Goal: Transaction & Acquisition: Download file/media

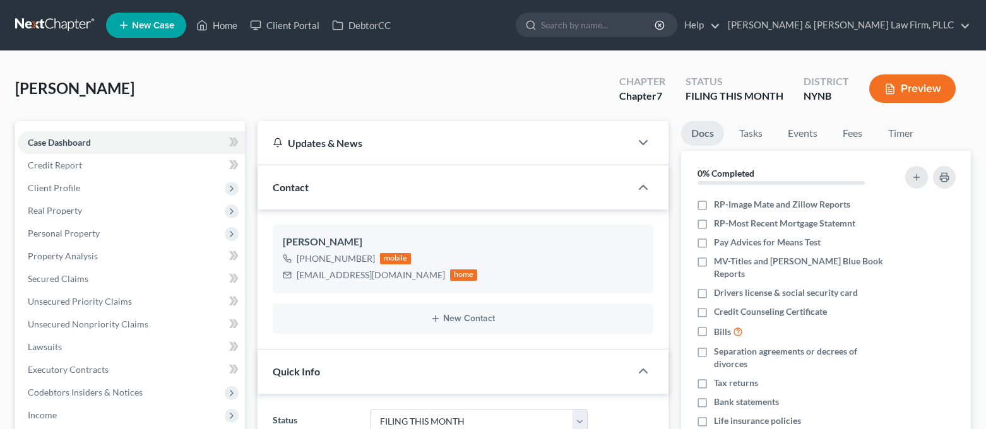
select select "4"
select select "0"
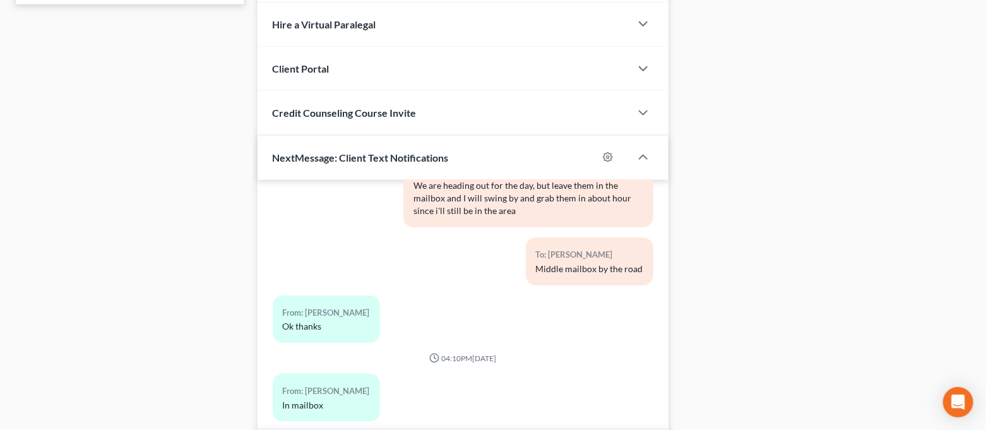
scroll to position [687, 0]
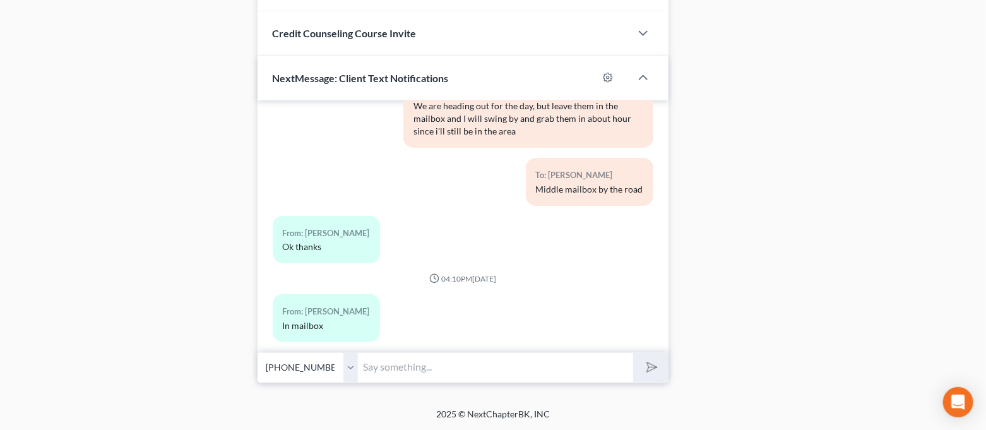
click at [387, 373] on input "text" at bounding box center [495, 367] width 275 height 31
type input "Received. Thank you."
click at [656, 370] on button "submit" at bounding box center [650, 368] width 35 height 30
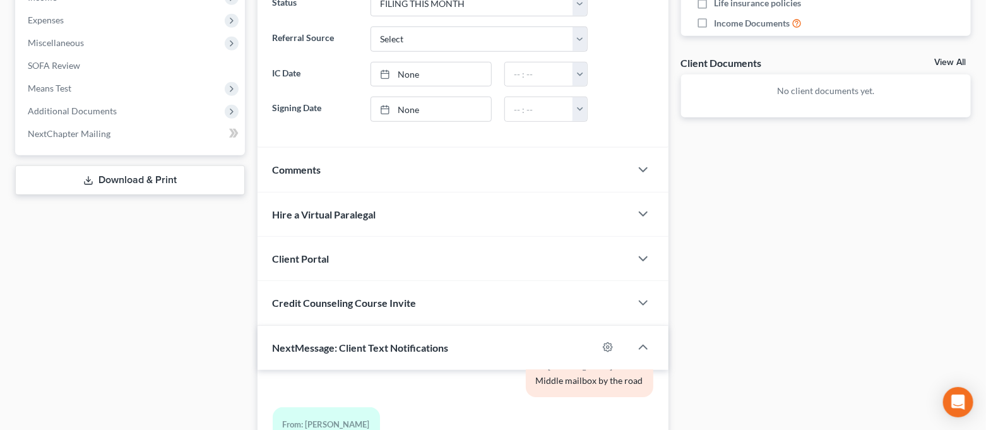
scroll to position [14, 0]
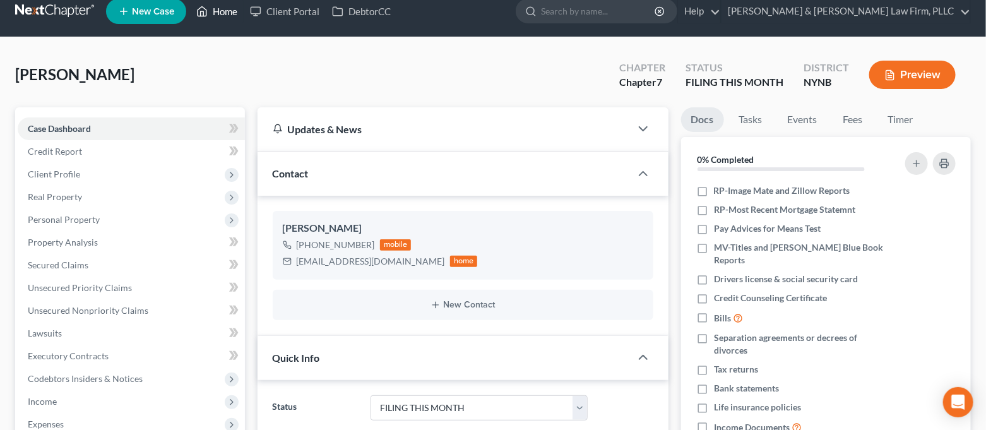
click at [227, 20] on link "Home" at bounding box center [217, 11] width 54 height 23
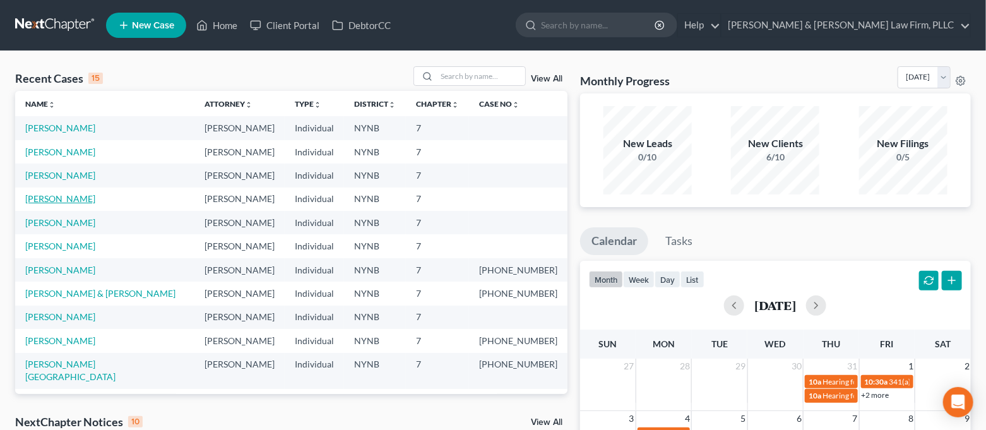
click at [62, 197] on link "[PERSON_NAME]" at bounding box center [60, 198] width 70 height 11
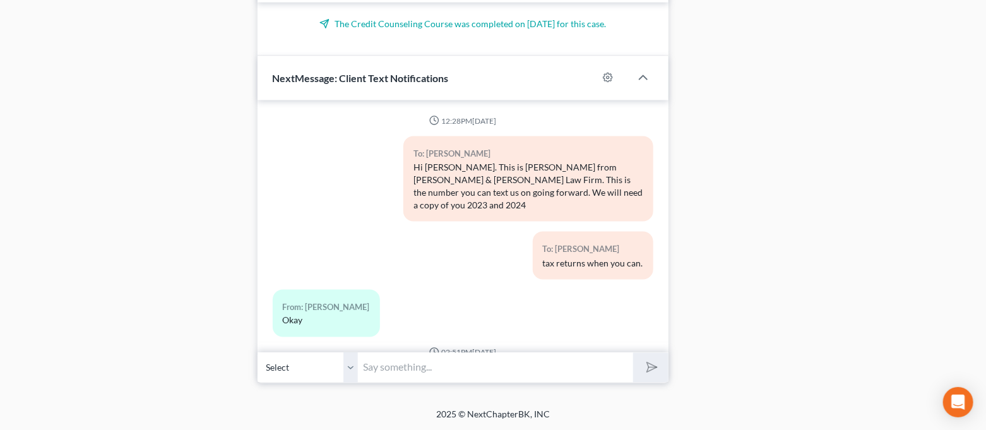
scroll to position [1477, 0]
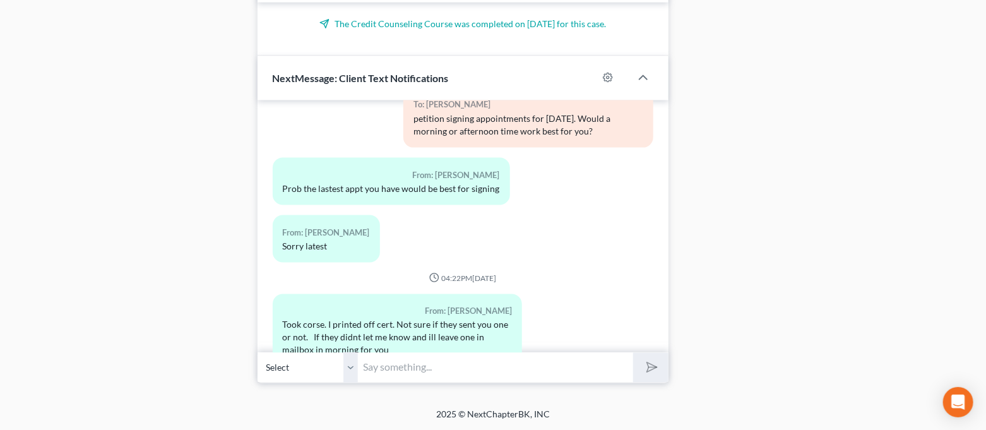
click at [493, 360] on input "text" at bounding box center [495, 367] width 275 height 31
type input "Yes, we got it! Thank you [PERSON_NAME]."
click at [653, 375] on button "submit" at bounding box center [650, 368] width 35 height 30
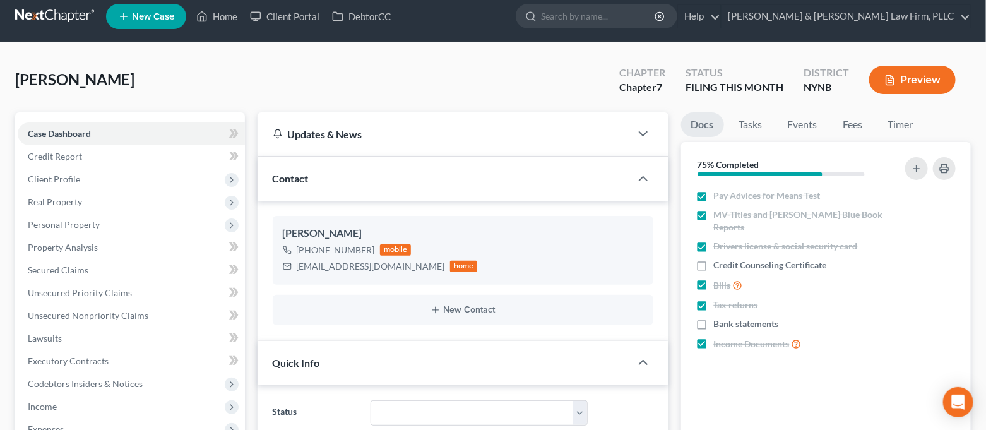
scroll to position [0, 0]
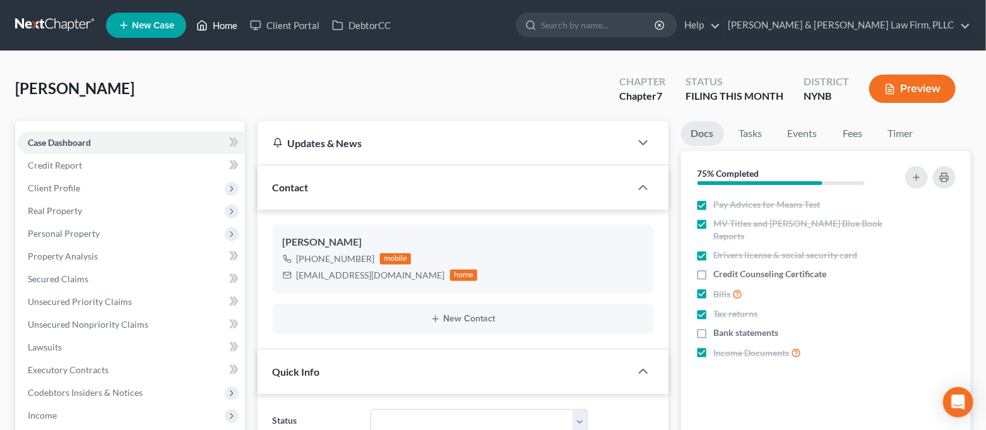
click at [205, 21] on icon at bounding box center [201, 25] width 11 height 15
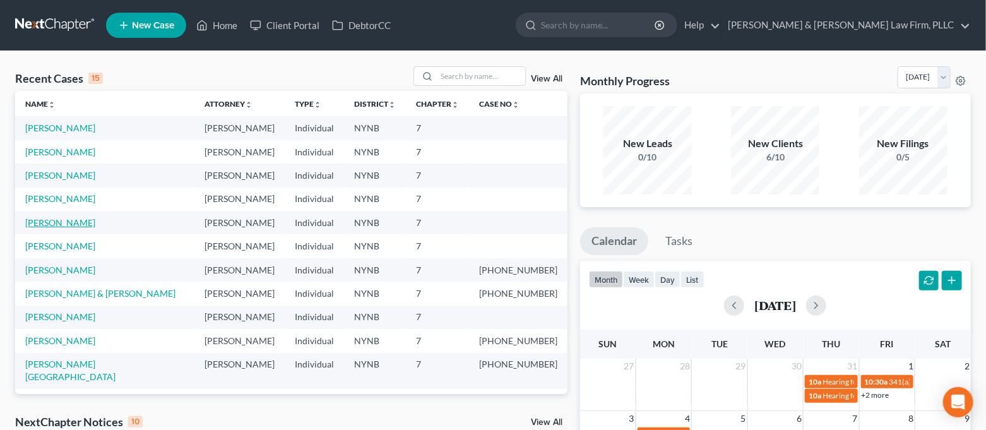
click at [56, 221] on link "[PERSON_NAME]" at bounding box center [60, 222] width 70 height 11
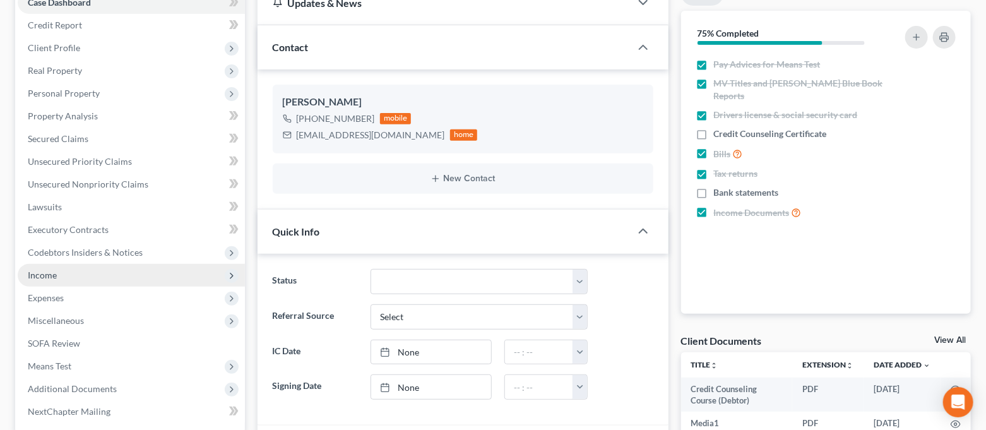
scroll to position [168, 0]
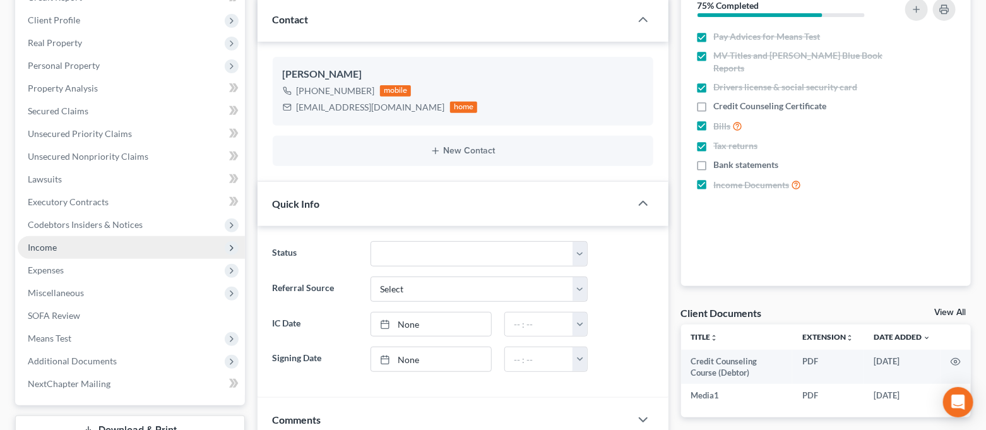
click at [95, 247] on span "Income" at bounding box center [131, 247] width 227 height 23
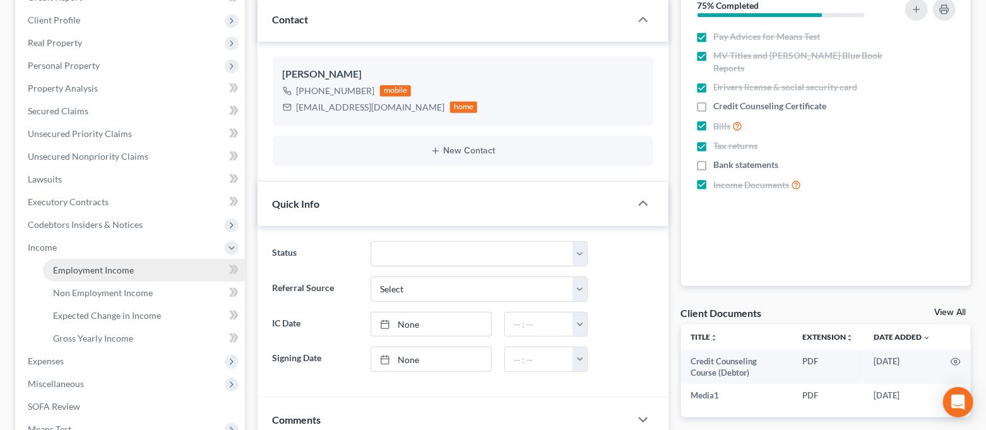
click at [95, 268] on span "Employment Income" at bounding box center [93, 269] width 81 height 11
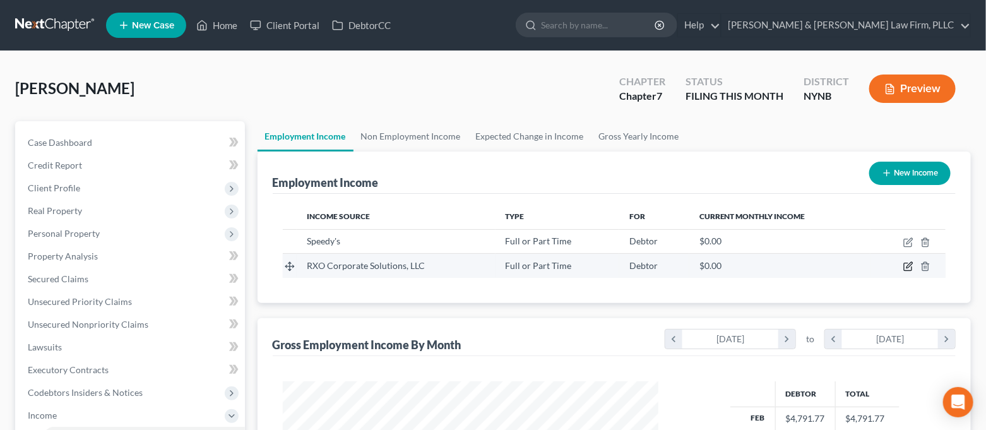
click at [908, 268] on icon "button" at bounding box center [909, 265] width 6 height 6
select select "0"
select select "35"
select select "2"
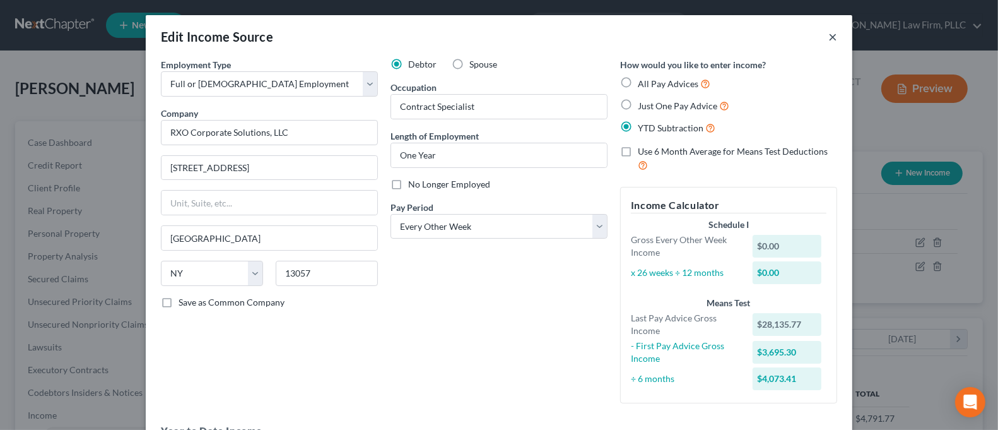
click at [828, 31] on button "×" at bounding box center [832, 36] width 9 height 15
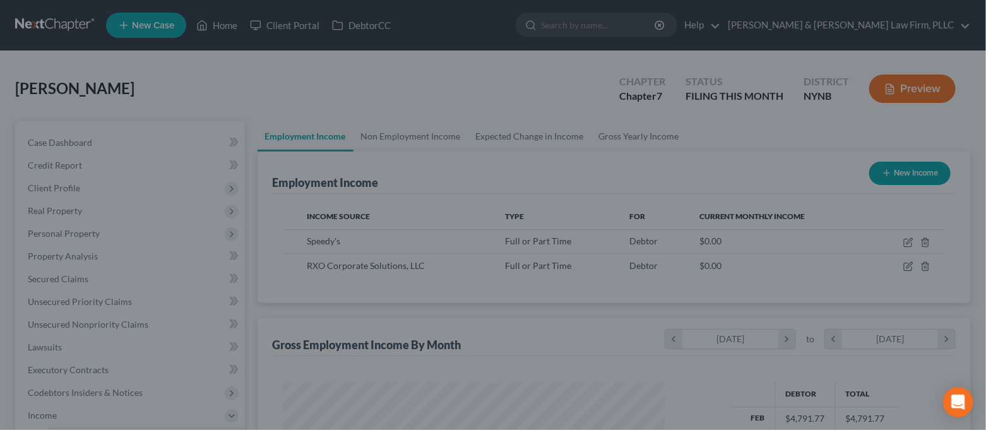
scroll to position [630718, 630543]
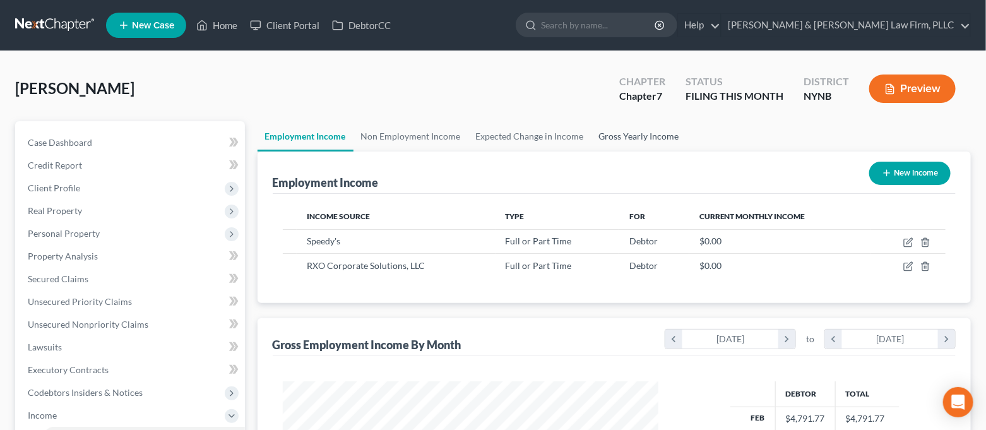
click at [605, 141] on link "Gross Yearly Income" at bounding box center [638, 136] width 95 height 30
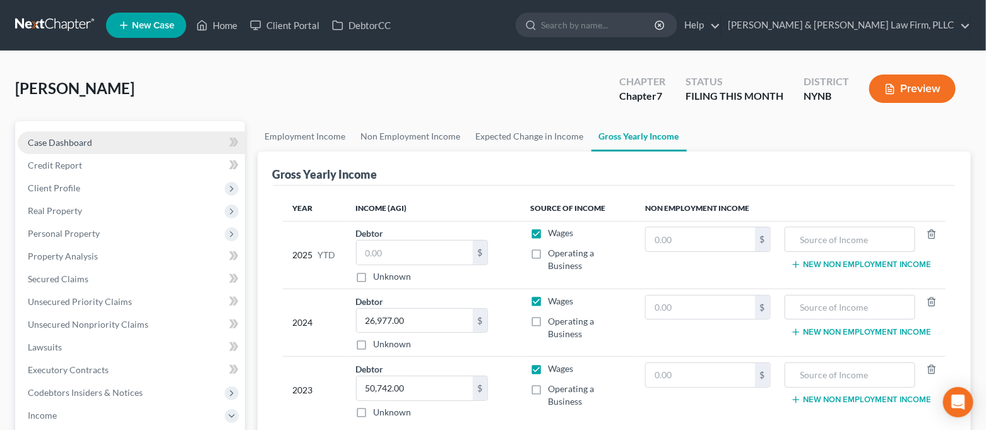
click at [103, 143] on link "Case Dashboard" at bounding box center [131, 142] width 227 height 23
select select "4"
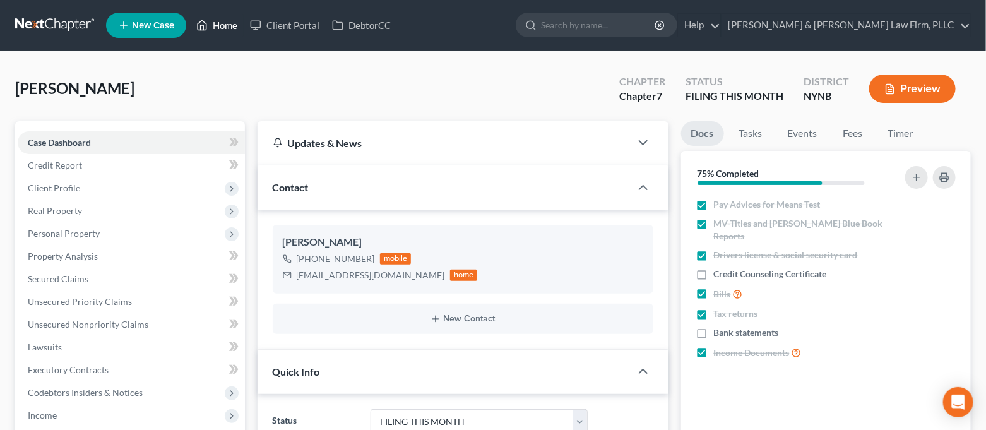
click at [211, 35] on link "Home" at bounding box center [217, 25] width 54 height 23
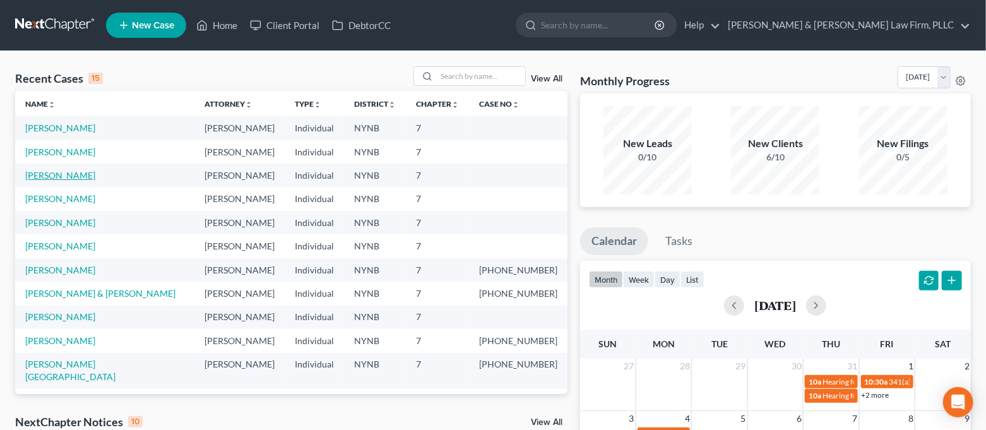
click at [53, 177] on link "[PERSON_NAME]" at bounding box center [60, 175] width 70 height 11
select select "4"
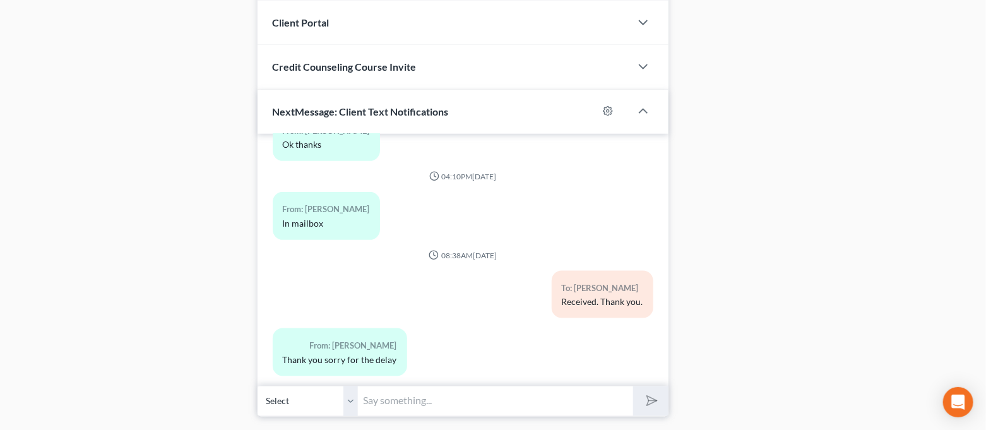
scroll to position [687, 0]
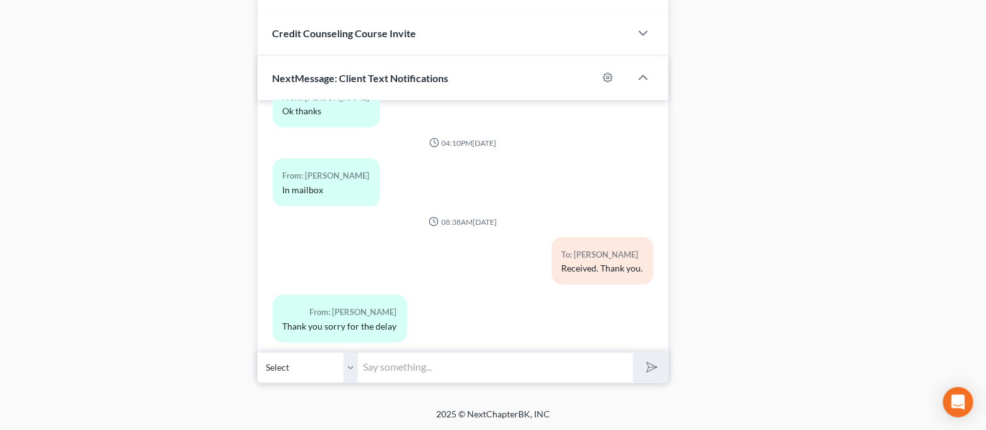
click at [522, 376] on input "text" at bounding box center [495, 367] width 275 height 31
type input "Y"
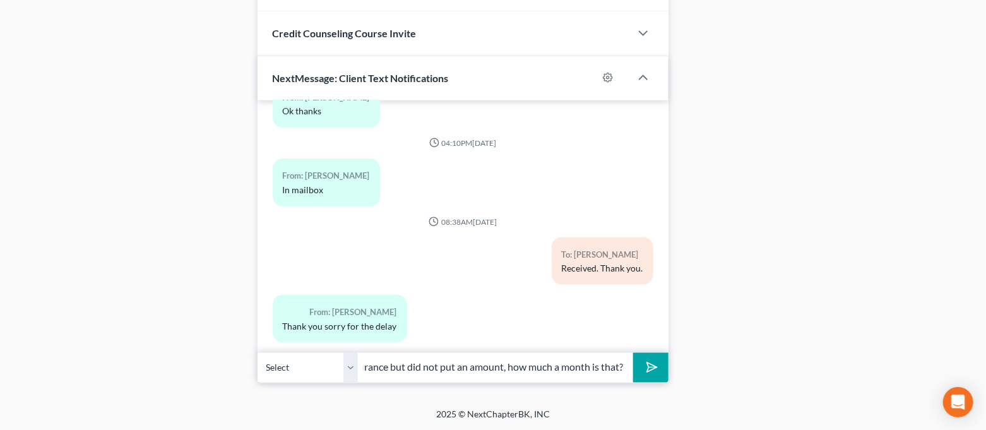
scroll to position [0, 199]
type input "On the expense sheet you circled renters insurance but did not put an amount, h…"
click at [633, 353] on button "submit" at bounding box center [650, 368] width 35 height 30
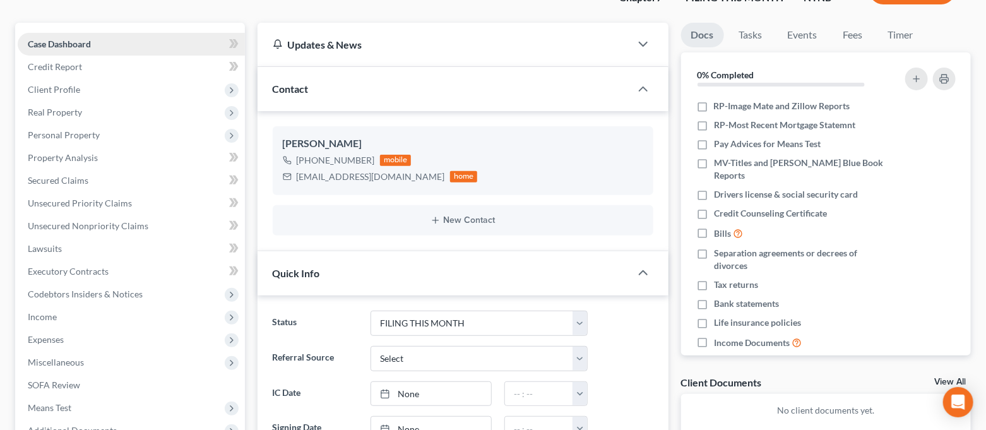
scroll to position [0, 0]
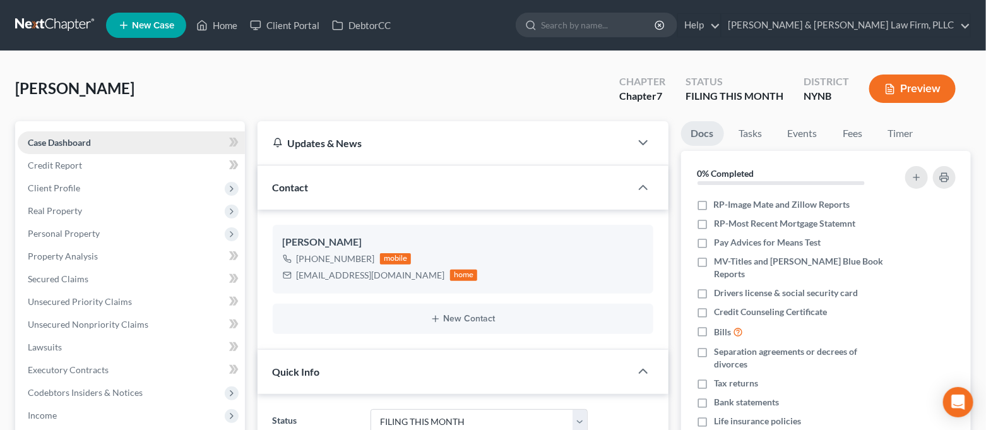
click at [156, 142] on link "Case Dashboard" at bounding box center [131, 142] width 227 height 23
click at [230, 30] on link "Home" at bounding box center [217, 25] width 54 height 23
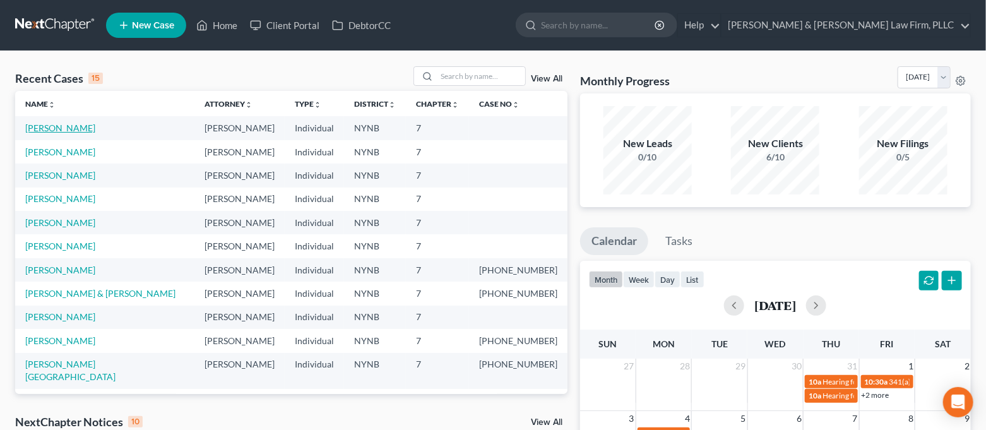
click at [50, 129] on link "[PERSON_NAME]" at bounding box center [60, 127] width 70 height 11
select select "4"
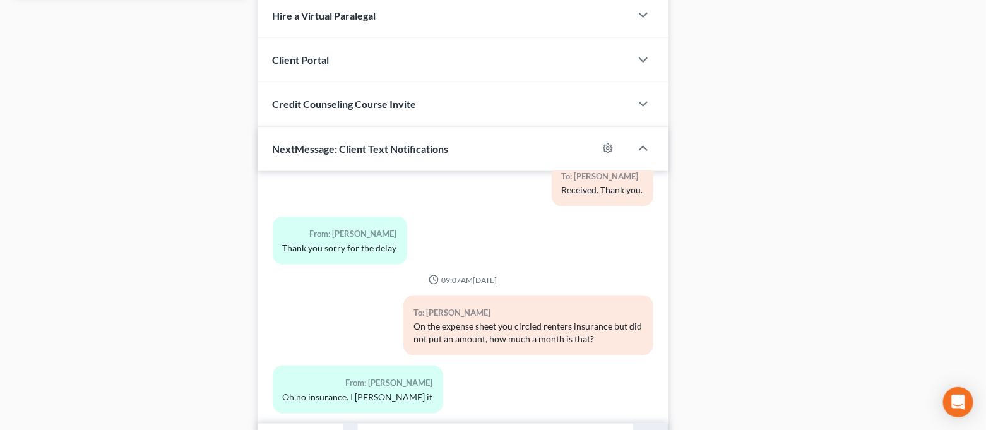
scroll to position [687, 0]
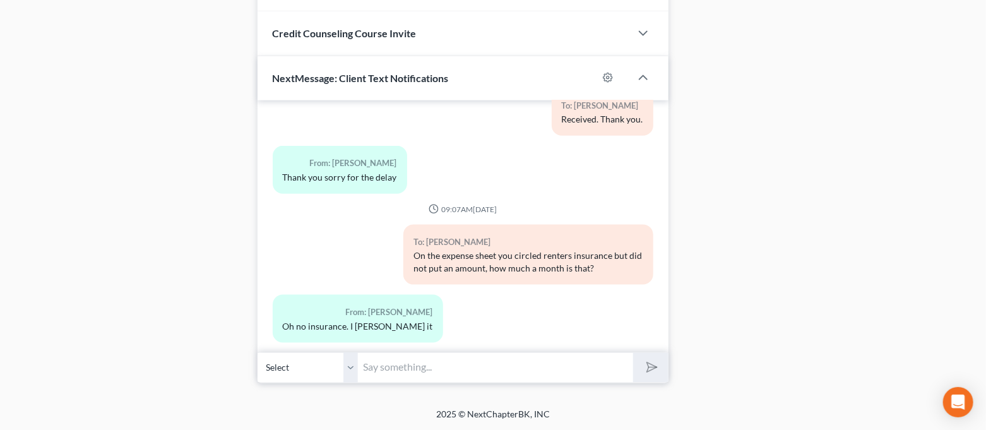
click at [481, 365] on input "text" at bounding box center [495, 367] width 275 height 31
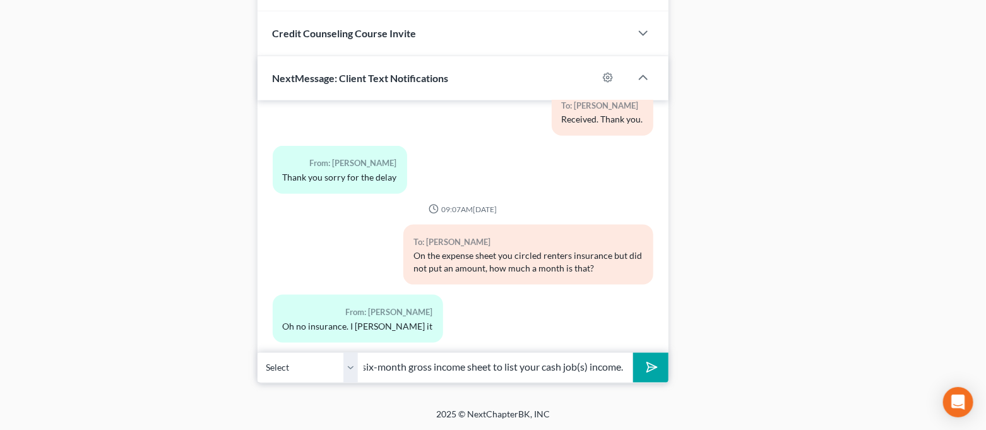
scroll to position [0, 367]
type input "No problem everything else looks good. Only thing I did not see in the folder i…"
click at [633, 353] on button "submit" at bounding box center [650, 368] width 35 height 30
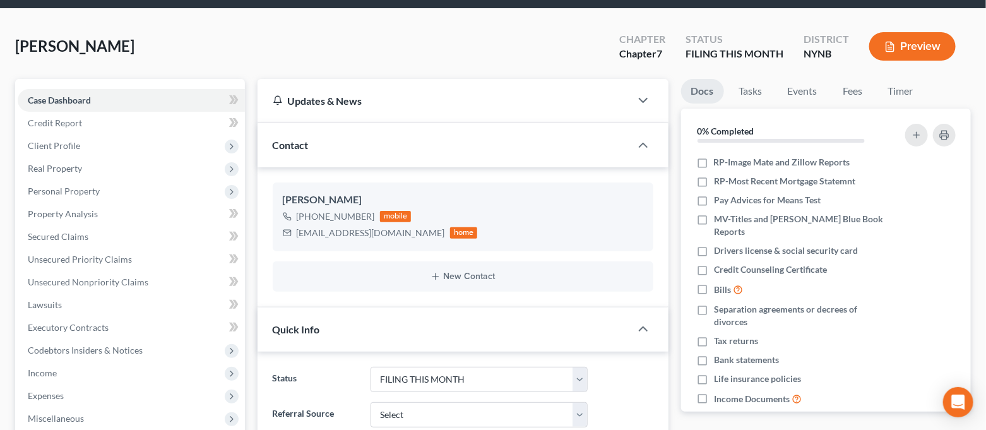
scroll to position [0, 0]
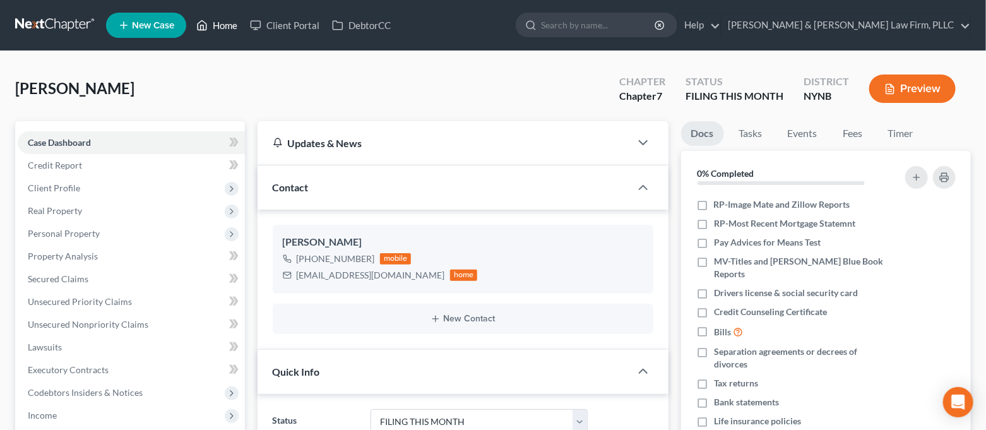
click at [223, 21] on link "Home" at bounding box center [217, 25] width 54 height 23
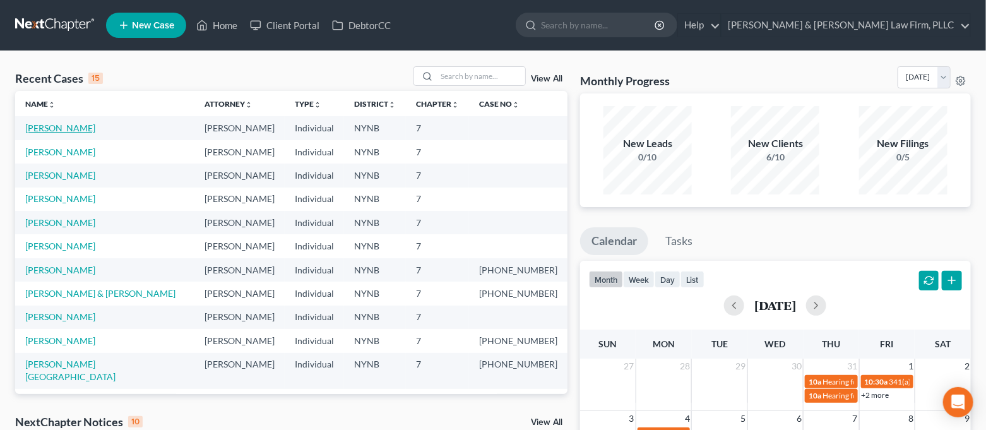
click at [32, 127] on link "[PERSON_NAME]" at bounding box center [60, 127] width 70 height 11
select select "4"
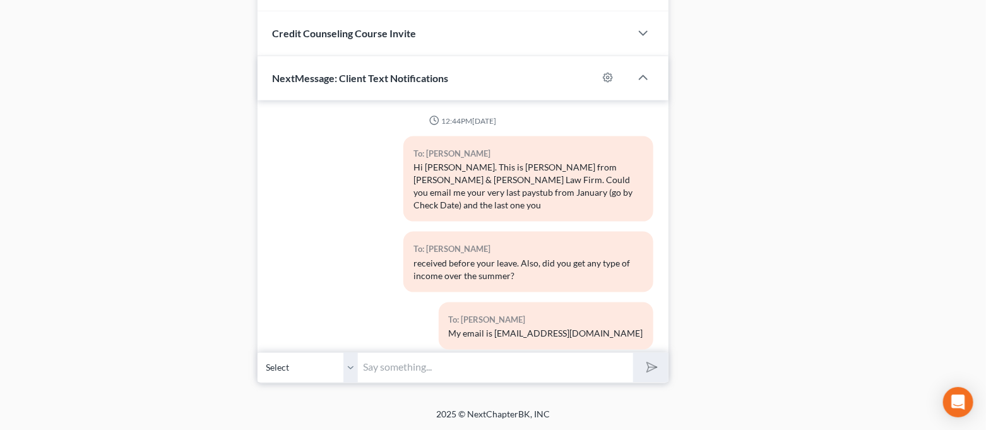
scroll to position [2695, 0]
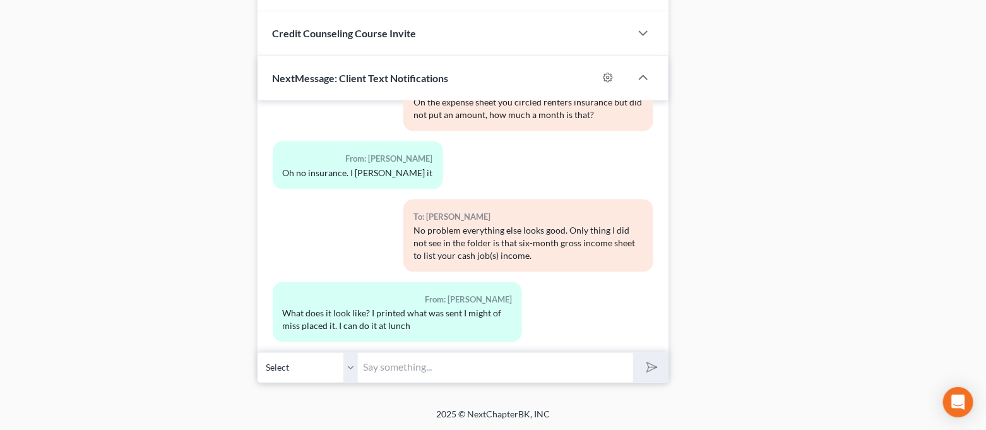
click at [498, 372] on input "text" at bounding box center [495, 367] width 275 height 31
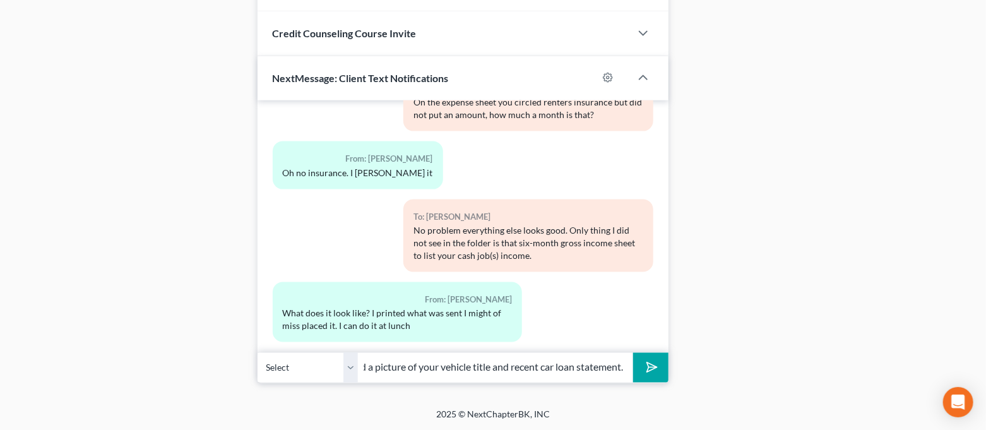
scroll to position [0, 377]
type input "It was the other attachment I sent on [DATE] but I can send it again. Also, sti…"
click at [633, 353] on button "submit" at bounding box center [650, 368] width 35 height 30
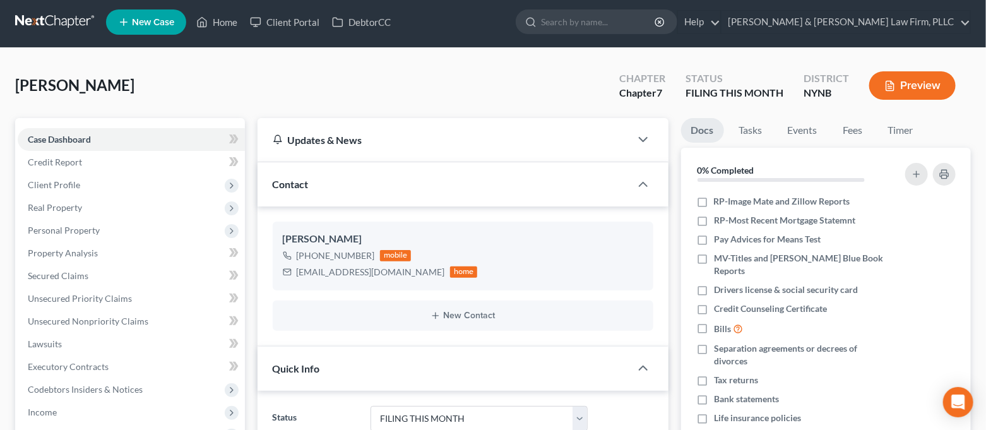
scroll to position [0, 0]
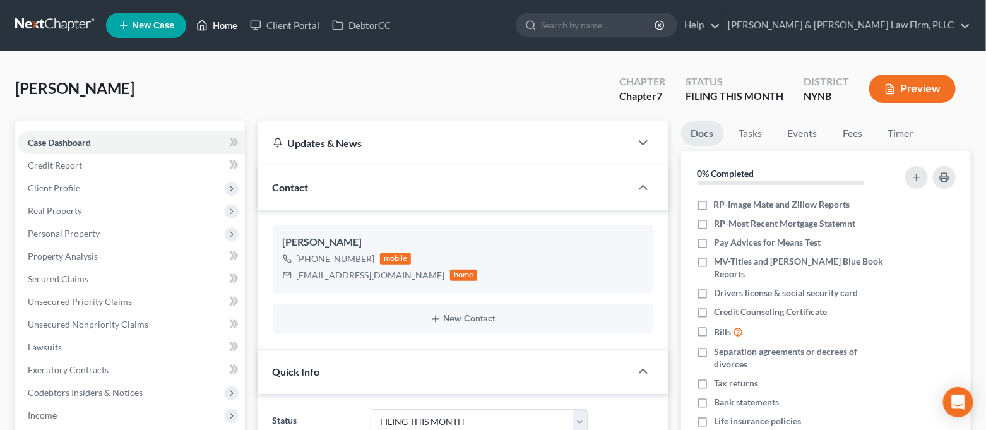
click at [223, 32] on link "Home" at bounding box center [217, 25] width 54 height 23
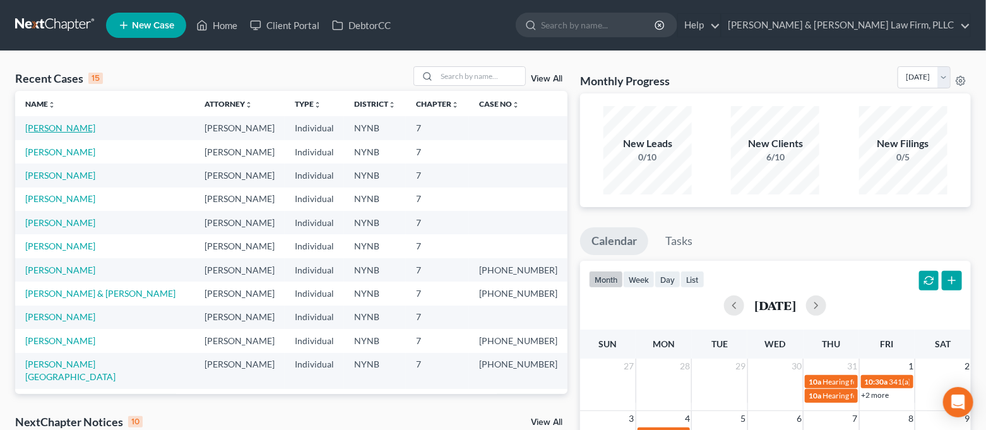
click at [54, 131] on link "[PERSON_NAME]" at bounding box center [60, 127] width 70 height 11
select select "4"
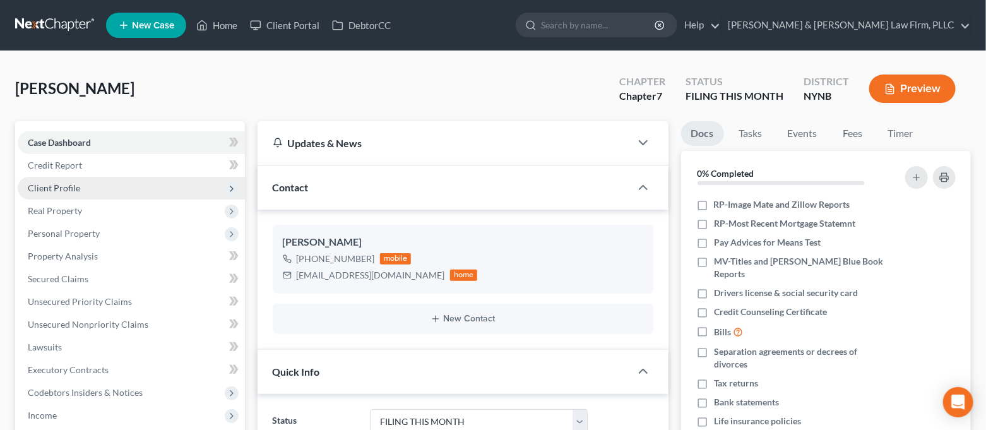
scroll to position [2963, 0]
click at [56, 180] on span "Client Profile" at bounding box center [131, 188] width 227 height 23
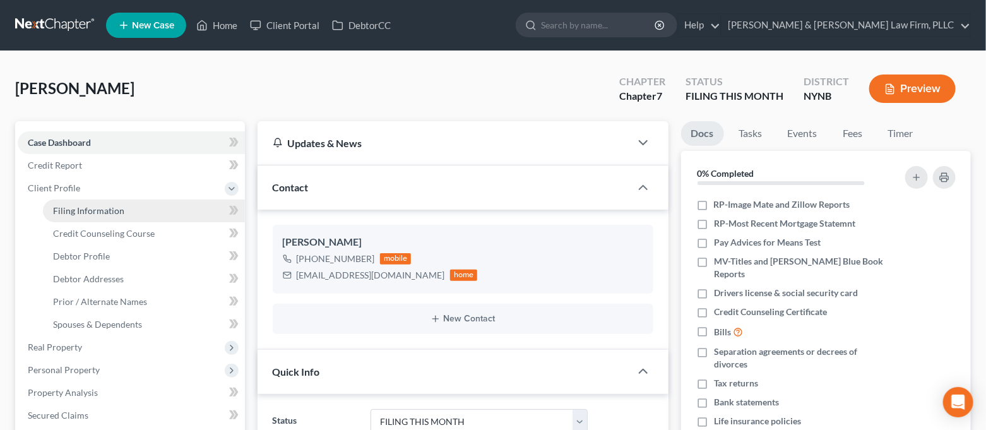
click at [69, 206] on span "Filing Information" at bounding box center [88, 210] width 71 height 11
select select "1"
select select "0"
select select "35"
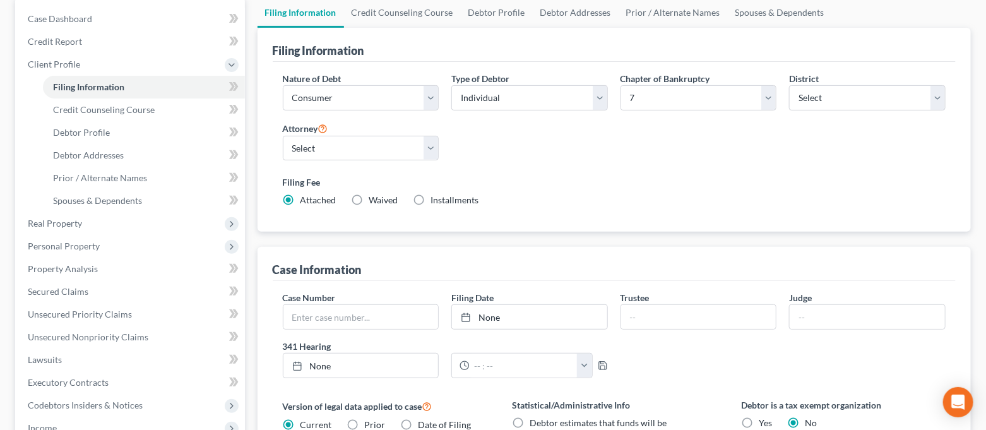
scroll to position [336, 0]
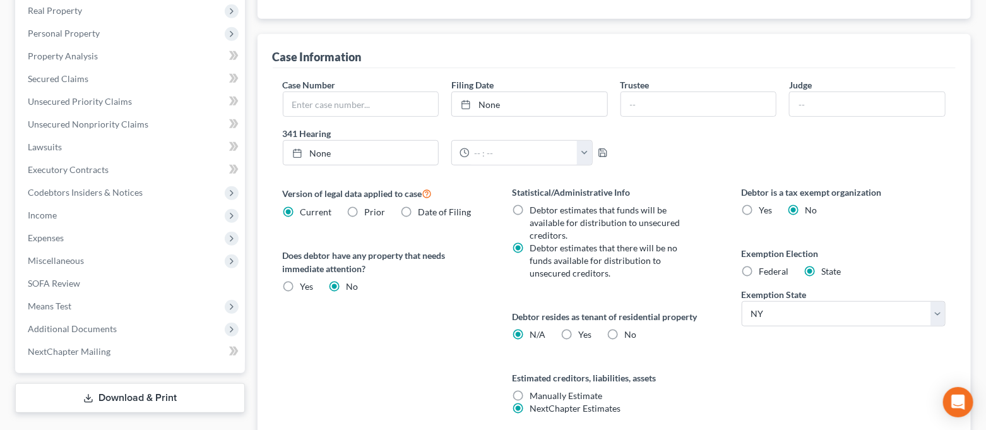
click at [759, 273] on label "Federal" at bounding box center [774, 271] width 30 height 13
click at [764, 273] on input "Federal" at bounding box center [768, 269] width 8 height 8
radio input "true"
radio input "false"
click at [624, 328] on label "No" at bounding box center [630, 334] width 12 height 13
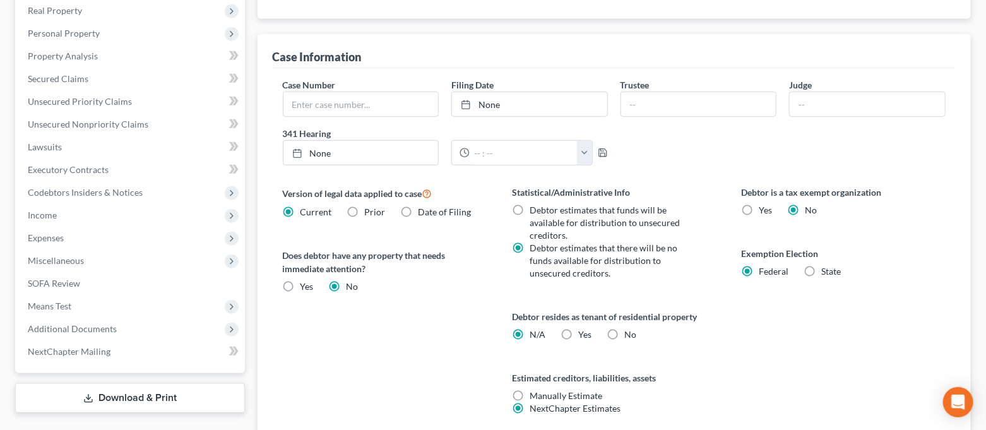
click at [629, 328] on input "No" at bounding box center [633, 332] width 8 height 8
radio input "true"
radio input "false"
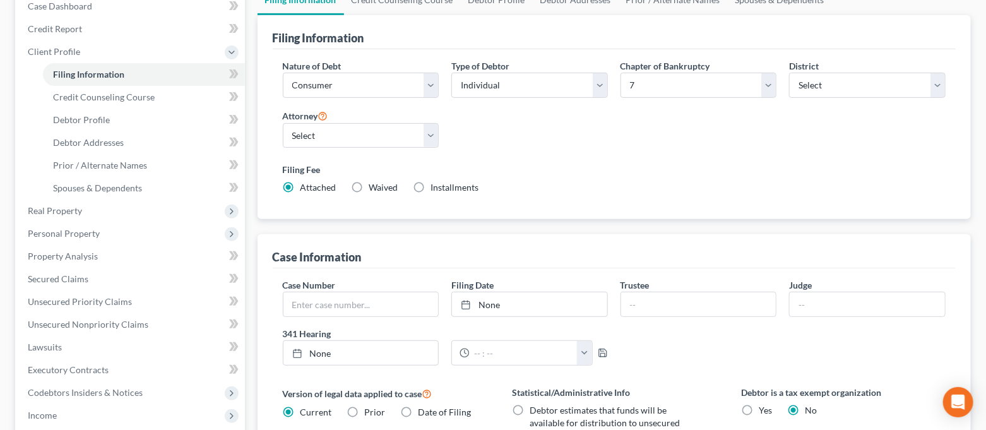
scroll to position [0, 0]
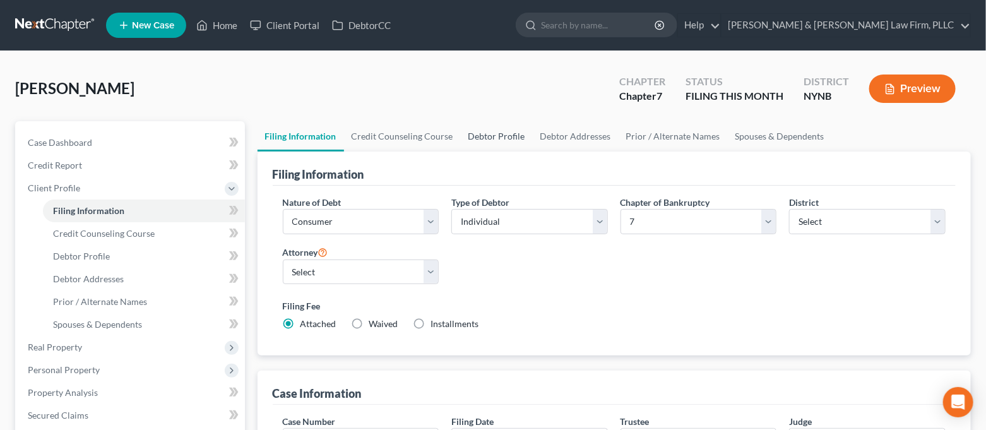
click at [483, 136] on link "Debtor Profile" at bounding box center [497, 136] width 72 height 30
select select "0"
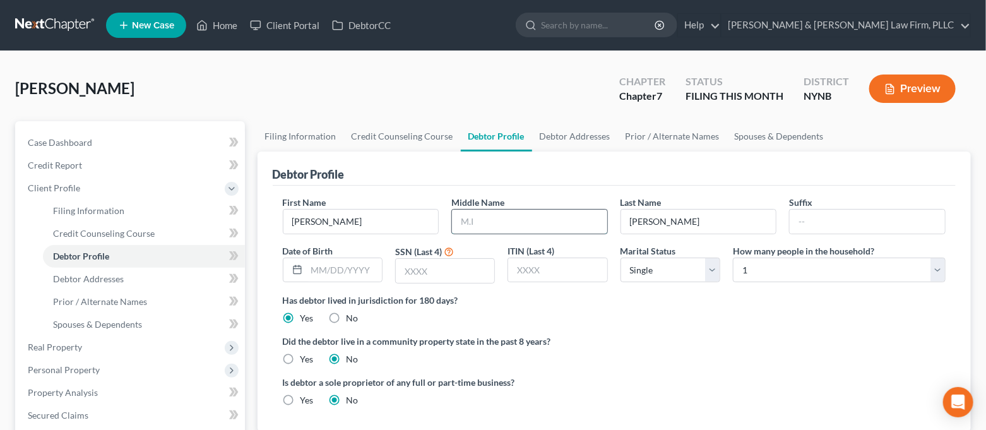
click at [524, 225] on input "text" at bounding box center [529, 221] width 155 height 24
type input "R."
click at [360, 265] on input "text" at bounding box center [344, 270] width 75 height 24
type input "[DATE]"
click at [424, 268] on input "text" at bounding box center [445, 271] width 98 height 24
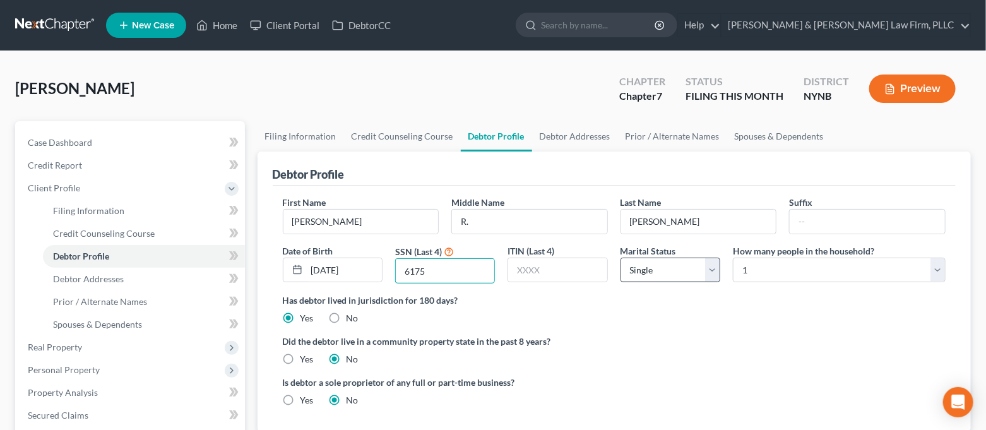
type input "6175"
click at [684, 274] on select "Select Single Married Separated Divorced Widowed" at bounding box center [670, 269] width 100 height 25
select select "3"
click at [620, 257] on select "Select Single Married Separated Divorced Widowed" at bounding box center [670, 269] width 100 height 25
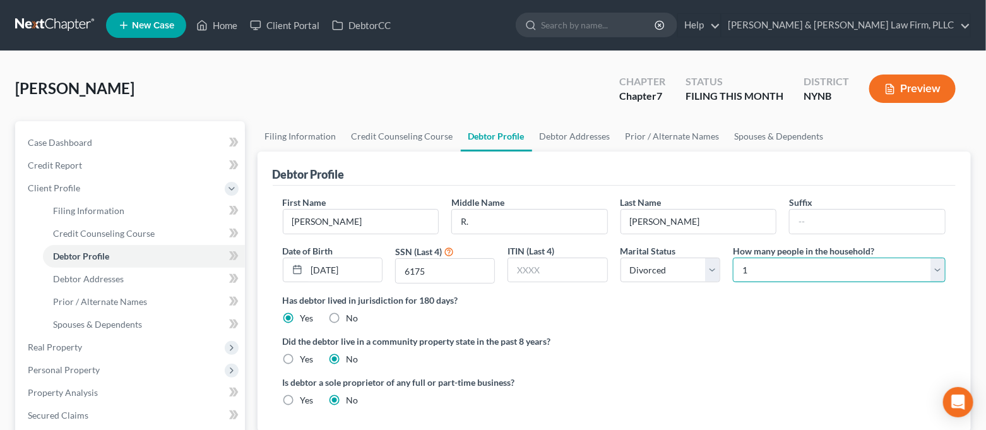
click at [783, 266] on select "Select 1 2 3 4 5 6 7 8 9 10 11 12 13 14 15 16 17 18 19 20" at bounding box center [839, 269] width 213 height 25
select select "3"
click at [733, 257] on select "Select 1 2 3 4 5 6 7 8 9 10 11 12 13 14 15 16 17 18 19 20" at bounding box center [839, 269] width 213 height 25
click at [762, 322] on div "Has debtor lived in jurisdiction for 180 days? Yes No Debtor must reside in jur…" at bounding box center [614, 308] width 663 height 31
click at [599, 131] on link "Debtor Addresses" at bounding box center [575, 136] width 86 height 30
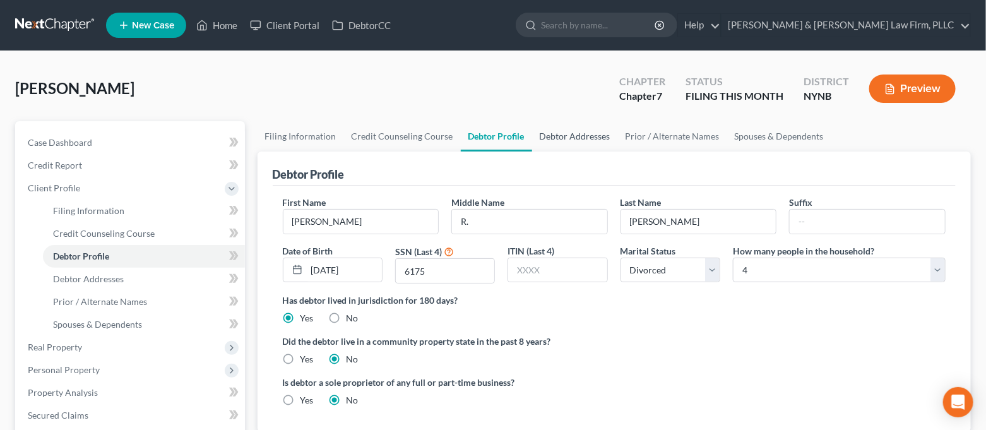
select select "0"
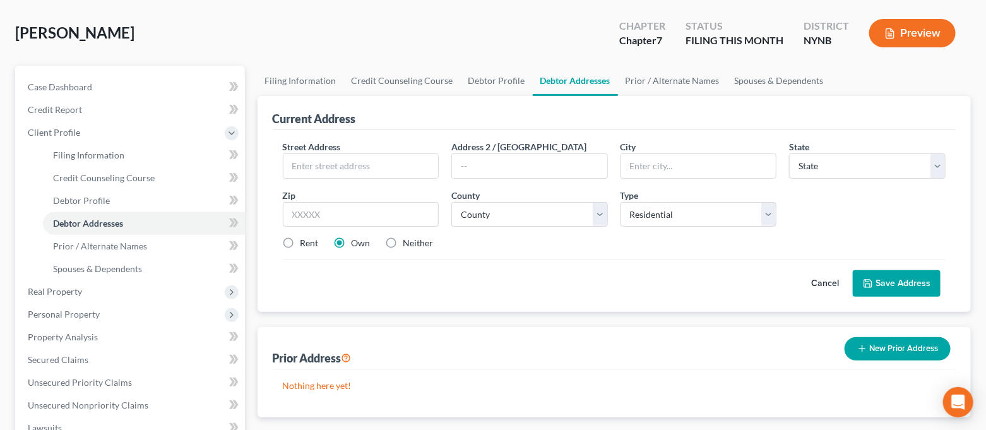
scroll to position [84, 0]
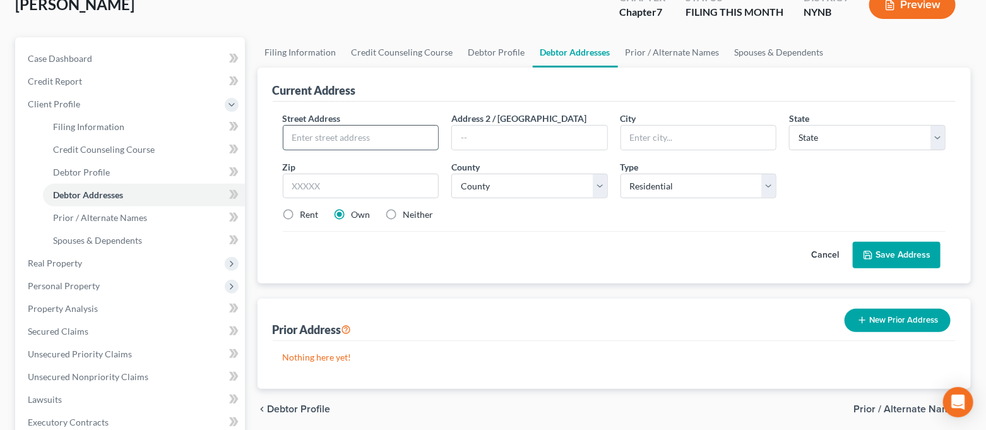
click at [371, 134] on input "text" at bounding box center [360, 138] width 155 height 24
type input "[STREET_ADDRESS][PERSON_NAME]"
type input "13212"
type input "[GEOGRAPHIC_DATA]"
select select "35"
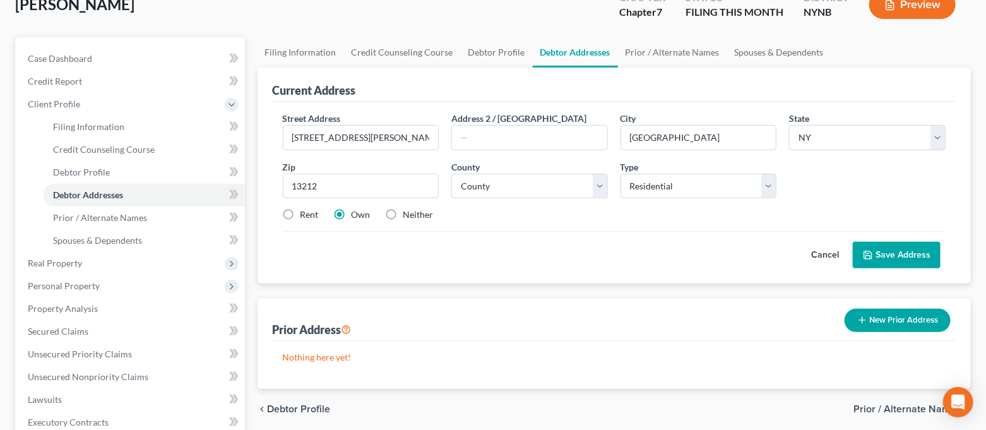
click at [554, 254] on div "Cancel Save Address" at bounding box center [614, 249] width 663 height 37
click at [594, 187] on select "County [GEOGRAPHIC_DATA] [GEOGRAPHIC_DATA] [GEOGRAPHIC_DATA] [GEOGRAPHIC_DATA] …" at bounding box center [529, 186] width 156 height 25
select select "33"
click at [451, 174] on select "County [GEOGRAPHIC_DATA] [GEOGRAPHIC_DATA] [GEOGRAPHIC_DATA] [GEOGRAPHIC_DATA] …" at bounding box center [529, 186] width 156 height 25
click at [774, 192] on select "Select Residential Mailing Rental Business" at bounding box center [698, 186] width 156 height 25
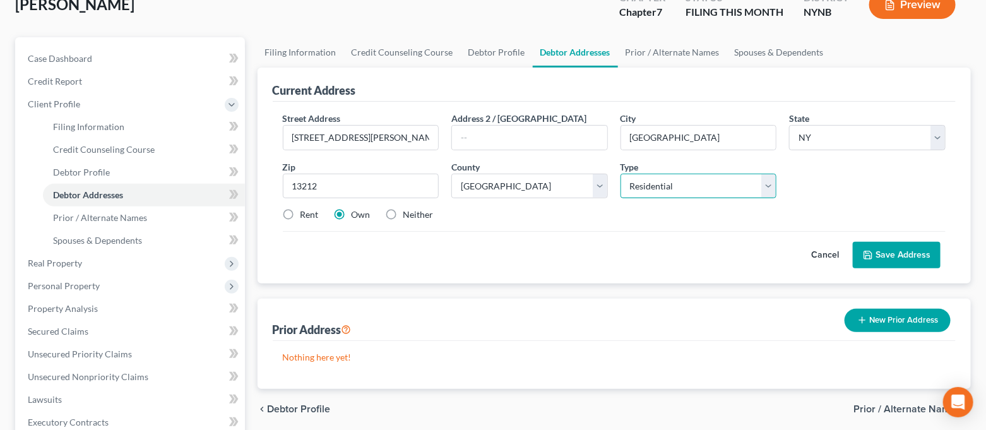
click at [774, 192] on select "Select Residential Mailing Rental Business" at bounding box center [698, 186] width 156 height 25
click at [898, 251] on button "Save Address" at bounding box center [896, 255] width 88 height 26
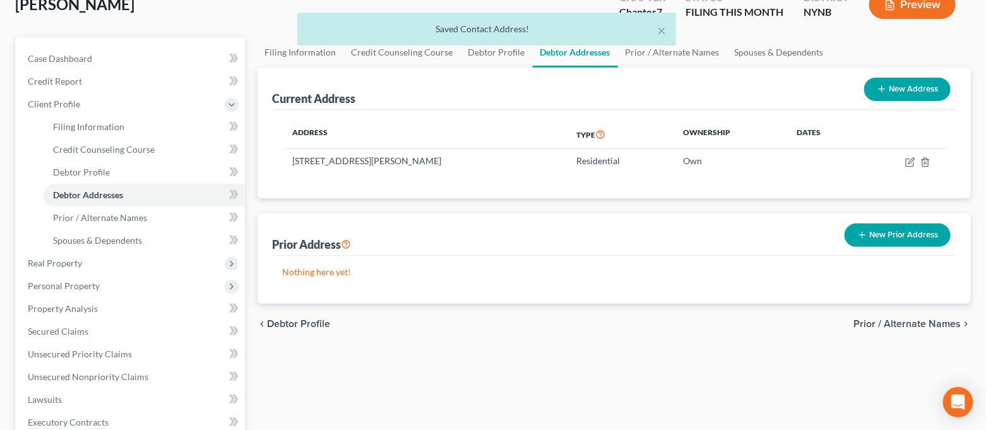
click at [886, 230] on button "New Prior Address" at bounding box center [897, 234] width 106 height 23
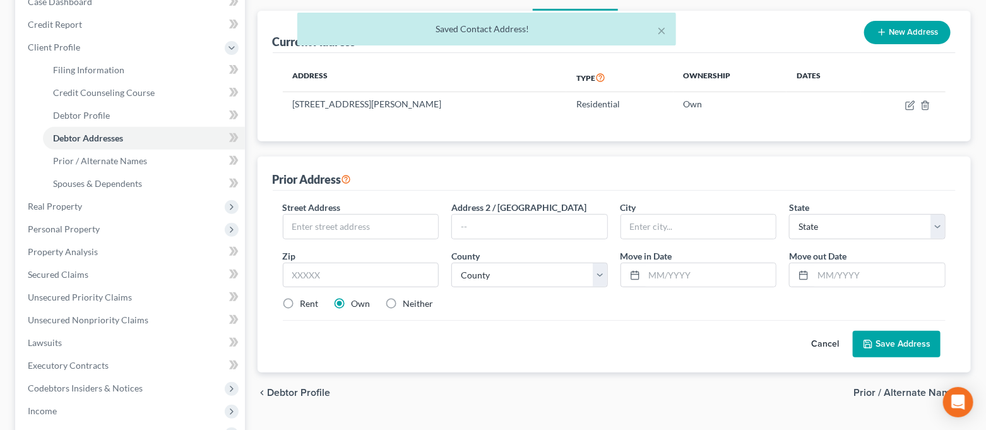
scroll to position [168, 0]
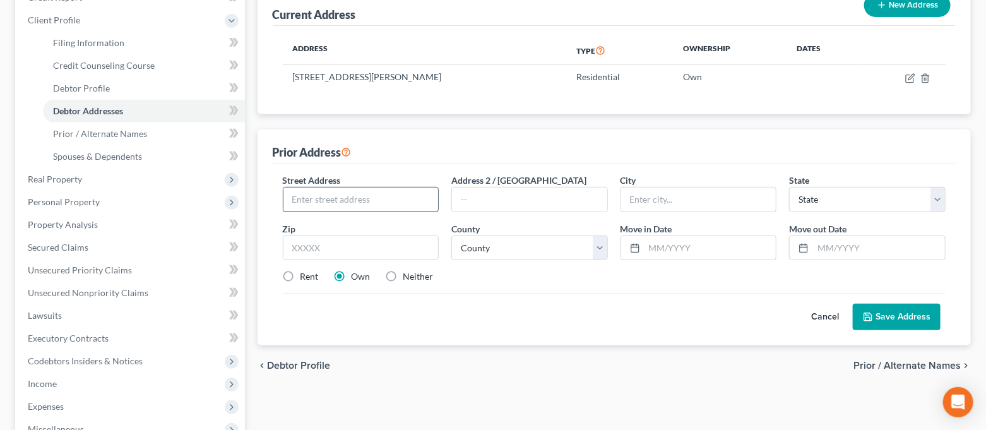
click at [404, 194] on input "text" at bounding box center [360, 199] width 155 height 24
type input "[STREET_ADDRESS]"
click at [386, 250] on input "text" at bounding box center [361, 247] width 156 height 25
type input "13090"
click at [596, 334] on div "Street Address * [STREET_ADDRESS] * State * State [US_STATE] AK AR AZ CA CO CT …" at bounding box center [614, 254] width 683 height 182
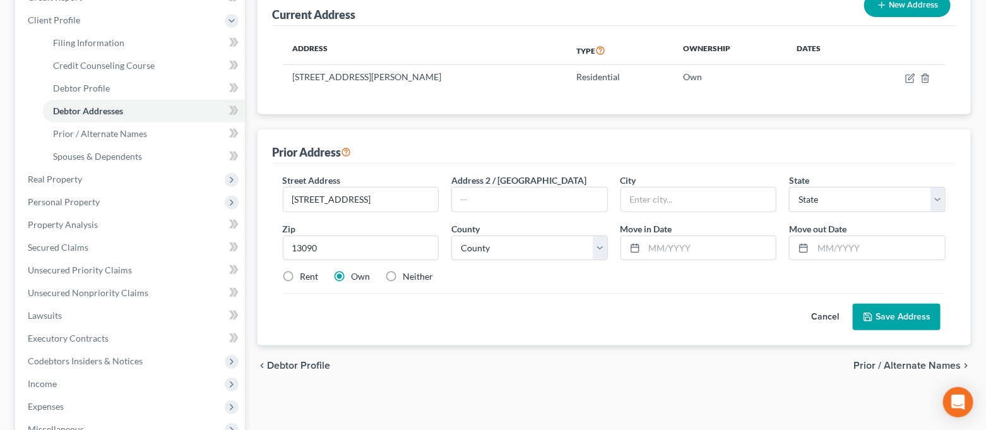
type input "[GEOGRAPHIC_DATA]"
select select "35"
click at [876, 313] on button "Save Address" at bounding box center [896, 316] width 88 height 26
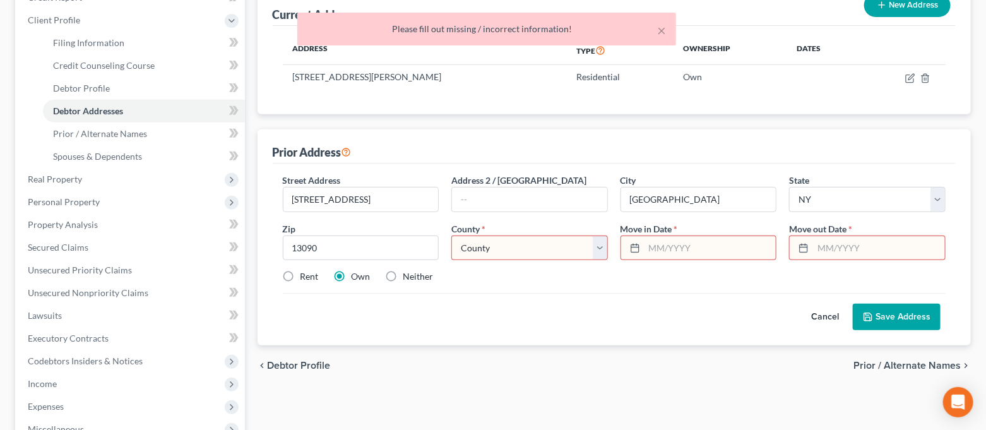
click at [526, 250] on select "County [GEOGRAPHIC_DATA] [GEOGRAPHIC_DATA] [GEOGRAPHIC_DATA] [GEOGRAPHIC_DATA] …" at bounding box center [529, 247] width 156 height 25
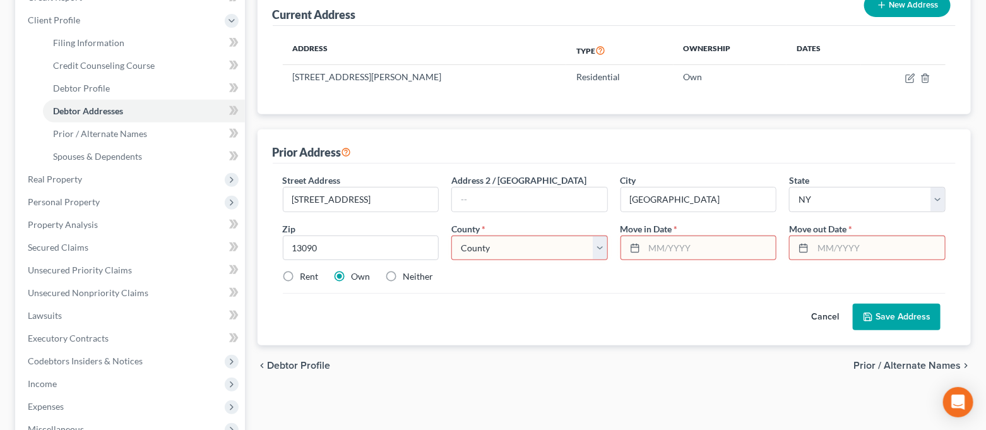
select select "33"
click at [451, 235] on select "County [GEOGRAPHIC_DATA] [GEOGRAPHIC_DATA] [GEOGRAPHIC_DATA] [GEOGRAPHIC_DATA] …" at bounding box center [529, 247] width 156 height 25
click at [663, 250] on input "text" at bounding box center [710, 248] width 132 height 24
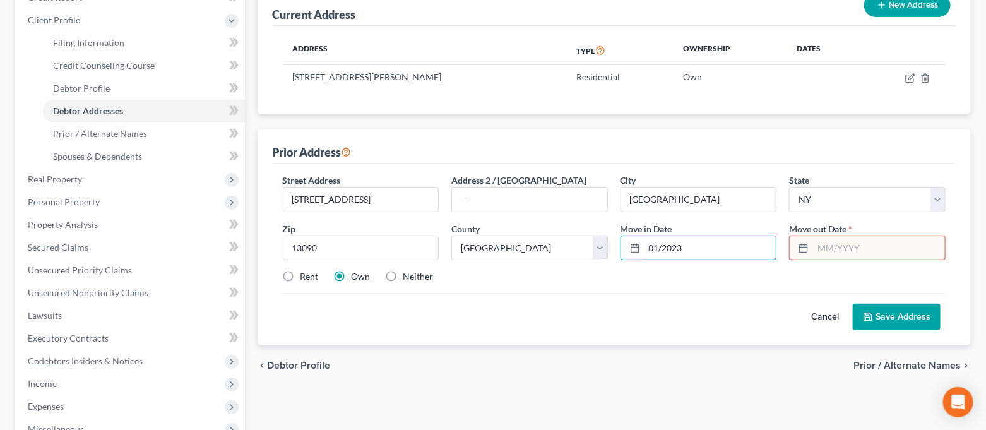
type input "01/2023"
click at [827, 255] on input "text" at bounding box center [879, 248] width 132 height 24
type input "02/2023"
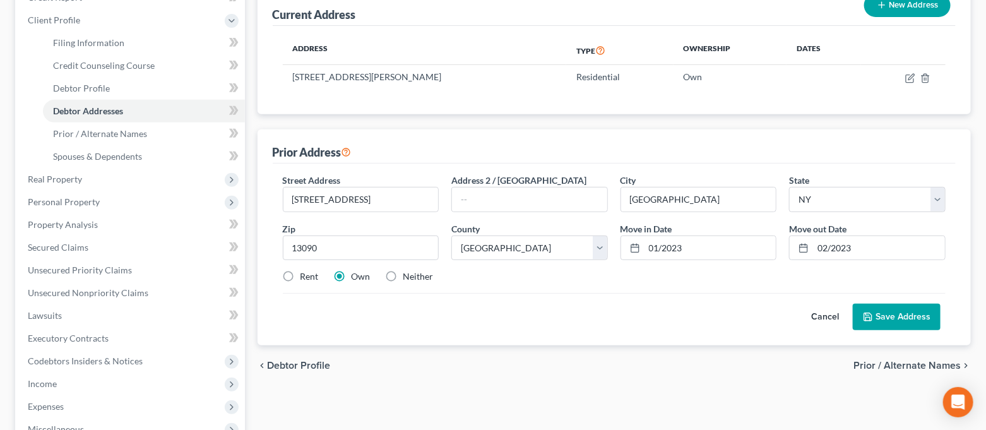
click at [873, 312] on icon at bounding box center [868, 317] width 10 height 10
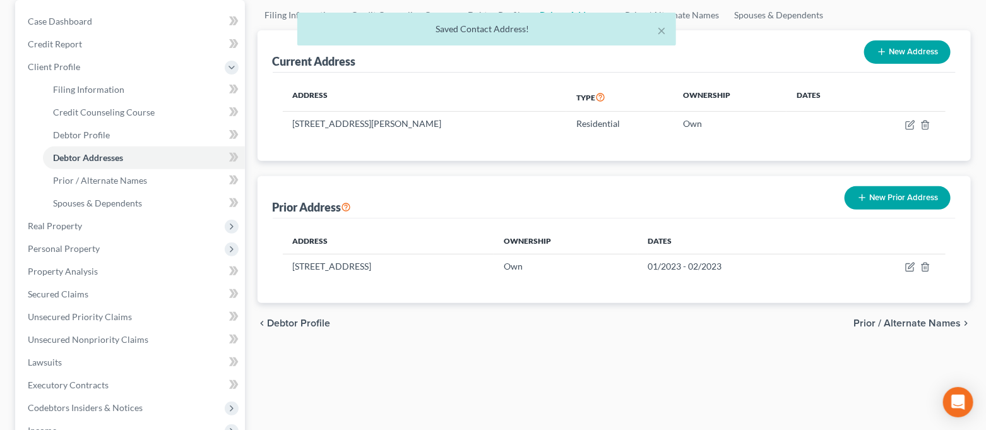
scroll to position [84, 0]
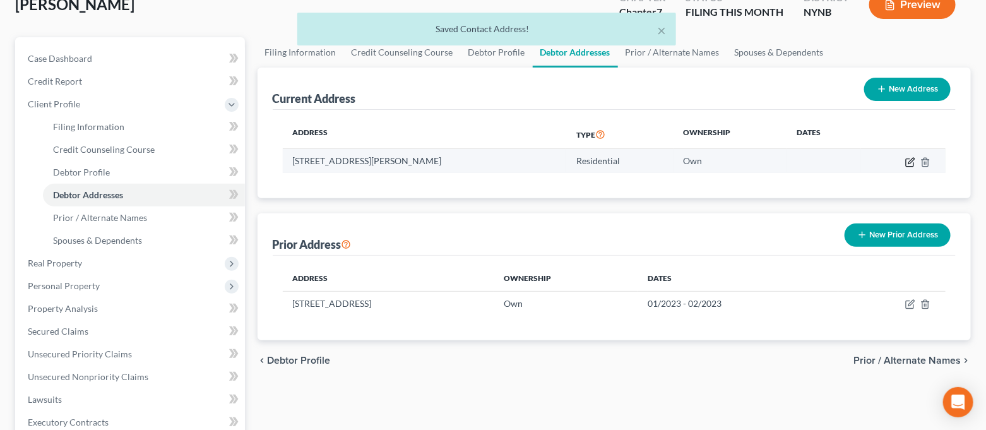
click at [909, 162] on icon "button" at bounding box center [910, 162] width 10 height 10
select select "35"
select select "33"
select select "0"
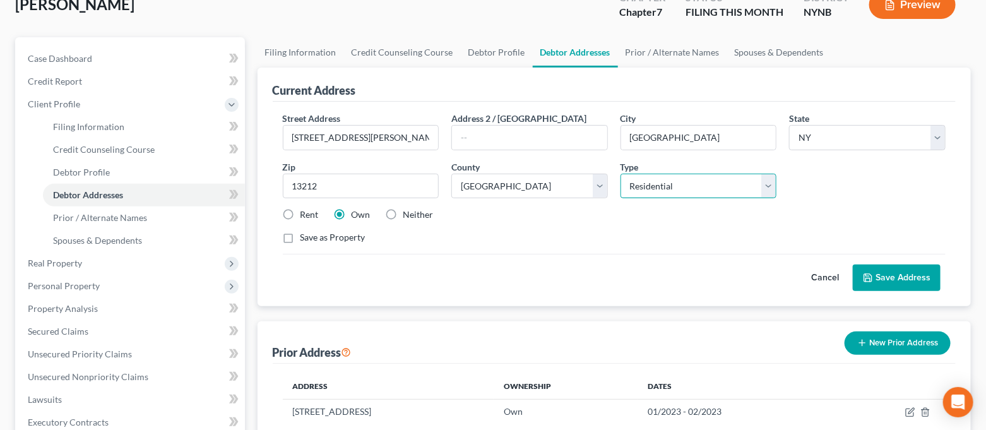
click at [724, 182] on select "Select Residential Mailing Rental Business" at bounding box center [698, 186] width 156 height 25
click at [891, 275] on button "Save Address" at bounding box center [896, 277] width 88 height 26
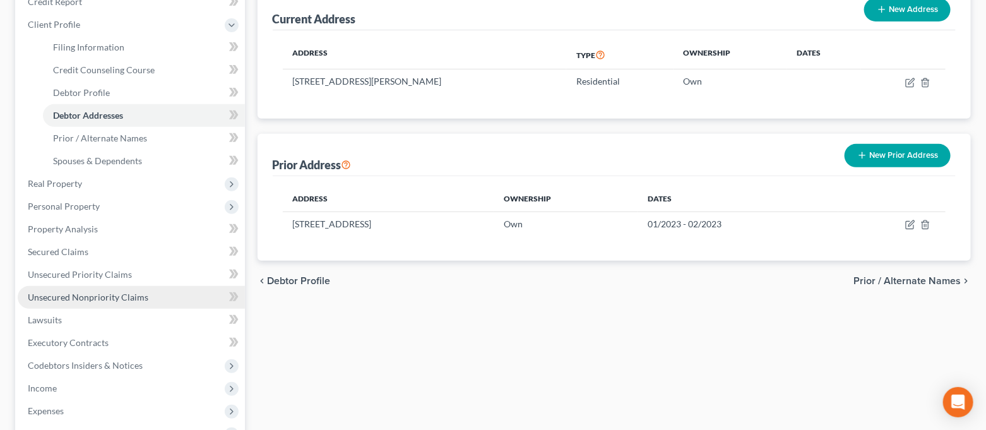
scroll to position [252, 0]
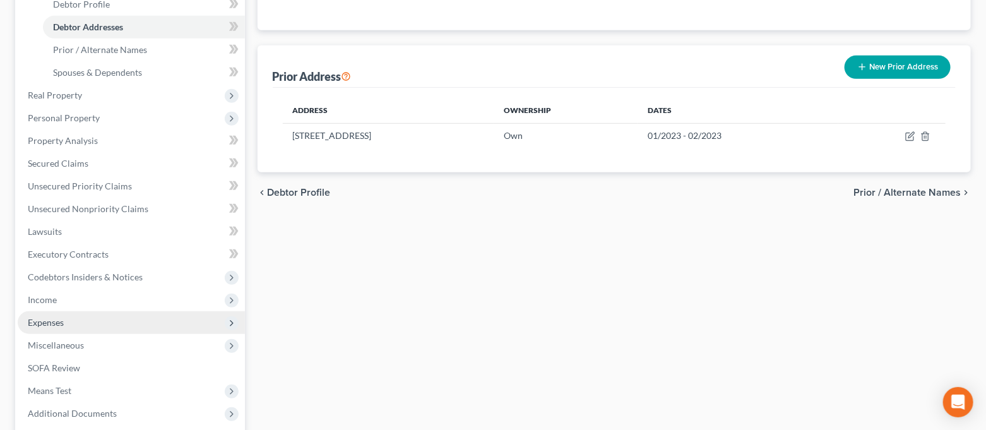
click at [69, 324] on span "Expenses" at bounding box center [131, 322] width 227 height 23
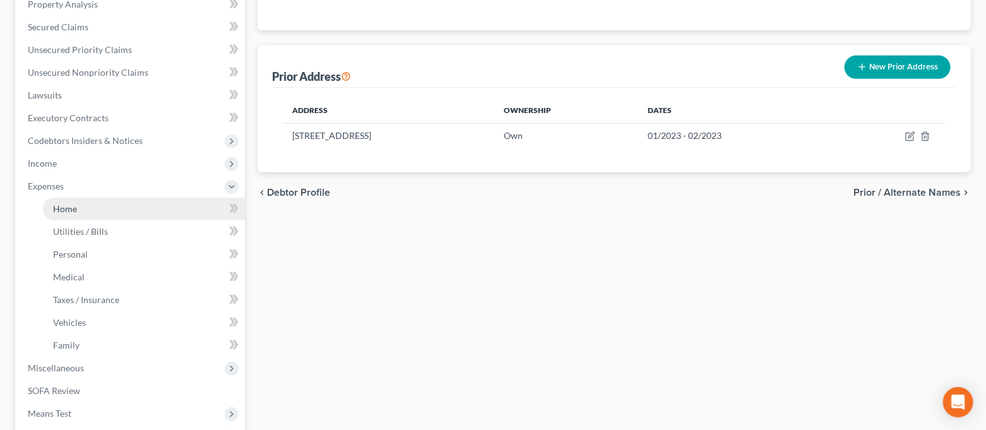
click at [91, 206] on link "Home" at bounding box center [144, 208] width 202 height 23
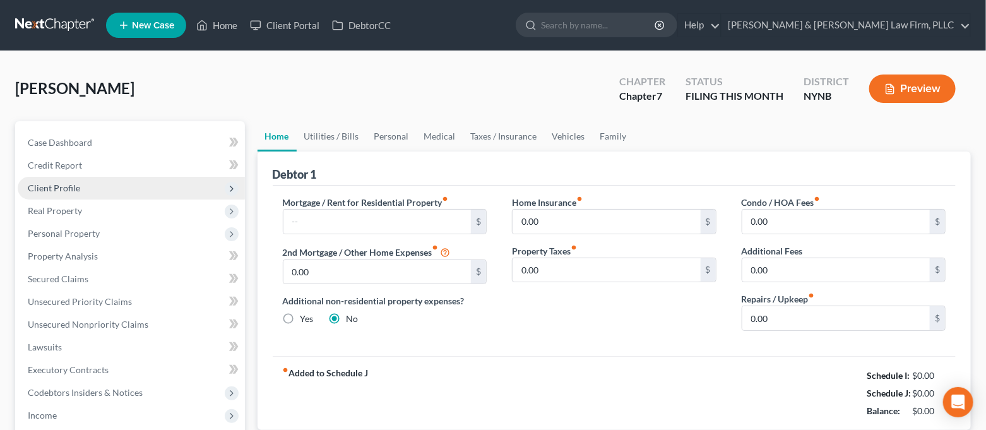
click at [99, 190] on span "Client Profile" at bounding box center [131, 188] width 227 height 23
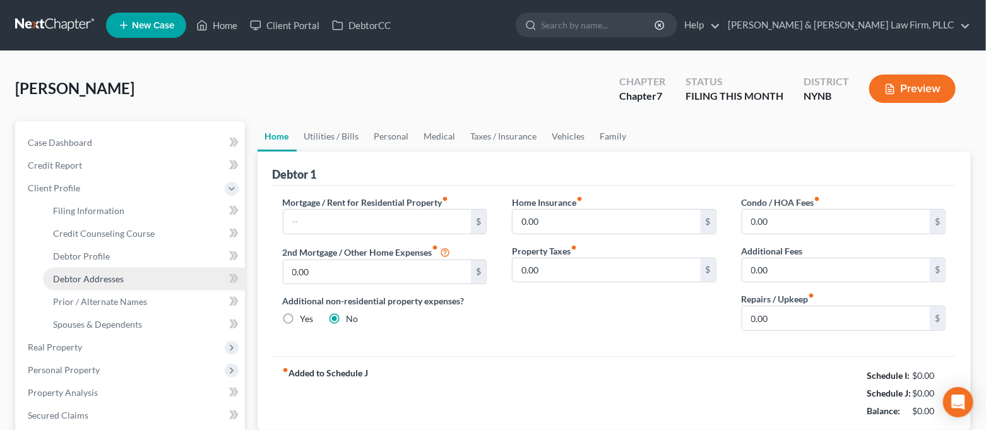
click at [104, 285] on link "Debtor Addresses" at bounding box center [144, 279] width 202 height 23
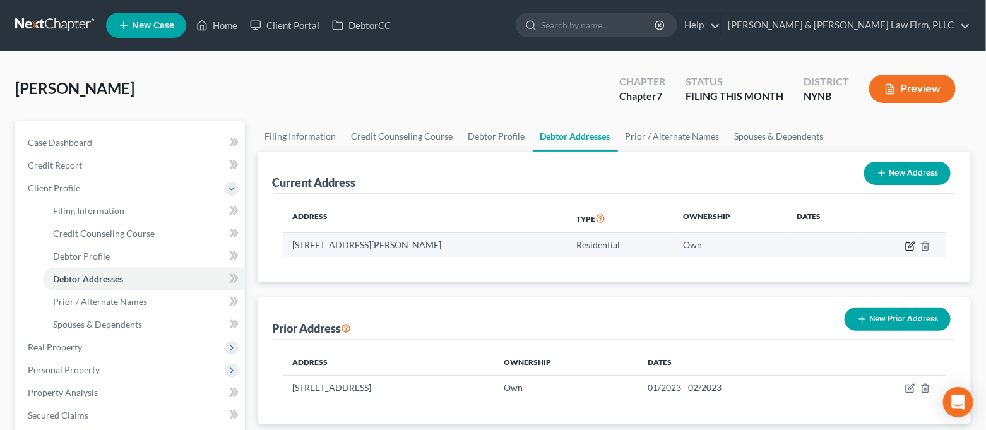
click at [905, 247] on icon "button" at bounding box center [910, 246] width 10 height 10
select select "35"
select select "33"
select select "0"
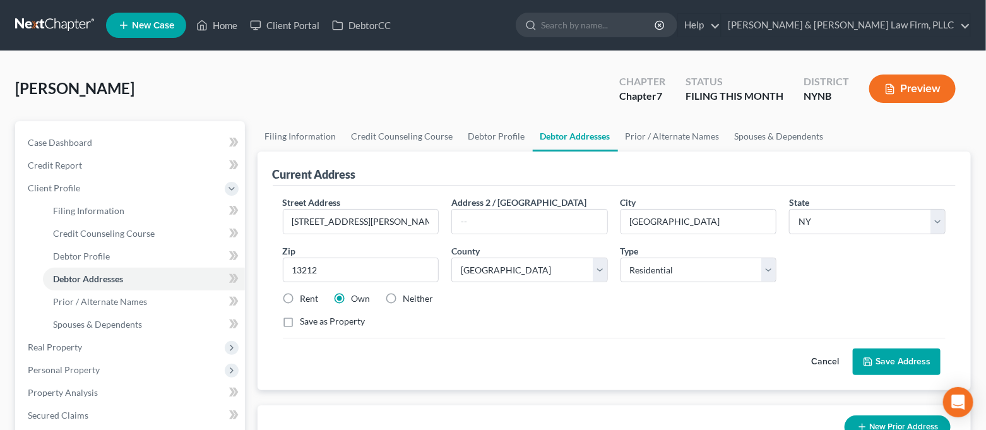
click at [312, 301] on label "Rent" at bounding box center [309, 298] width 18 height 13
click at [312, 300] on input "Rent" at bounding box center [309, 296] width 8 height 8
radio input "true"
click at [886, 358] on button "Save Address" at bounding box center [896, 361] width 88 height 26
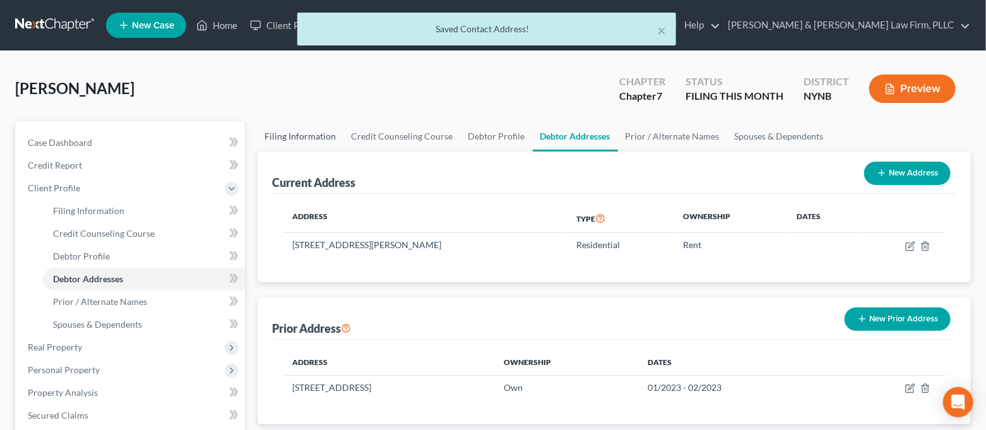
click at [314, 138] on link "Filing Information" at bounding box center [300, 136] width 86 height 30
select select "1"
select select "0"
select select "54"
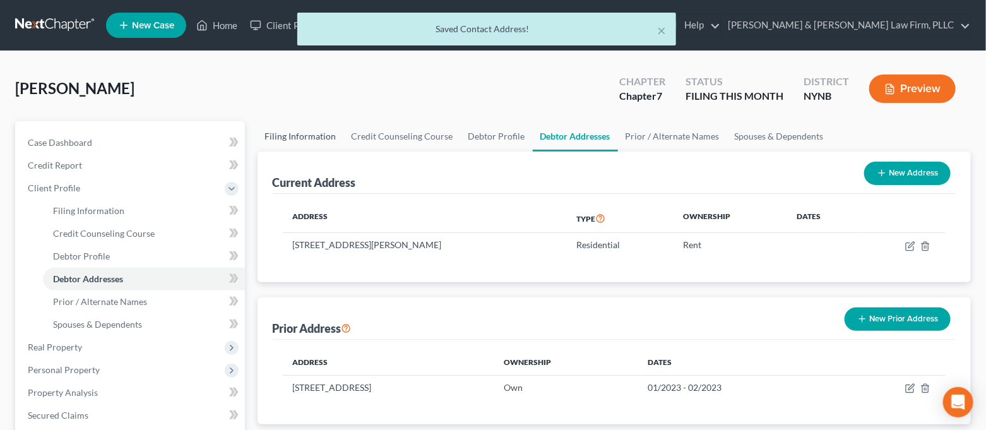
select select "0"
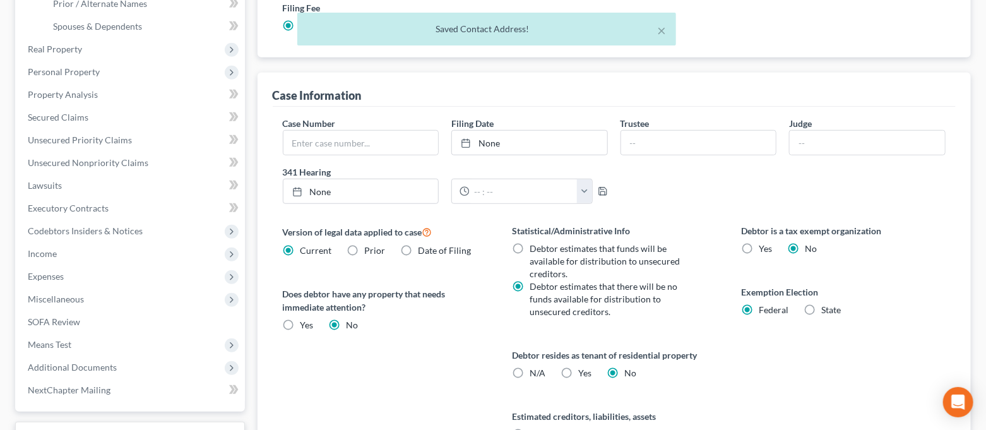
scroll to position [336, 0]
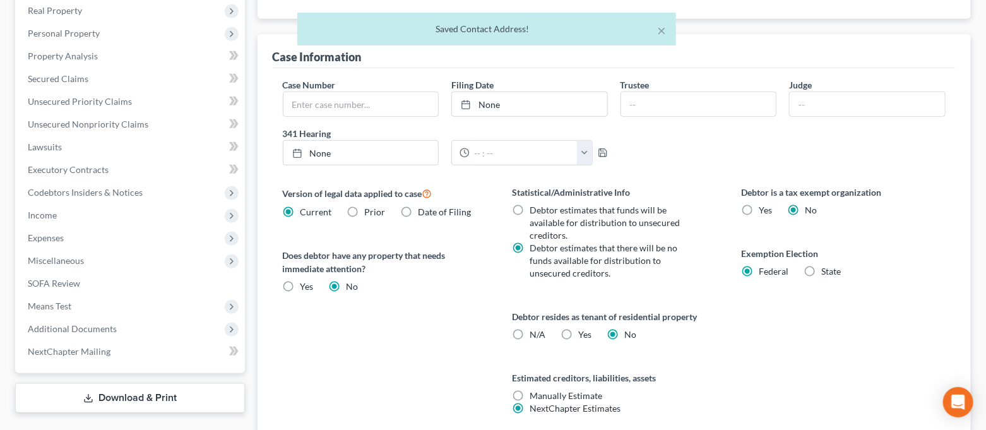
click at [578, 328] on label "Yes Yes" at bounding box center [584, 334] width 13 height 13
click at [583, 328] on input "Yes Yes" at bounding box center [587, 332] width 8 height 8
radio input "true"
radio input "false"
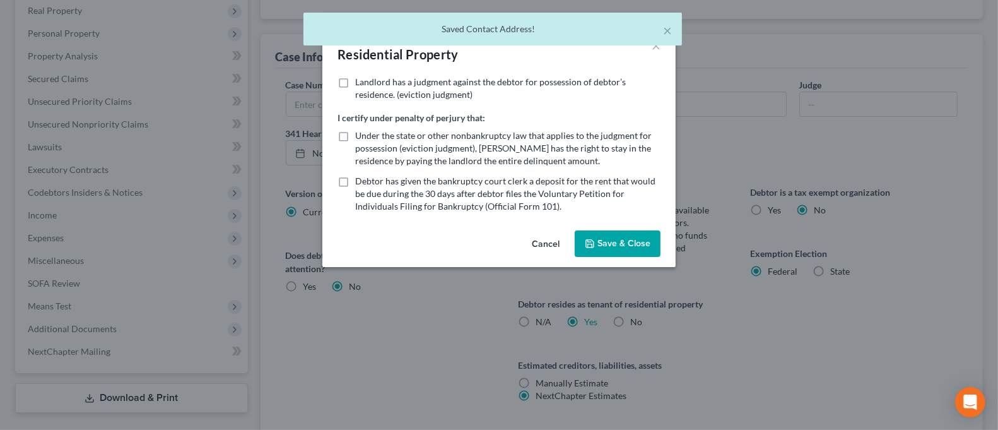
click at [807, 344] on div "Certification by a Debtor Who Resides as a Tenant of Residential Property × Lan…" at bounding box center [499, 215] width 998 height 430
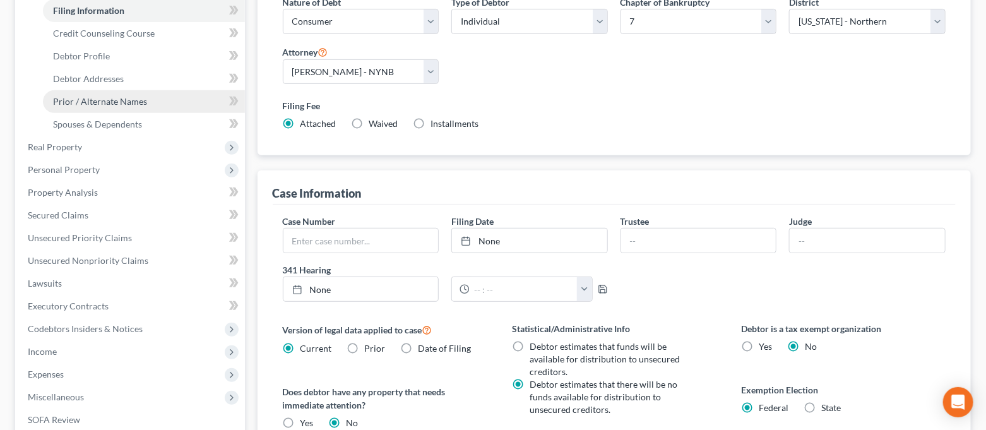
scroll to position [84, 0]
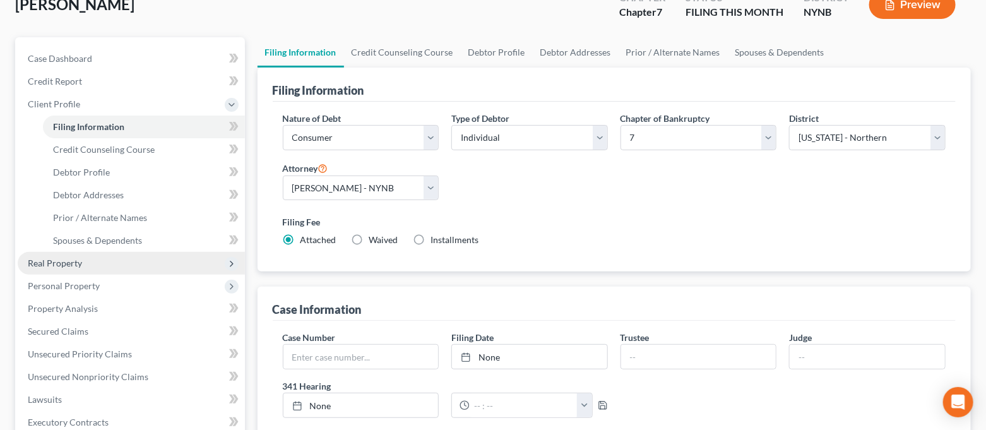
click at [93, 256] on span "Real Property" at bounding box center [131, 263] width 227 height 23
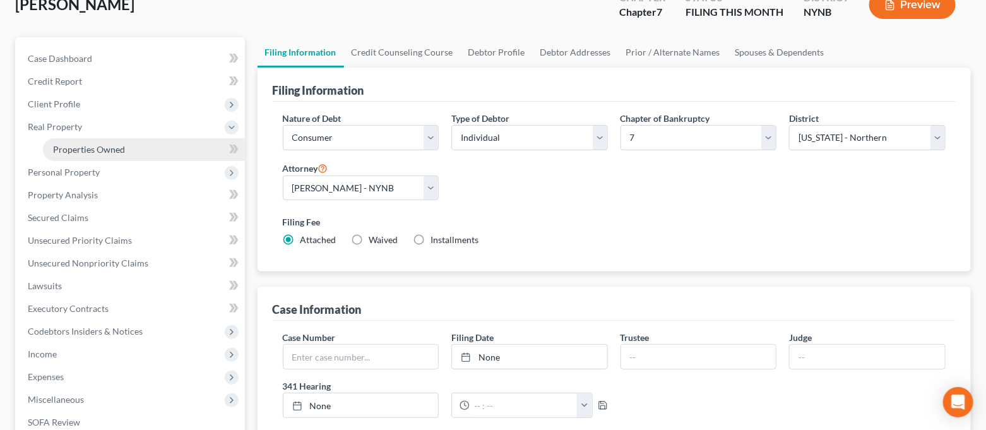
click at [96, 154] on link "Properties Owned" at bounding box center [144, 149] width 202 height 23
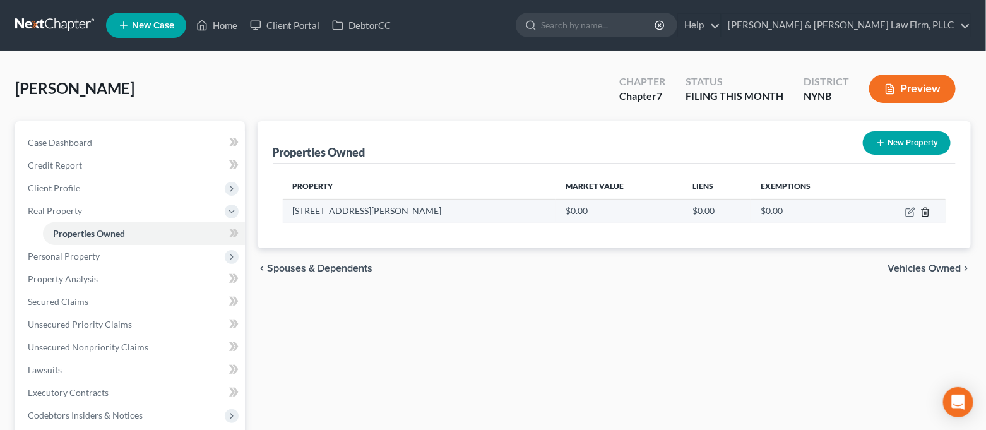
click at [926, 211] on icon "button" at bounding box center [925, 212] width 10 height 10
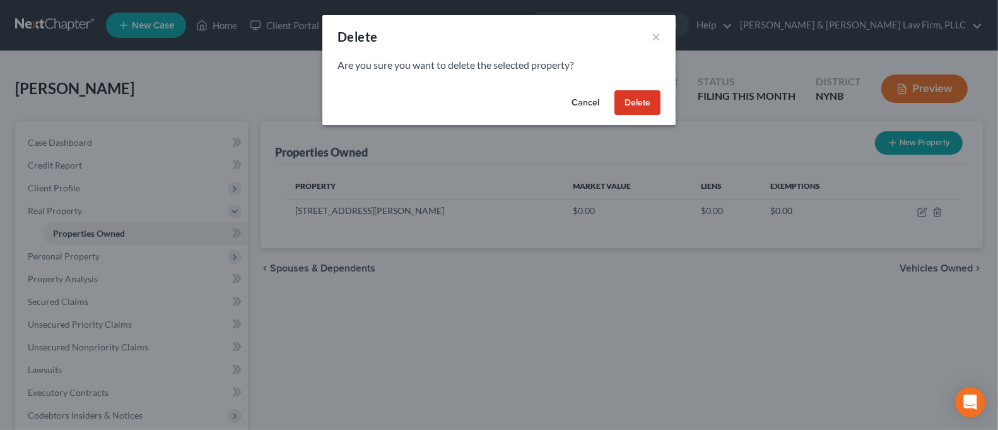
click at [639, 95] on button "Delete" at bounding box center [638, 102] width 46 height 25
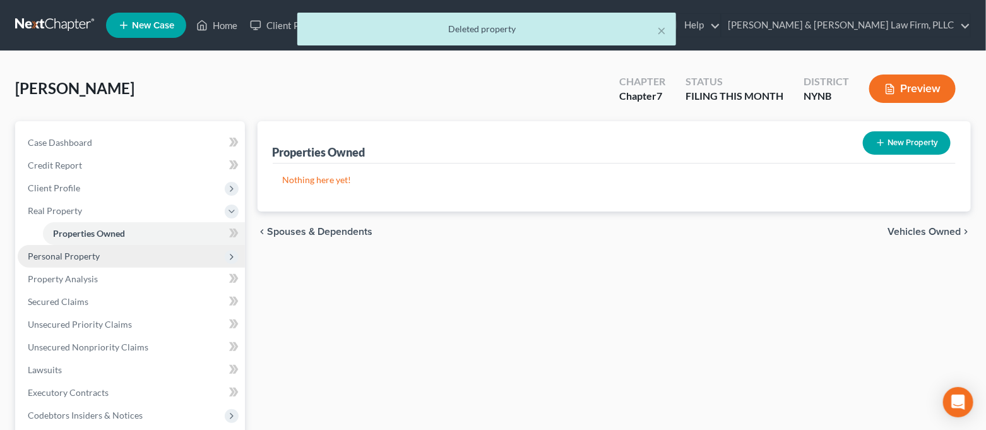
click at [47, 262] on span "Personal Property" at bounding box center [131, 256] width 227 height 23
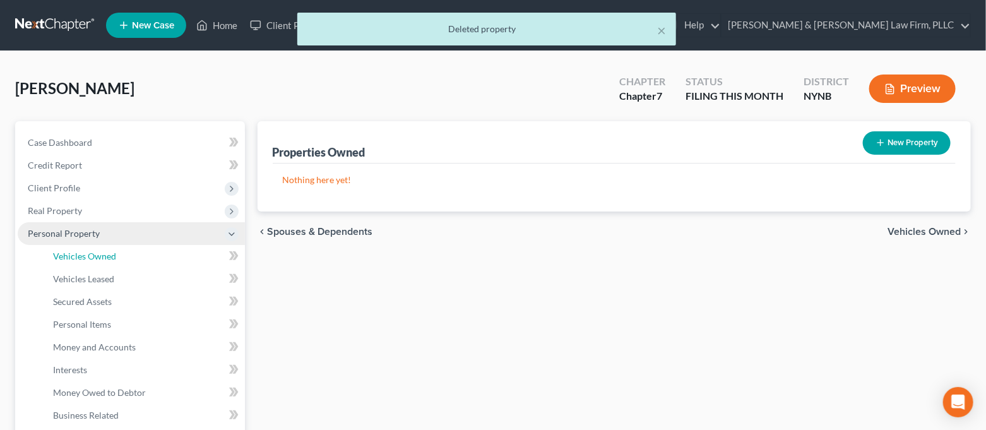
click at [47, 262] on link "Vehicles Owned" at bounding box center [144, 256] width 202 height 23
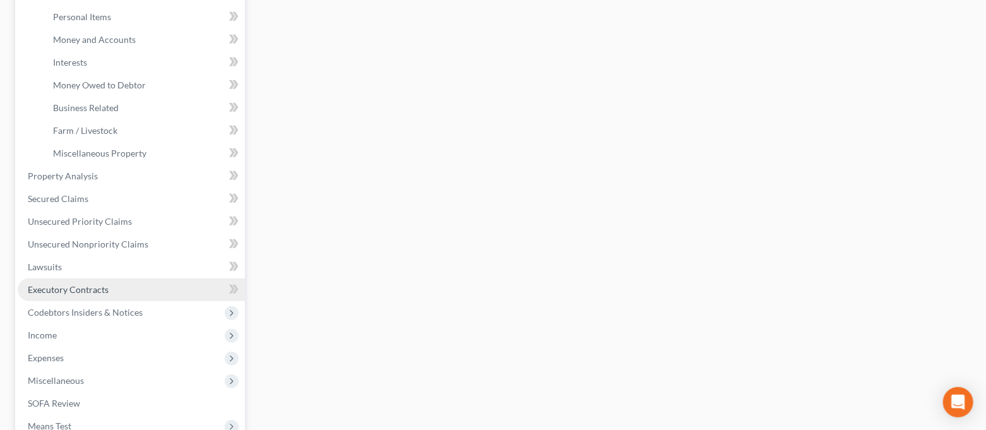
scroll to position [336, 0]
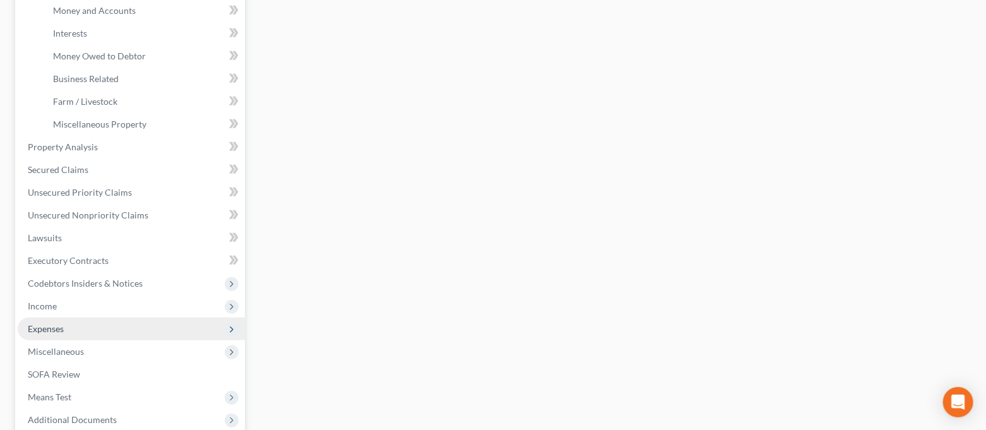
click at [69, 326] on span "Expenses" at bounding box center [131, 328] width 227 height 23
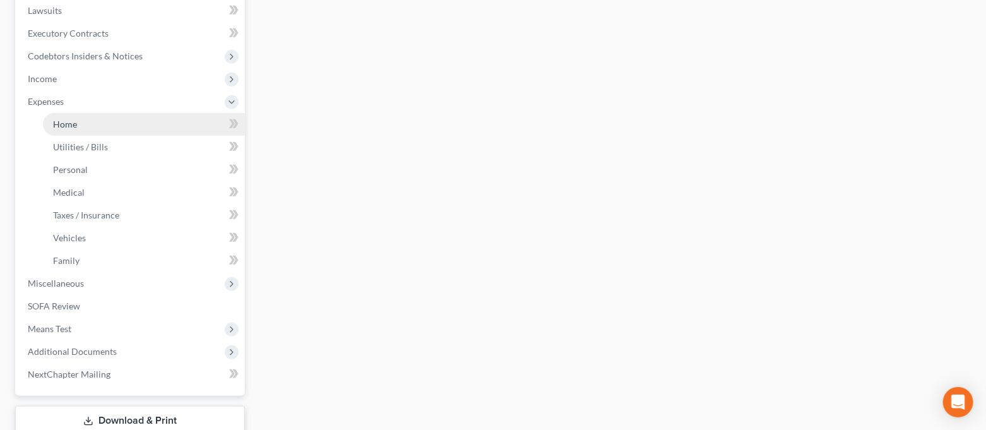
click at [95, 123] on link "Home" at bounding box center [144, 124] width 202 height 23
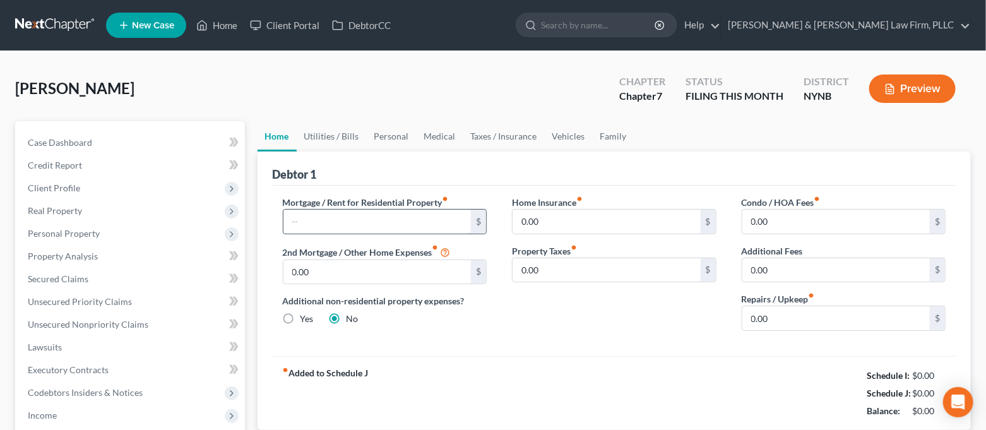
click at [428, 213] on input "text" at bounding box center [377, 221] width 188 height 24
type input "1,000.00"
click at [326, 132] on link "Utilities / Bills" at bounding box center [332, 136] width 70 height 30
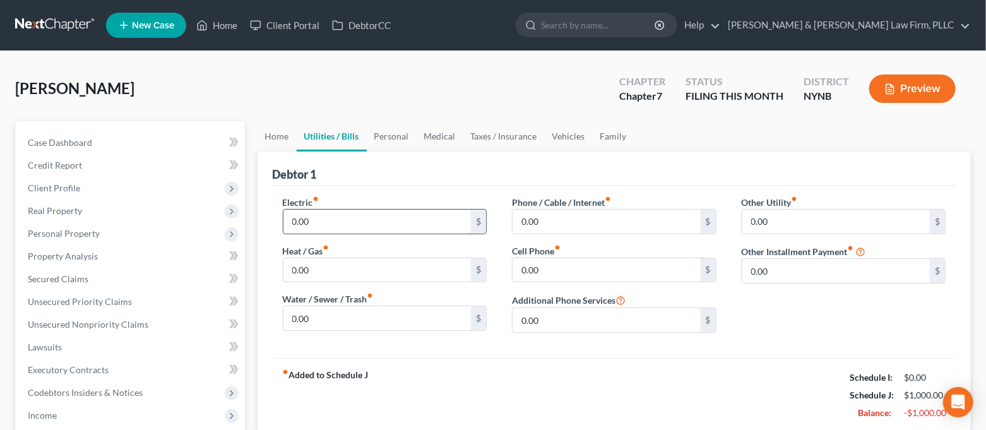
click at [311, 218] on input "0.00" at bounding box center [377, 221] width 188 height 24
type input "175.00"
click at [351, 272] on input "0.00" at bounding box center [377, 270] width 188 height 24
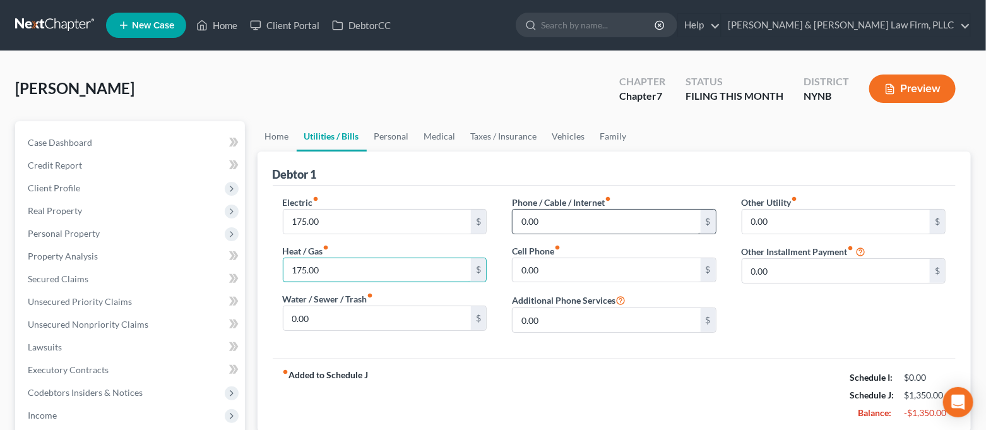
type input "175.00"
click at [562, 224] on input "0.00" at bounding box center [606, 221] width 188 height 24
type input "80"
drag, startPoint x: 556, startPoint y: 223, endPoint x: 520, endPoint y: 229, distance: 37.0
click at [520, 229] on input "80" at bounding box center [606, 221] width 188 height 24
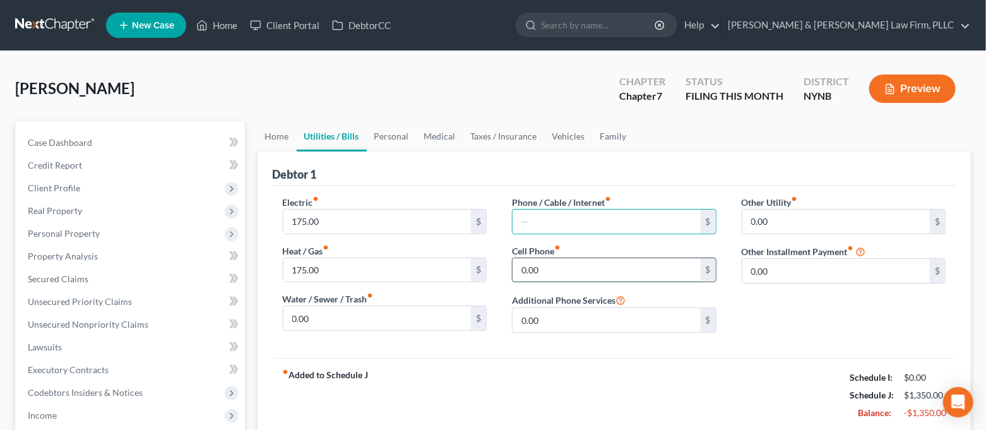
click at [543, 274] on input "0.00" at bounding box center [606, 270] width 188 height 24
type input "80.00"
click at [376, 130] on link "Personal" at bounding box center [392, 136] width 50 height 30
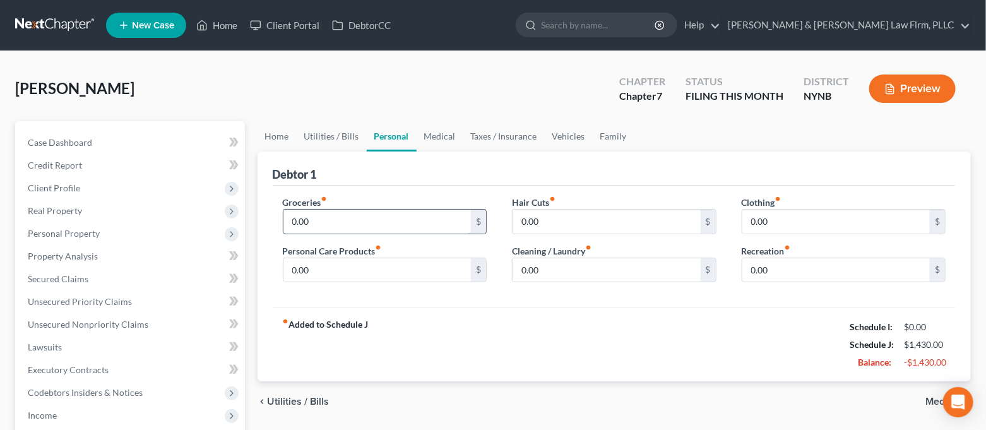
click at [309, 221] on input "0.00" at bounding box center [377, 221] width 188 height 24
type input "950.00"
click at [319, 271] on input "0.00" at bounding box center [377, 270] width 188 height 24
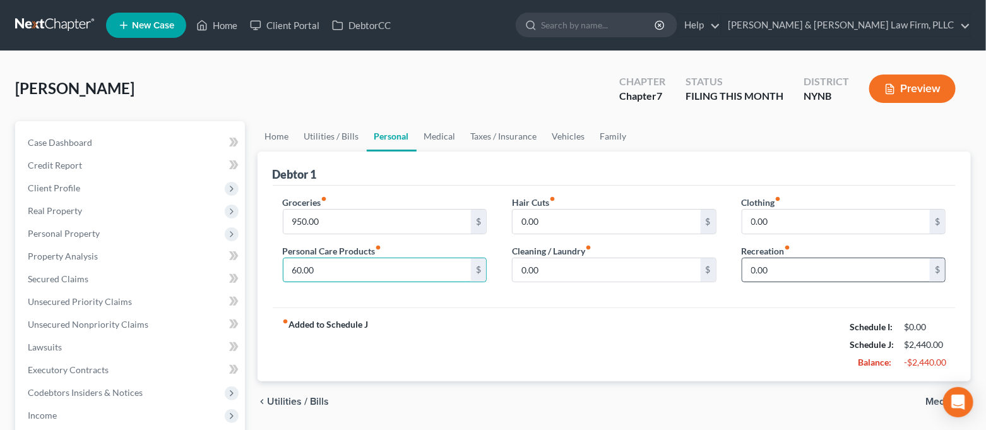
type input "60.00"
click at [799, 276] on input "0.00" at bounding box center [836, 270] width 188 height 24
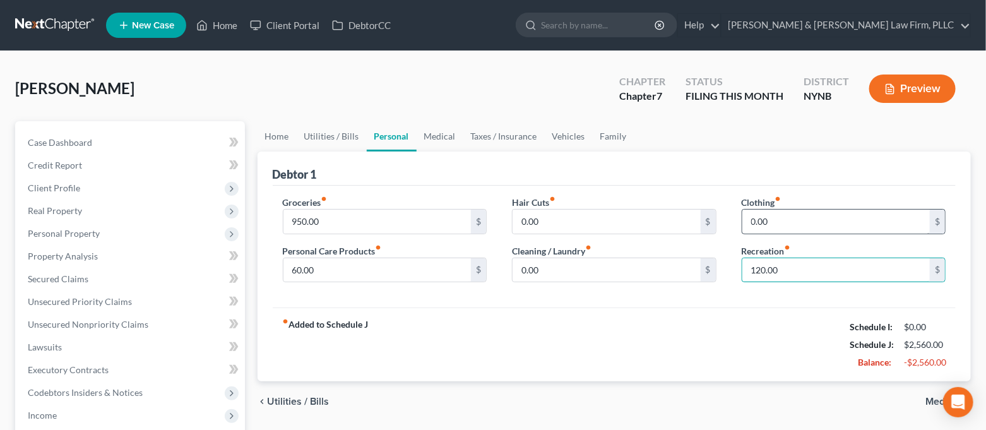
type input "120.00"
click at [793, 229] on input "0.00" at bounding box center [836, 221] width 188 height 24
click at [431, 141] on link "Medical" at bounding box center [439, 136] width 47 height 30
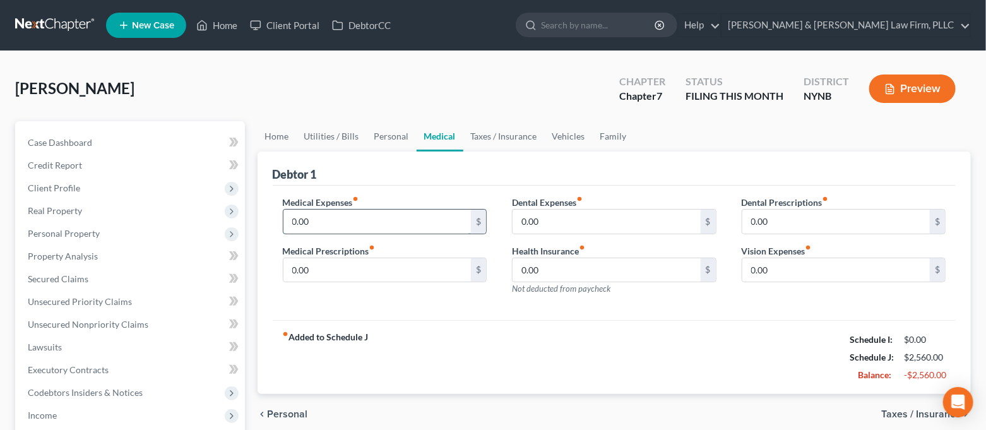
click at [335, 222] on input "0.00" at bounding box center [377, 221] width 188 height 24
type input "150.00"
click at [563, 220] on input "0.00" at bounding box center [606, 221] width 188 height 24
type input "100.00"
click at [514, 139] on link "Taxes / Insurance" at bounding box center [503, 136] width 81 height 30
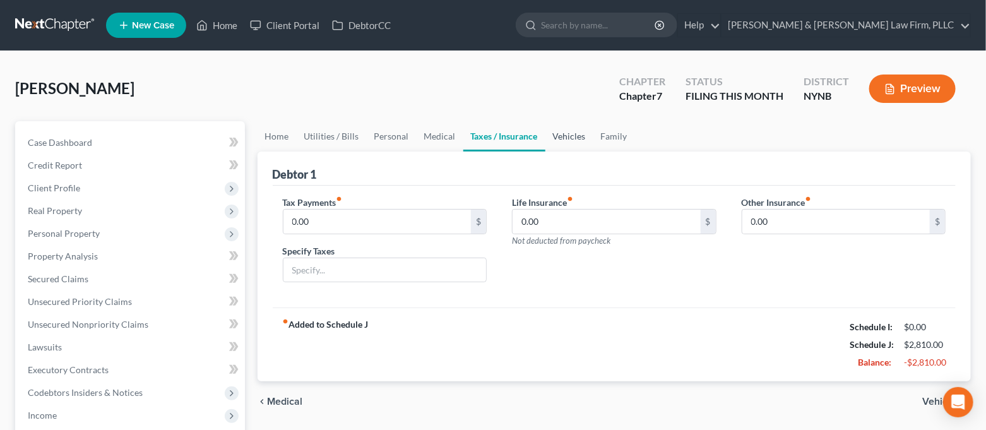
click at [580, 138] on link "Vehicles" at bounding box center [569, 136] width 48 height 30
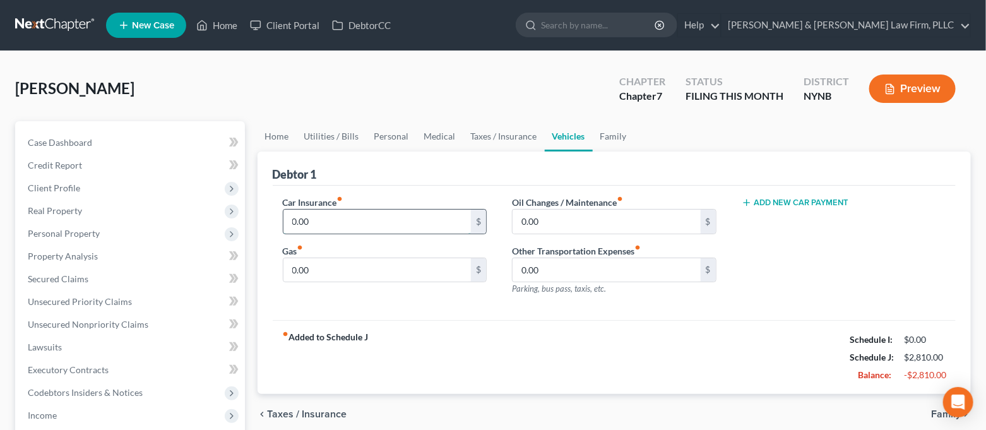
click at [393, 217] on input "0.00" at bounding box center [377, 221] width 188 height 24
type input "161.80"
click at [495, 138] on link "Taxes / Insurance" at bounding box center [503, 136] width 81 height 30
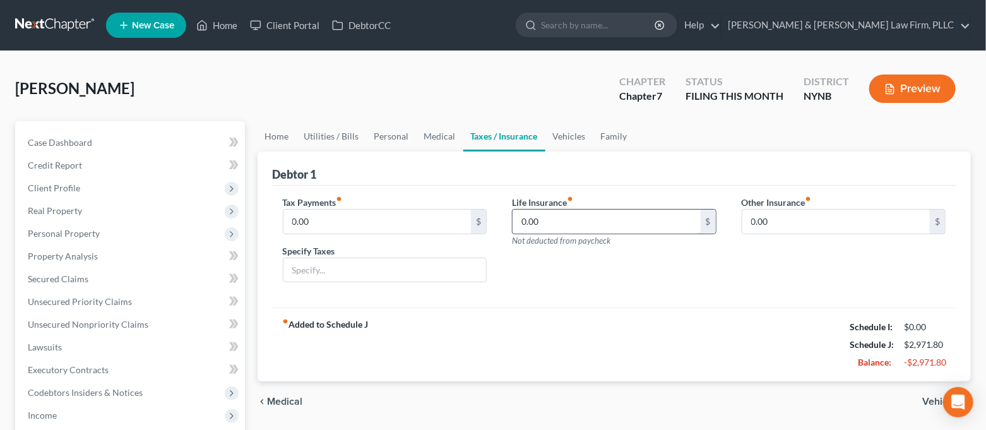
click at [565, 229] on input "0.00" at bounding box center [606, 221] width 188 height 24
type input "103.26"
click at [568, 139] on link "Vehicles" at bounding box center [569, 136] width 48 height 30
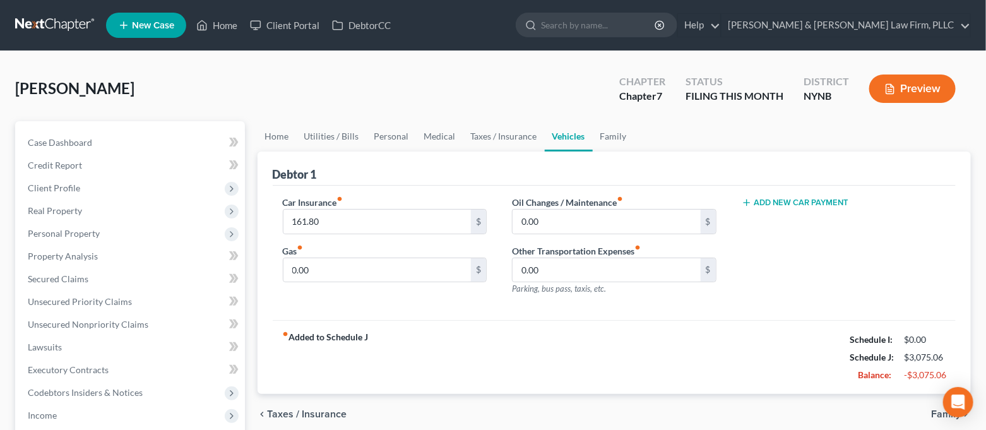
click at [780, 201] on button "Add New Car Payment" at bounding box center [794, 202] width 107 height 10
click at [788, 216] on input "text" at bounding box center [827, 221] width 170 height 24
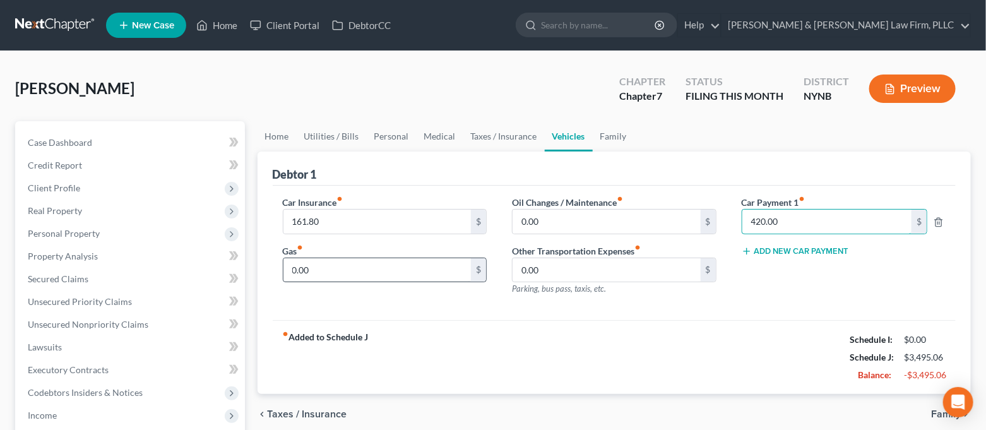
type input "420.00"
click at [342, 273] on input "0.00" at bounding box center [377, 270] width 188 height 24
type input "300.00"
click at [414, 329] on div "fiber_manual_record Added to Schedule J Schedule I: $0.00 Schedule J: $3,795.06…" at bounding box center [614, 357] width 683 height 74
click at [593, 141] on link "Family" at bounding box center [613, 136] width 42 height 30
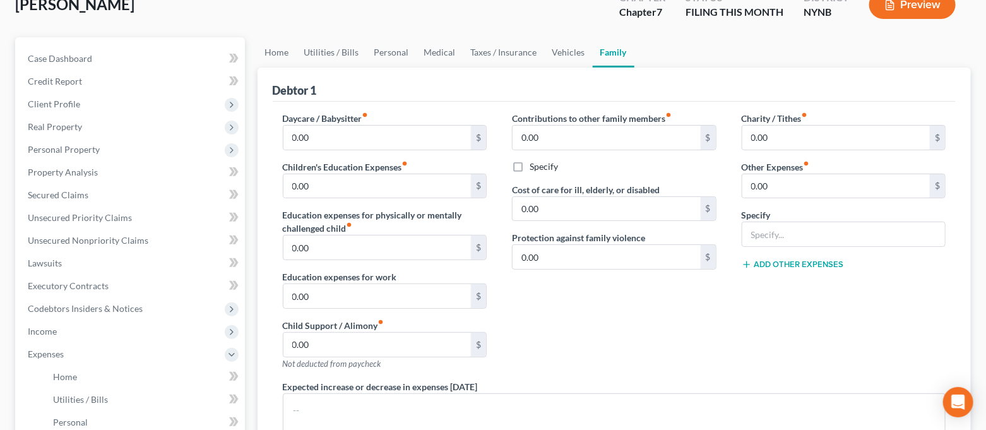
scroll to position [168, 0]
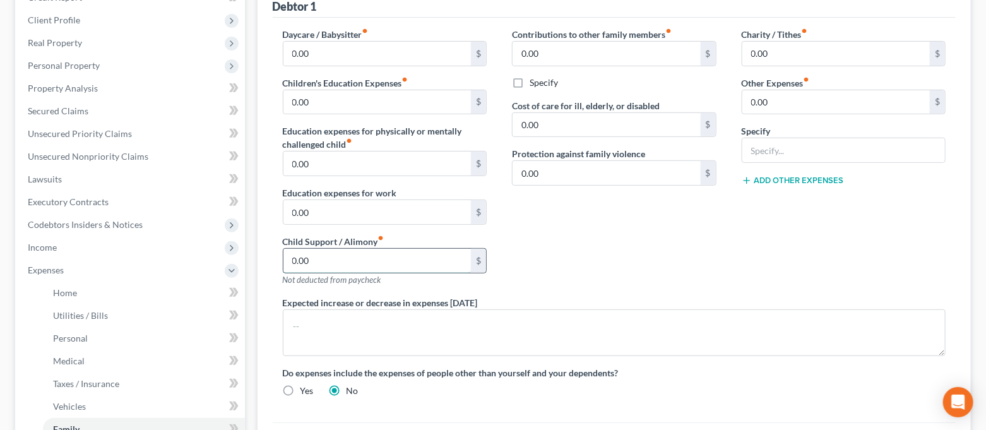
click at [322, 254] on input "0.00" at bounding box center [377, 261] width 188 height 24
type input "1,435.50"
click at [575, 230] on div "Contributions to other family members fiber_manual_record 0.00 $ Specify Cost o…" at bounding box center [614, 162] width 230 height 268
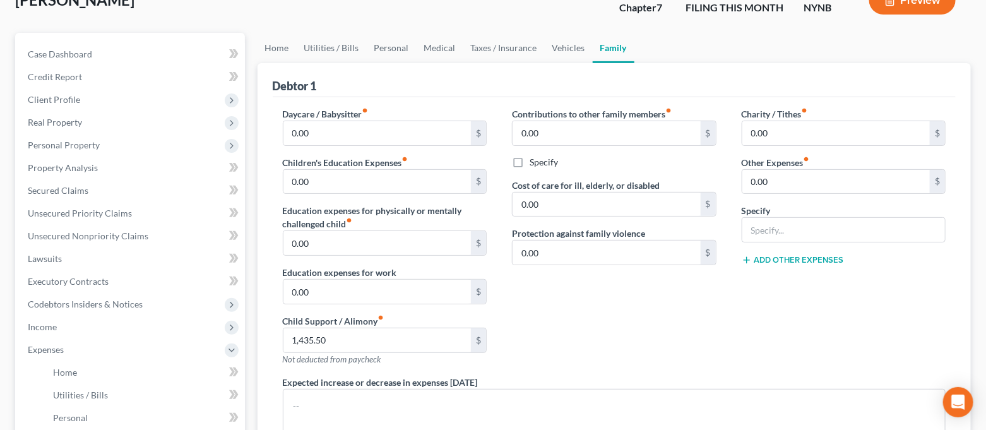
scroll to position [0, 0]
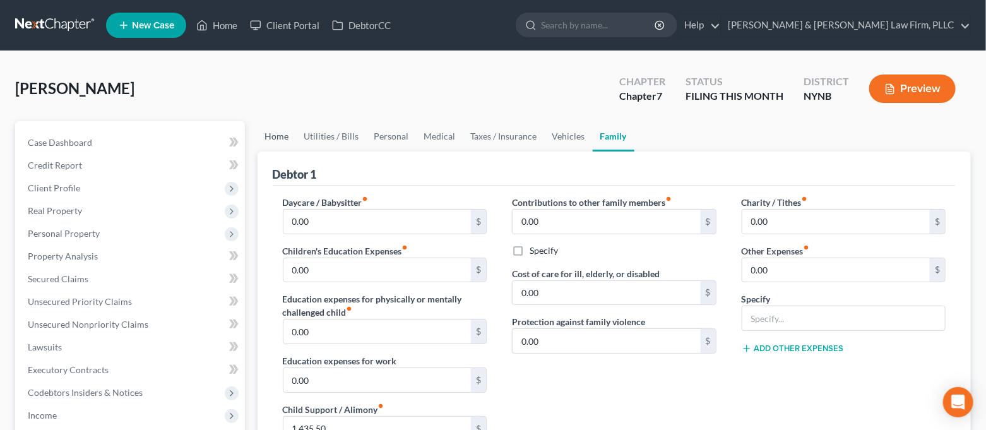
click at [284, 147] on link "Home" at bounding box center [276, 136] width 39 height 30
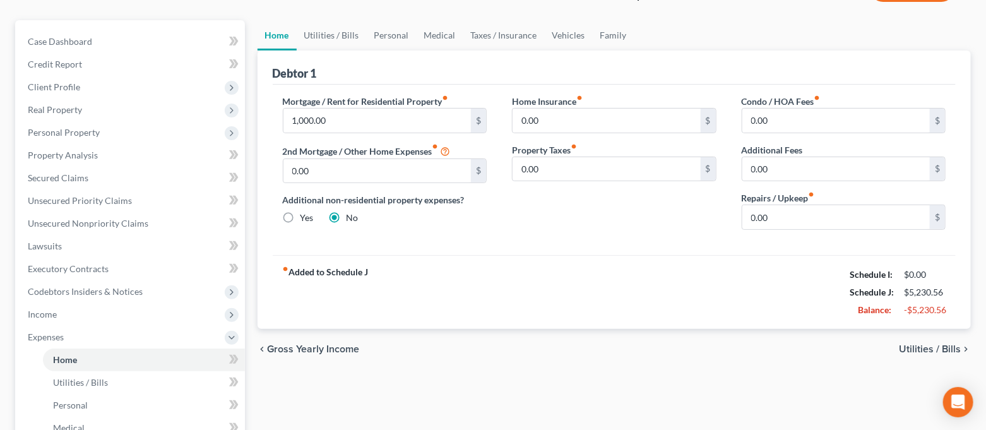
scroll to position [168, 0]
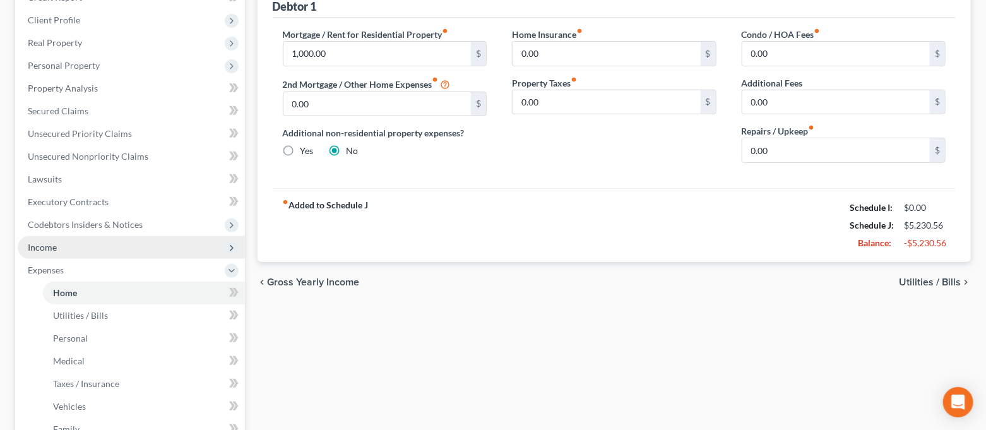
click at [68, 250] on span "Income" at bounding box center [131, 247] width 227 height 23
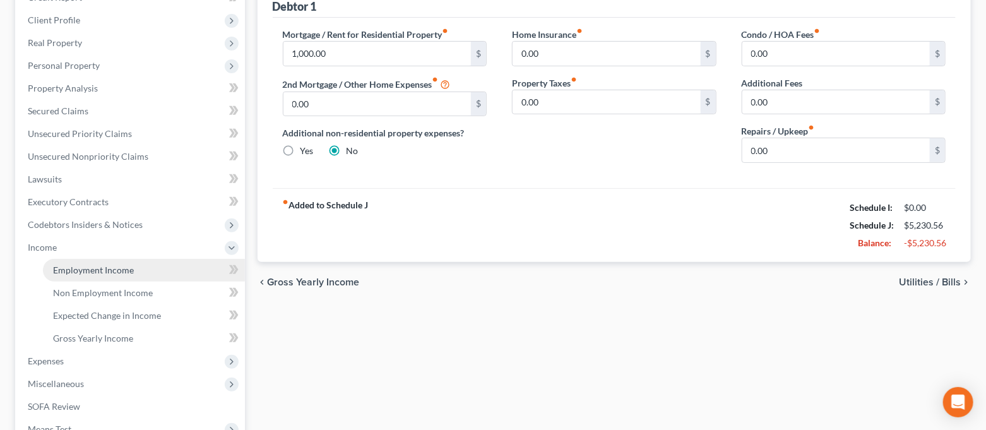
click at [73, 264] on span "Employment Income" at bounding box center [93, 269] width 81 height 11
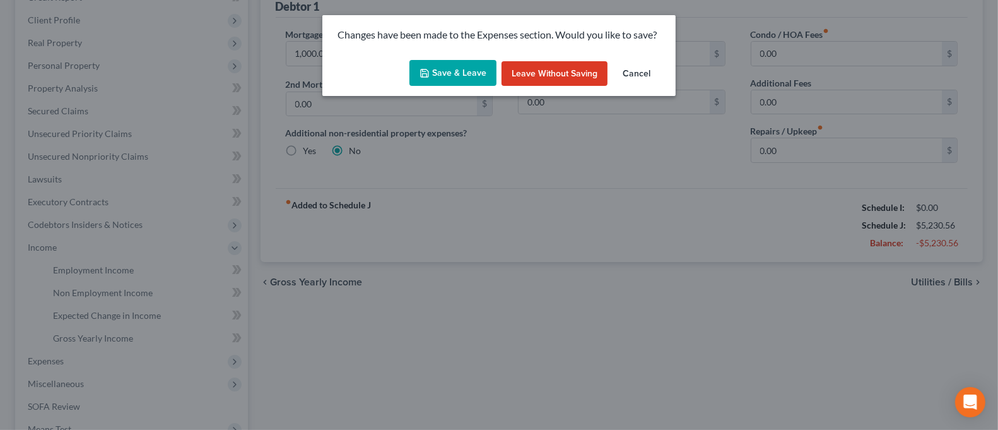
click at [427, 78] on icon "button" at bounding box center [425, 73] width 10 height 10
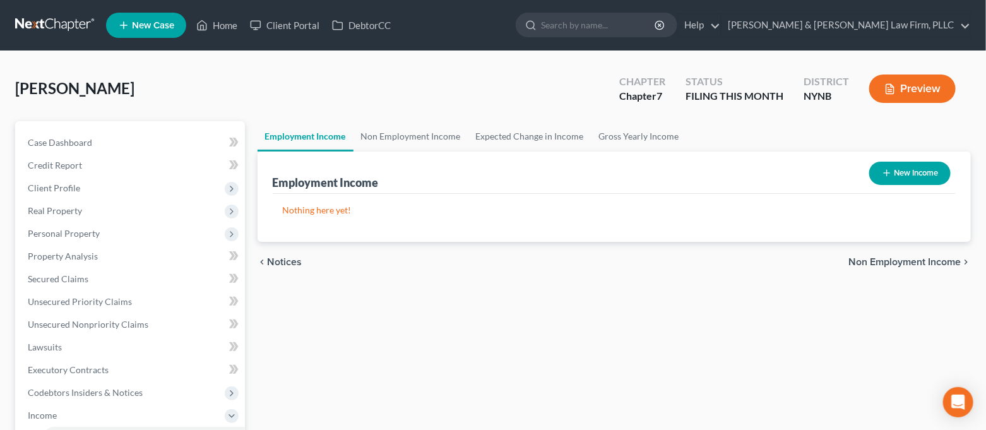
click at [876, 174] on button "New Income" at bounding box center [909, 173] width 81 height 23
select select "0"
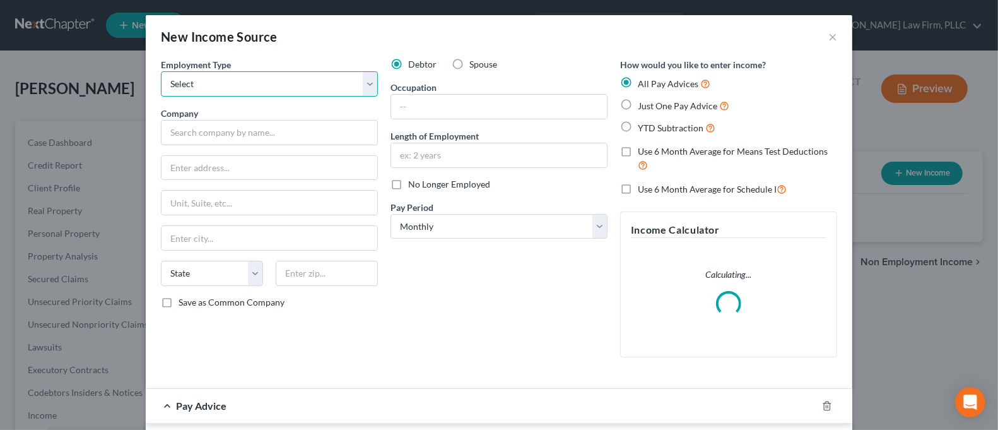
click at [245, 81] on select "Select Full or [DEMOGRAPHIC_DATA] Employment Self Employment" at bounding box center [269, 83] width 217 height 25
select select "0"
click at [161, 71] on select "Select Full or [DEMOGRAPHIC_DATA] Employment Self Employment" at bounding box center [269, 83] width 217 height 25
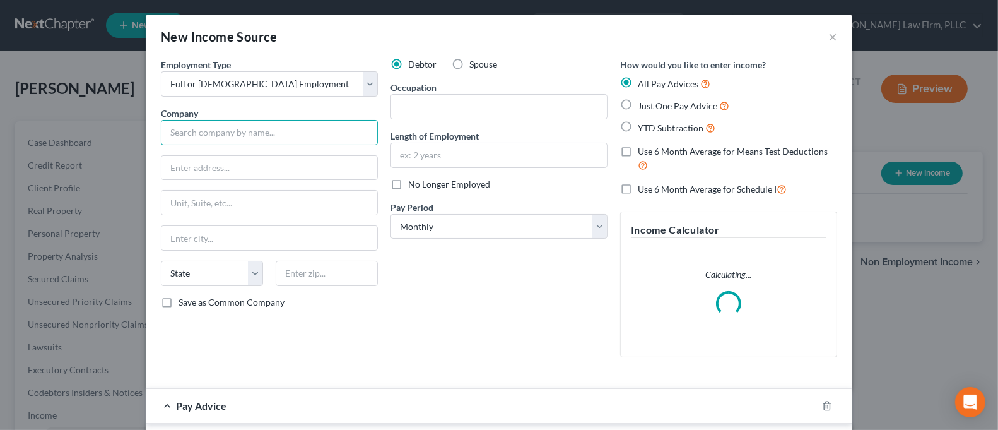
click at [238, 129] on input "text" at bounding box center [269, 132] width 217 height 25
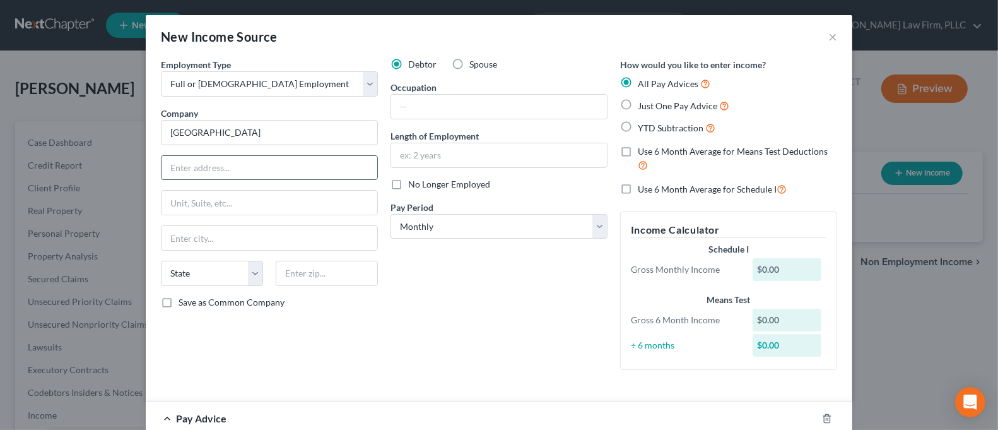
click at [252, 164] on input "text" at bounding box center [270, 168] width 216 height 24
type input "[GEOGRAPHIC_DATA]"
type input "[STREET_ADDRESS]"
click at [326, 272] on input "text" at bounding box center [327, 273] width 102 height 25
type input "13204"
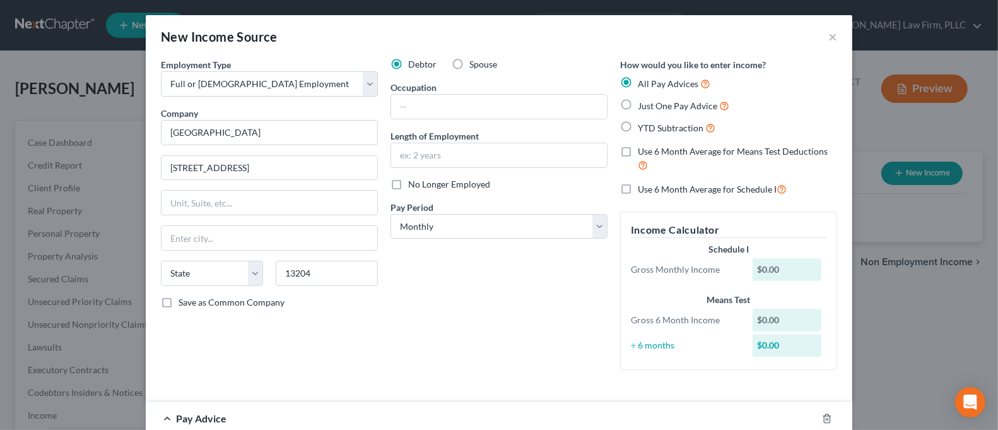
click at [365, 329] on div "Employment Type * Select Full or [DEMOGRAPHIC_DATA] Employment Self Employment …" at bounding box center [270, 219] width 230 height 322
type input "[GEOGRAPHIC_DATA]"
select select "35"
click at [453, 100] on input "text" at bounding box center [499, 107] width 216 height 24
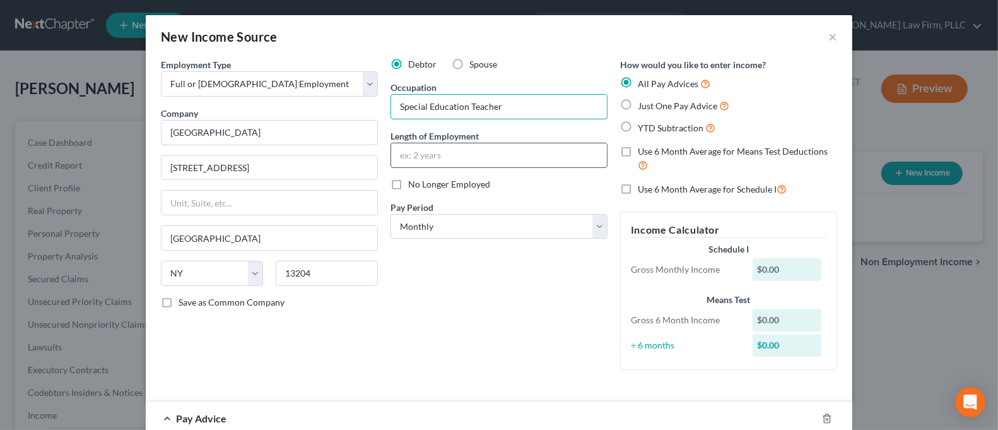
type input "Special Education Teacher"
click at [476, 158] on input "text" at bounding box center [499, 155] width 216 height 24
type input "Ten Years"
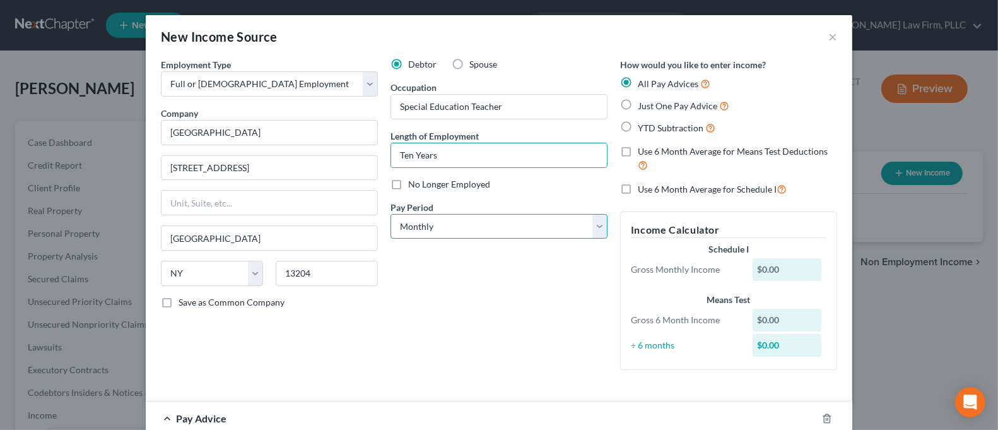
click at [491, 230] on select "Select Monthly Twice Monthly Every Other Week Weekly" at bounding box center [499, 226] width 217 height 25
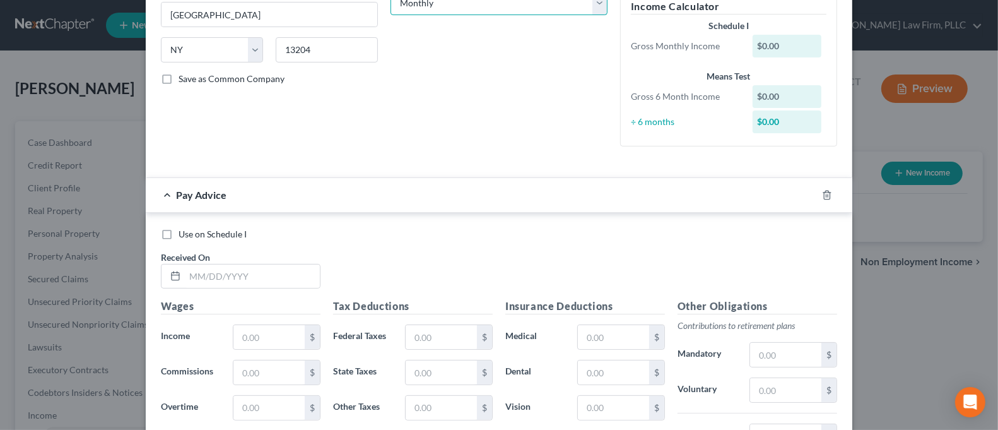
scroll to position [252, 0]
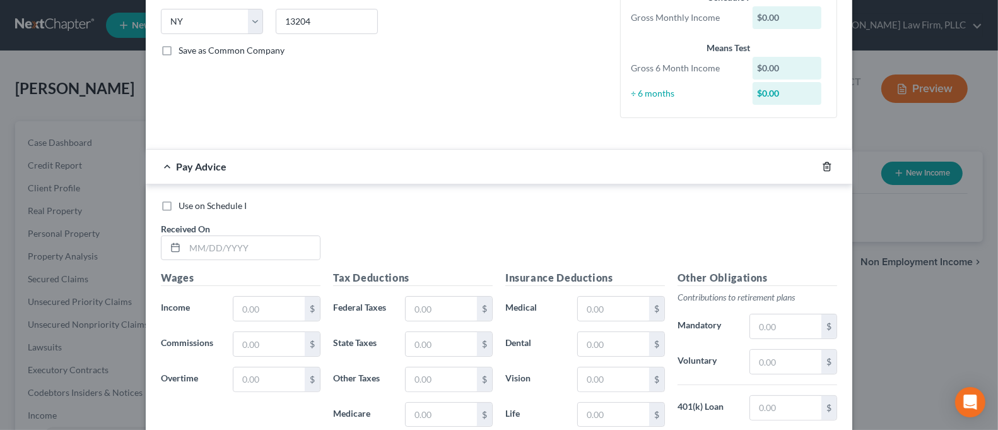
click at [822, 165] on icon "button" at bounding box center [827, 167] width 10 height 10
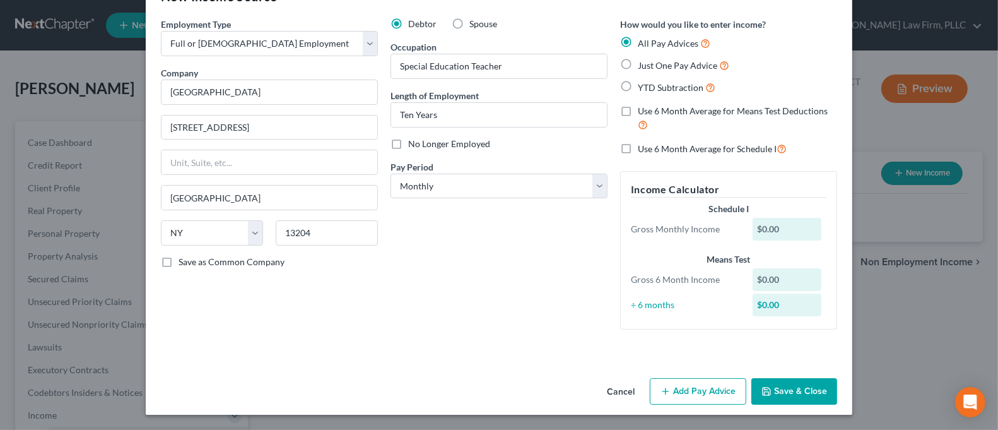
scroll to position [40, 0]
click at [480, 180] on select "Select Monthly Twice Monthly Every Other Week Weekly" at bounding box center [499, 186] width 217 height 25
select select "1"
click at [391, 174] on select "Select Monthly Twice Monthly Every Other Week Weekly" at bounding box center [499, 186] width 217 height 25
click at [474, 193] on select "Select Monthly Twice Monthly Every Other Week Weekly" at bounding box center [499, 186] width 217 height 25
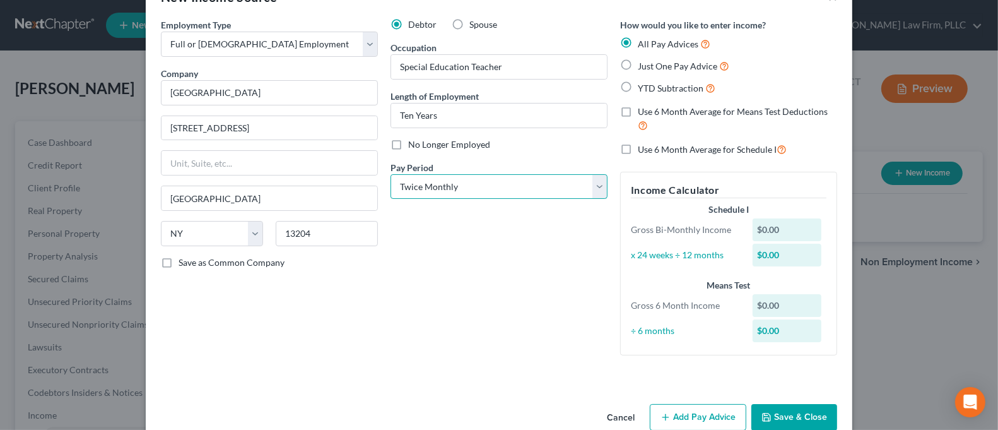
click at [474, 193] on select "Select Monthly Twice Monthly Every Other Week Weekly" at bounding box center [499, 186] width 217 height 25
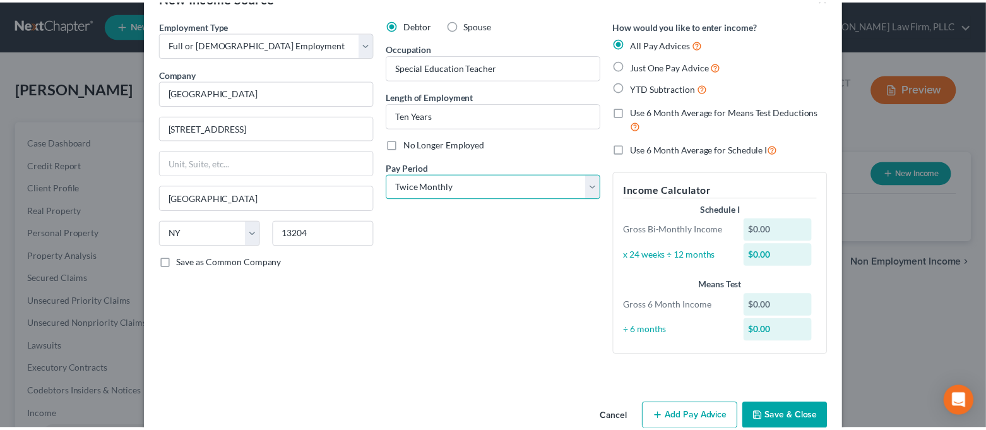
scroll to position [65, 0]
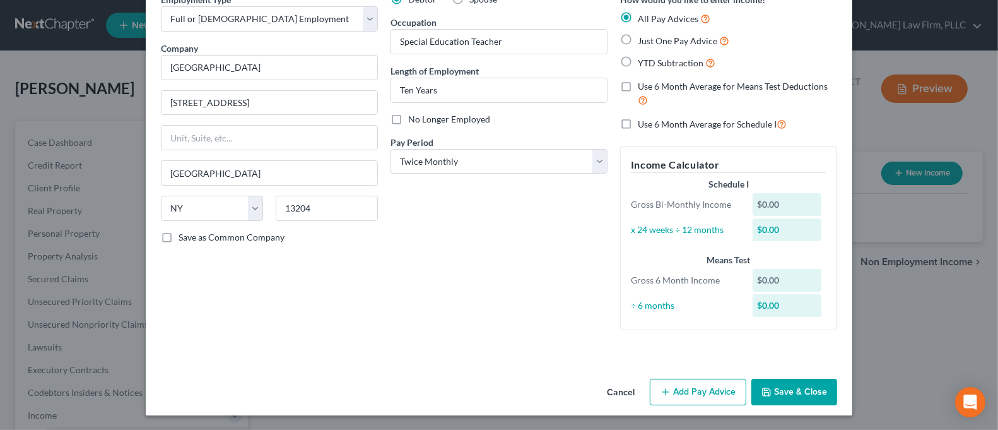
click at [811, 393] on button "Save & Close" at bounding box center [794, 392] width 86 height 26
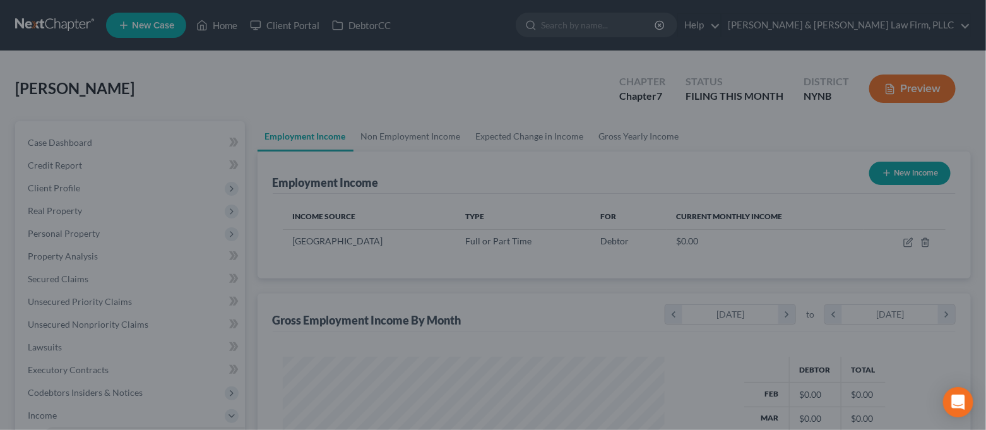
scroll to position [225, 402]
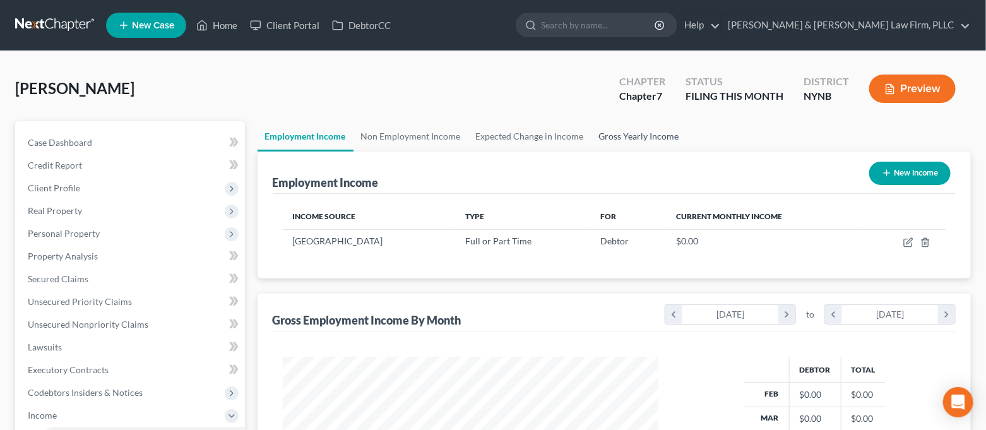
click at [625, 138] on link "Gross Yearly Income" at bounding box center [638, 136] width 95 height 30
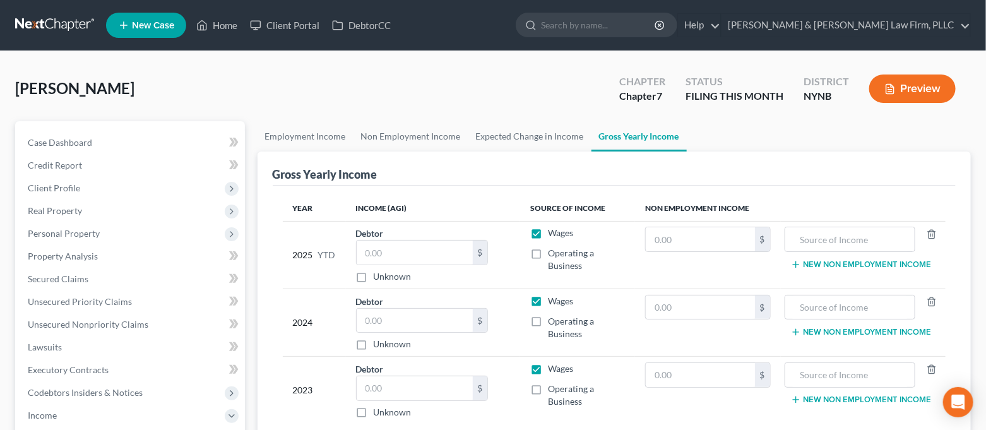
scroll to position [84, 0]
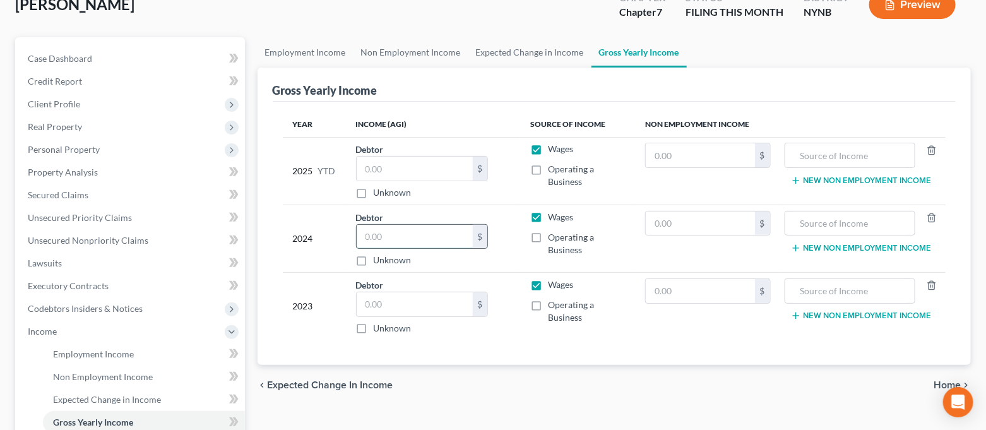
click at [418, 238] on input "text" at bounding box center [414, 237] width 116 height 24
type input "82,813.00"
click at [416, 293] on input "text" at bounding box center [414, 304] width 116 height 24
click at [409, 308] on input "text" at bounding box center [414, 304] width 116 height 24
type input "81,283.00"
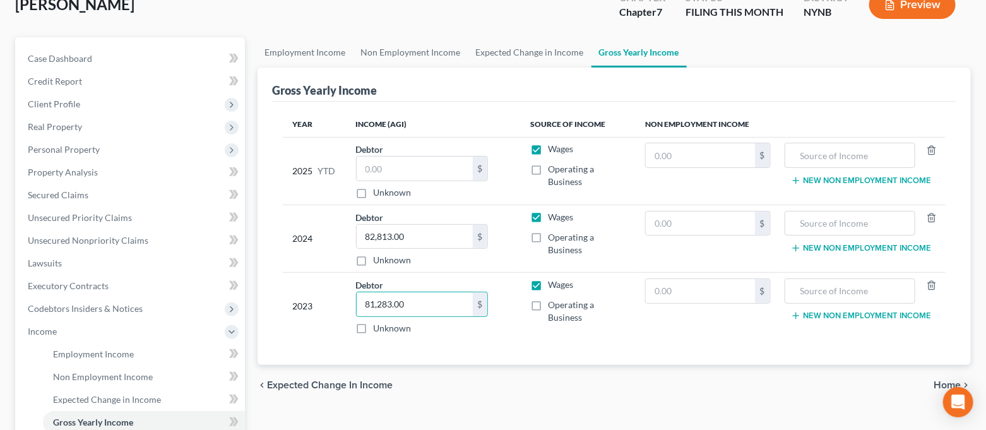
click at [496, 372] on div "chevron_left Expected Change in Income Home chevron_right" at bounding box center [614, 385] width 714 height 40
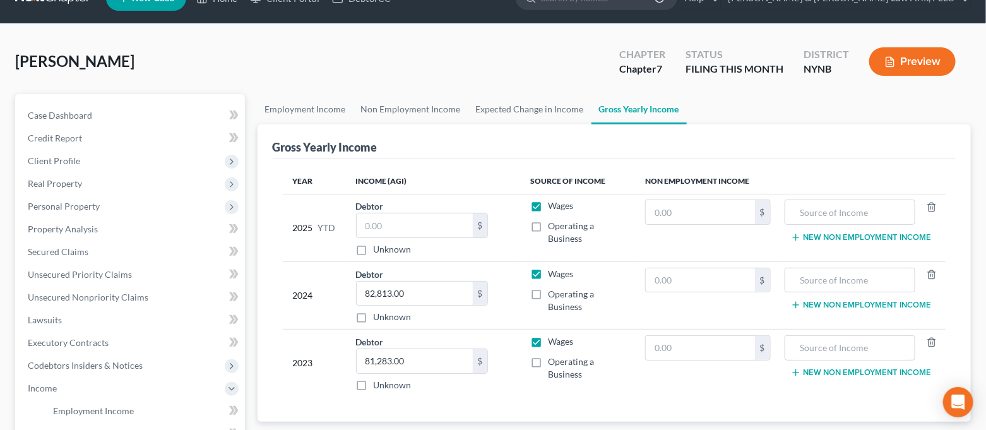
scroll to position [0, 0]
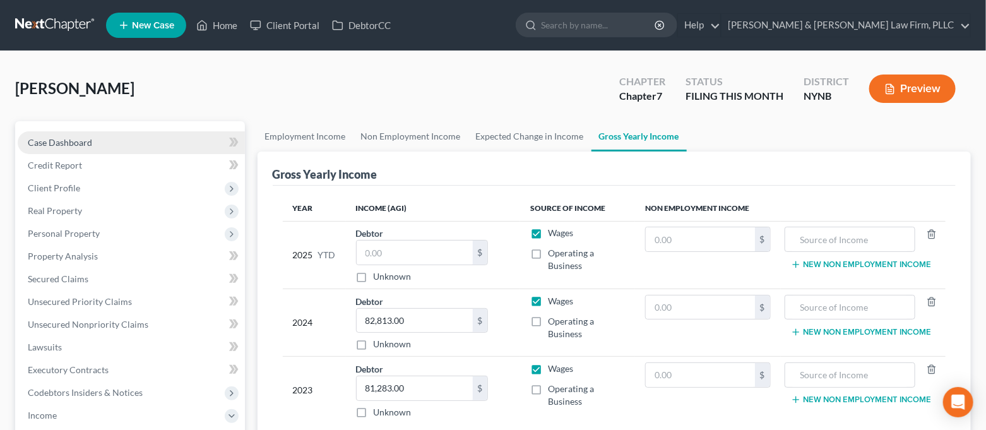
click at [155, 148] on link "Case Dashboard" at bounding box center [131, 142] width 227 height 23
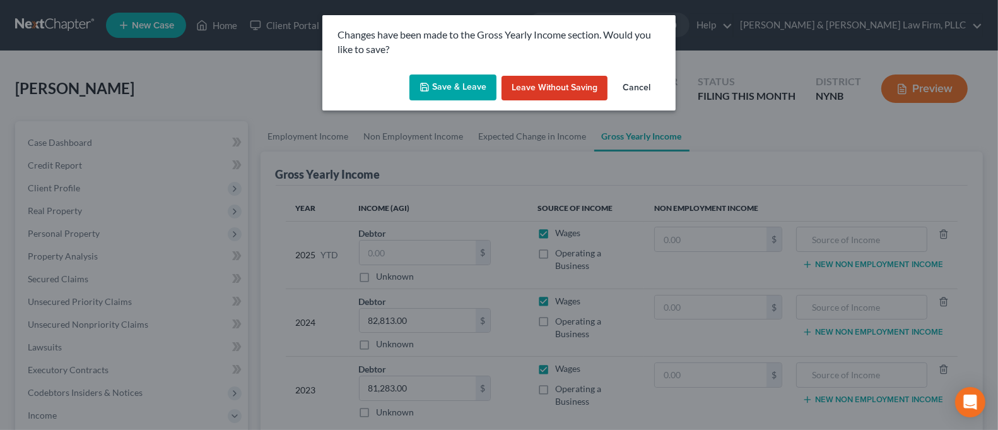
click at [457, 88] on button "Save & Leave" at bounding box center [452, 87] width 87 height 26
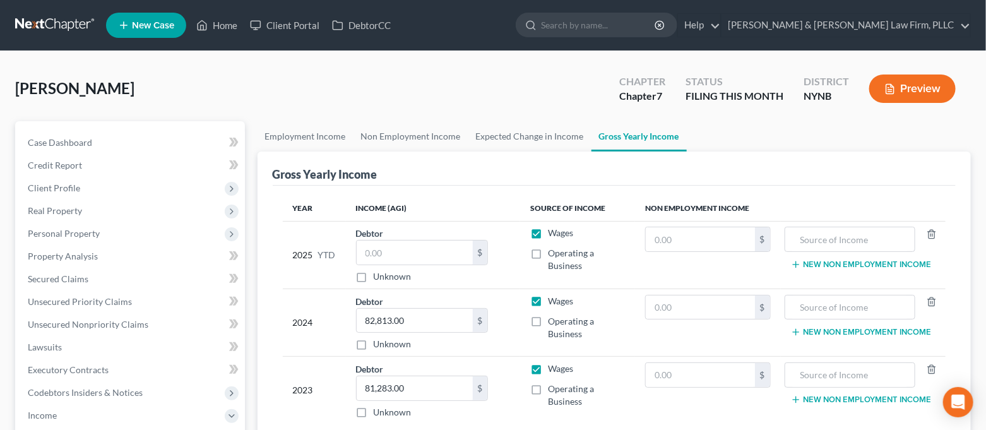
select select "4"
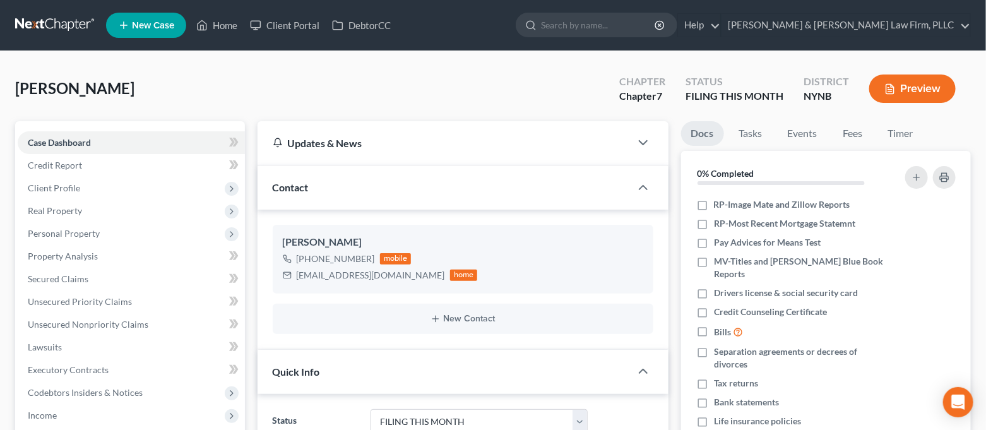
scroll to position [2963, 0]
click at [223, 25] on link "Home" at bounding box center [217, 25] width 54 height 23
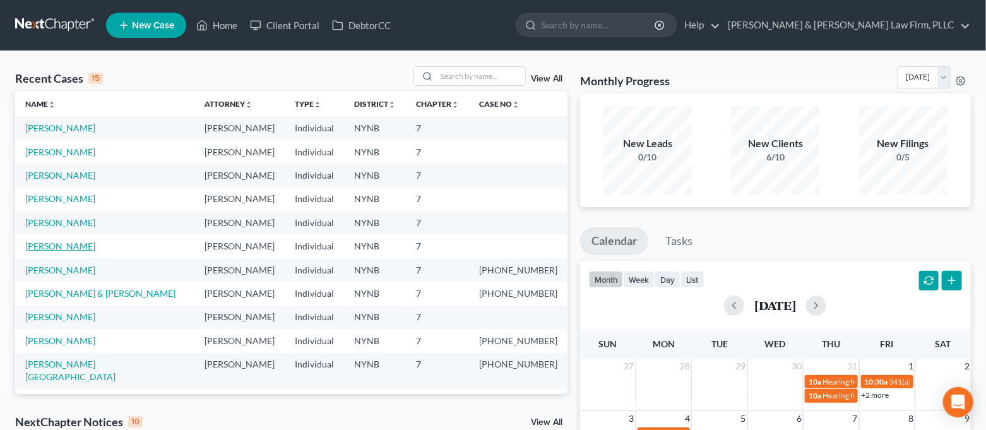
click at [76, 250] on link "[PERSON_NAME]" at bounding box center [60, 245] width 70 height 11
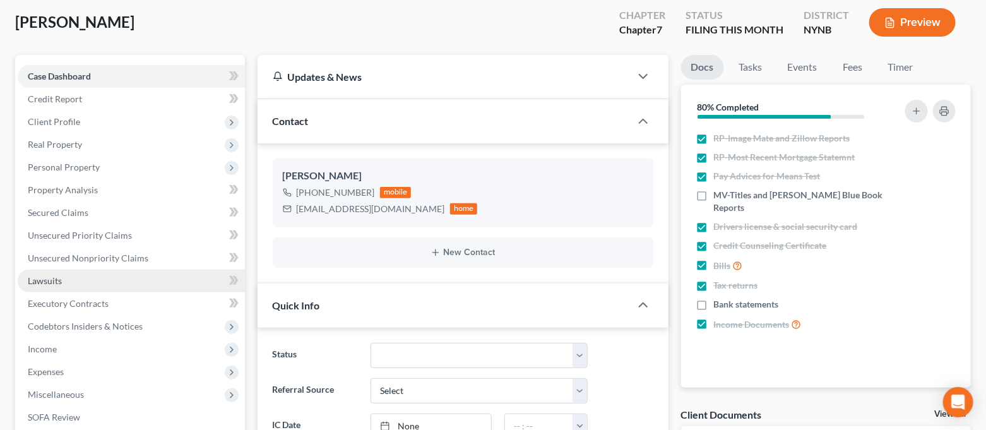
scroll to position [84, 0]
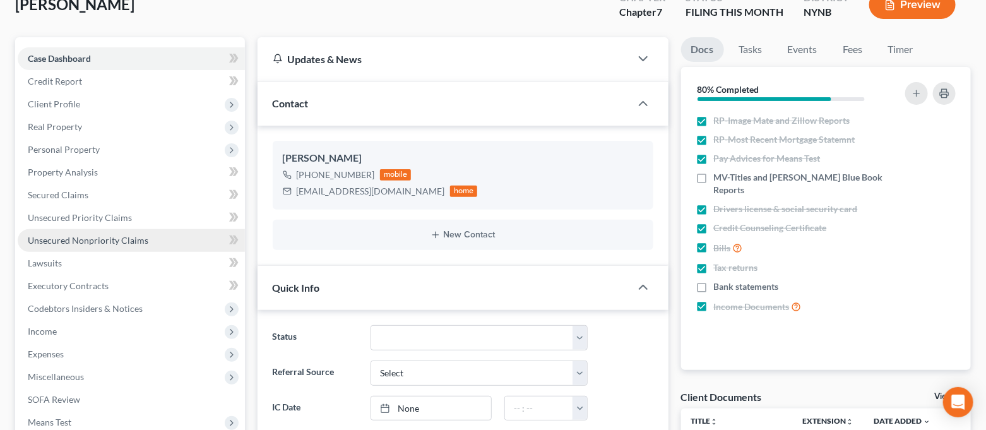
click at [86, 245] on link "Unsecured Nonpriority Claims" at bounding box center [131, 240] width 227 height 23
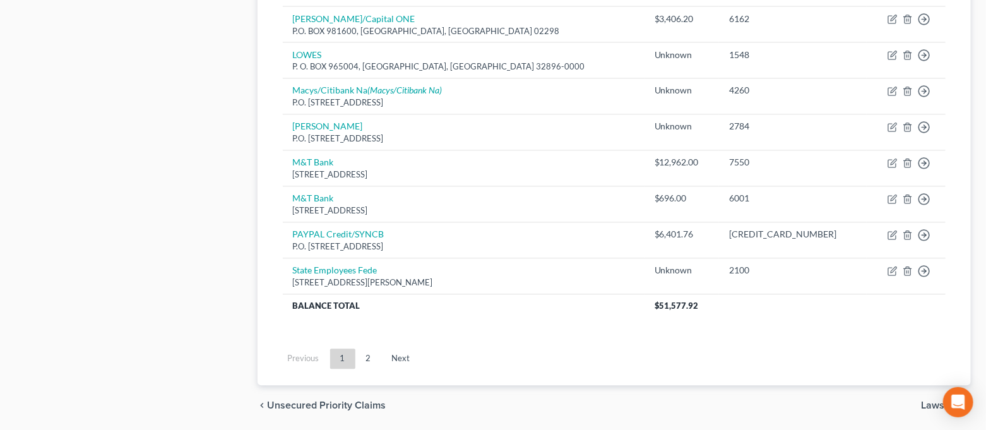
scroll to position [1009, 0]
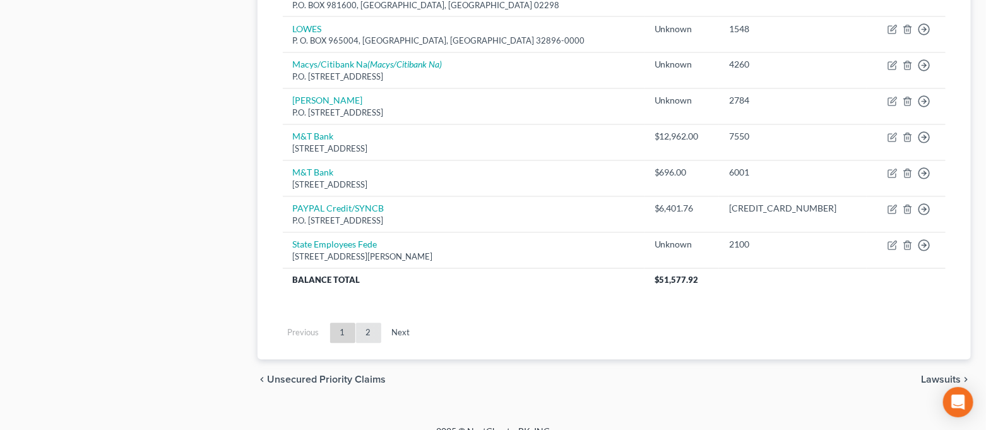
click at [374, 329] on link "2" at bounding box center [368, 333] width 25 height 20
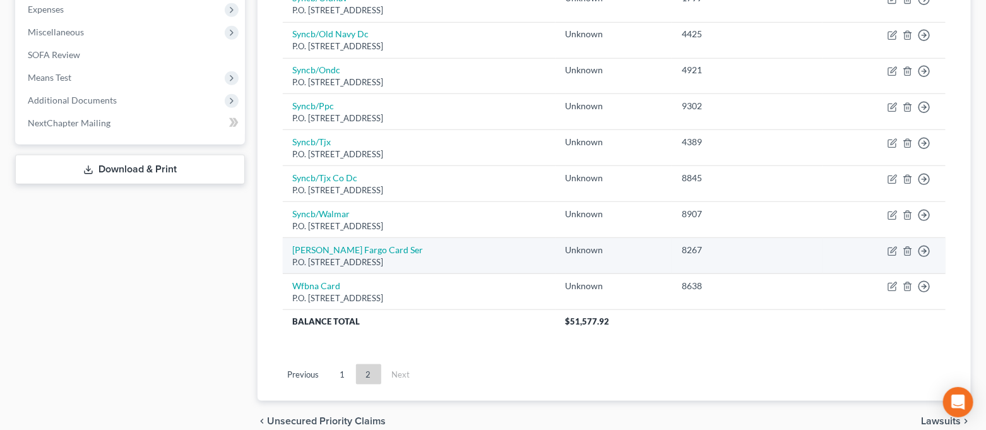
scroll to position [403, 0]
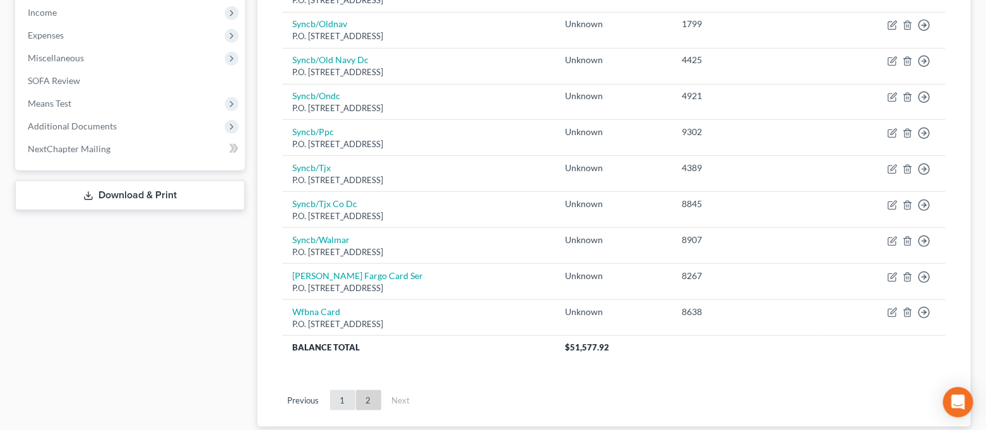
click at [348, 395] on link "1" at bounding box center [342, 400] width 25 height 20
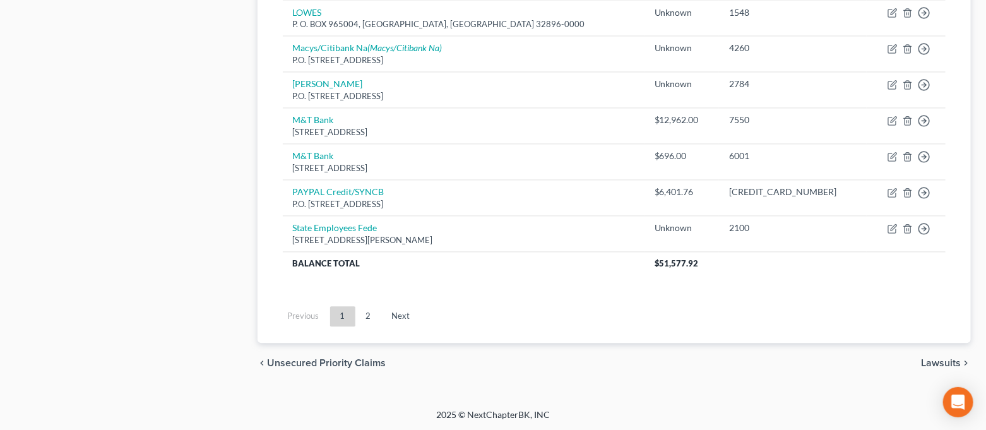
scroll to position [857, 0]
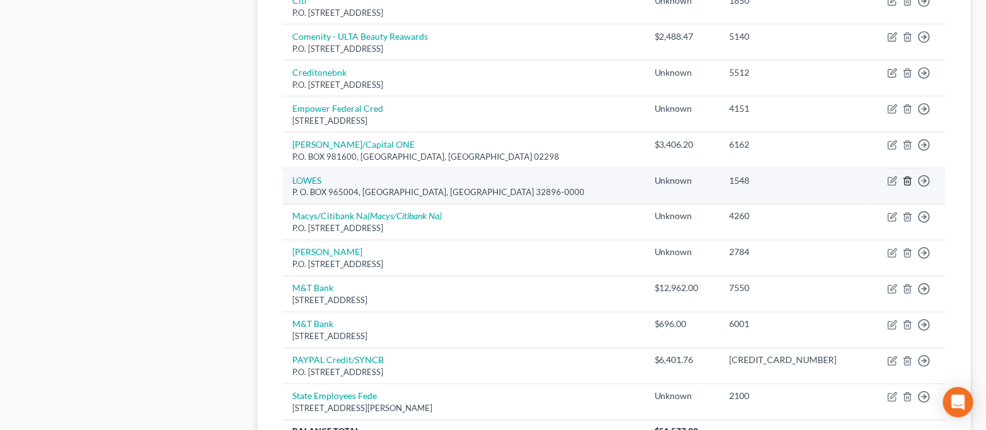
click at [908, 183] on icon "button" at bounding box center [907, 181] width 10 height 10
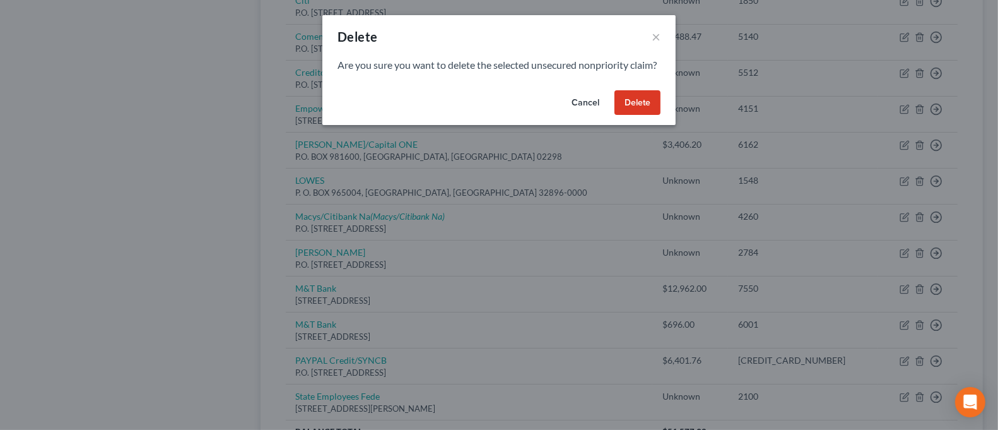
click at [656, 115] on button "Delete" at bounding box center [638, 102] width 46 height 25
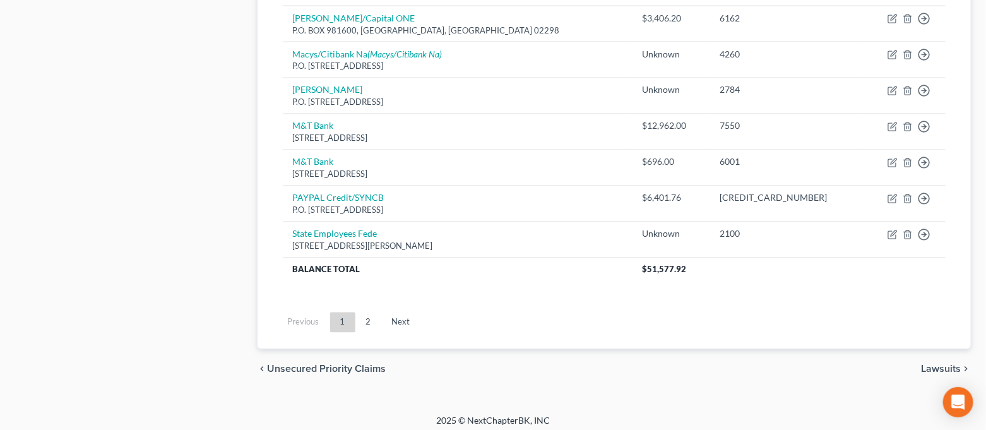
scroll to position [989, 0]
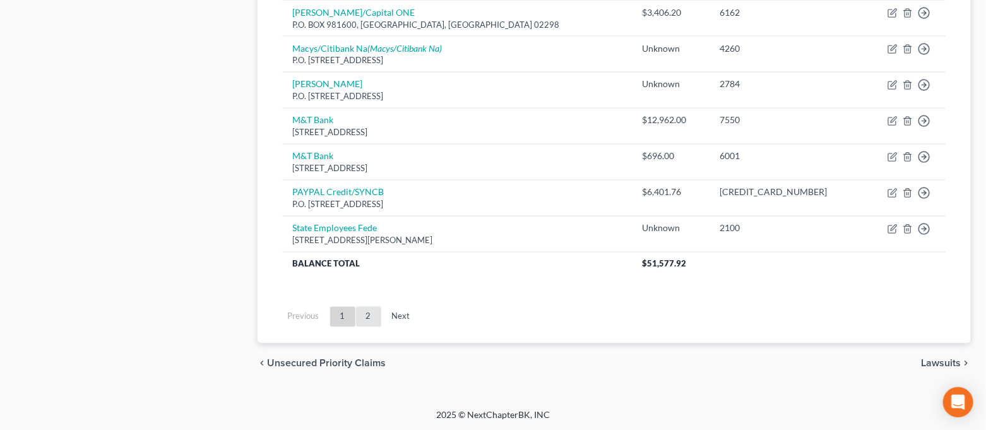
click at [374, 313] on link "2" at bounding box center [368, 317] width 25 height 20
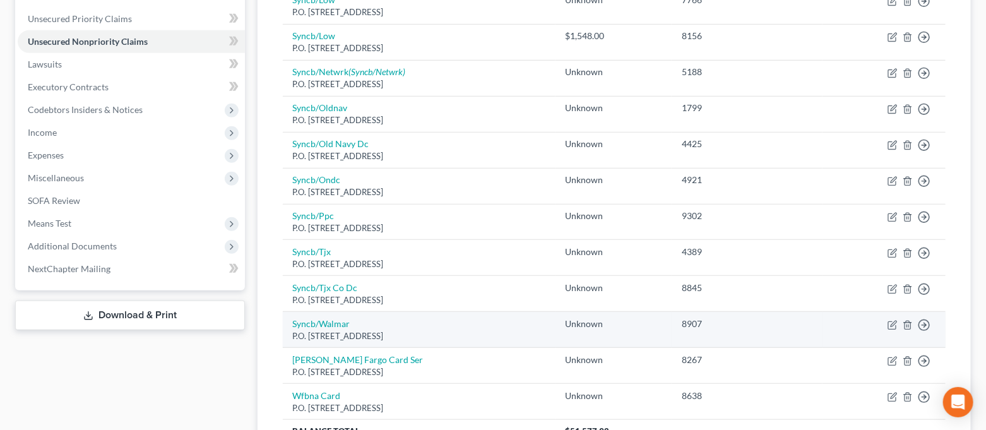
scroll to position [451, 0]
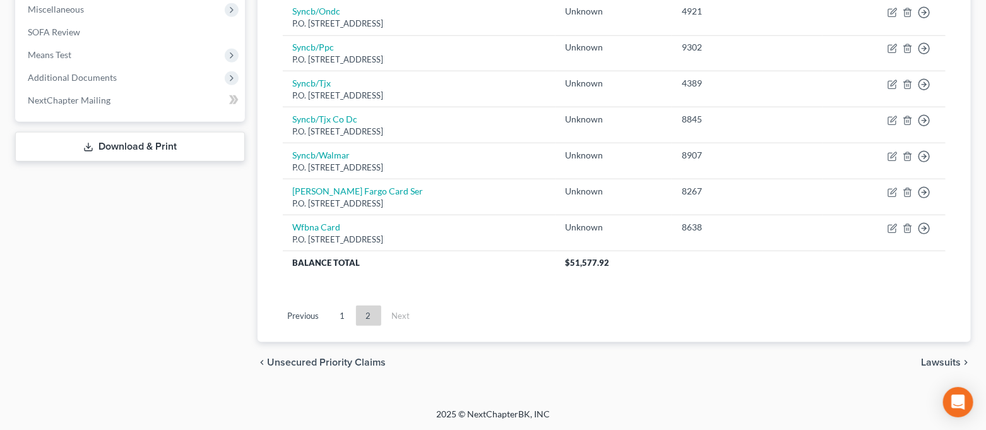
click at [344, 322] on link "1" at bounding box center [342, 315] width 25 height 20
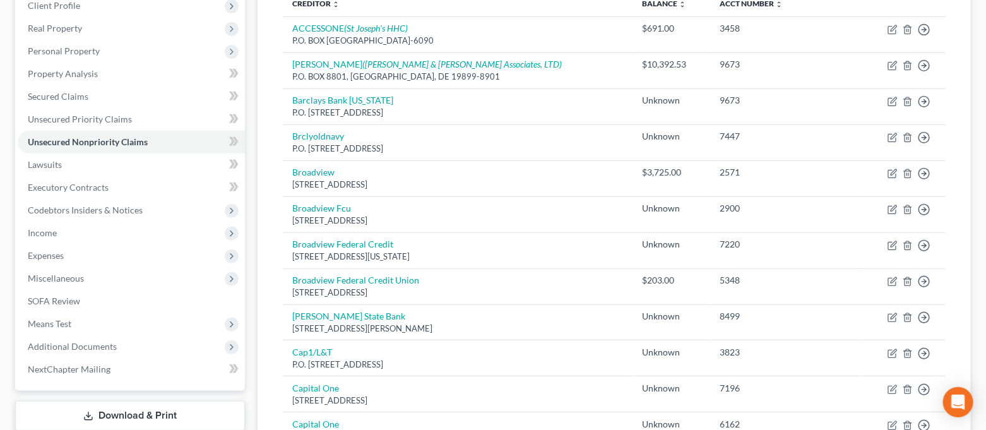
scroll to position [16, 0]
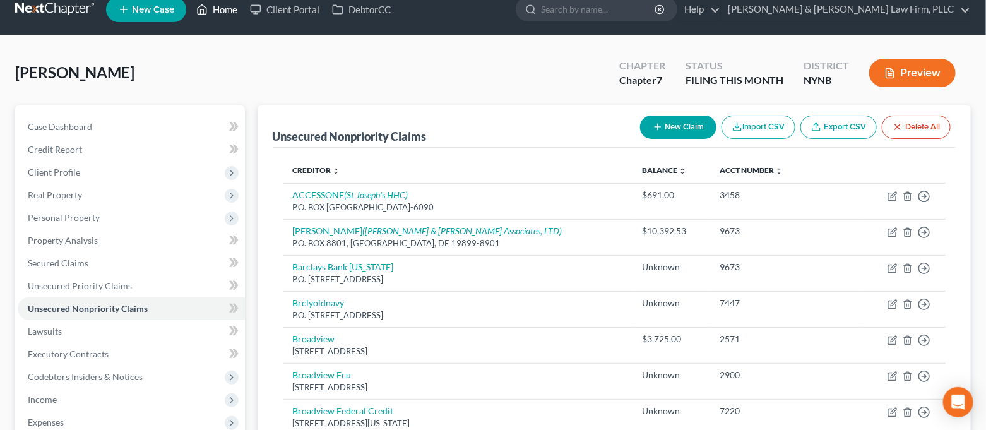
click at [216, 8] on link "Home" at bounding box center [217, 9] width 54 height 23
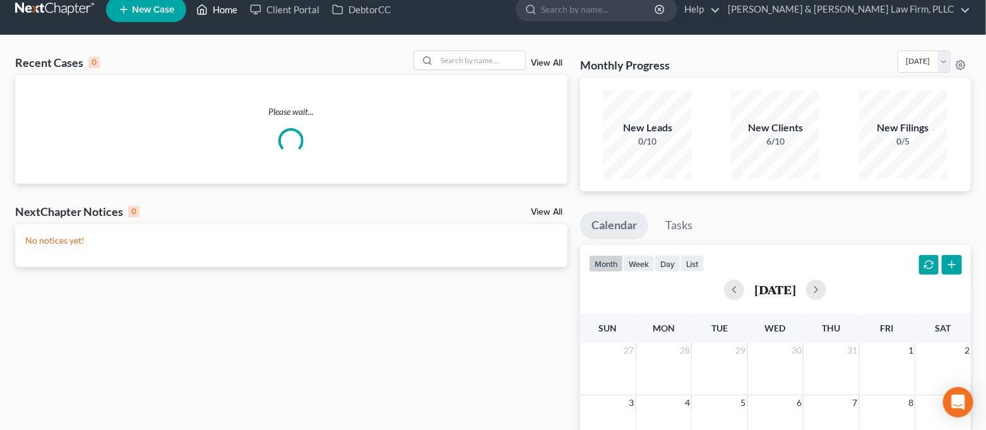
scroll to position [2, 0]
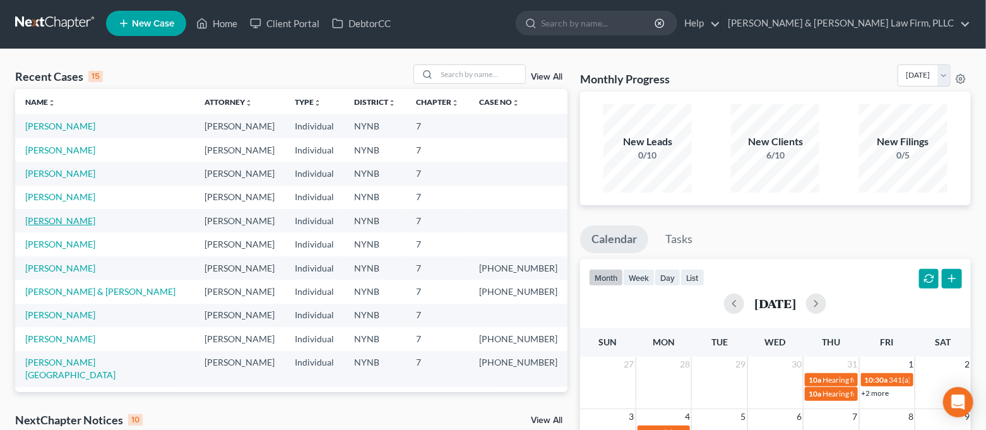
click at [57, 219] on link "[PERSON_NAME]" at bounding box center [60, 220] width 70 height 11
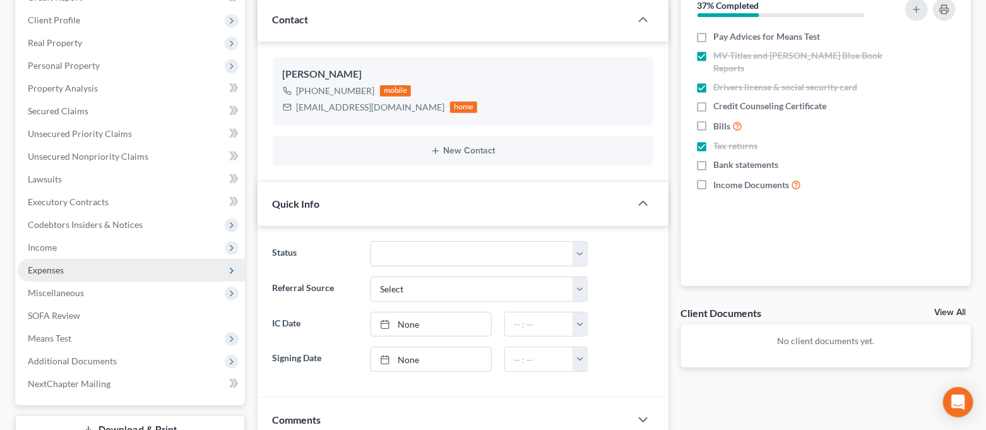
scroll to position [2978, 0]
click at [73, 273] on span "Expenses" at bounding box center [131, 270] width 227 height 23
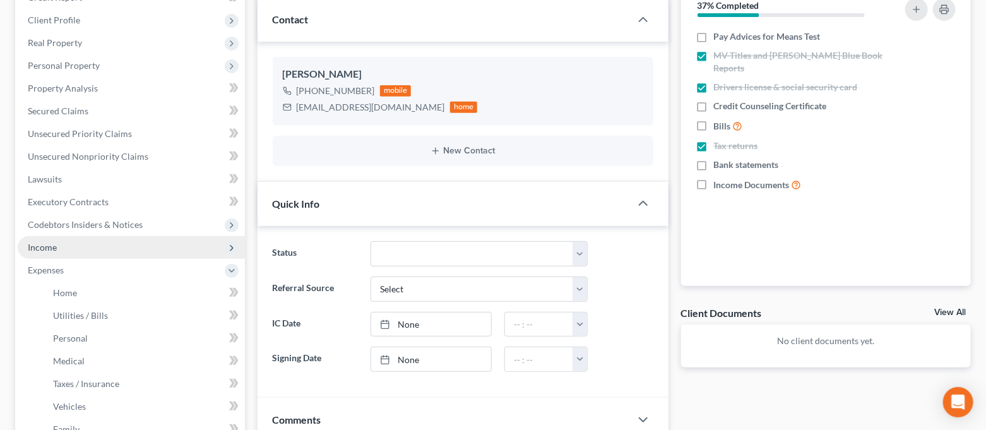
click at [68, 250] on span "Income" at bounding box center [131, 247] width 227 height 23
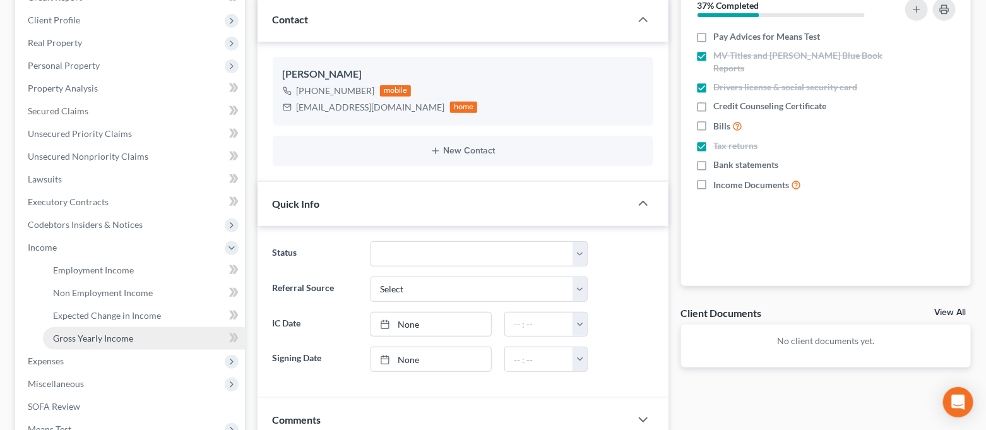
click at [83, 334] on span "Gross Yearly Income" at bounding box center [93, 338] width 80 height 11
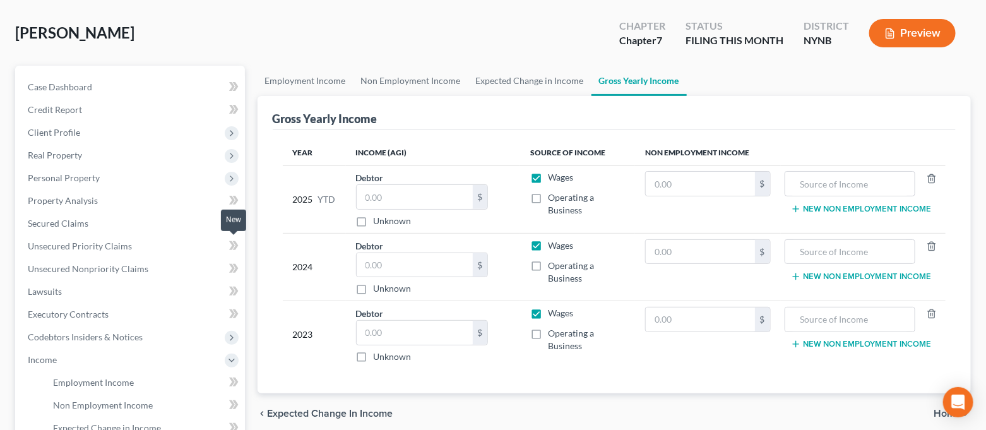
scroll to position [84, 0]
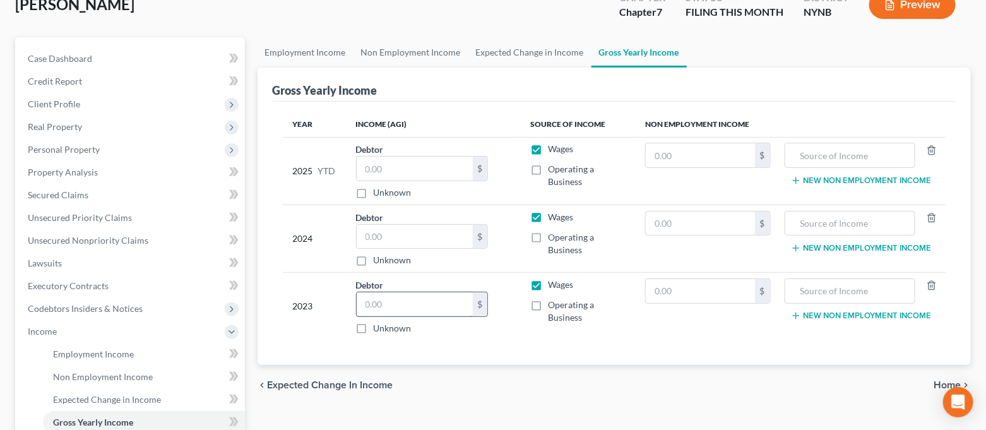
click at [388, 305] on input "text" at bounding box center [414, 304] width 116 height 24
type input "44,647.00"
click at [418, 238] on input "text" at bounding box center [414, 237] width 116 height 24
type input "31,564.00"
click at [468, 356] on div "Year Income (AGI) Source of Income Non Employment Income 2025 YTD Debtor $ Unkn…" at bounding box center [614, 234] width 683 height 264
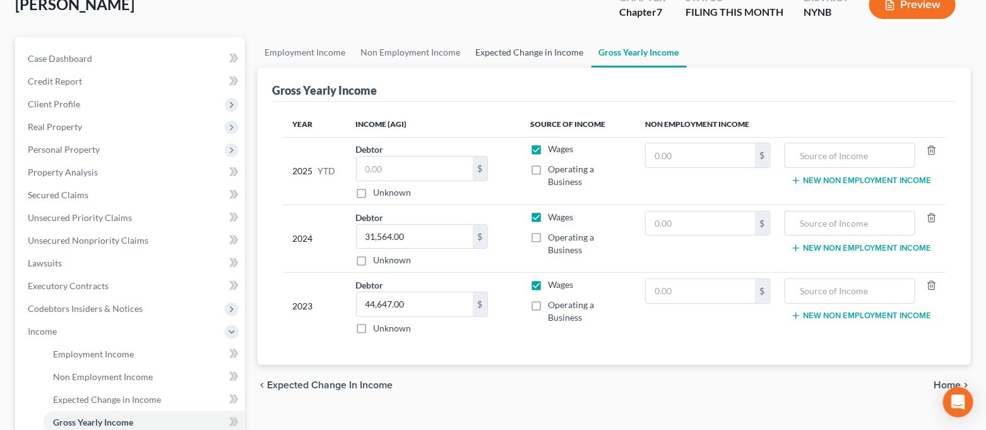
click at [490, 61] on link "Expected Change in Income" at bounding box center [529, 52] width 123 height 30
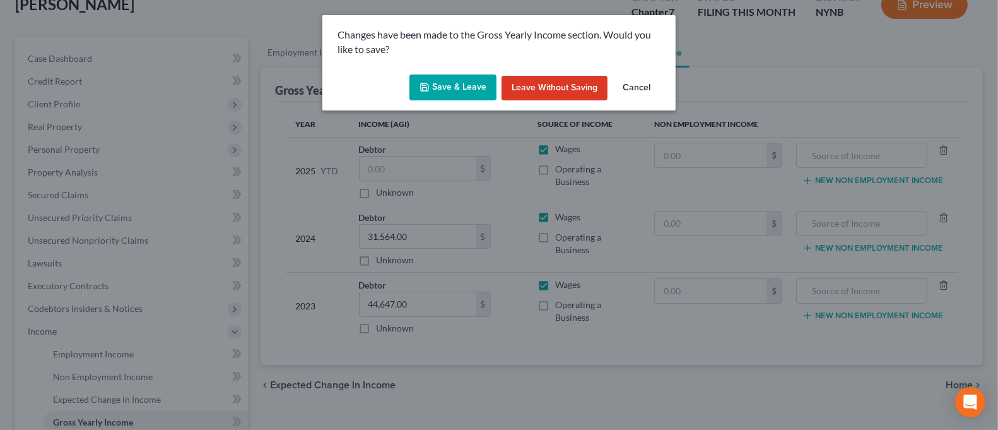
click at [468, 82] on button "Save & Leave" at bounding box center [452, 87] width 87 height 26
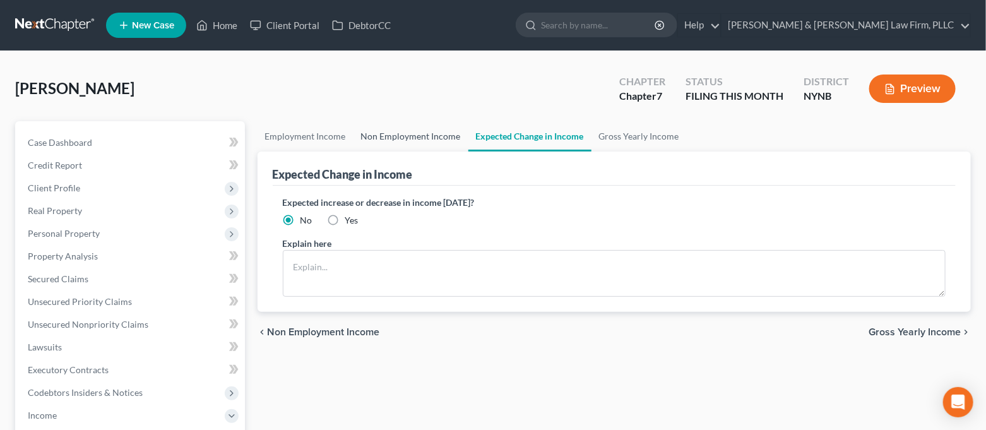
click at [425, 136] on link "Non Employment Income" at bounding box center [410, 136] width 115 height 30
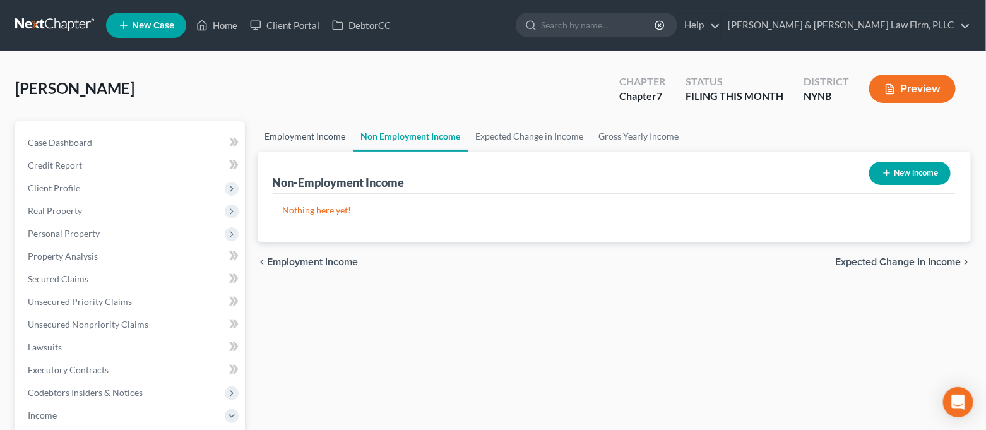
click at [330, 135] on link "Employment Income" at bounding box center [305, 136] width 96 height 30
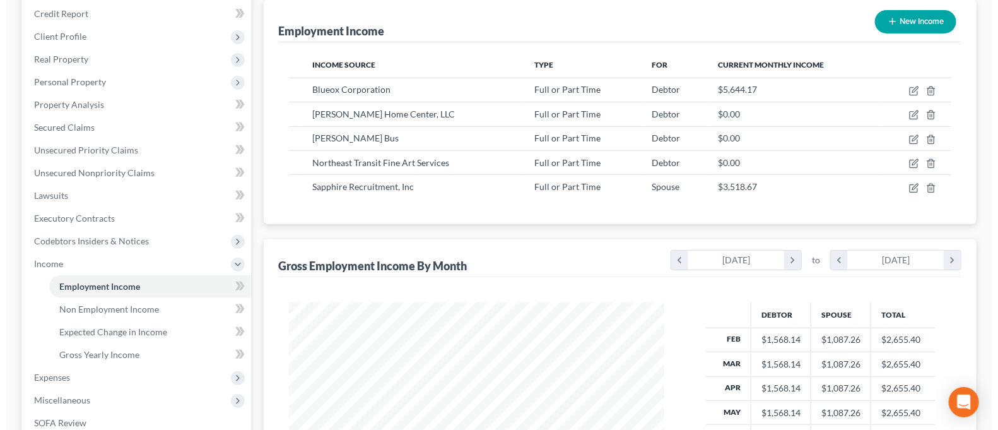
scroll to position [84, 0]
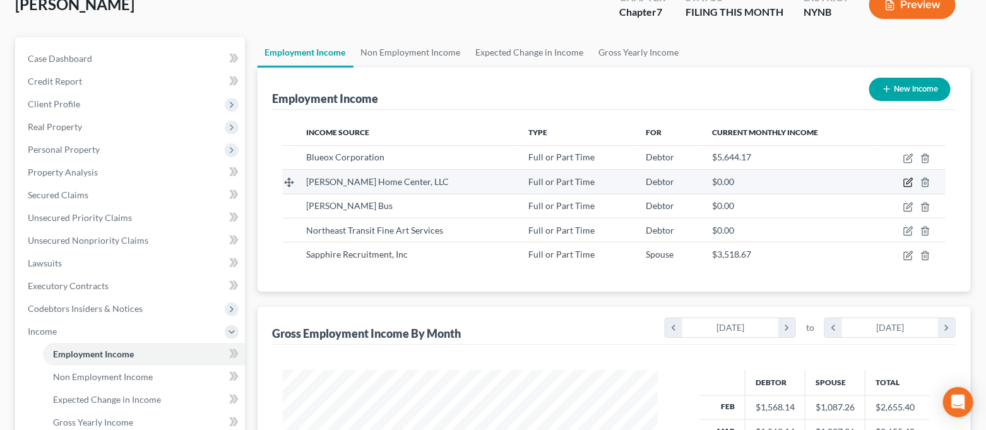
click at [905, 181] on icon "button" at bounding box center [908, 182] width 10 height 10
select select "0"
select select "28"
select select "2"
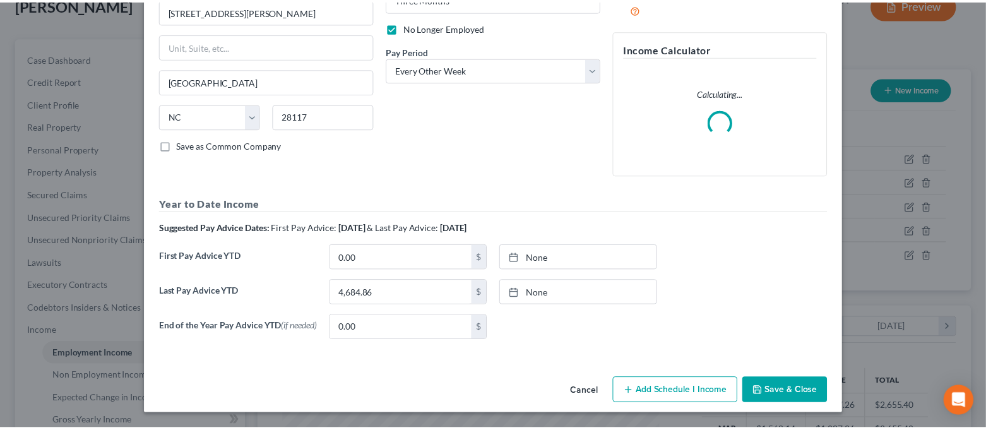
scroll to position [0, 0]
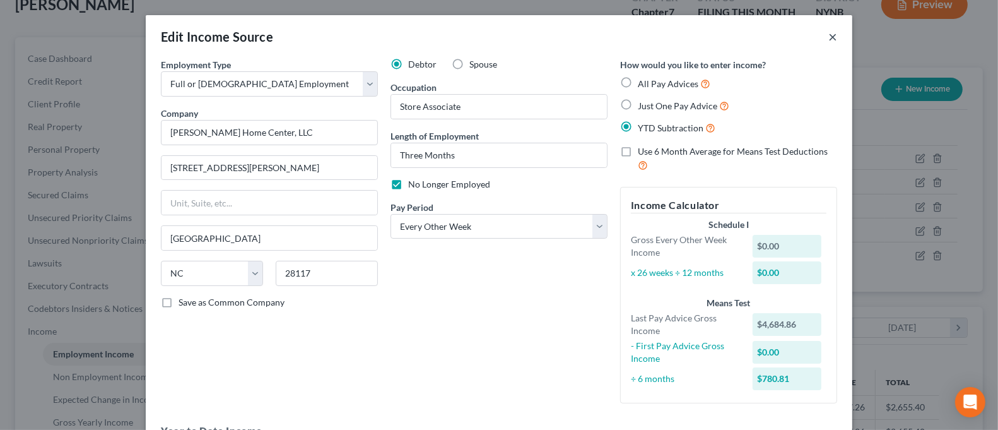
click at [828, 37] on button "×" at bounding box center [832, 36] width 9 height 15
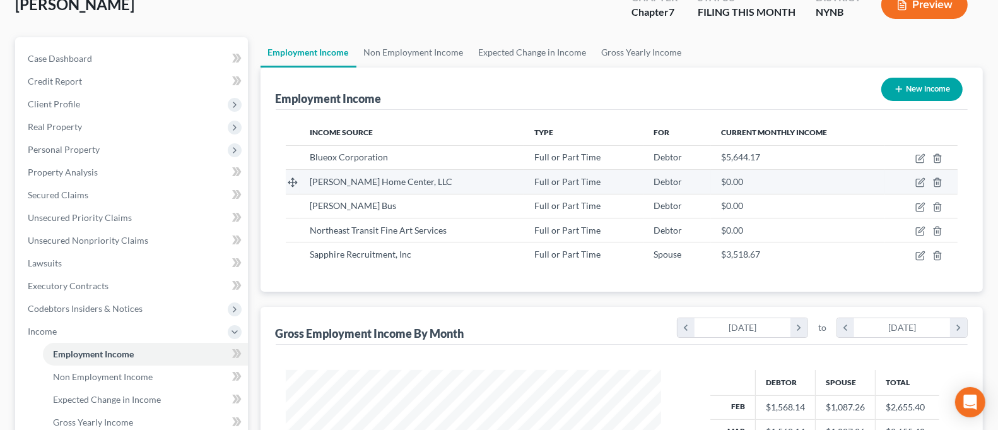
scroll to position [630718, 630543]
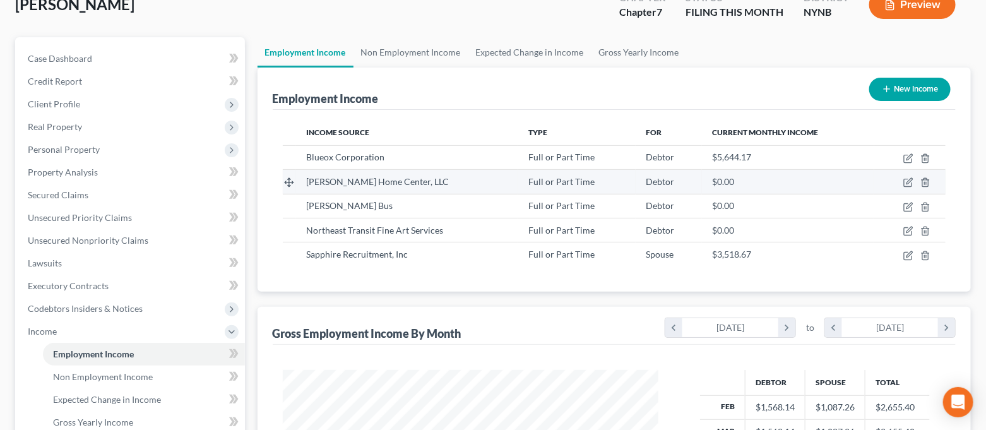
click at [599, 186] on div "Full or Part Time" at bounding box center [577, 181] width 98 height 13
click at [909, 184] on icon "button" at bounding box center [908, 182] width 10 height 10
select select "0"
select select "28"
select select "2"
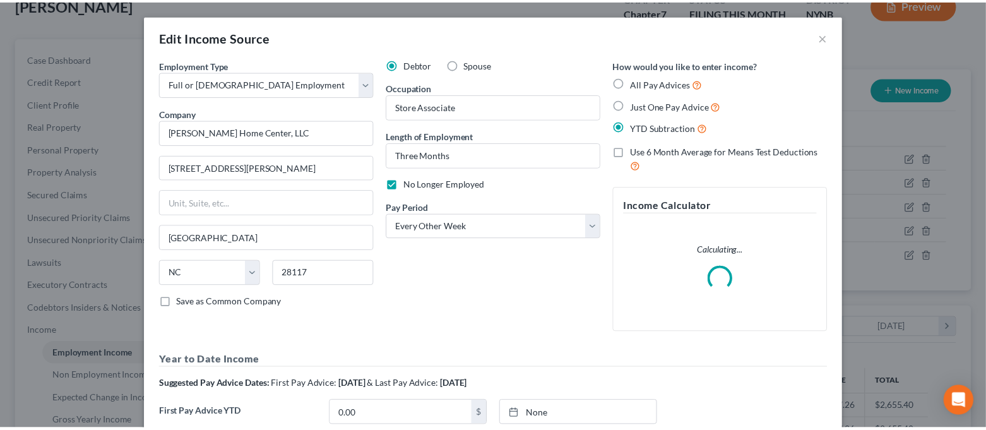
scroll to position [225, 406]
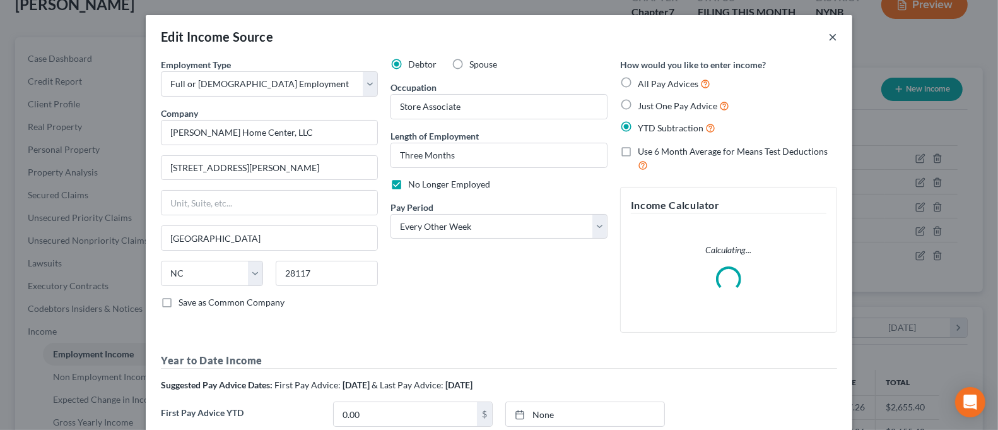
click at [830, 31] on button "×" at bounding box center [832, 36] width 9 height 15
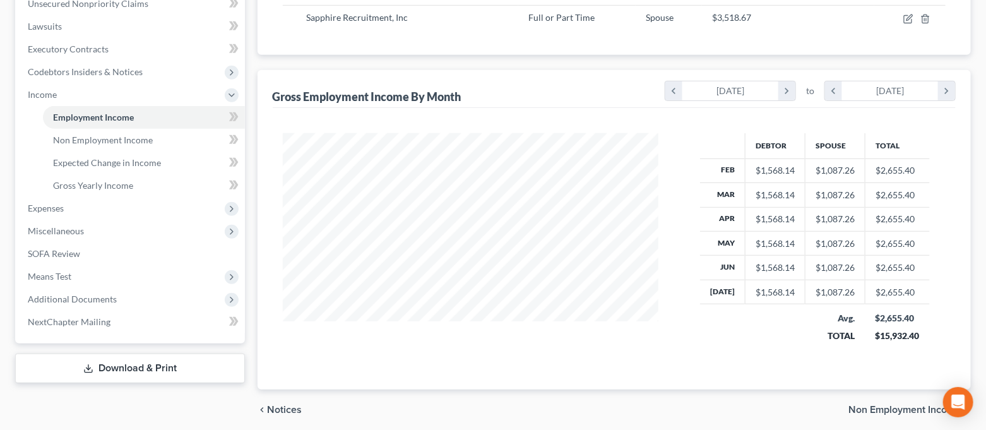
scroll to position [283, 0]
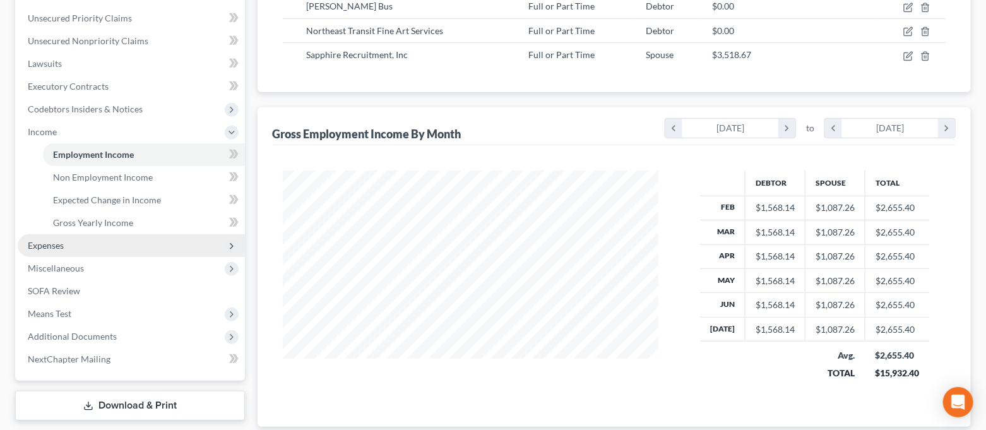
click at [92, 238] on span "Expenses" at bounding box center [131, 245] width 227 height 23
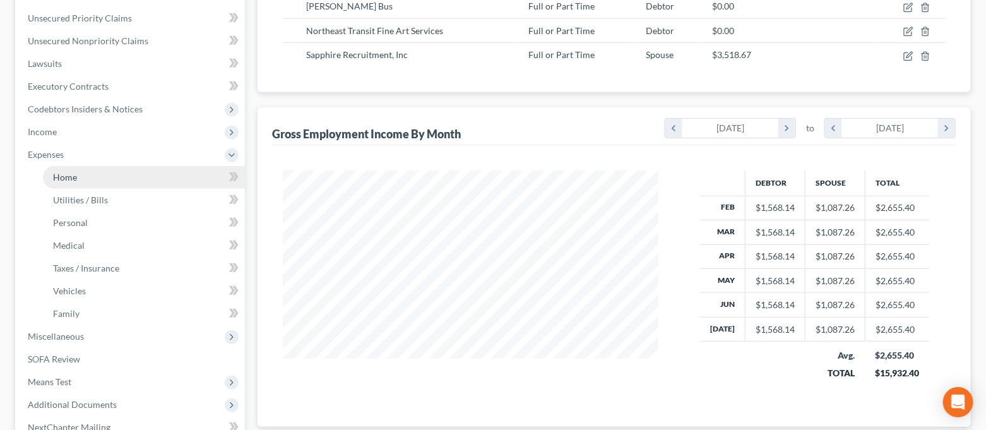
click at [93, 177] on link "Home" at bounding box center [144, 177] width 202 height 23
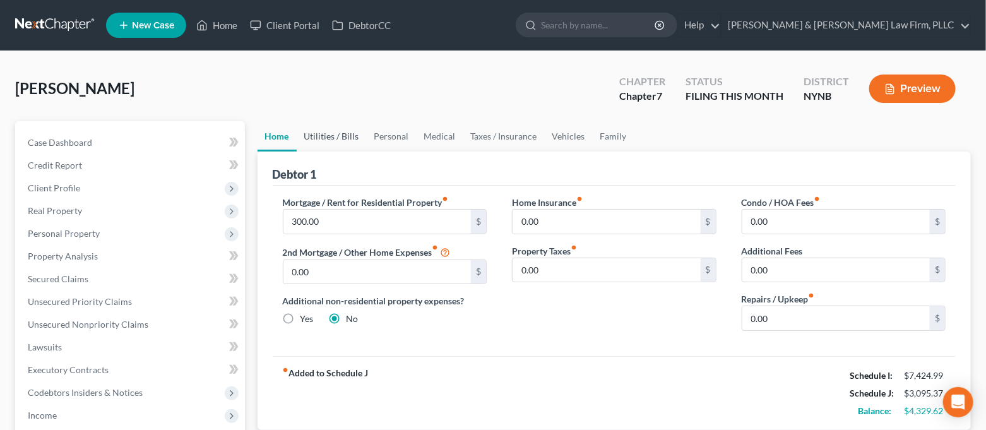
click at [338, 139] on link "Utilities / Bills" at bounding box center [332, 136] width 70 height 30
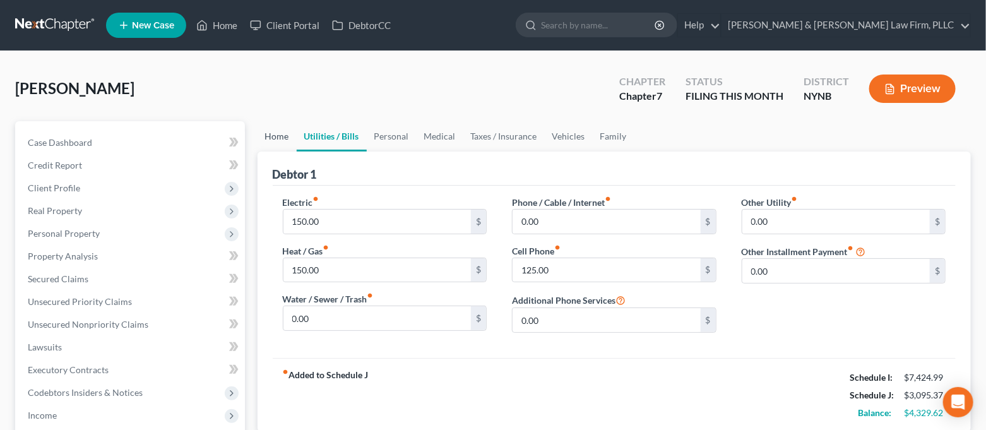
click at [280, 141] on link "Home" at bounding box center [276, 136] width 39 height 30
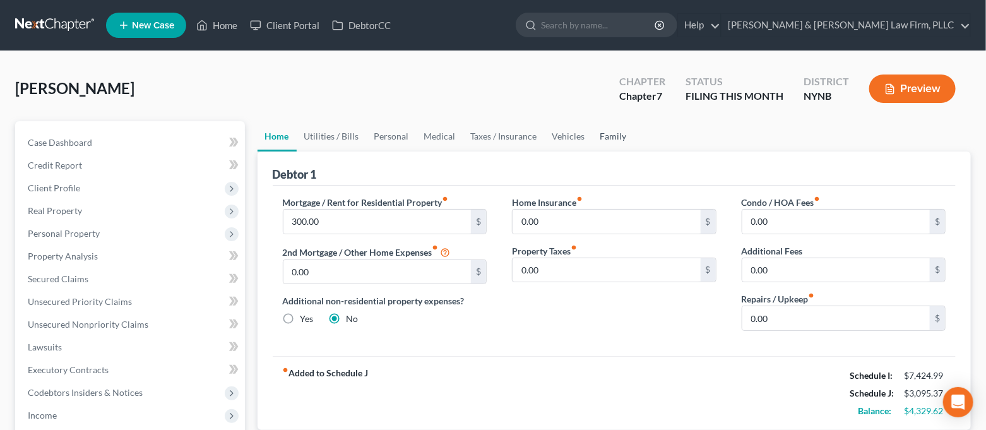
click at [598, 143] on link "Family" at bounding box center [613, 136] width 42 height 30
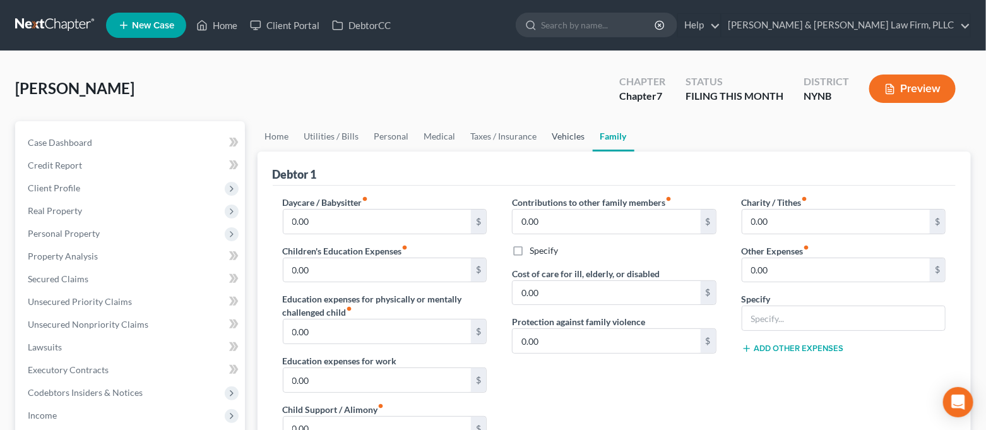
click at [555, 148] on link "Vehicles" at bounding box center [569, 136] width 48 height 30
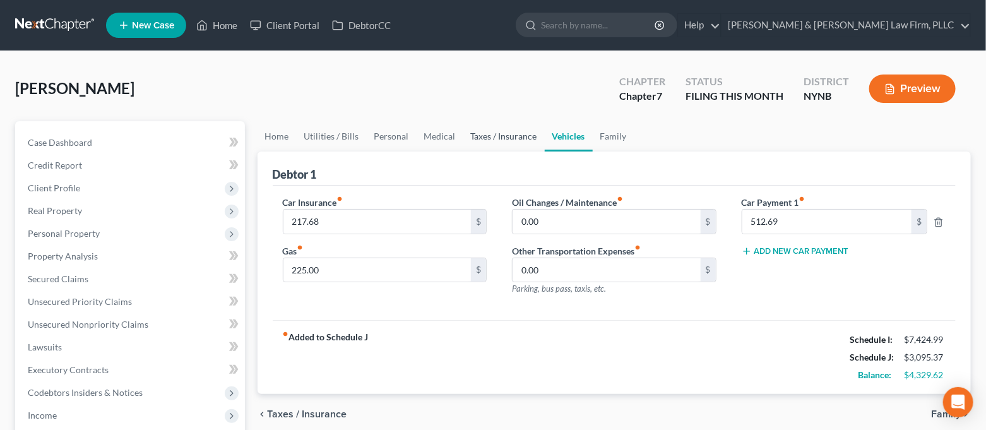
click at [503, 141] on link "Taxes / Insurance" at bounding box center [503, 136] width 81 height 30
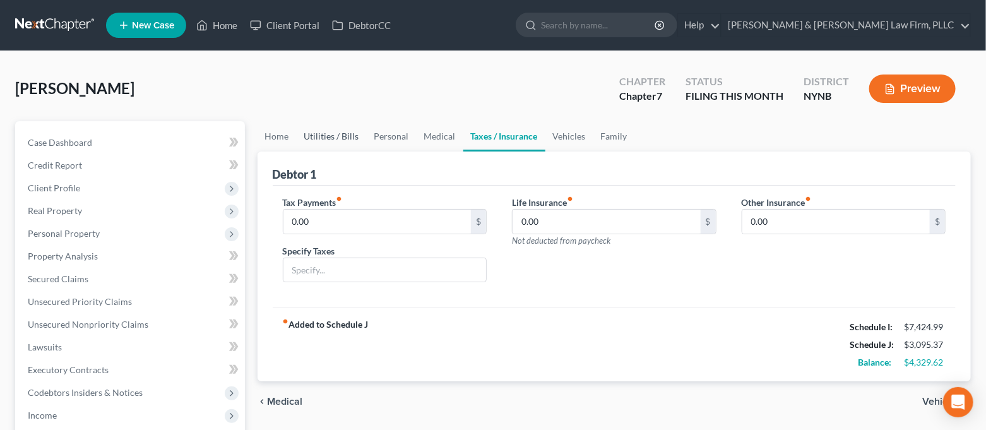
click at [331, 138] on link "Utilities / Bills" at bounding box center [332, 136] width 70 height 30
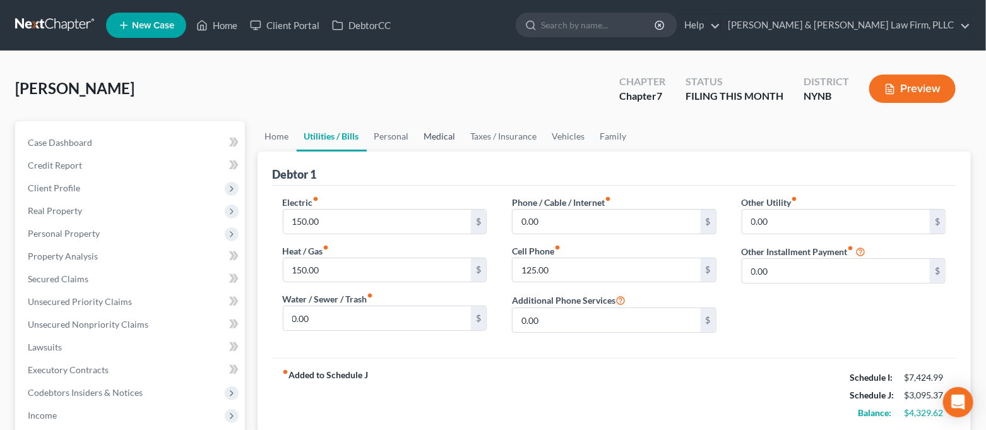
click at [433, 138] on link "Medical" at bounding box center [439, 136] width 47 height 30
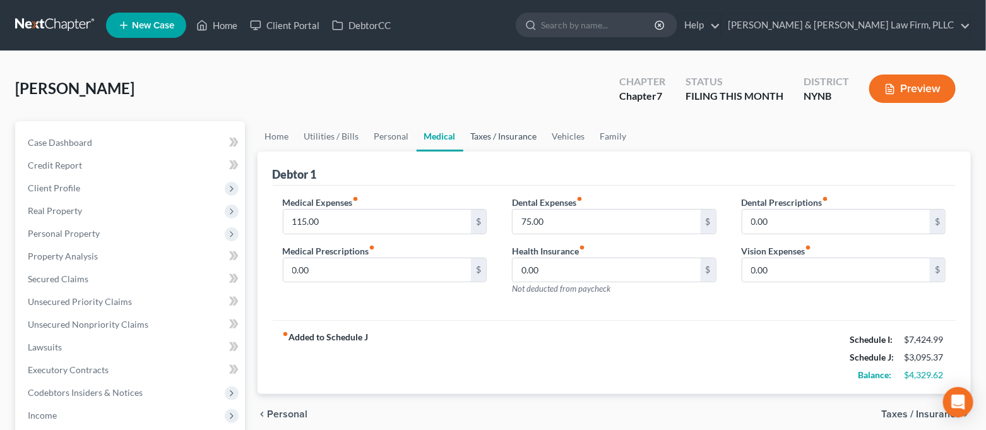
click at [504, 140] on link "Taxes / Insurance" at bounding box center [503, 136] width 81 height 30
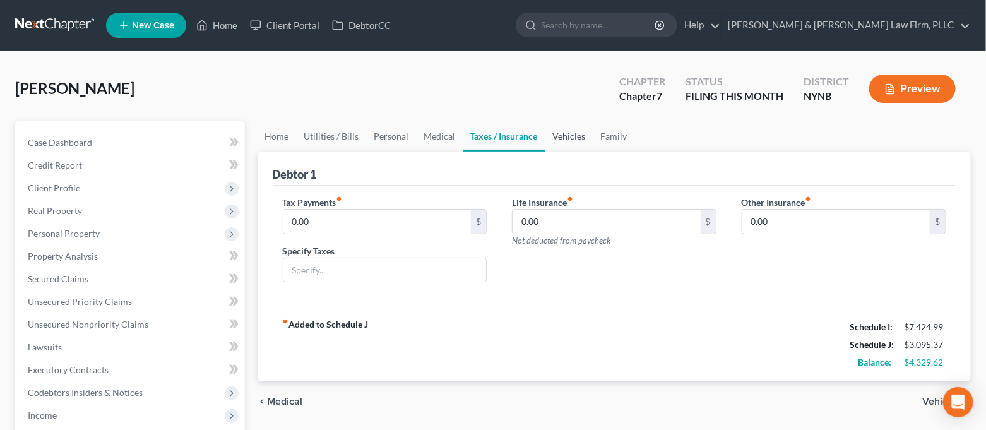
click at [568, 137] on link "Vehicles" at bounding box center [569, 136] width 48 height 30
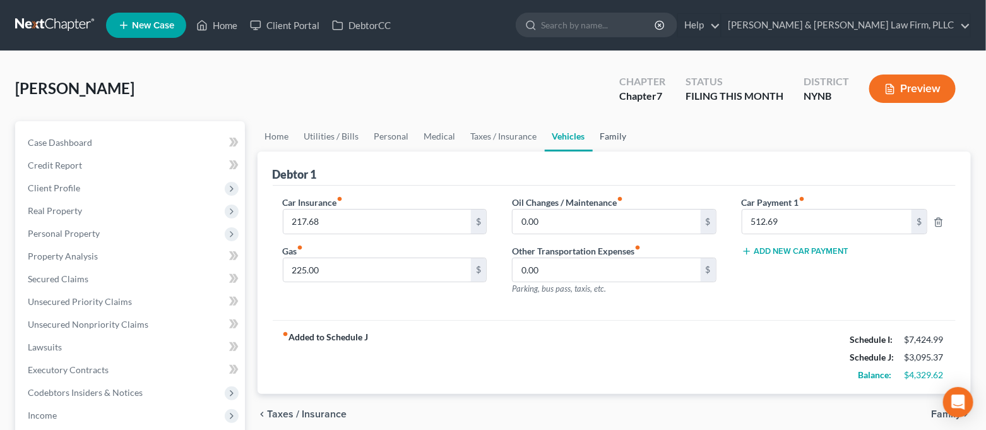
click at [601, 145] on link "Family" at bounding box center [613, 136] width 42 height 30
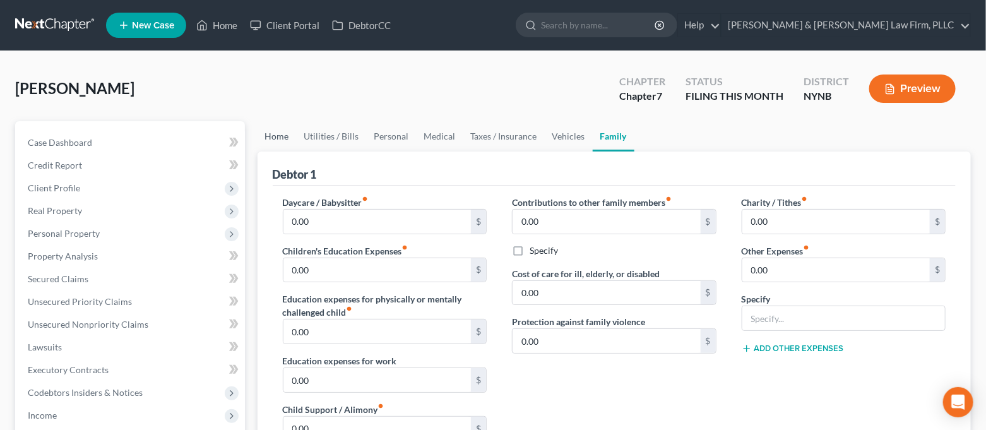
click at [285, 141] on link "Home" at bounding box center [276, 136] width 39 height 30
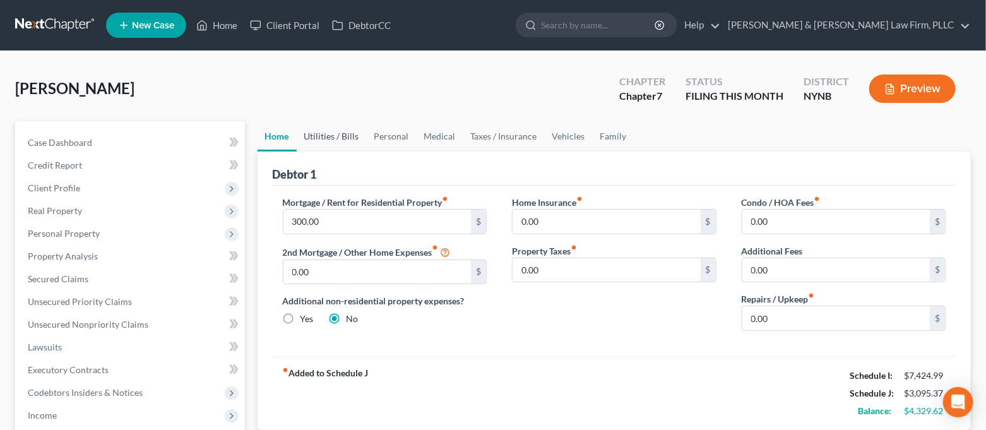
click at [342, 143] on link "Utilities / Bills" at bounding box center [332, 136] width 70 height 30
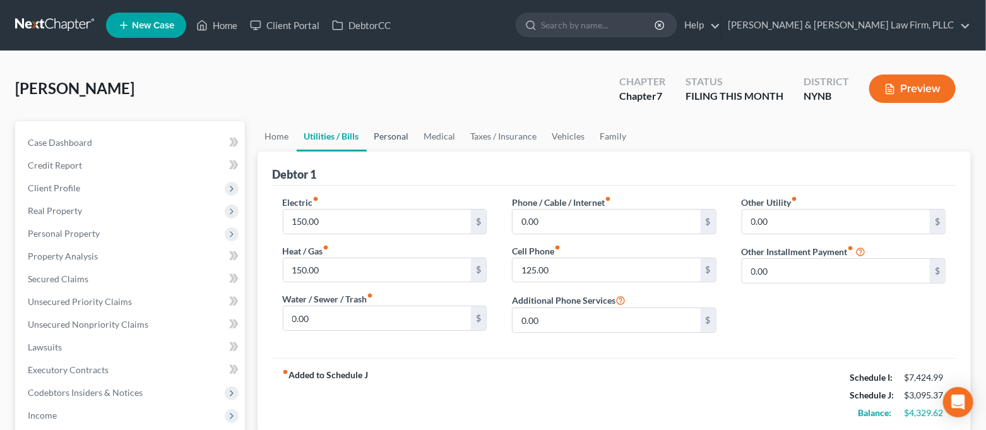
click at [392, 138] on link "Personal" at bounding box center [392, 136] width 50 height 30
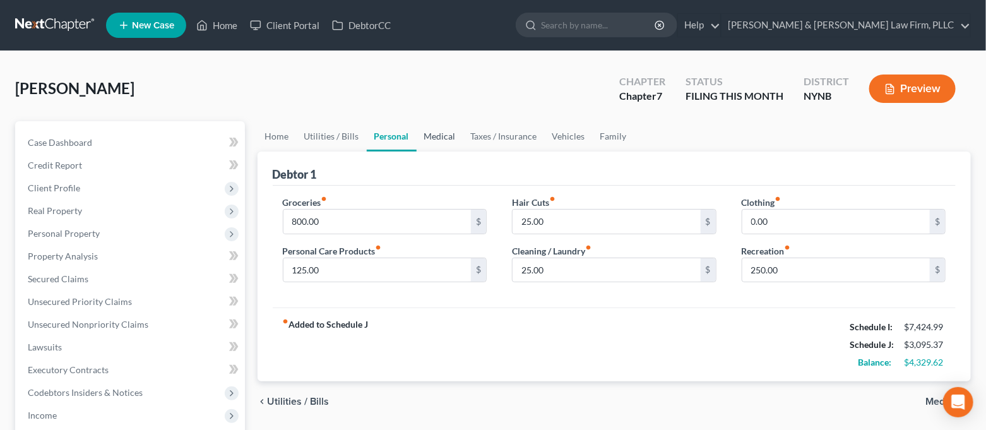
click at [439, 137] on link "Medical" at bounding box center [439, 136] width 47 height 30
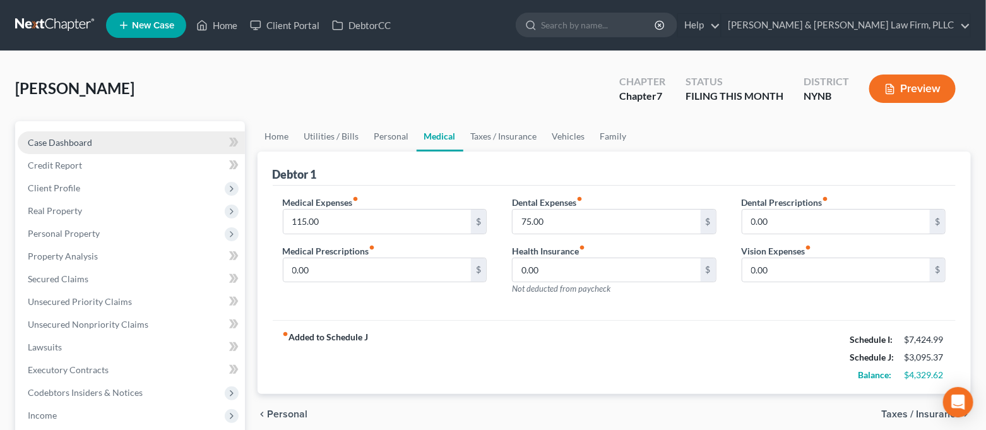
click at [154, 138] on link "Case Dashboard" at bounding box center [131, 142] width 227 height 23
select select "4"
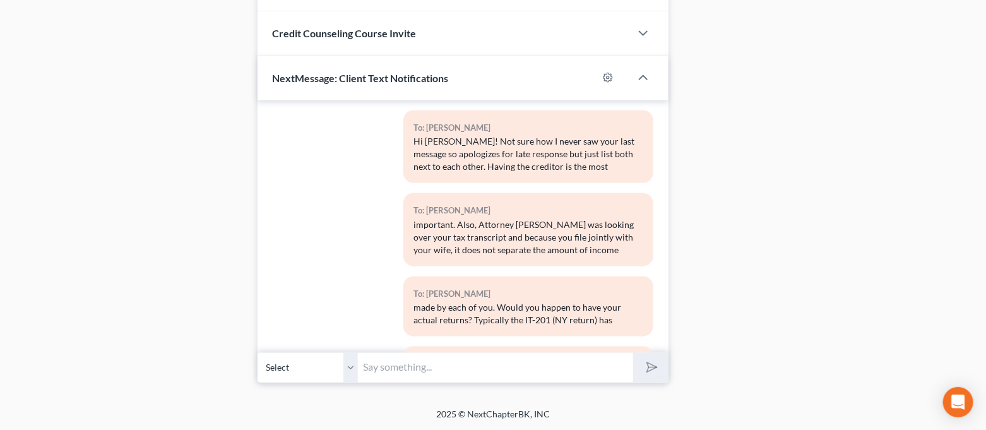
scroll to position [2978, 0]
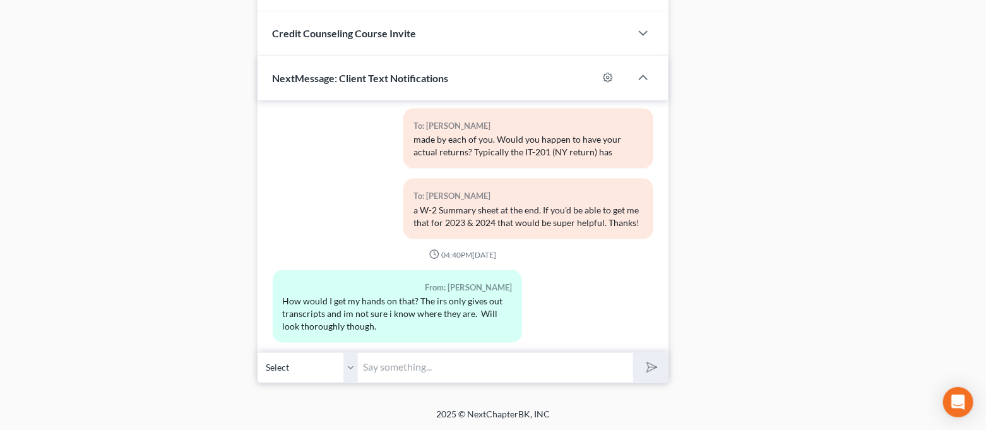
click at [488, 370] on input "text" at bounding box center [495, 367] width 275 height 31
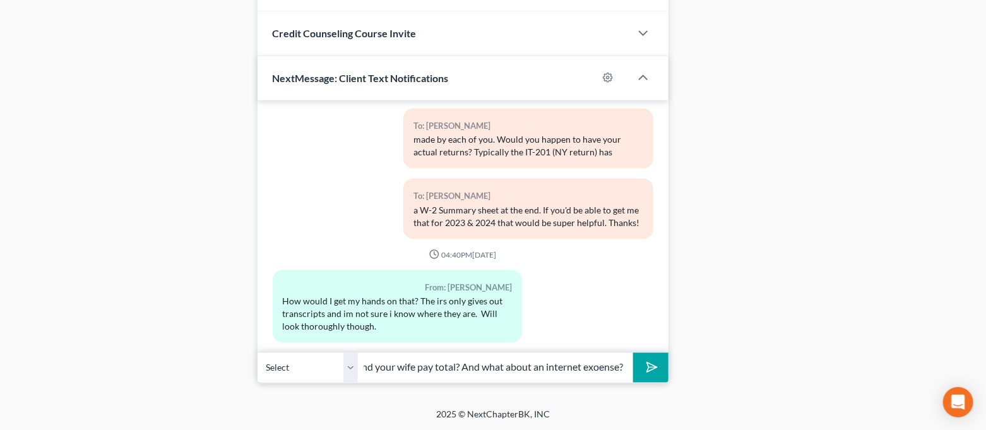
scroll to position [0, 436]
type input "Thank you for getting those to me! On your expense sheet, you put $300 for rent…"
click at [663, 366] on button "submit" at bounding box center [650, 368] width 35 height 30
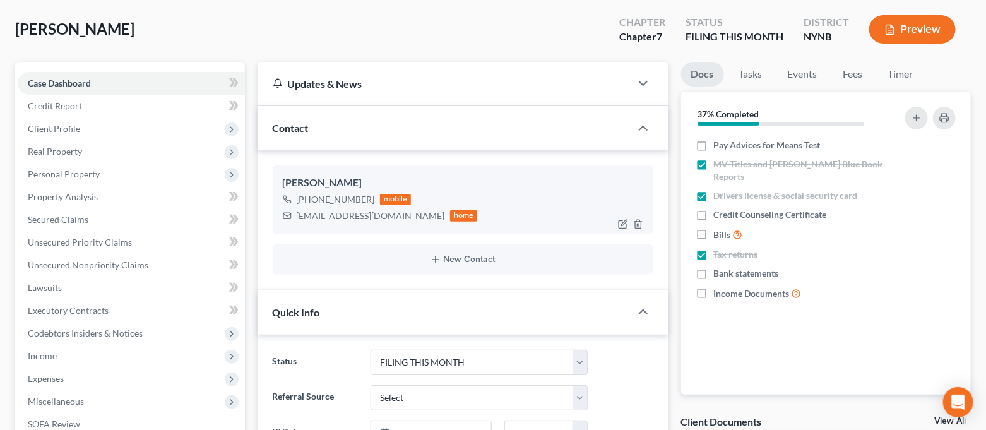
scroll to position [0, 0]
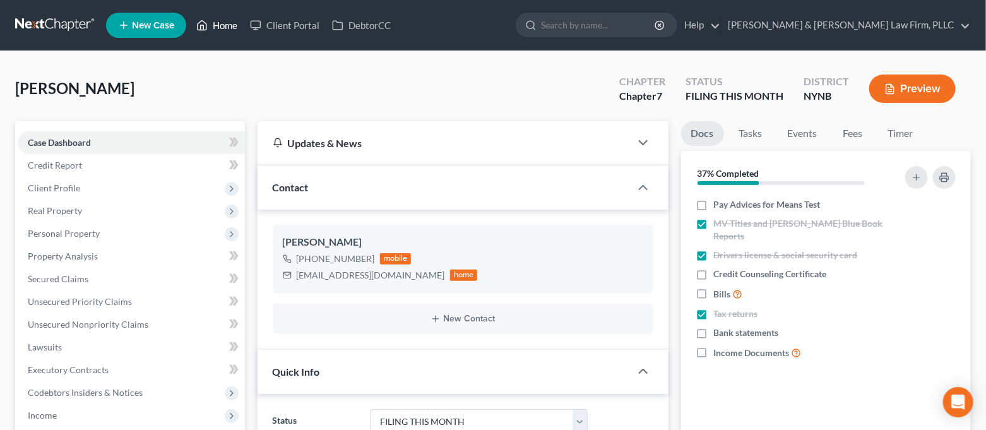
click at [229, 25] on link "Home" at bounding box center [217, 25] width 54 height 23
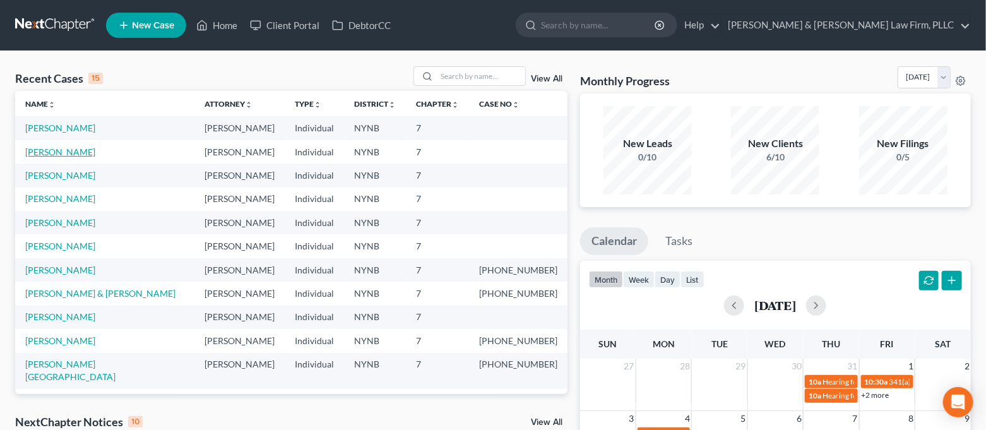
click at [76, 155] on link "[PERSON_NAME]" at bounding box center [60, 151] width 70 height 11
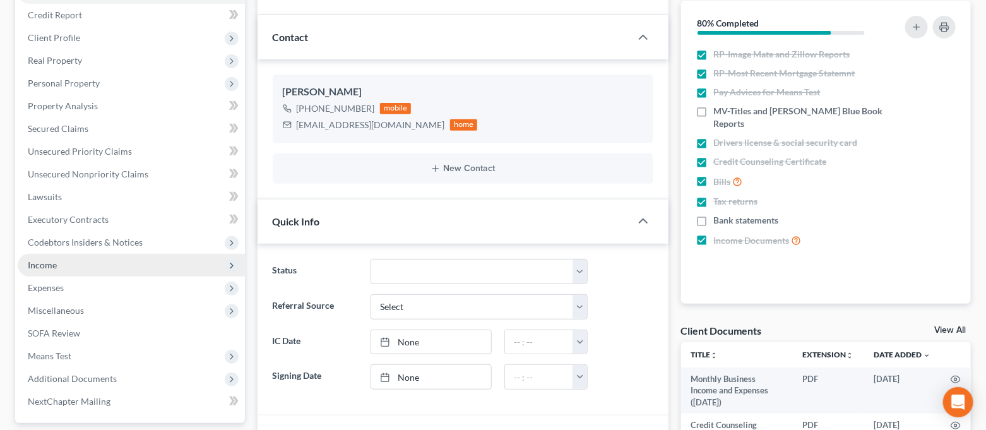
scroll to position [252, 0]
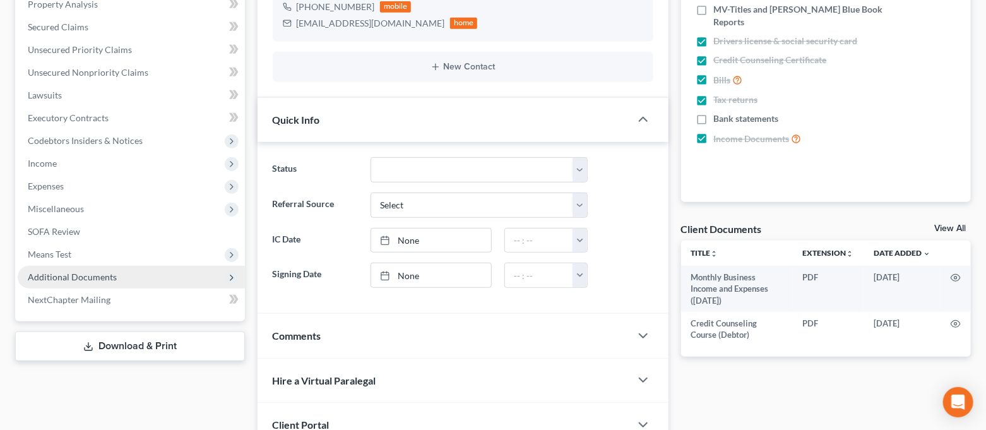
click at [103, 275] on span "Additional Documents" at bounding box center [72, 276] width 89 height 11
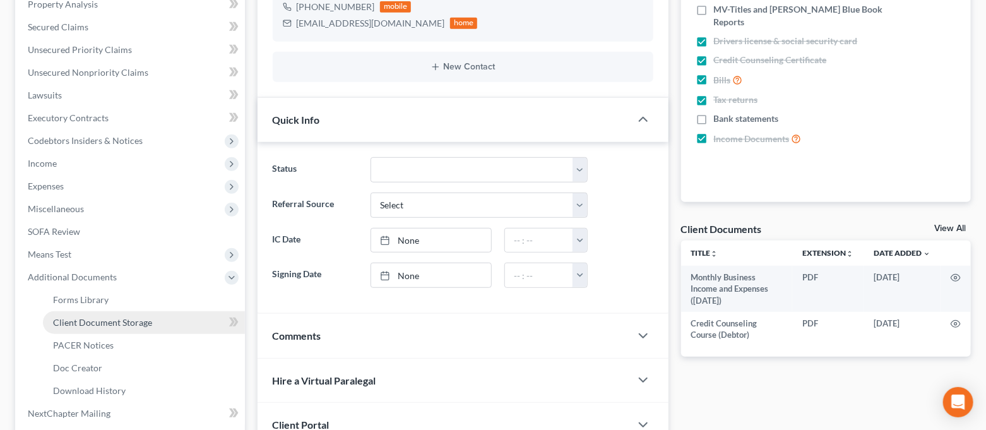
click at [116, 318] on span "Client Document Storage" at bounding box center [102, 322] width 99 height 11
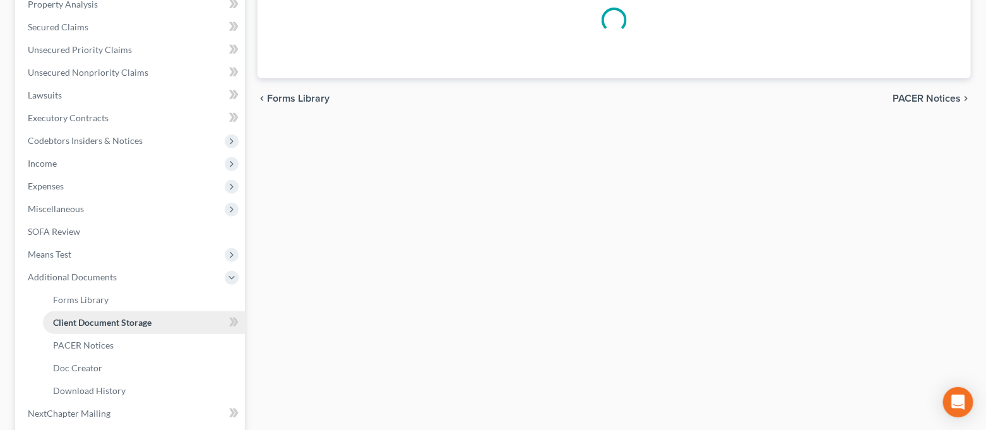
select select "1"
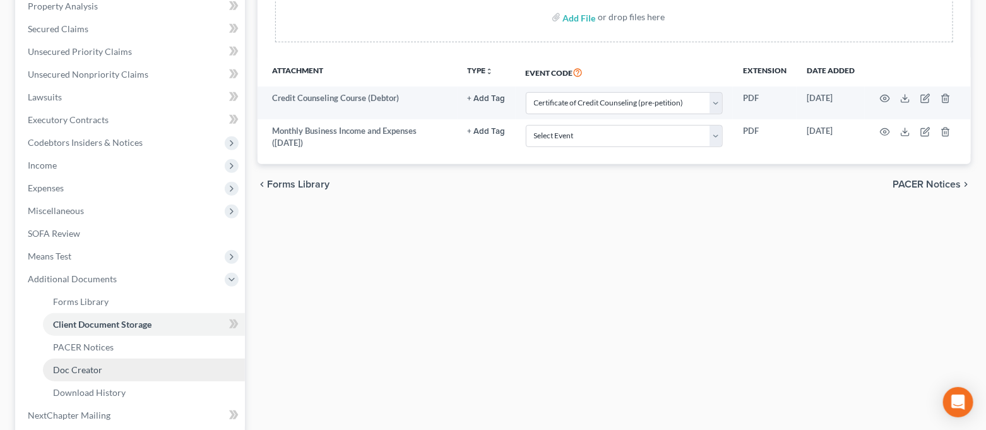
scroll to position [336, 0]
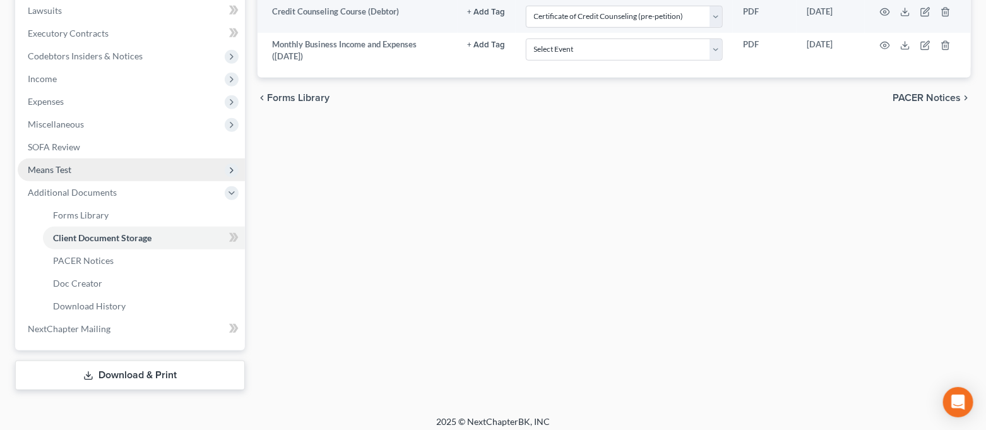
click at [100, 167] on span "Means Test" at bounding box center [131, 169] width 227 height 23
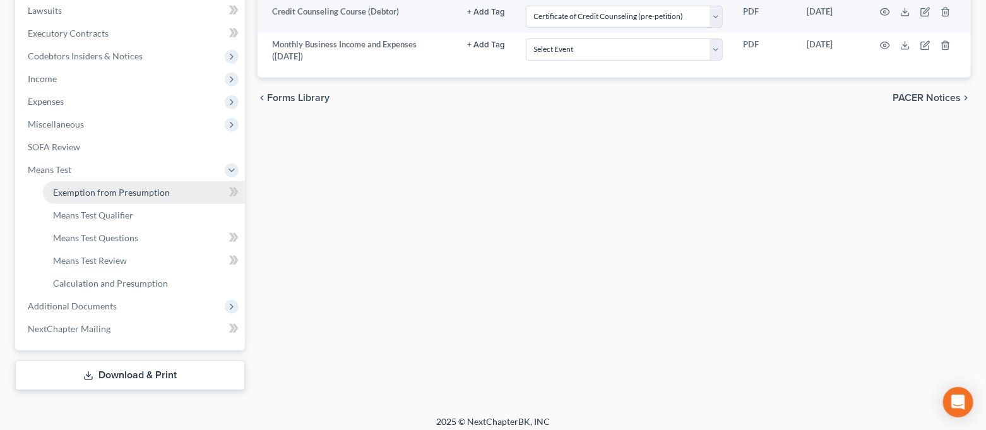
click at [100, 189] on span "Exemption from Presumption" at bounding box center [111, 192] width 117 height 11
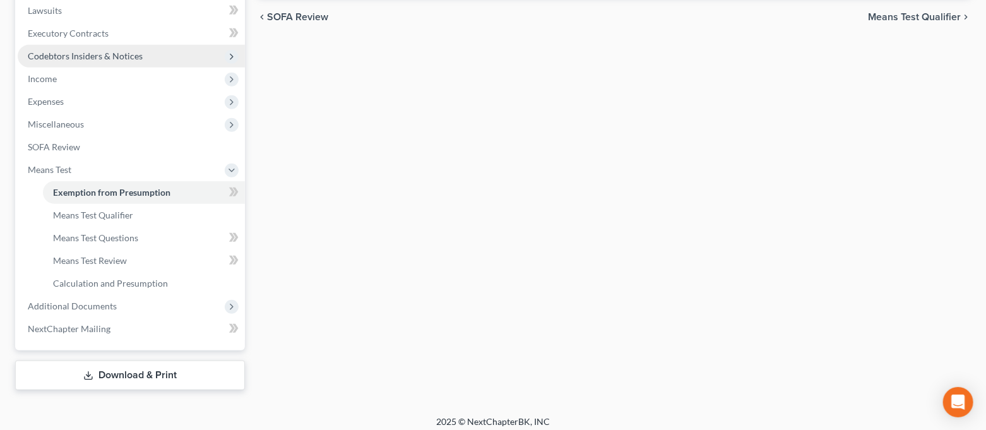
radio input "true"
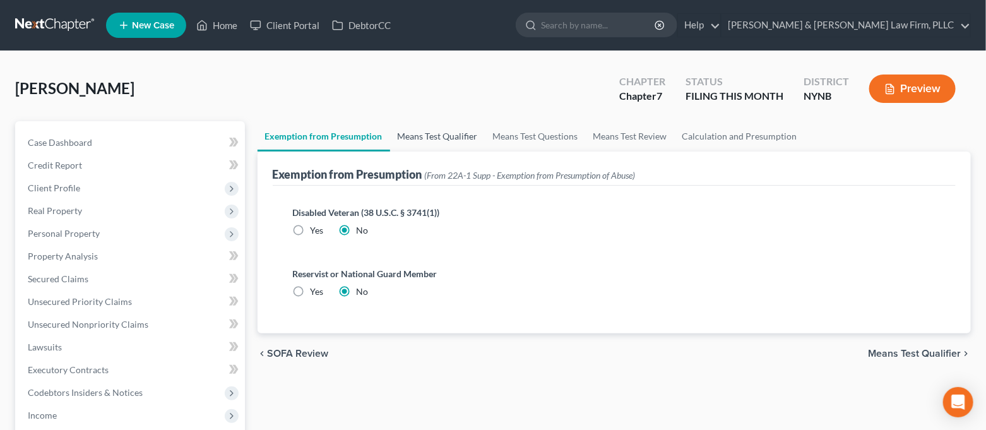
click at [403, 133] on link "Means Test Qualifier" at bounding box center [437, 136] width 95 height 30
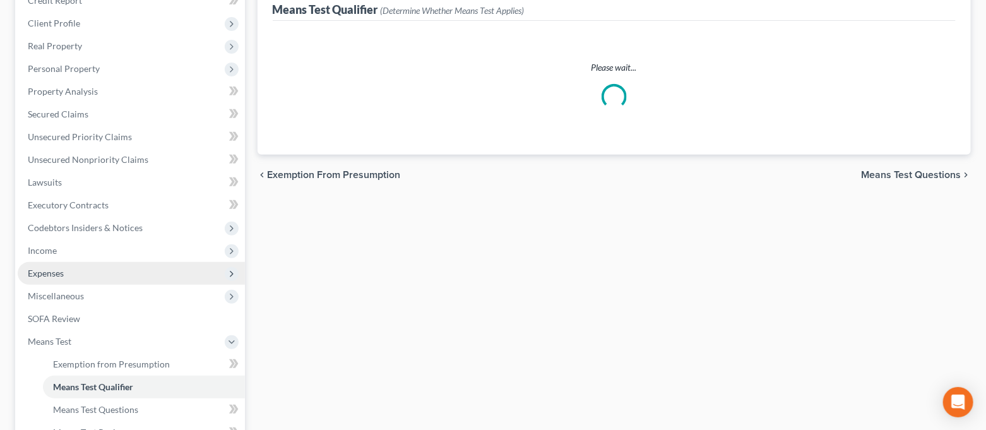
scroll to position [168, 0]
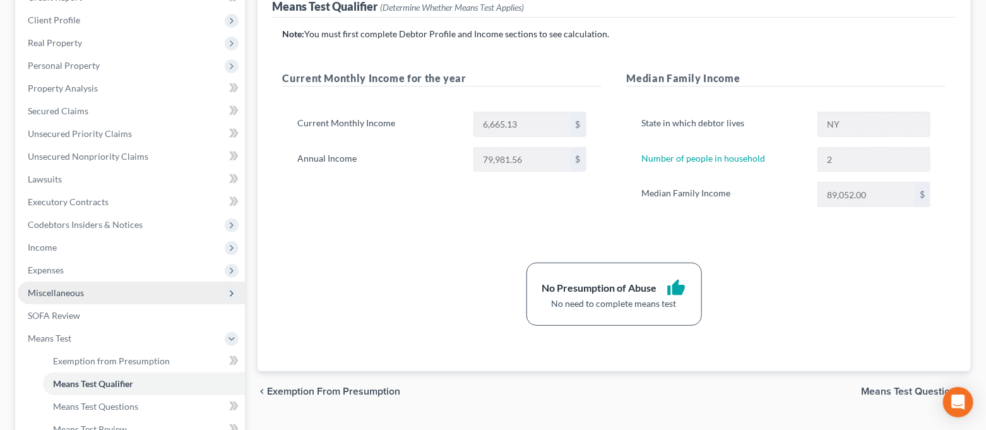
click at [78, 297] on span "Miscellaneous" at bounding box center [131, 292] width 227 height 23
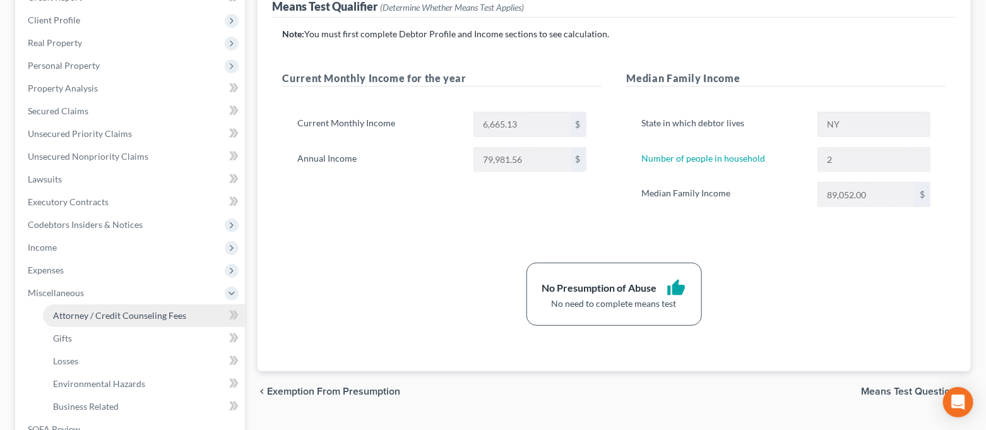
click at [84, 306] on link "Attorney / Credit Counseling Fees" at bounding box center [144, 315] width 202 height 23
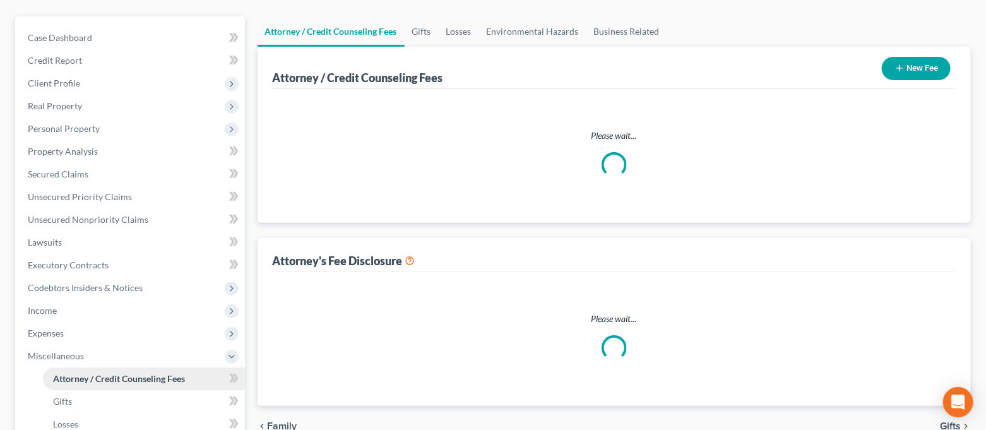
select select "0"
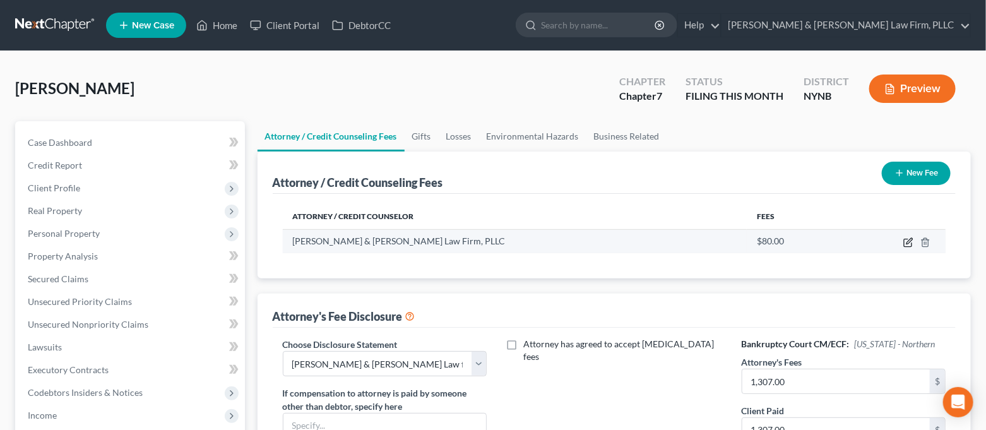
click at [904, 245] on icon "button" at bounding box center [908, 243] width 8 height 8
select select "35"
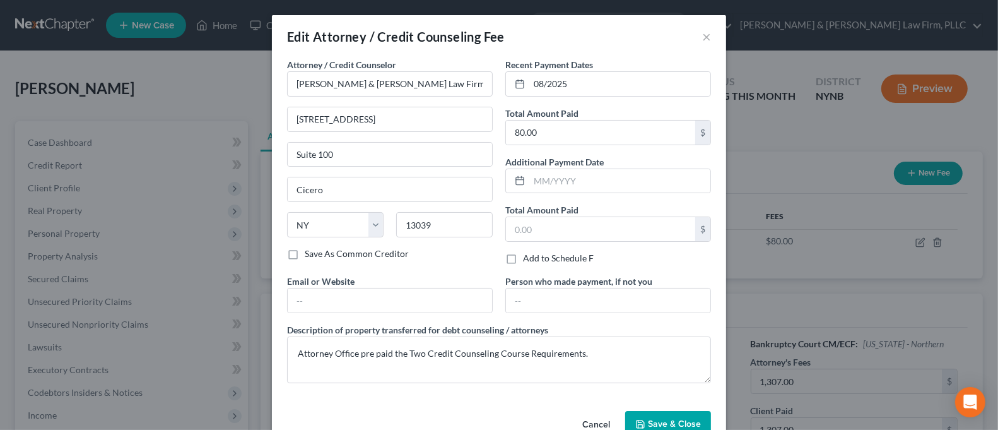
click at [835, 201] on div "Edit Attorney / Credit Counseling Fee × Attorney / Credit Counselor * [PERSON_N…" at bounding box center [499, 215] width 998 height 430
click at [702, 37] on button "×" at bounding box center [706, 36] width 9 height 15
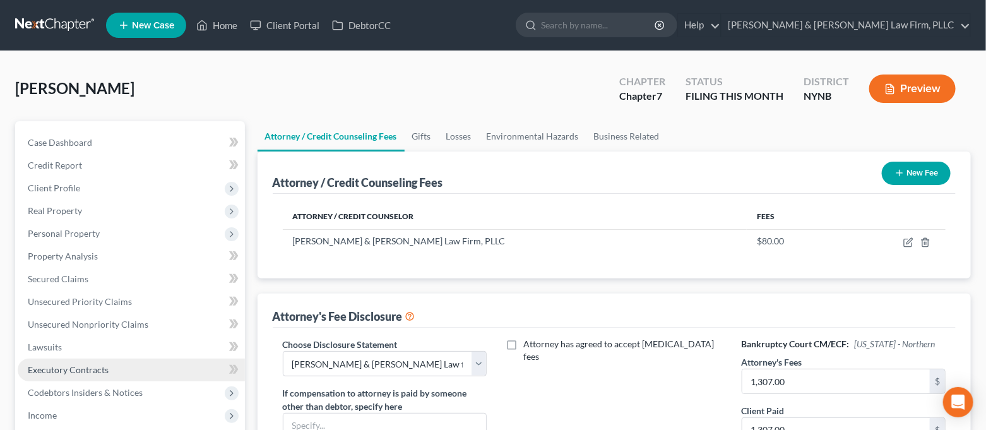
scroll to position [84, 0]
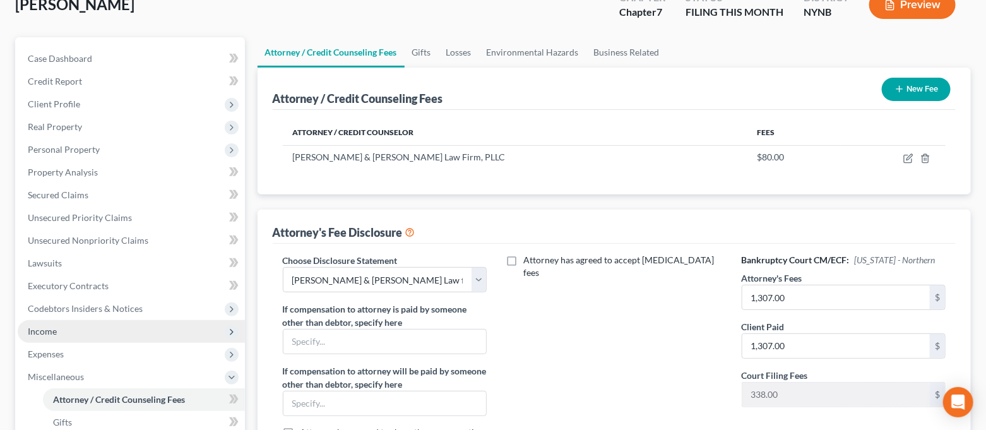
click at [59, 322] on span "Income" at bounding box center [131, 331] width 227 height 23
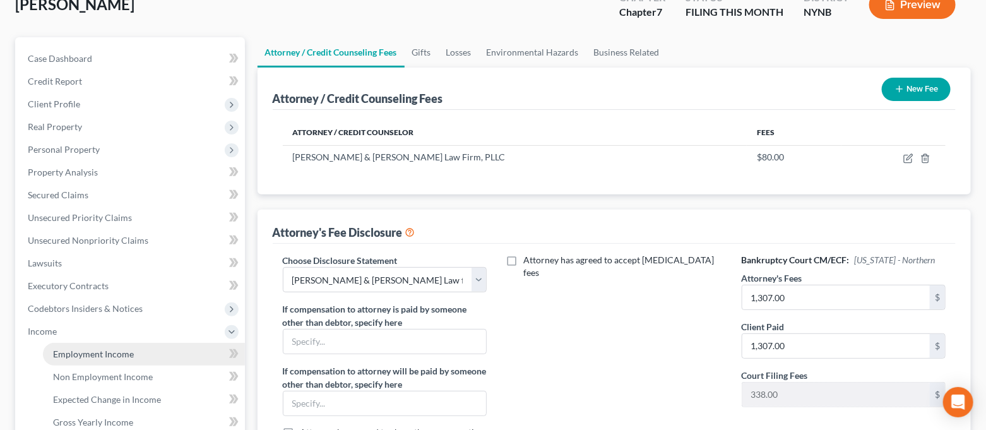
click at [64, 348] on span "Employment Income" at bounding box center [93, 353] width 81 height 11
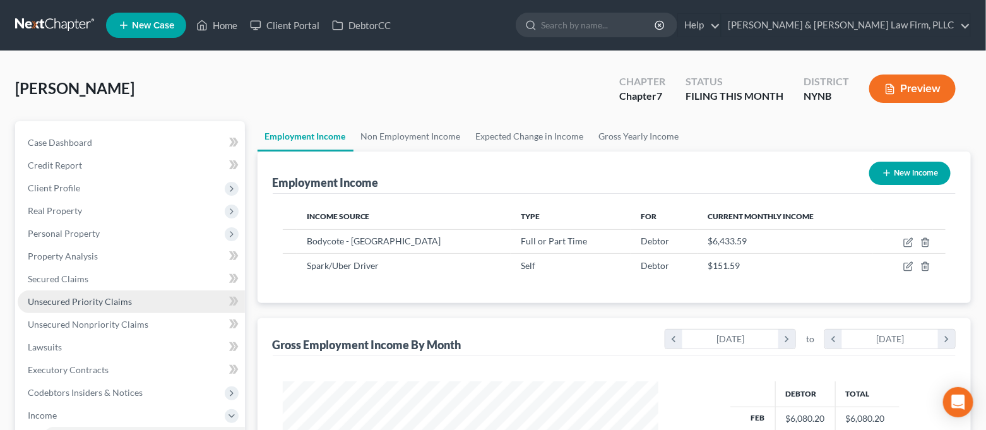
scroll to position [225, 402]
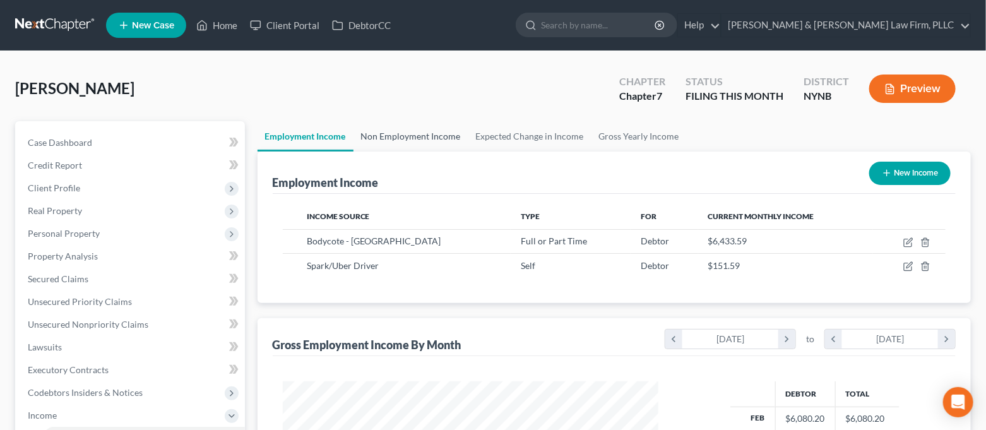
click at [404, 140] on link "Non Employment Income" at bounding box center [410, 136] width 115 height 30
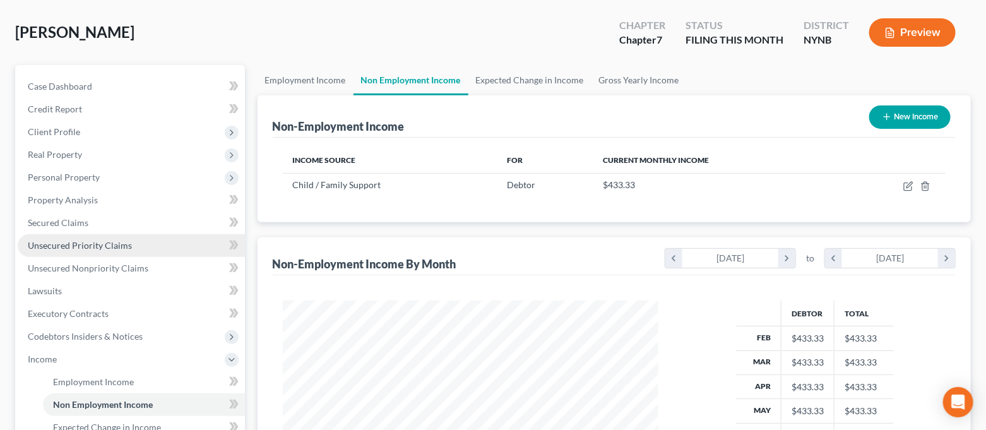
scroll to position [168, 0]
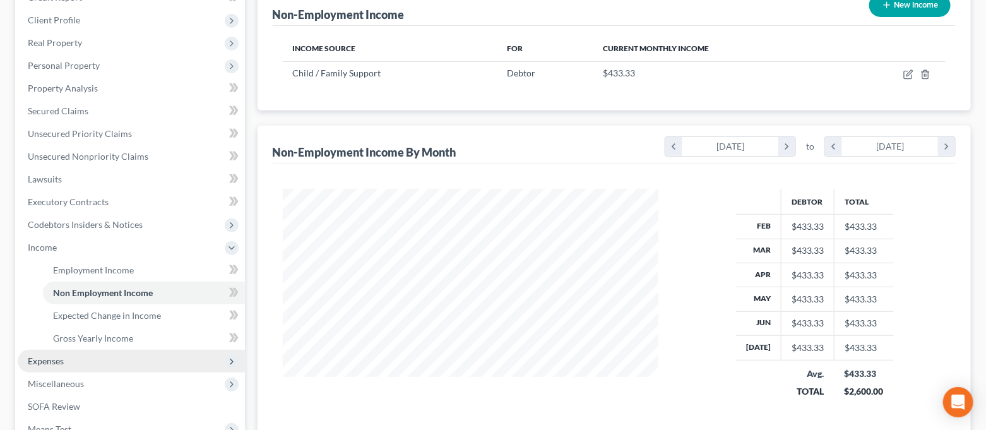
click at [109, 356] on span "Expenses" at bounding box center [131, 361] width 227 height 23
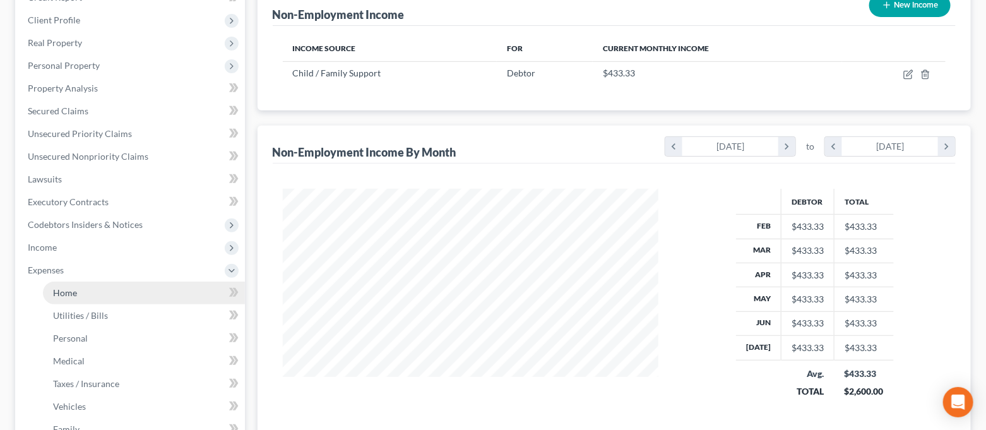
click at [92, 290] on link "Home" at bounding box center [144, 292] width 202 height 23
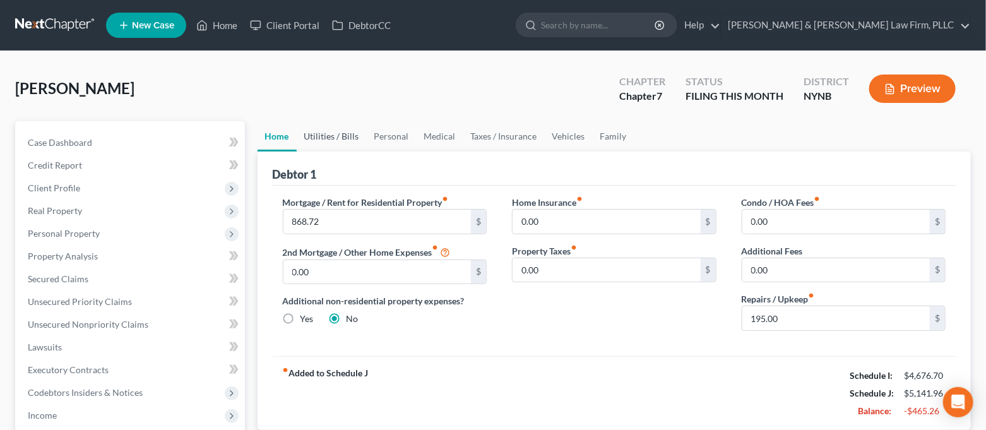
click at [344, 136] on link "Utilities / Bills" at bounding box center [332, 136] width 70 height 30
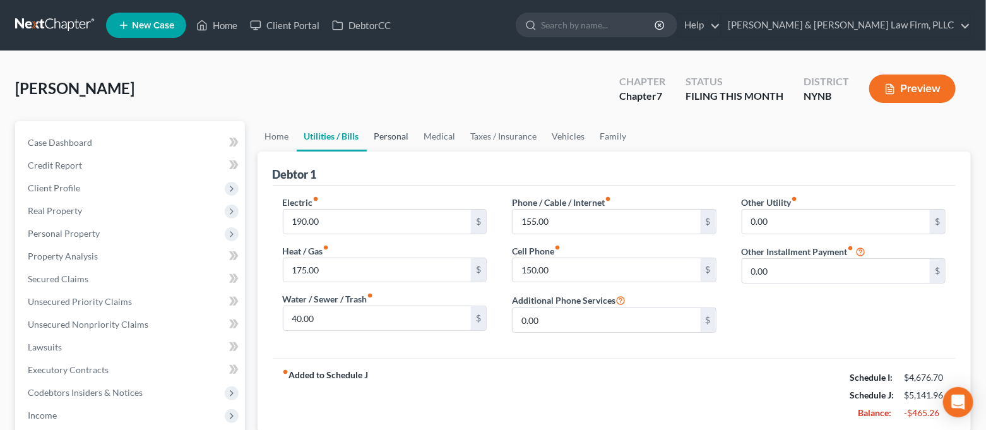
click at [375, 139] on link "Personal" at bounding box center [392, 136] width 50 height 30
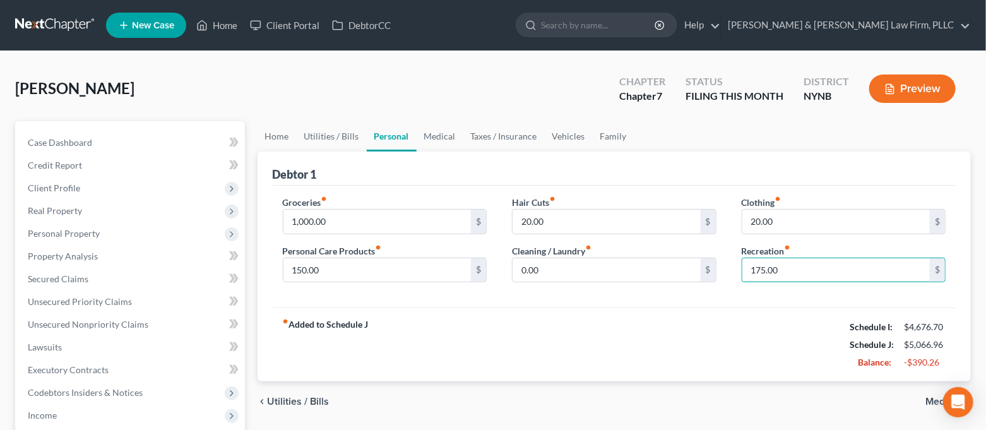
type input "175.00"
click at [721, 314] on div "fiber_manual_record Added to Schedule J Schedule I: $4,676.70 Schedule J: $5,06…" at bounding box center [614, 344] width 683 height 74
click at [272, 134] on link "Home" at bounding box center [276, 136] width 39 height 30
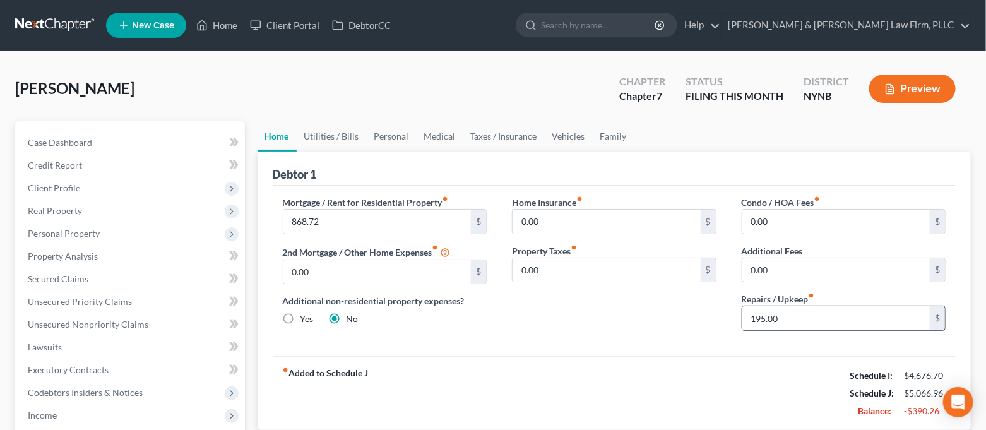
click at [837, 326] on input "195.00" at bounding box center [836, 318] width 188 height 24
click at [786, 395] on div "fiber_manual_record Added to Schedule J Schedule I: $4,676.70 Schedule J: $5,02…" at bounding box center [614, 393] width 683 height 74
click at [798, 320] on input "150.00" at bounding box center [836, 318] width 188 height 24
type input "125.00"
click at [567, 355] on div "Mortgage / Rent for Residential Property fiber_manual_record 868.72 $ 2nd Mortg…" at bounding box center [614, 270] width 683 height 170
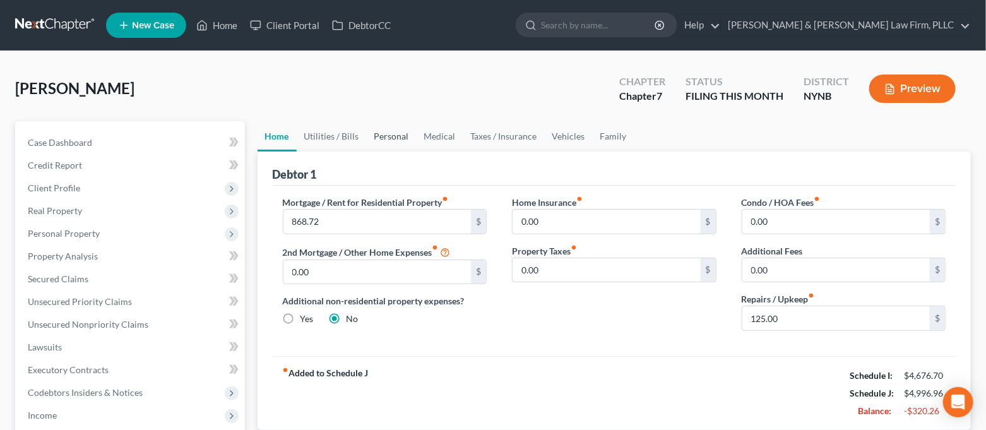
click at [406, 138] on link "Personal" at bounding box center [392, 136] width 50 height 30
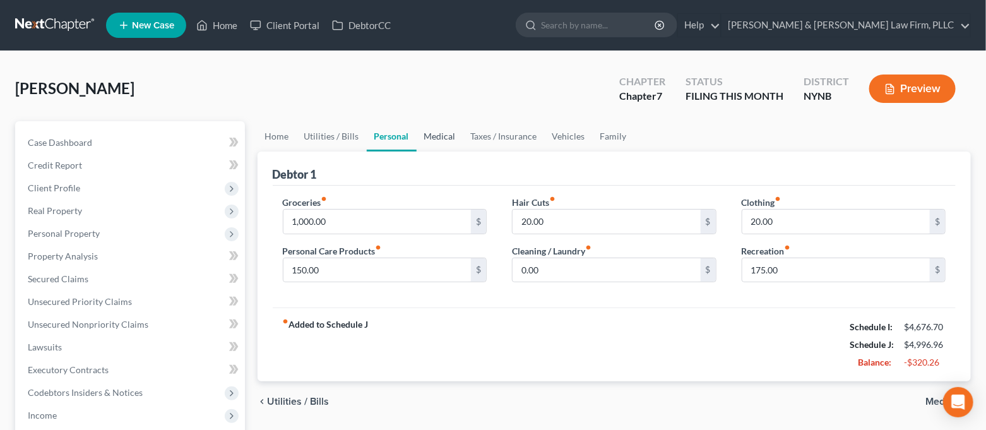
click at [444, 143] on link "Medical" at bounding box center [439, 136] width 47 height 30
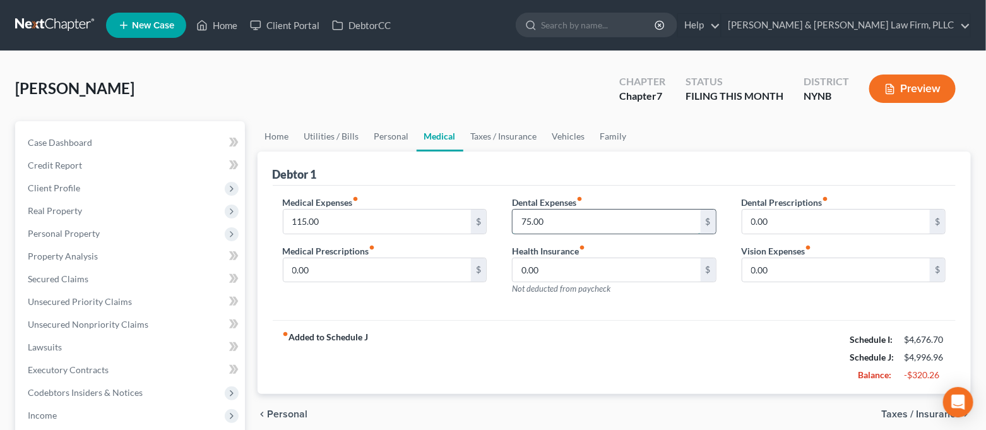
click at [554, 216] on input "75.00" at bounding box center [606, 221] width 188 height 24
type input "50.00"
click at [565, 356] on div "fiber_manual_record Added to Schedule J Schedule I: $4,676.70 Schedule J: $4,97…" at bounding box center [614, 357] width 683 height 74
click at [488, 138] on link "Taxes / Insurance" at bounding box center [503, 136] width 81 height 30
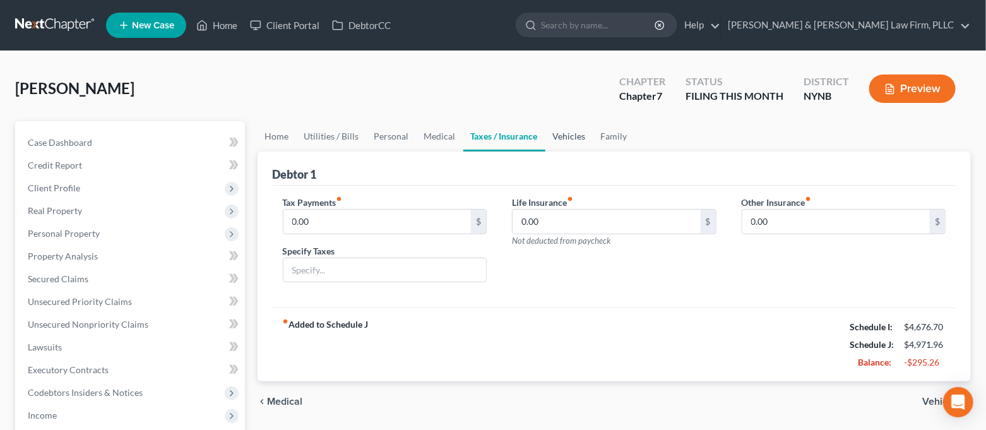
click at [573, 143] on link "Vehicles" at bounding box center [569, 136] width 48 height 30
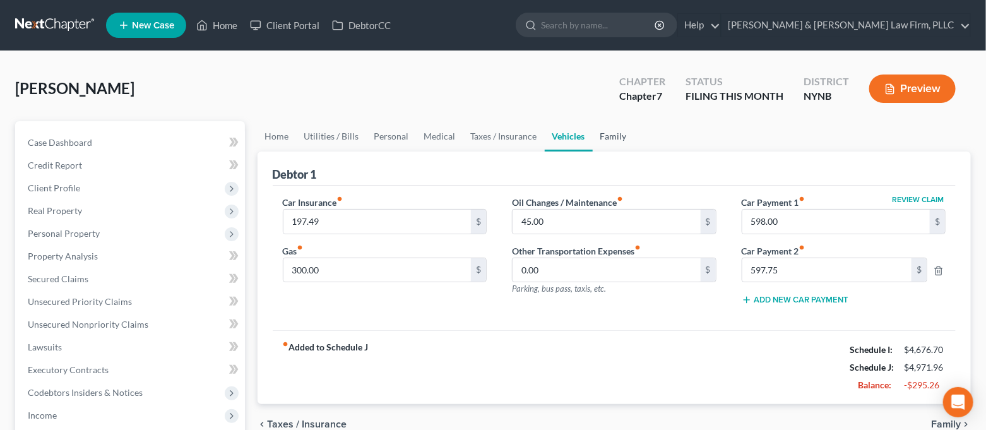
click at [596, 134] on link "Family" at bounding box center [613, 136] width 42 height 30
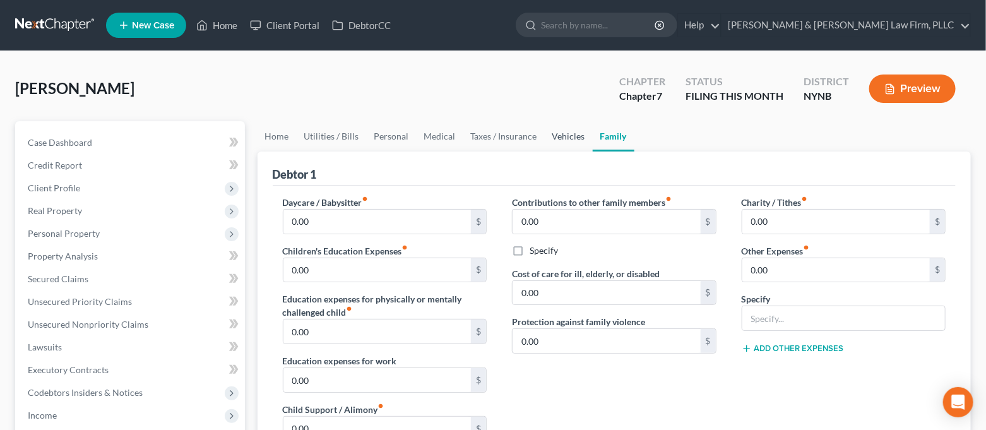
click at [562, 134] on link "Vehicles" at bounding box center [569, 136] width 48 height 30
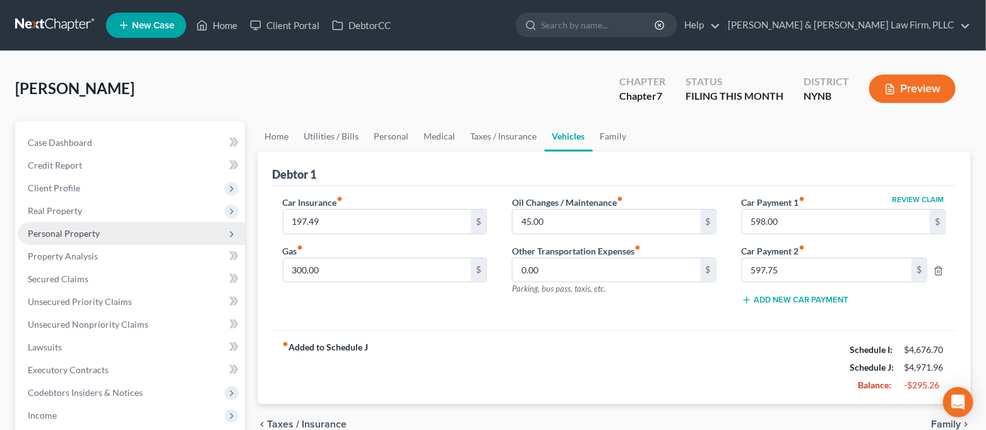
click at [84, 233] on span "Personal Property" at bounding box center [64, 233] width 72 height 11
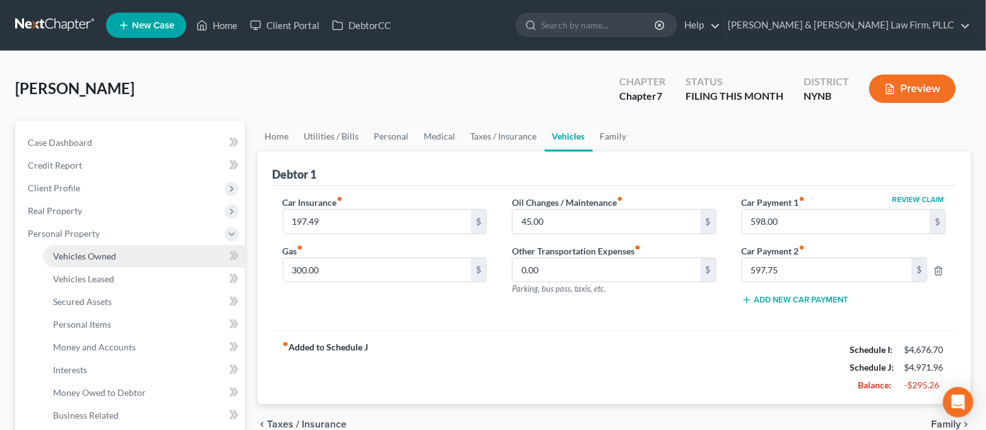
click at [101, 258] on span "Vehicles Owned" at bounding box center [84, 255] width 63 height 11
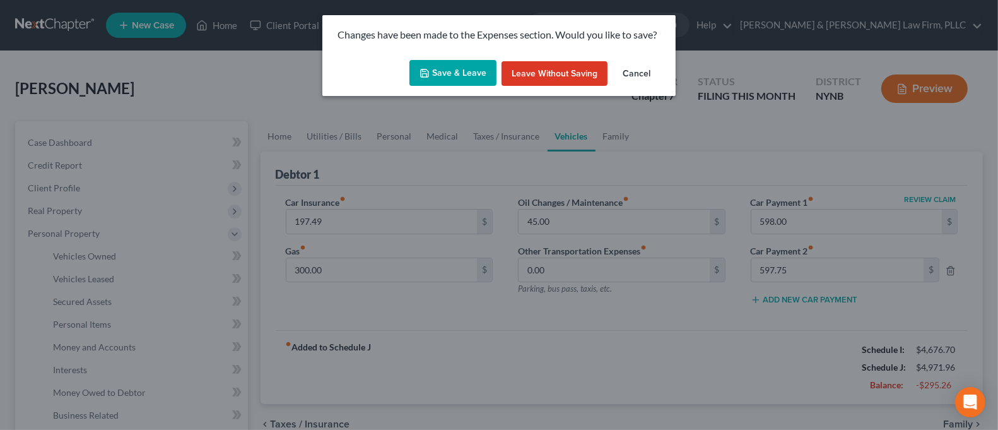
click at [428, 69] on icon "button" at bounding box center [425, 73] width 8 height 8
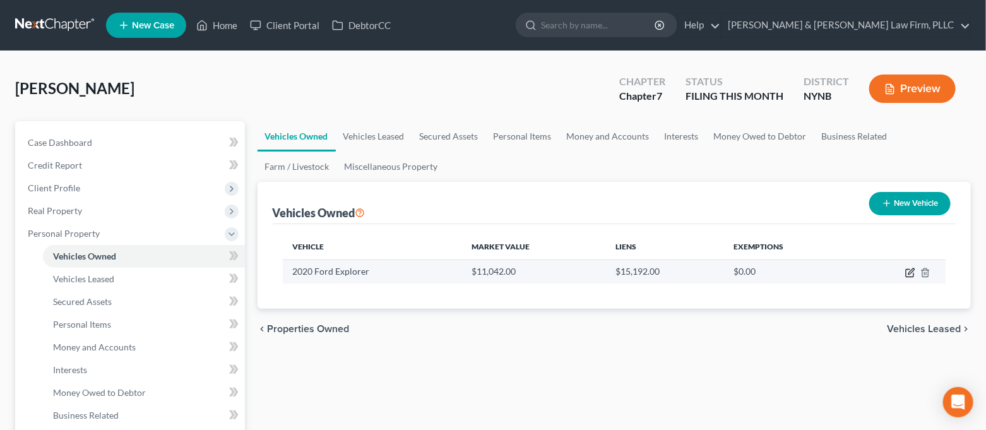
click at [910, 274] on icon "button" at bounding box center [910, 273] width 10 height 10
select select "0"
select select "6"
select select "2"
select select "0"
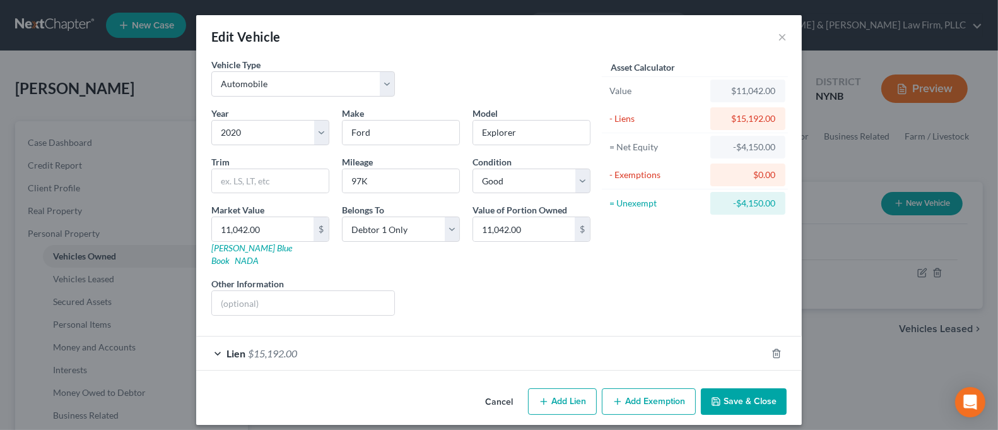
click at [218, 340] on div "Lien $15,192.00" at bounding box center [481, 352] width 570 height 33
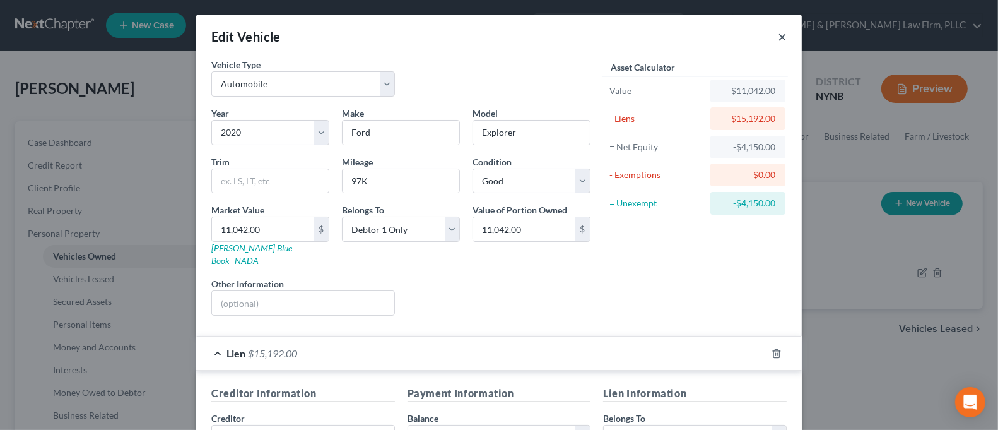
click at [778, 40] on button "×" at bounding box center [782, 36] width 9 height 15
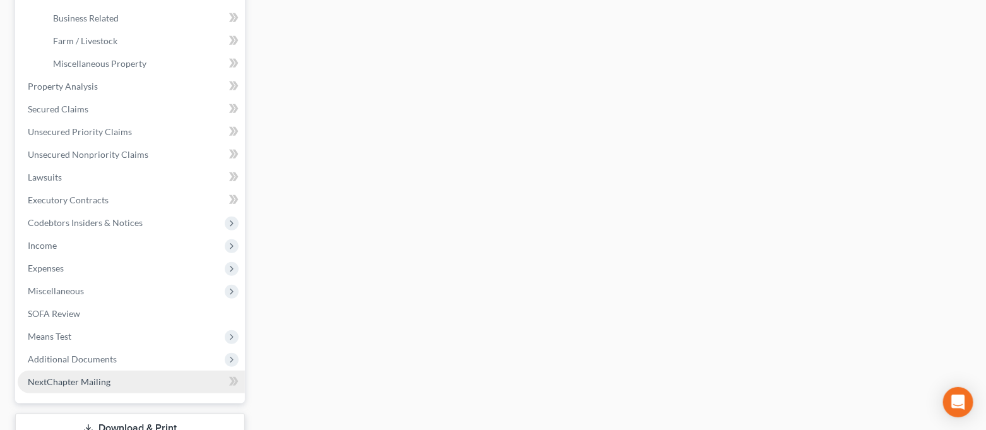
scroll to position [456, 0]
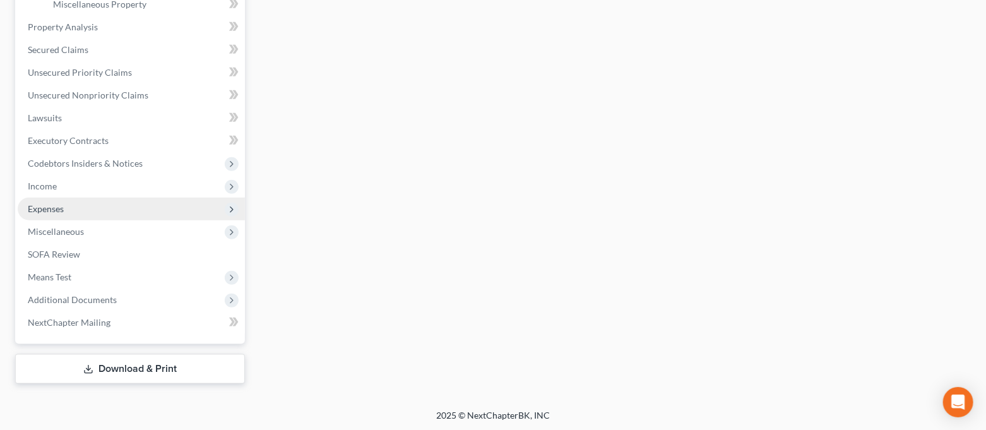
click at [73, 201] on span "Expenses" at bounding box center [131, 208] width 227 height 23
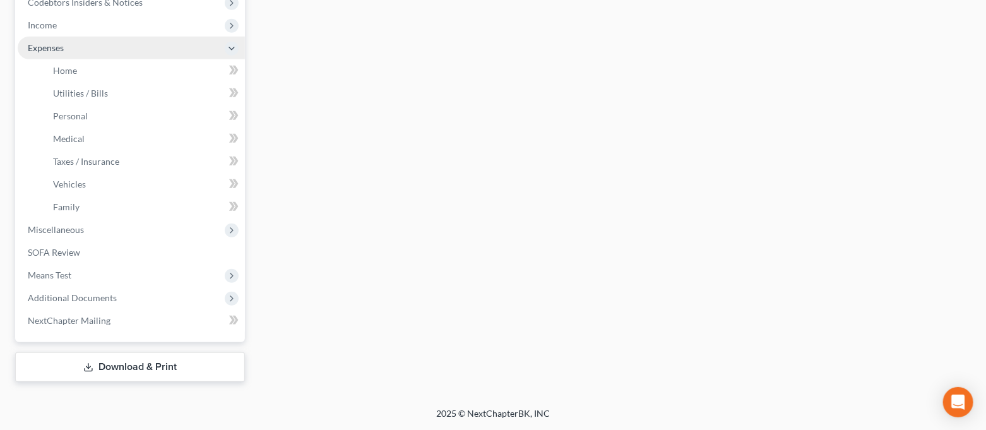
scroll to position [389, 0]
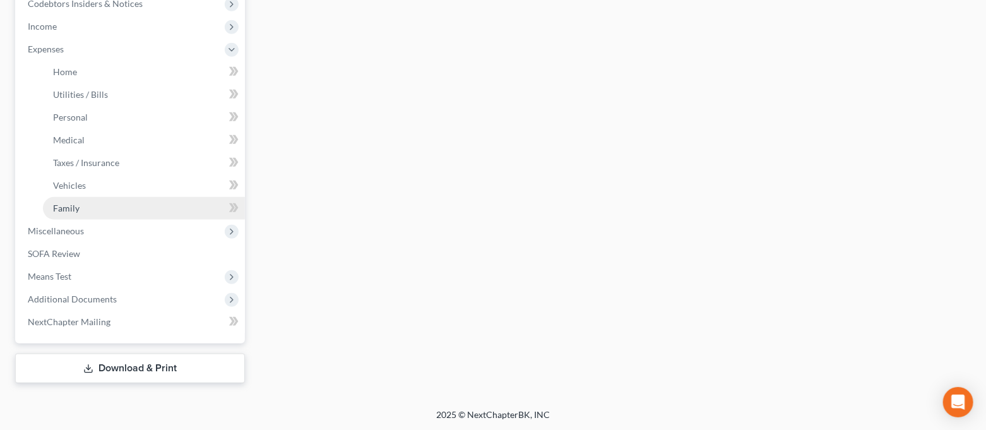
click at [76, 199] on link "Family" at bounding box center [144, 208] width 202 height 23
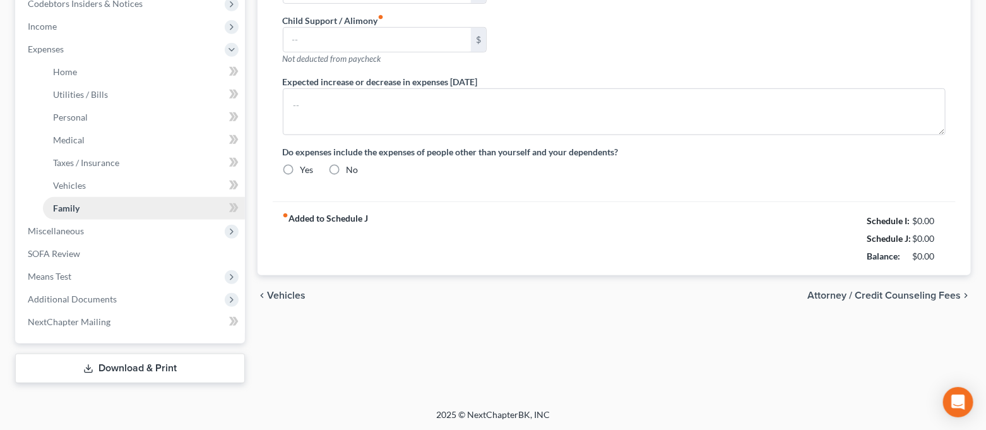
type input "0.00"
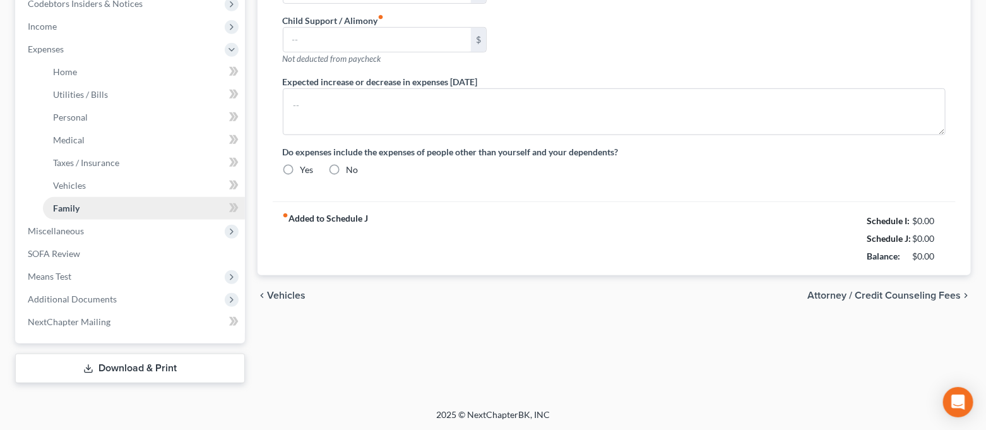
type input "0.00"
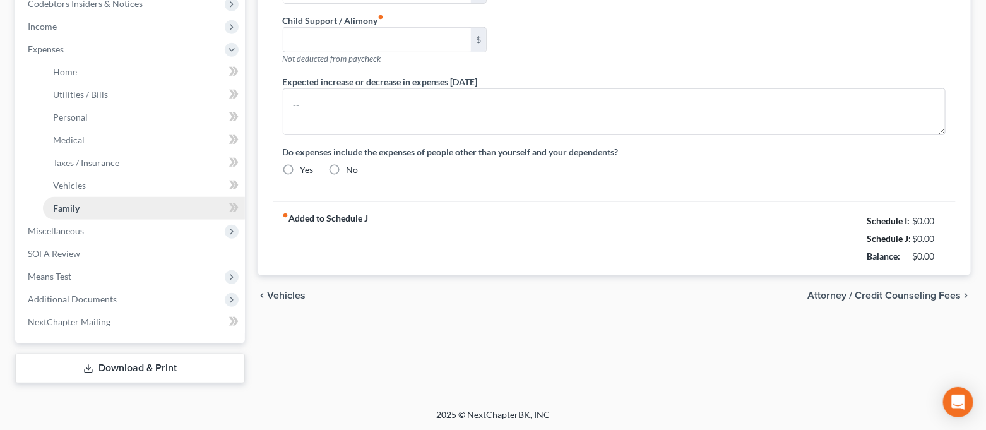
radio input "true"
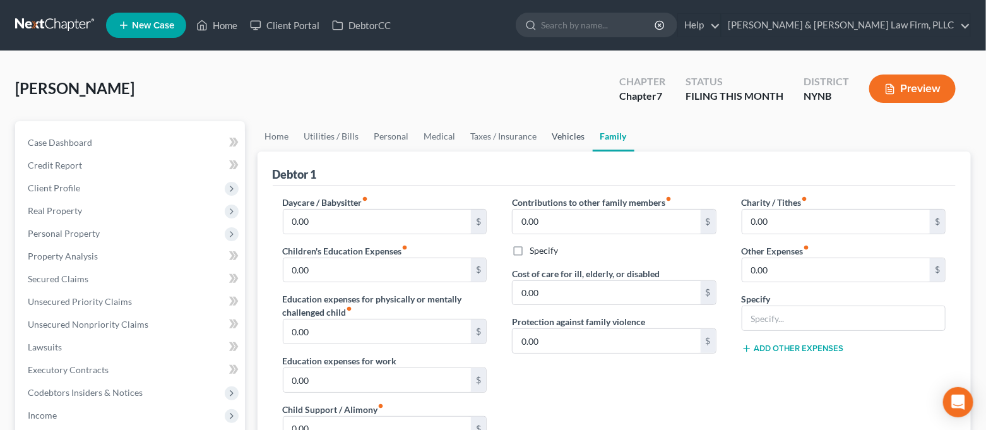
click at [578, 138] on link "Vehicles" at bounding box center [569, 136] width 48 height 30
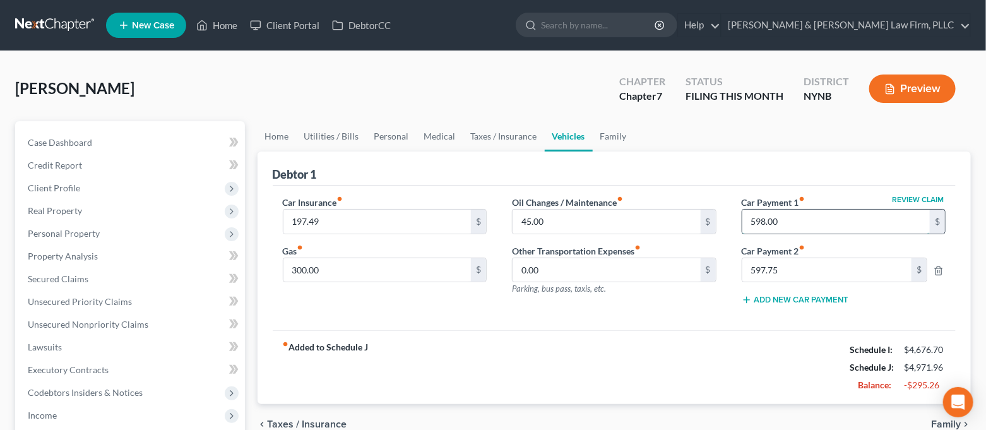
click at [800, 225] on input "598.00" at bounding box center [836, 221] width 188 height 24
type input "597.75"
click at [939, 274] on icon "button" at bounding box center [939, 270] width 6 height 8
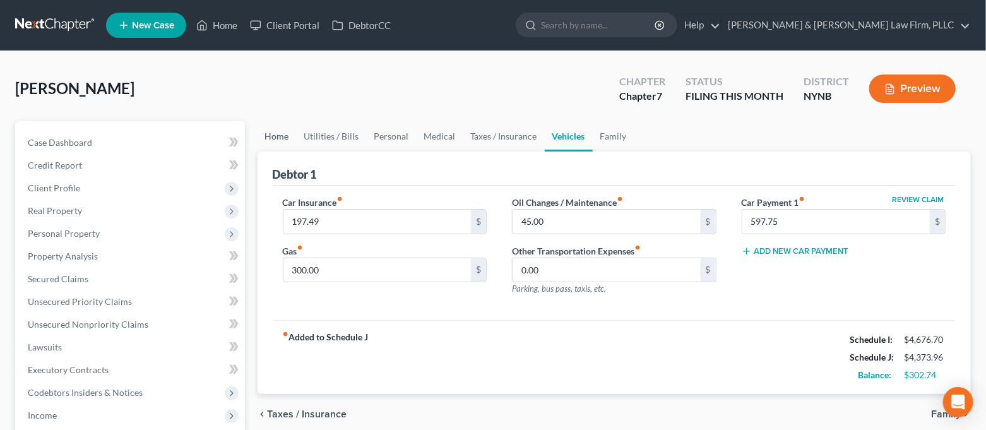
click at [269, 141] on link "Home" at bounding box center [276, 136] width 39 height 30
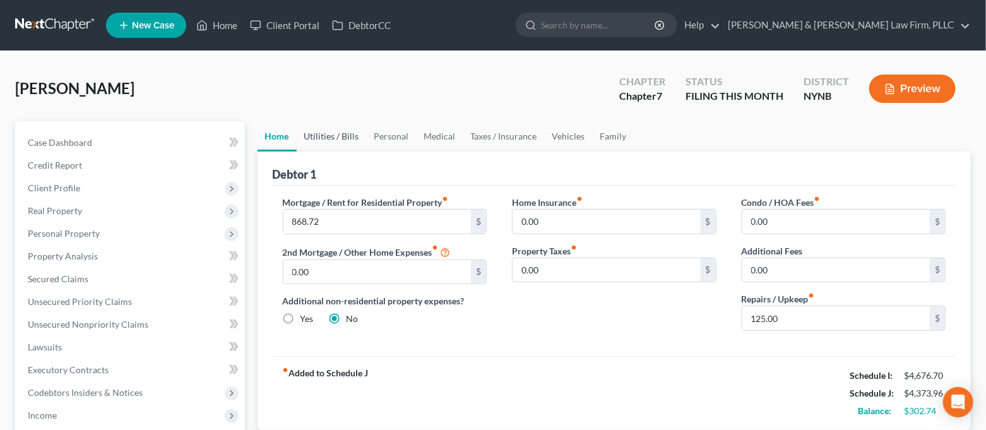
click at [333, 138] on link "Utilities / Bills" at bounding box center [332, 136] width 70 height 30
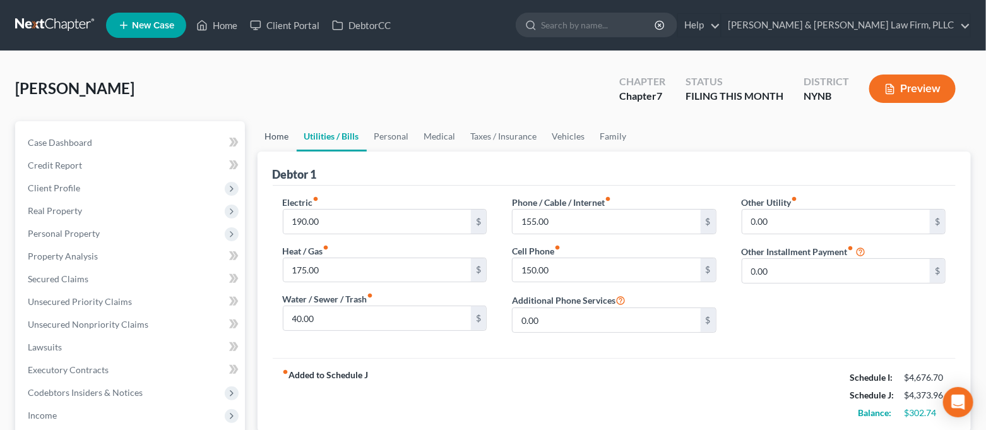
click at [281, 139] on link "Home" at bounding box center [276, 136] width 39 height 30
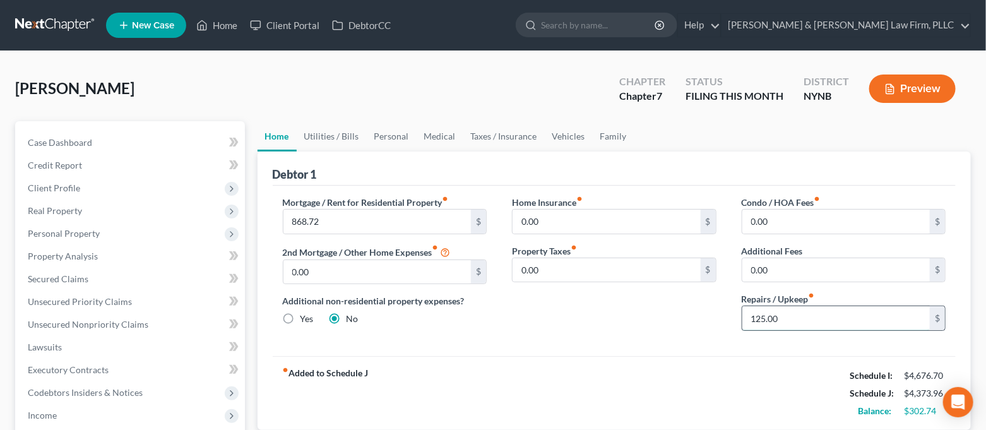
click at [807, 322] on input "125.00" at bounding box center [836, 318] width 188 height 24
type input "175.00"
click at [627, 347] on div "Mortgage / Rent for Residential Property fiber_manual_record 868.72 $ 2nd Mortg…" at bounding box center [614, 270] width 683 height 170
click at [384, 134] on link "Personal" at bounding box center [392, 136] width 50 height 30
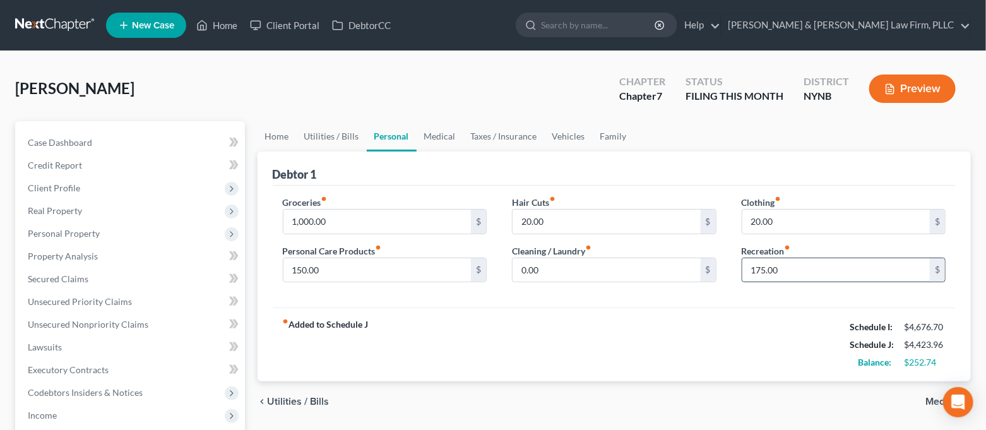
click at [806, 269] on input "175.00" at bounding box center [836, 270] width 188 height 24
type input "225.00"
click at [745, 329] on div "fiber_manual_record Added to Schedule J Schedule I: $4,676.70 Schedule J: $4,47…" at bounding box center [614, 344] width 683 height 74
click at [439, 138] on link "Medical" at bounding box center [439, 136] width 47 height 30
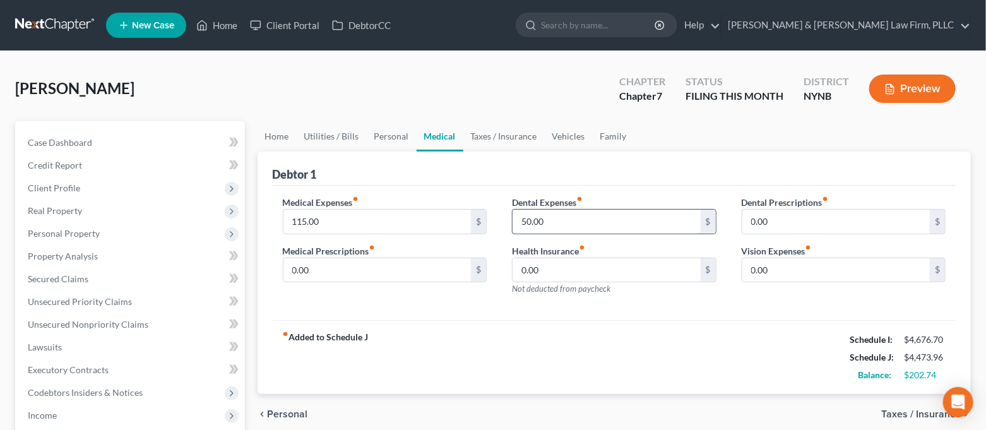
click at [565, 221] on input "50.00" at bounding box center [606, 221] width 188 height 24
type input "75.00"
click at [599, 327] on div "fiber_manual_record Added to Schedule J Schedule I: $4,676.70 Schedule J: $4,49…" at bounding box center [614, 357] width 683 height 74
click at [489, 137] on link "Taxes / Insurance" at bounding box center [503, 136] width 81 height 30
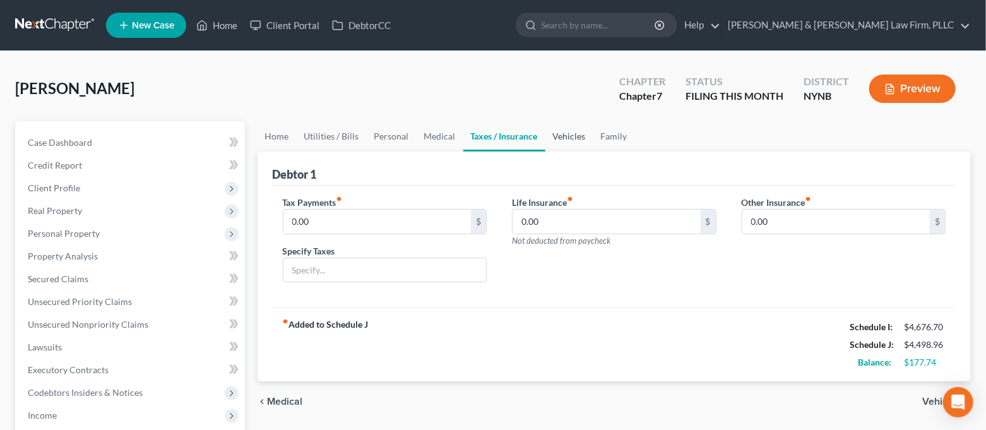
click at [548, 132] on link "Vehicles" at bounding box center [569, 136] width 48 height 30
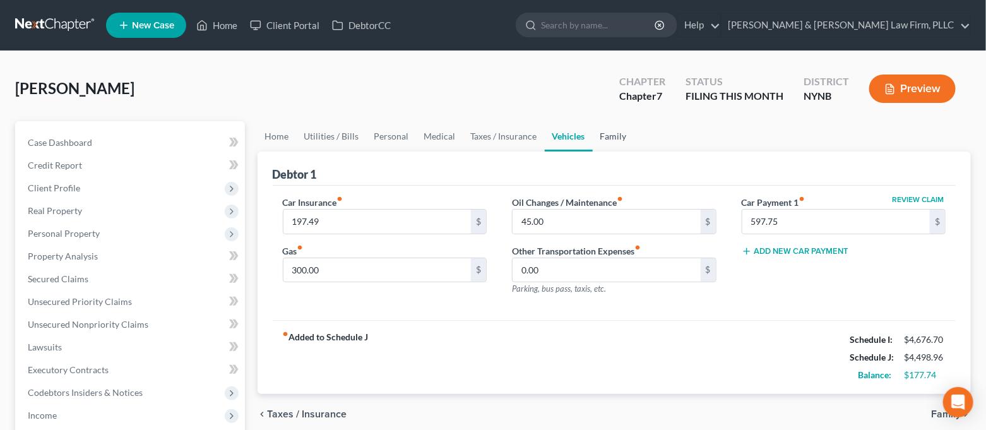
click at [627, 133] on link "Family" at bounding box center [613, 136] width 42 height 30
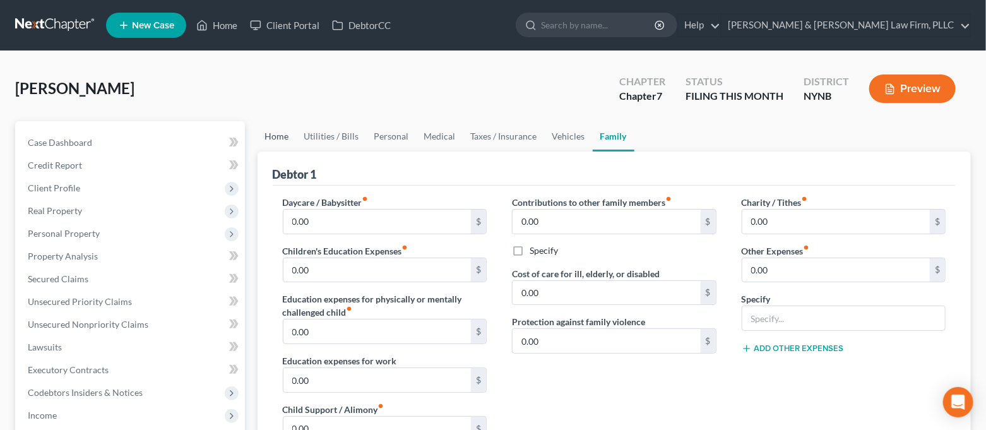
click at [284, 137] on link "Home" at bounding box center [276, 136] width 39 height 30
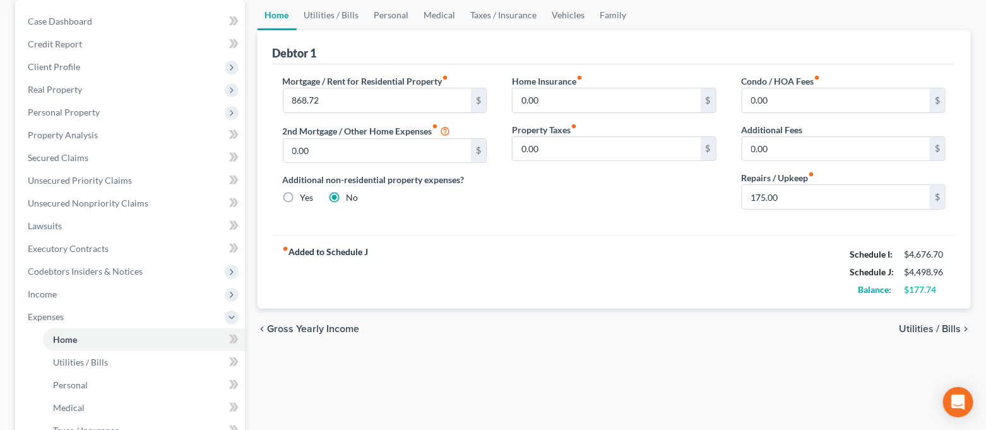
scroll to position [84, 0]
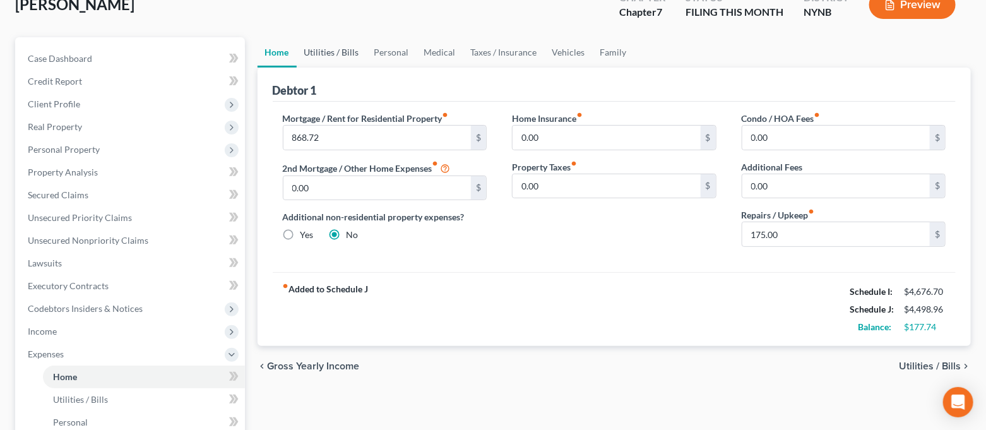
click at [334, 52] on link "Utilities / Bills" at bounding box center [332, 52] width 70 height 30
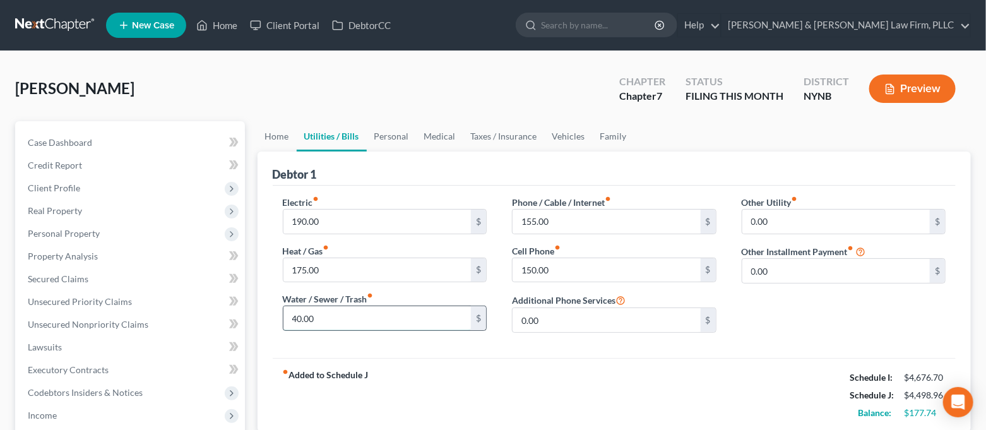
click at [316, 320] on input "40.00" at bounding box center [377, 318] width 188 height 24
type input "60.00"
click at [547, 383] on div "fiber_manual_record Added to Schedule J Schedule I: $4,676.70 Schedule J: $4,51…" at bounding box center [614, 395] width 683 height 74
click at [394, 137] on link "Personal" at bounding box center [392, 136] width 50 height 30
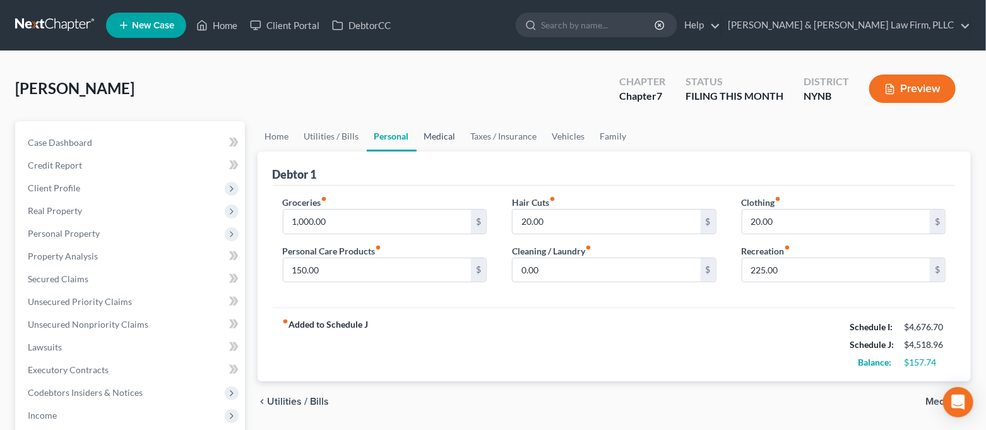
click at [447, 147] on link "Medical" at bounding box center [439, 136] width 47 height 30
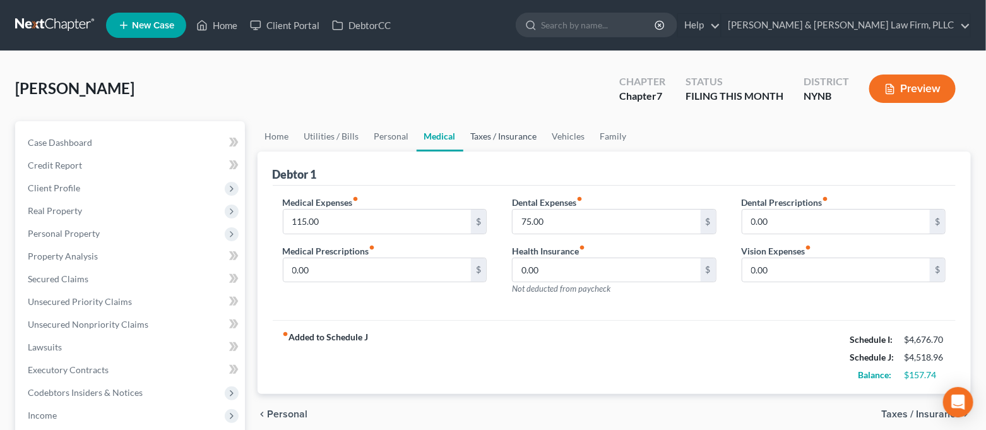
click at [478, 134] on link "Taxes / Insurance" at bounding box center [503, 136] width 81 height 30
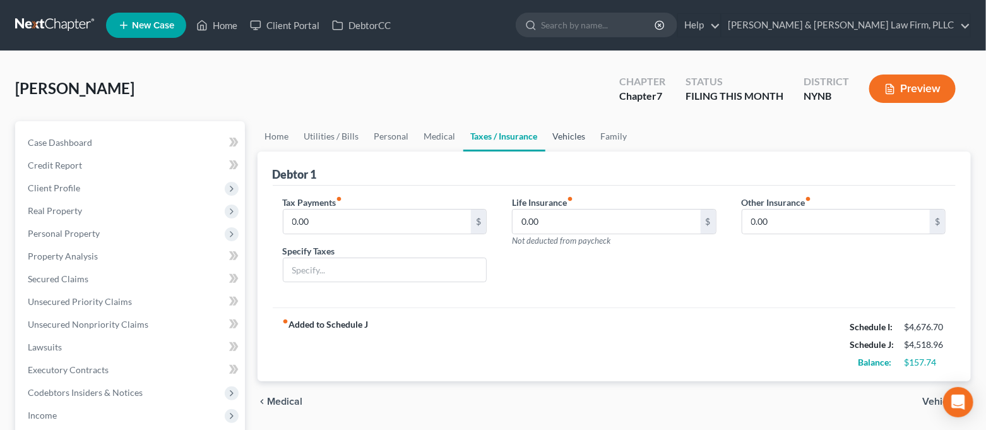
click at [572, 136] on link "Vehicles" at bounding box center [569, 136] width 48 height 30
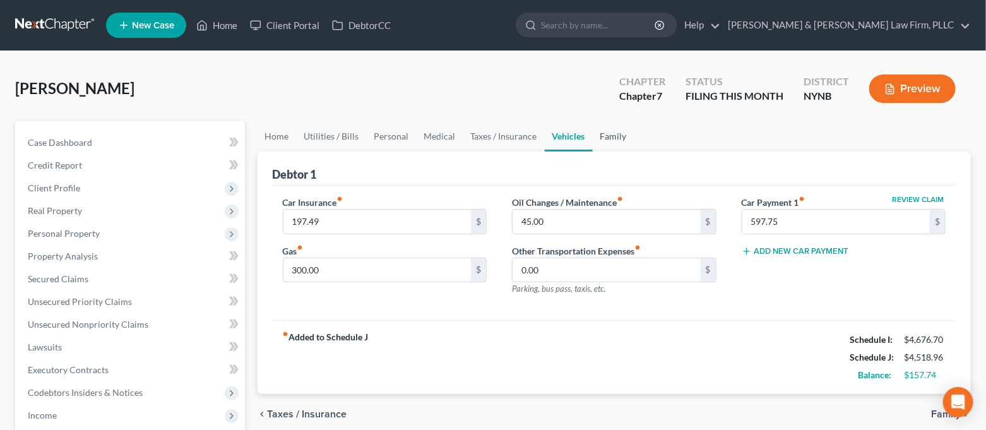
click at [603, 140] on link "Family" at bounding box center [613, 136] width 42 height 30
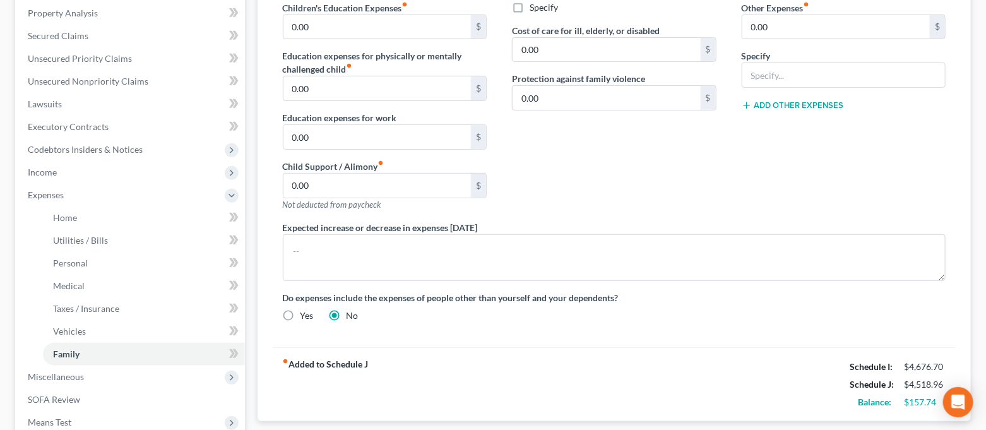
scroll to position [252, 0]
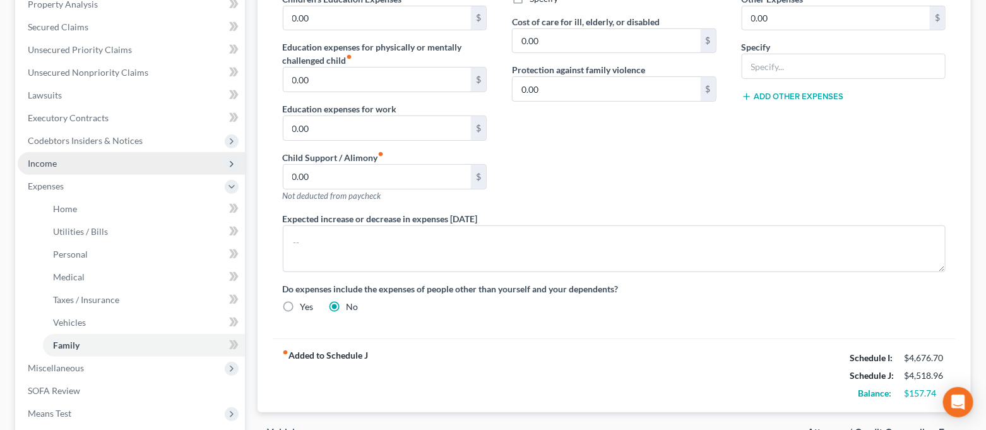
click at [100, 163] on span "Income" at bounding box center [131, 163] width 227 height 23
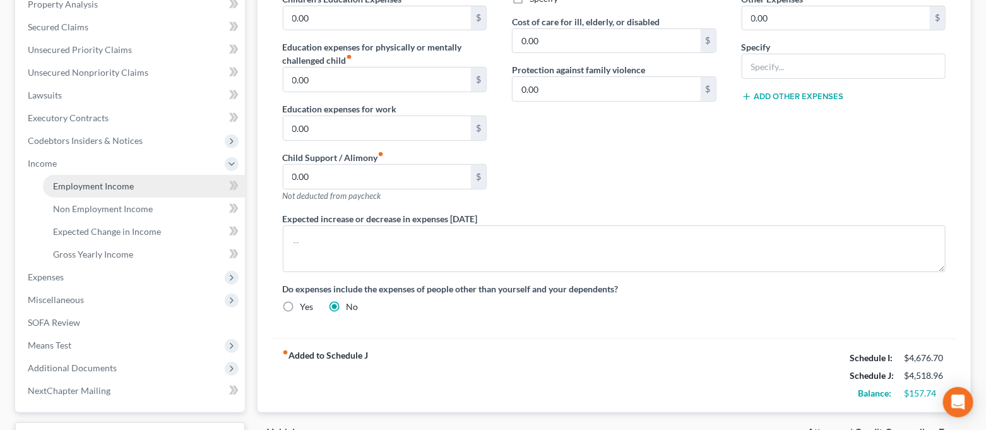
click at [104, 187] on span "Employment Income" at bounding box center [93, 185] width 81 height 11
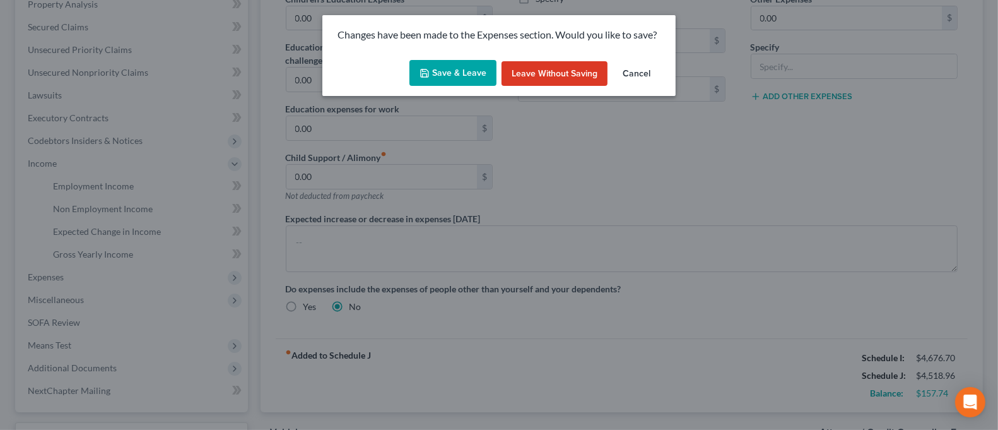
click at [461, 75] on button "Save & Leave" at bounding box center [452, 73] width 87 height 26
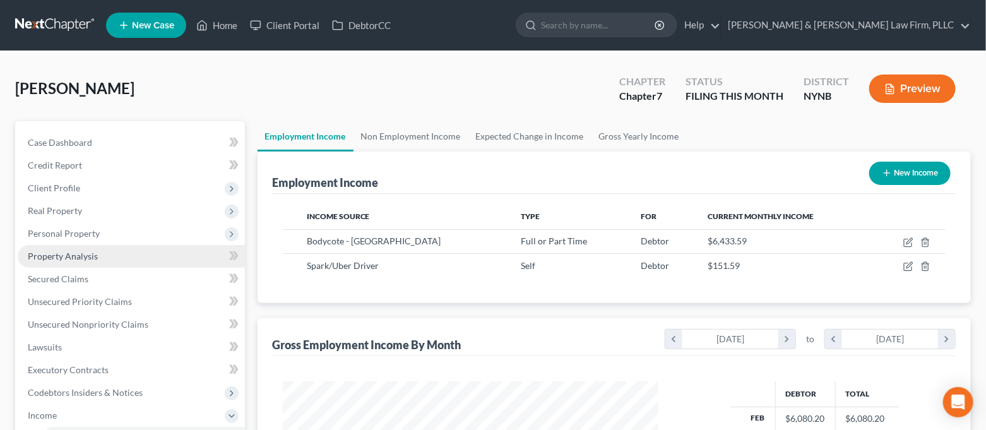
scroll to position [225, 402]
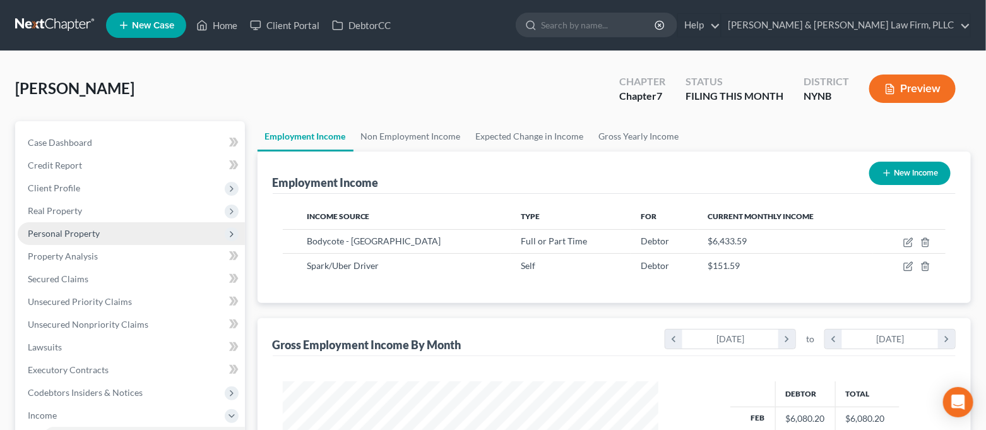
click at [117, 240] on span "Personal Property" at bounding box center [131, 233] width 227 height 23
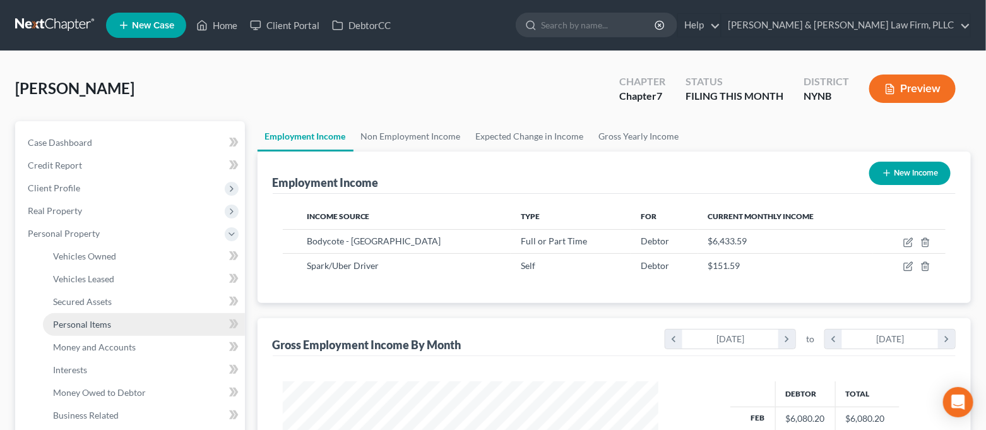
click at [112, 317] on link "Personal Items" at bounding box center [144, 324] width 202 height 23
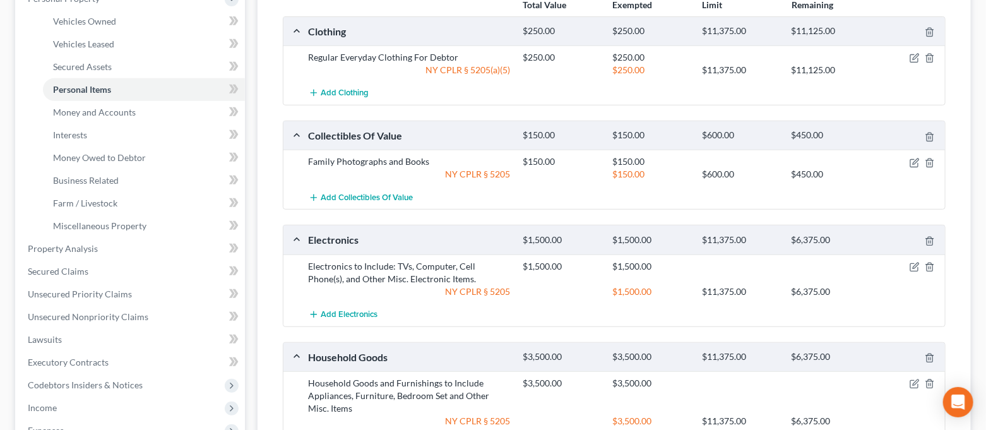
scroll to position [62, 0]
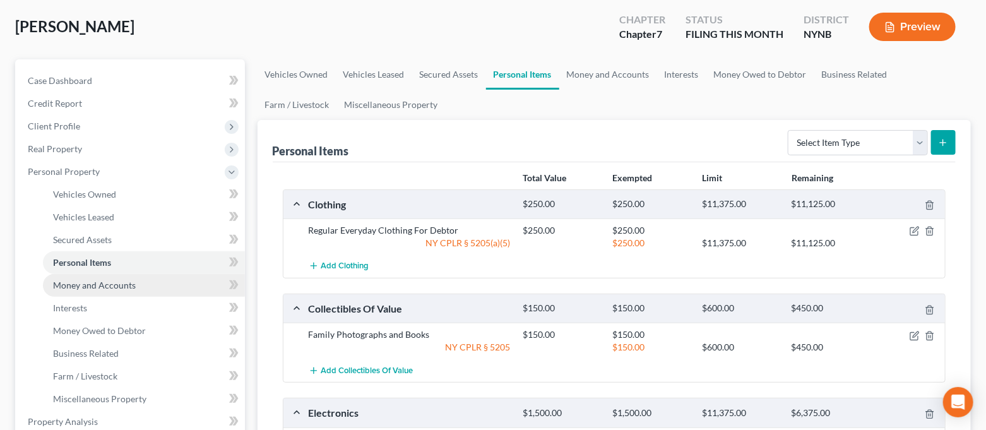
click at [138, 289] on link "Money and Accounts" at bounding box center [144, 285] width 202 height 23
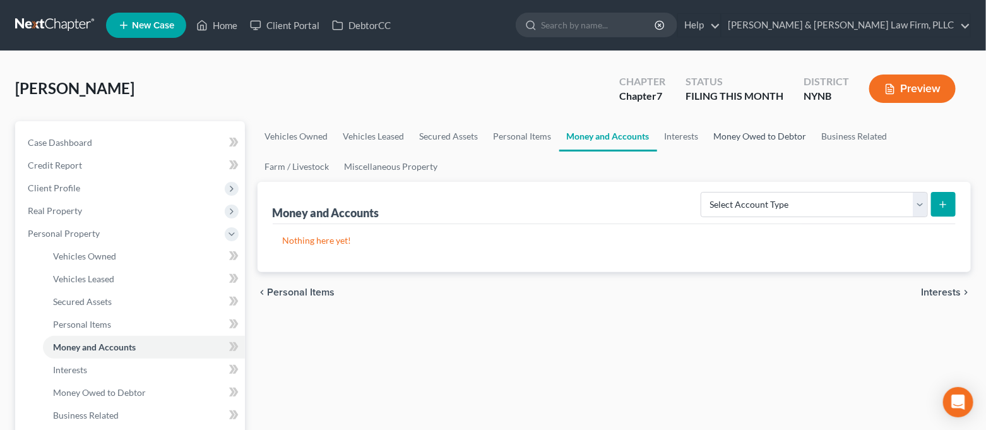
click at [729, 141] on link "Money Owed to Debtor" at bounding box center [760, 136] width 108 height 30
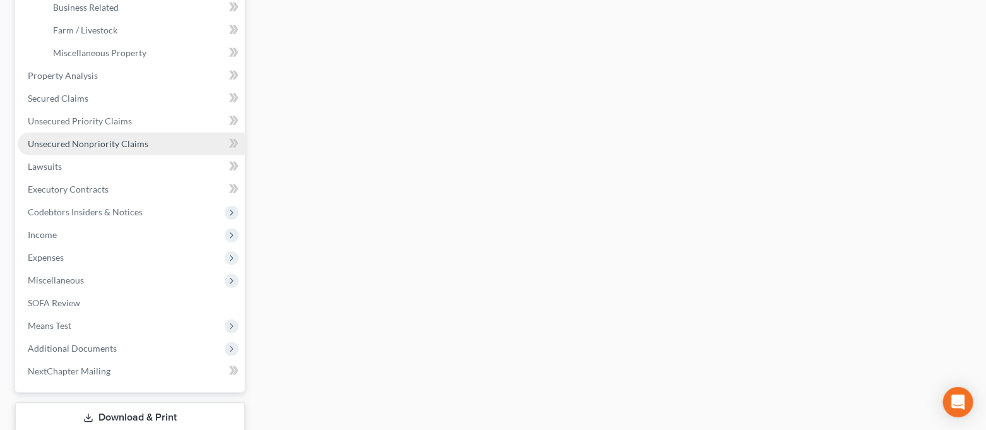
scroll to position [456, 0]
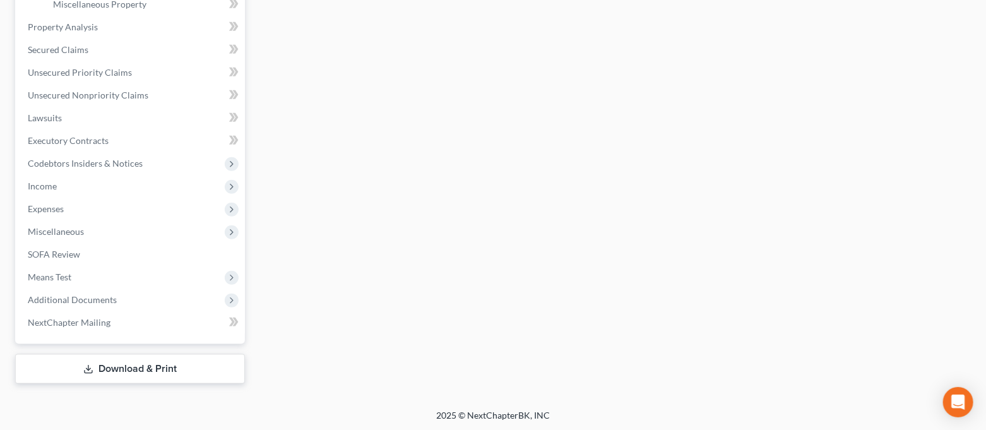
click at [114, 366] on link "Download & Print" at bounding box center [130, 369] width 230 height 30
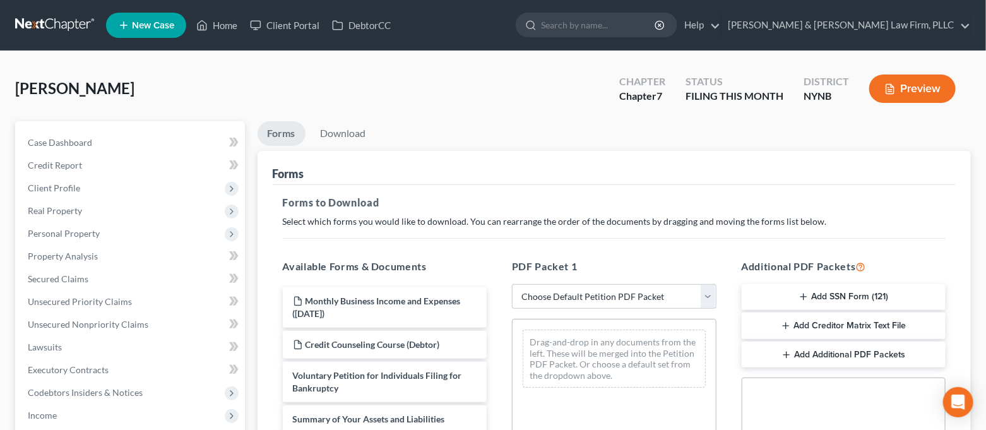
scroll to position [84, 0]
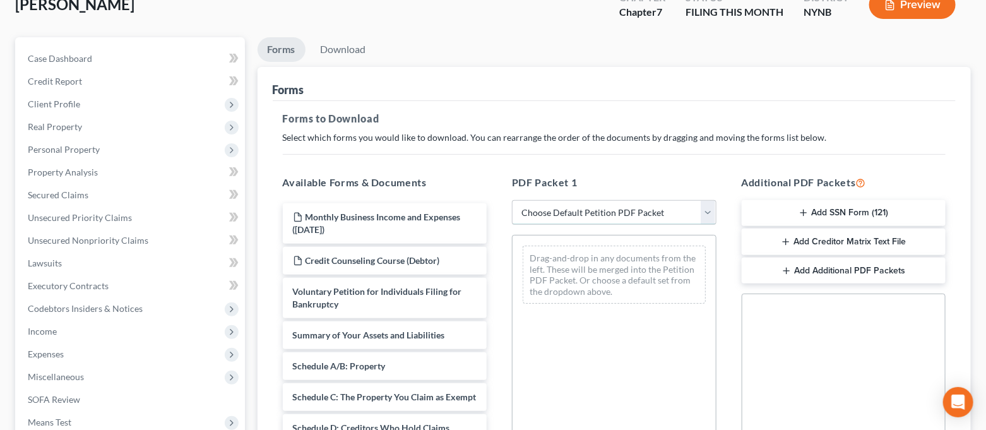
click at [580, 218] on select "Choose Default Petition PDF Packet Complete Bankruptcy Petition (all forms and …" at bounding box center [614, 212] width 204 height 25
select select "0"
click at [512, 200] on select "Choose Default Petition PDF Packet Complete Bankruptcy Petition (all forms and …" at bounding box center [614, 212] width 204 height 25
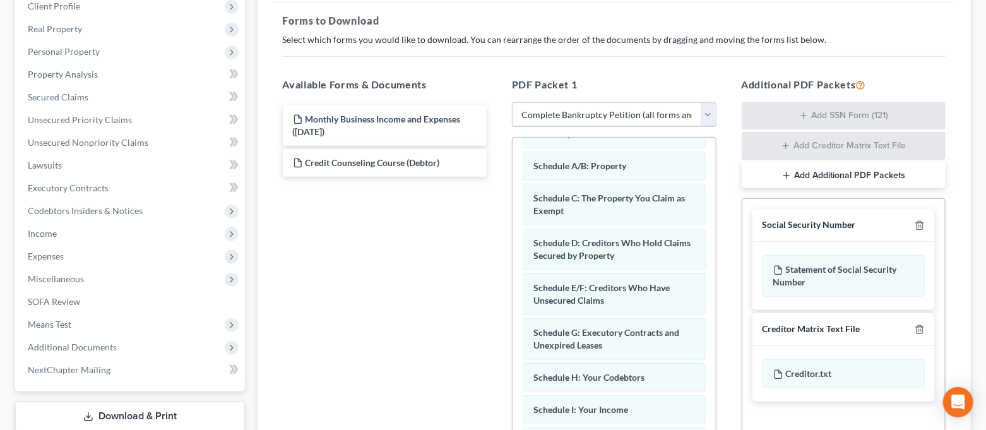
scroll to position [0, 0]
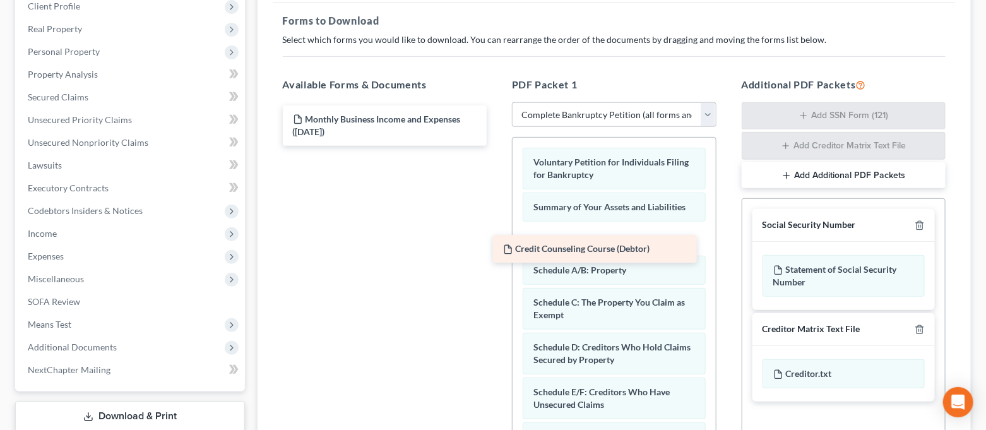
drag, startPoint x: 447, startPoint y: 168, endPoint x: 657, endPoint y: 255, distance: 227.2
click at [497, 146] on div "Credit Counseling Course (Debtor) Monthly Business Income and Expenses ([DATE])…" at bounding box center [385, 125] width 225 height 40
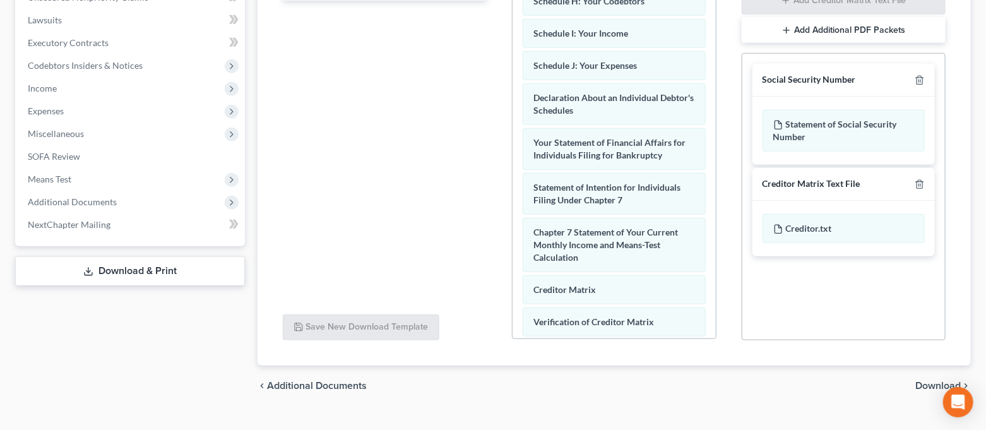
scroll to position [350, 0]
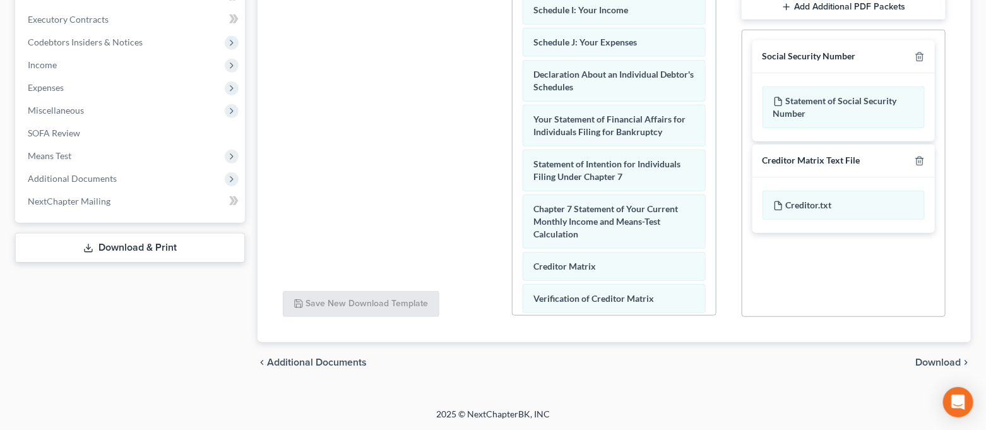
click at [919, 362] on span "Download" at bounding box center [937, 362] width 45 height 10
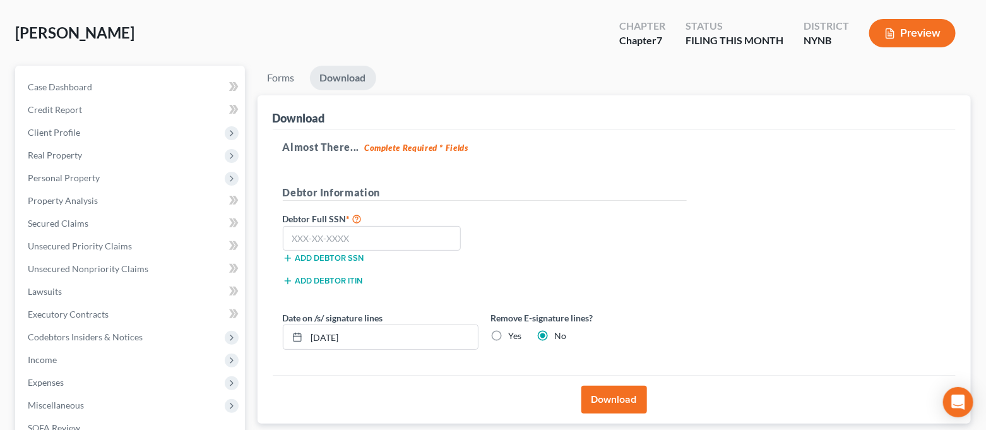
scroll to position [84, 0]
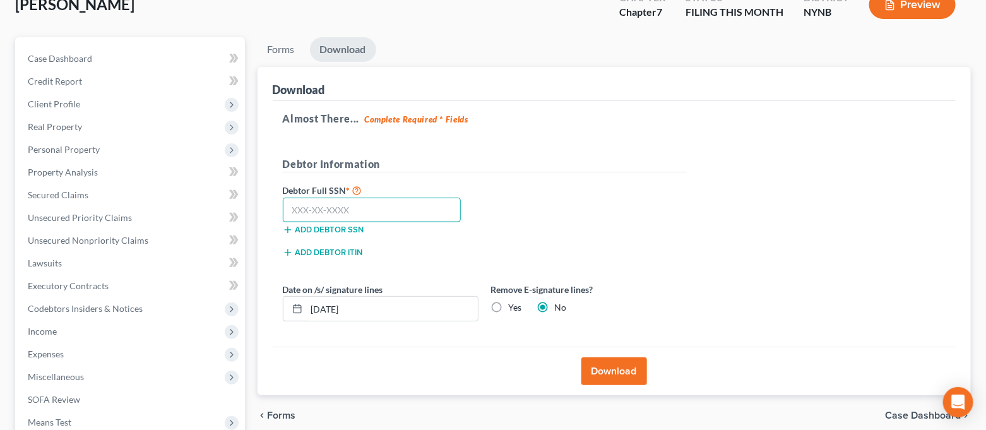
click at [303, 211] on input "text" at bounding box center [372, 209] width 179 height 25
type input "101-56-9979"
click at [509, 307] on label "Yes" at bounding box center [515, 307] width 13 height 13
click at [514, 307] on input "Yes" at bounding box center [518, 305] width 8 height 8
radio input "true"
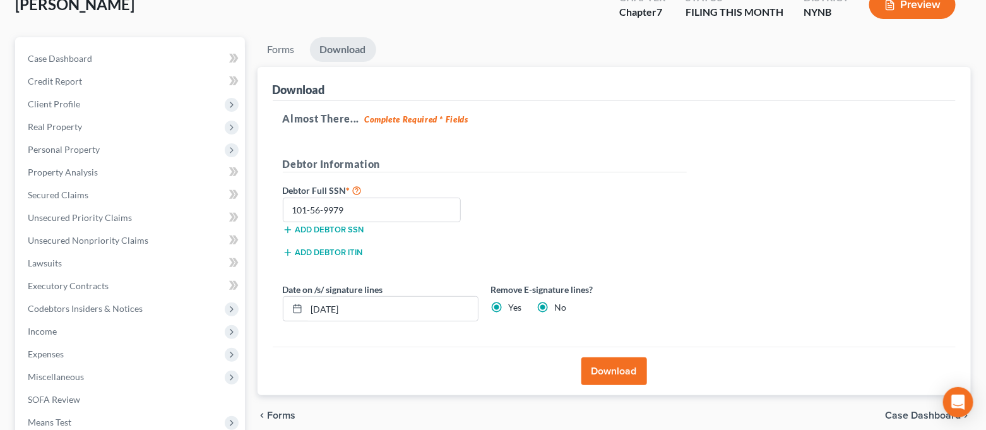
radio input "false"
click at [333, 309] on input "[DATE]" at bounding box center [392, 309] width 171 height 24
type input "[DATE]"
click at [362, 332] on div "Almost There... Complete Required * Fields Debtor Information Debtor Full SSN *…" at bounding box center [614, 224] width 683 height 246
click at [609, 372] on button "Download" at bounding box center [614, 371] width 66 height 28
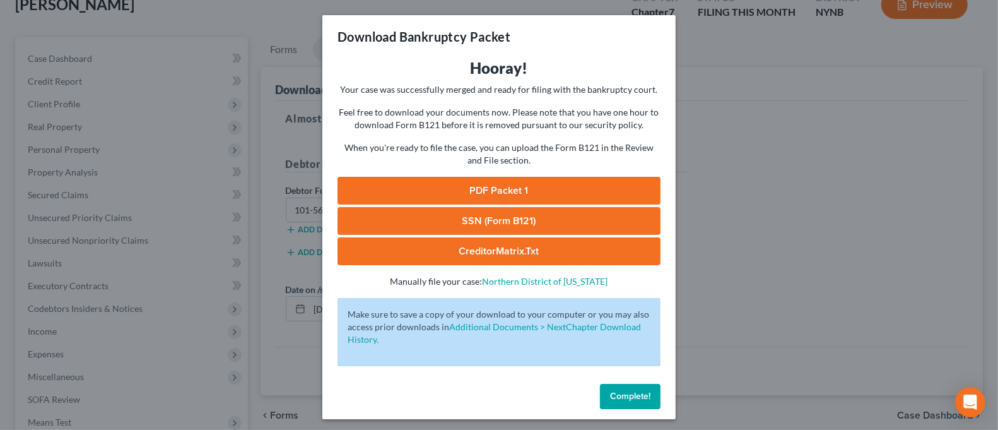
click at [597, 221] on link "SSN (Form B121)" at bounding box center [499, 221] width 323 height 28
click at [517, 191] on link "PDF Packet 1" at bounding box center [499, 191] width 323 height 28
click at [738, 286] on div "Download Bankruptcy Packet Hooray! Your case was successfully merged and ready …" at bounding box center [499, 215] width 998 height 430
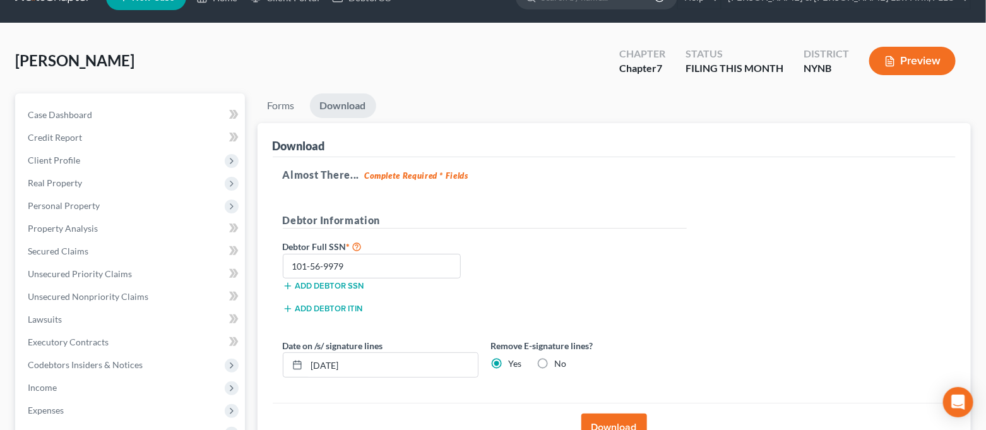
scroll to position [0, 0]
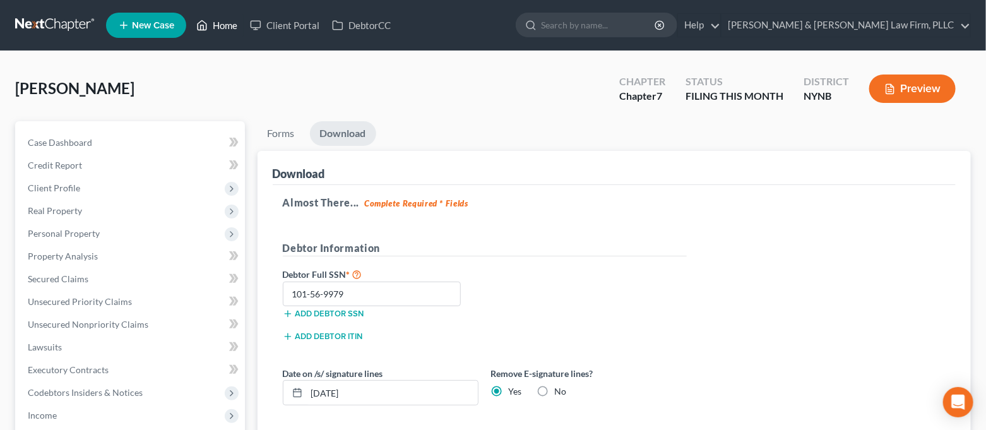
click at [218, 25] on link "Home" at bounding box center [217, 25] width 54 height 23
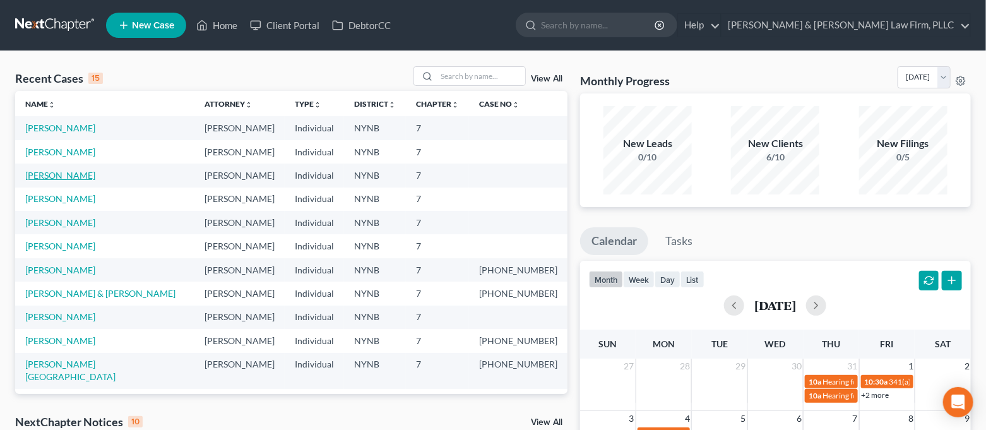
click at [59, 178] on link "[PERSON_NAME]" at bounding box center [60, 175] width 70 height 11
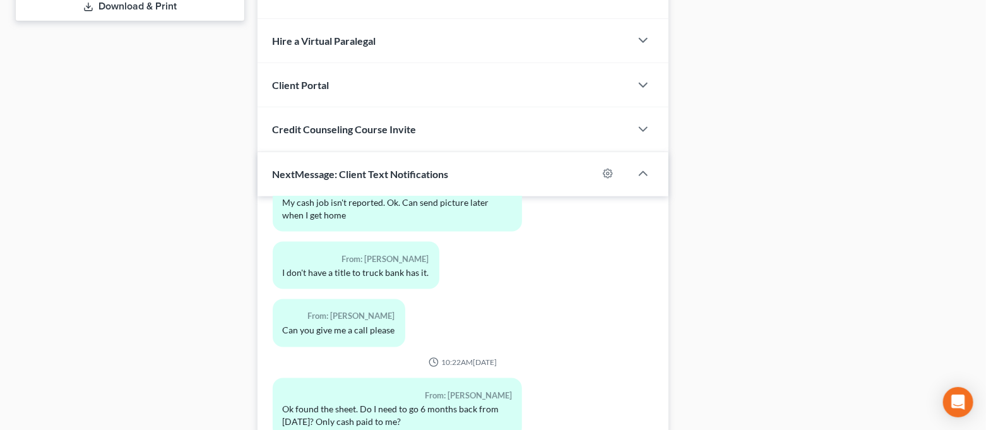
scroll to position [687, 0]
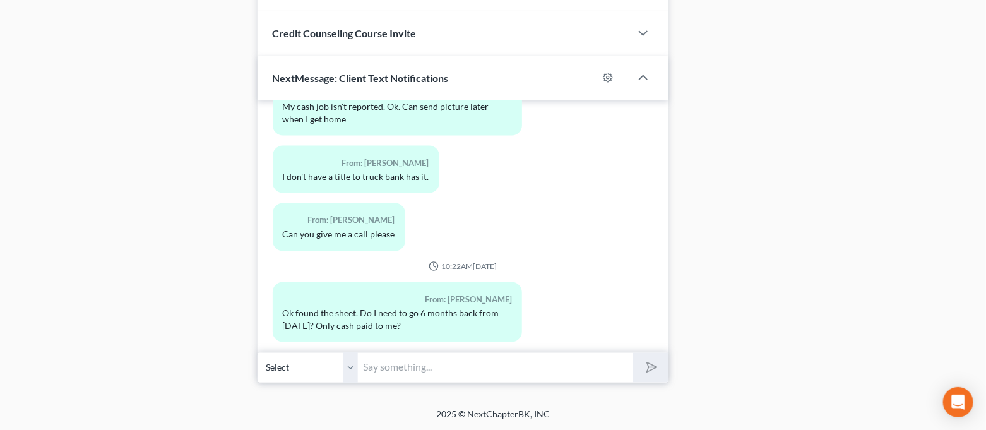
click at [430, 370] on input "text" at bounding box center [495, 367] width 275 height 31
type input "February through July. Yes, only what you earned."
click at [664, 367] on button "submit" at bounding box center [650, 368] width 35 height 30
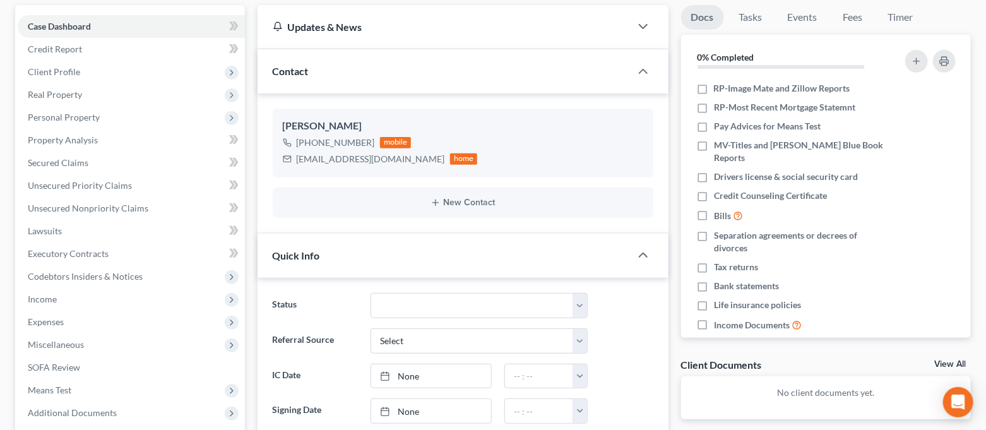
scroll to position [0, 0]
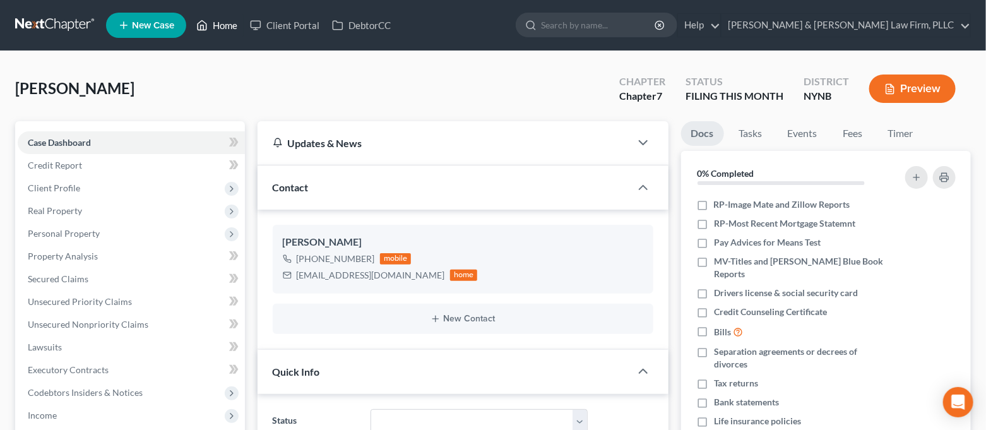
click at [227, 20] on link "Home" at bounding box center [217, 25] width 54 height 23
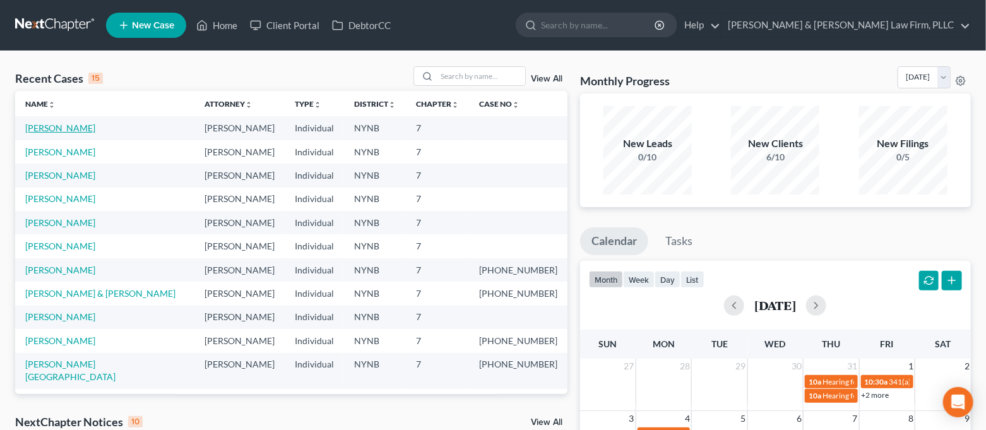
click at [49, 132] on link "[PERSON_NAME]" at bounding box center [60, 127] width 70 height 11
select select "4"
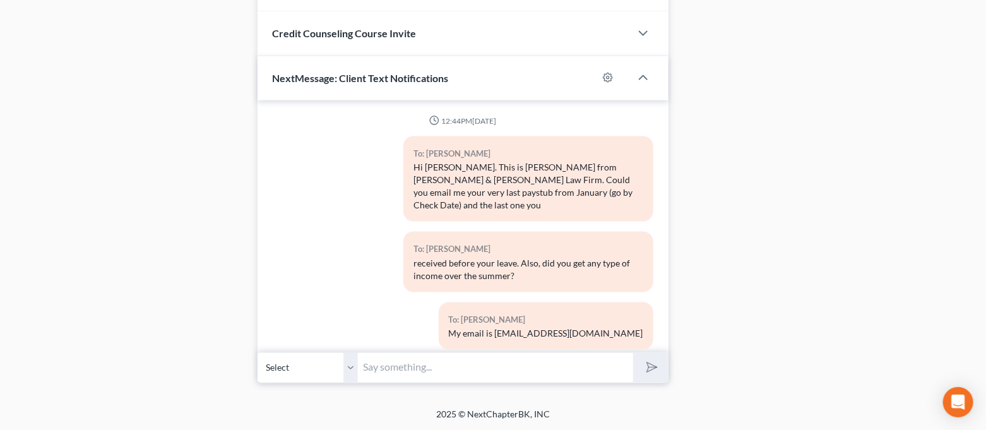
scroll to position [3190, 0]
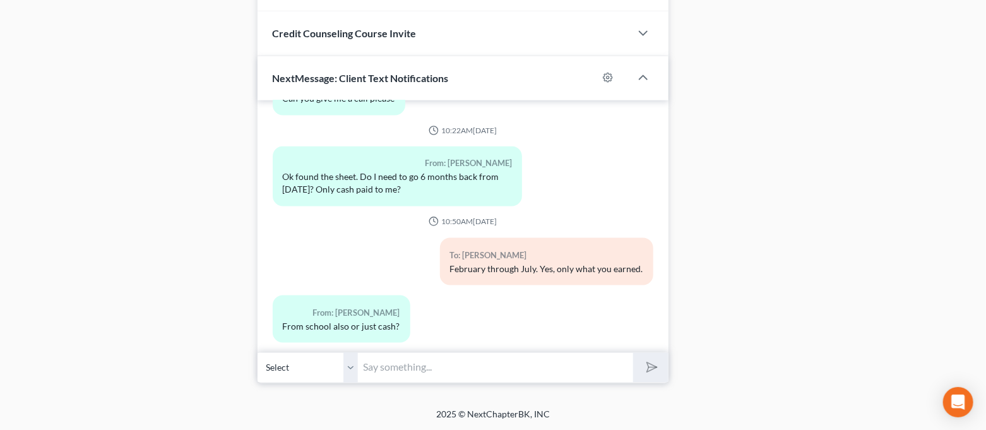
drag, startPoint x: 486, startPoint y: 366, endPoint x: 465, endPoint y: 366, distance: 21.5
click at [486, 366] on input "text" at bounding box center [495, 367] width 275 height 31
type input "Only cash."
click at [633, 353] on button "submit" at bounding box center [650, 368] width 35 height 30
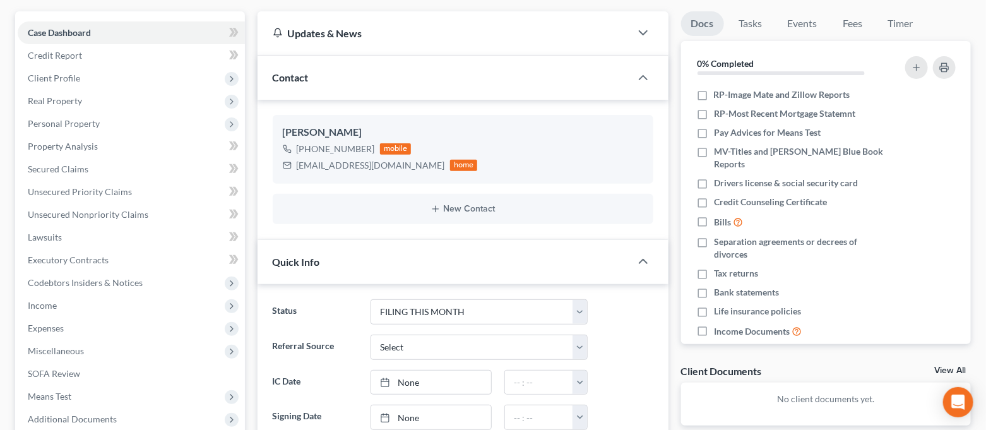
scroll to position [14, 0]
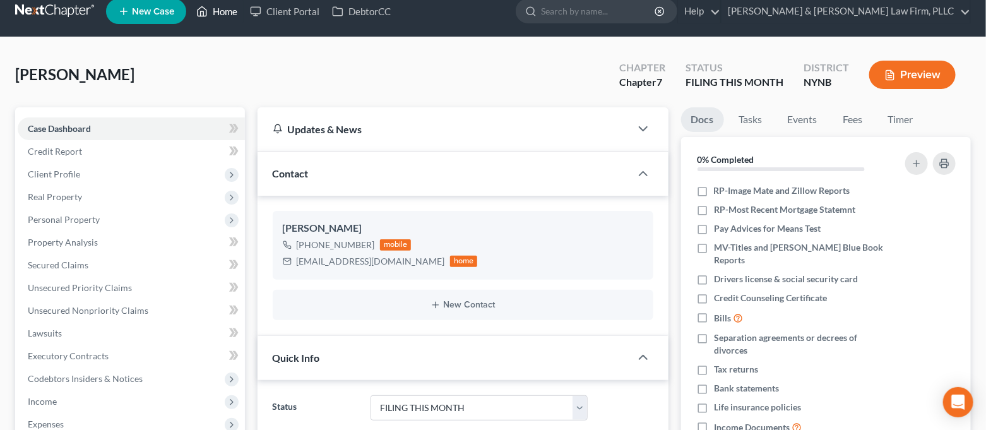
click at [205, 8] on icon at bounding box center [202, 11] width 9 height 9
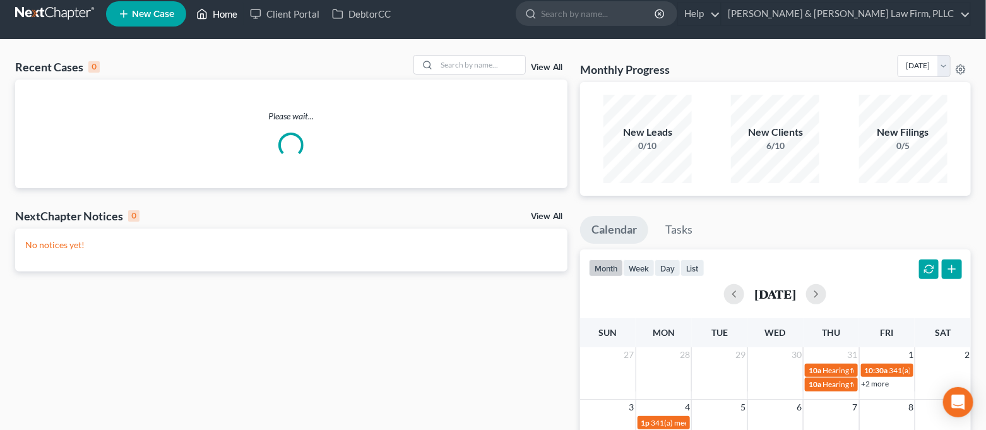
scroll to position [2, 0]
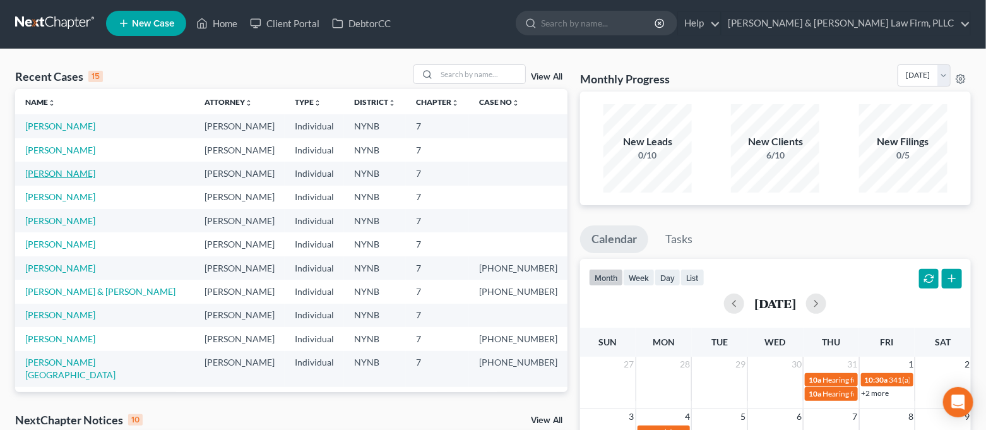
click at [36, 177] on link "[PERSON_NAME]" at bounding box center [60, 173] width 70 height 11
select select "4"
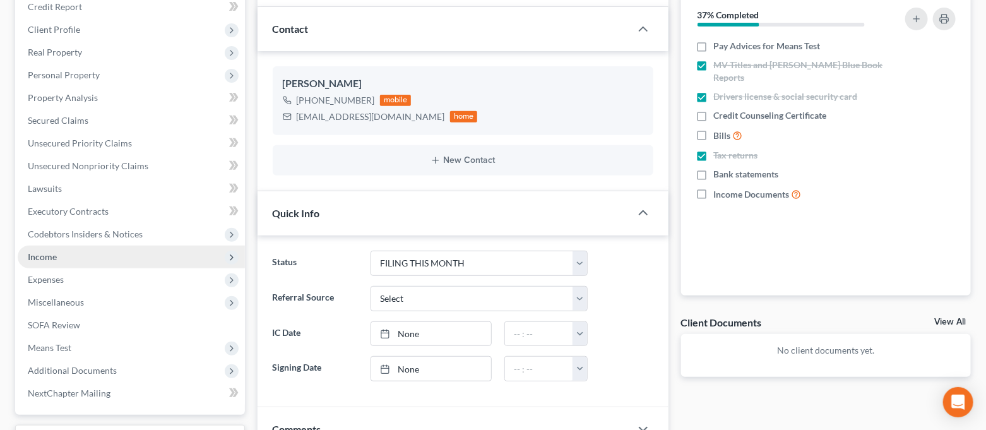
scroll to position [168, 0]
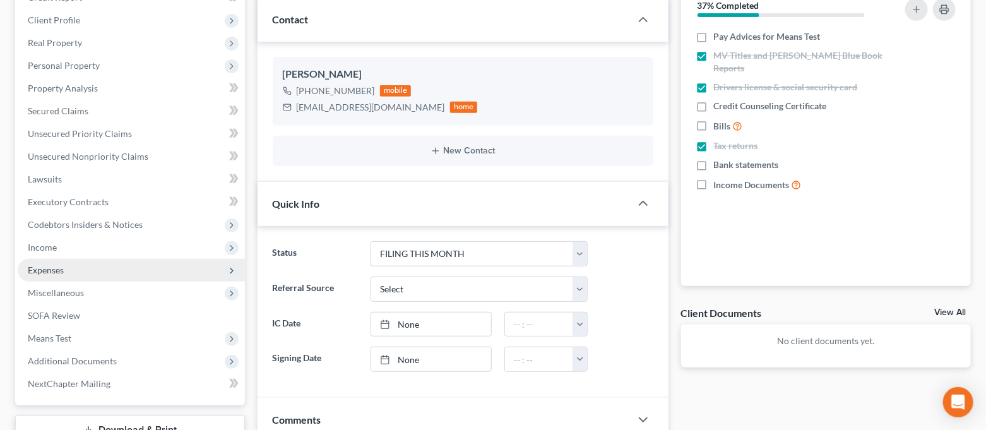
click at [87, 268] on span "Expenses" at bounding box center [131, 270] width 227 height 23
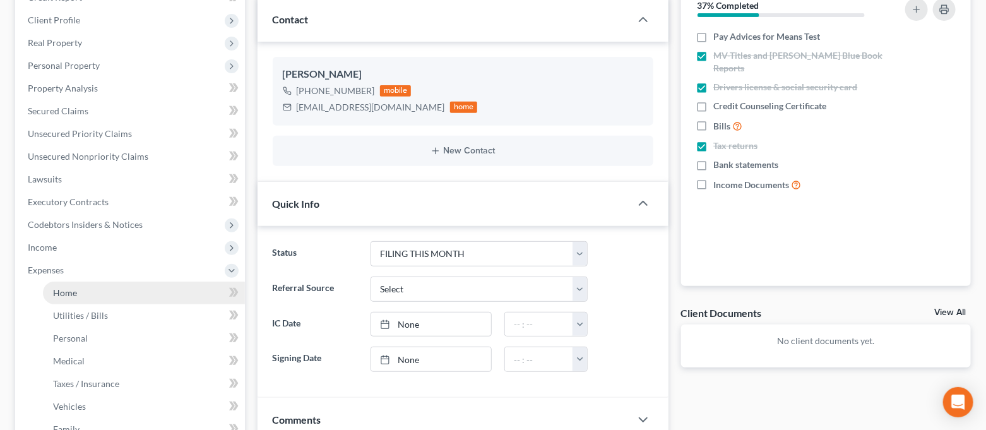
click at [95, 286] on link "Home" at bounding box center [144, 292] width 202 height 23
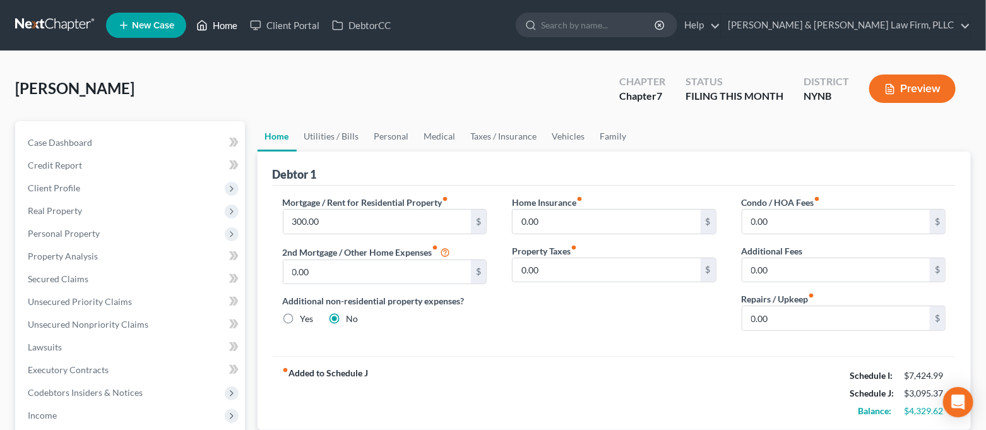
click at [208, 32] on link "Home" at bounding box center [217, 25] width 54 height 23
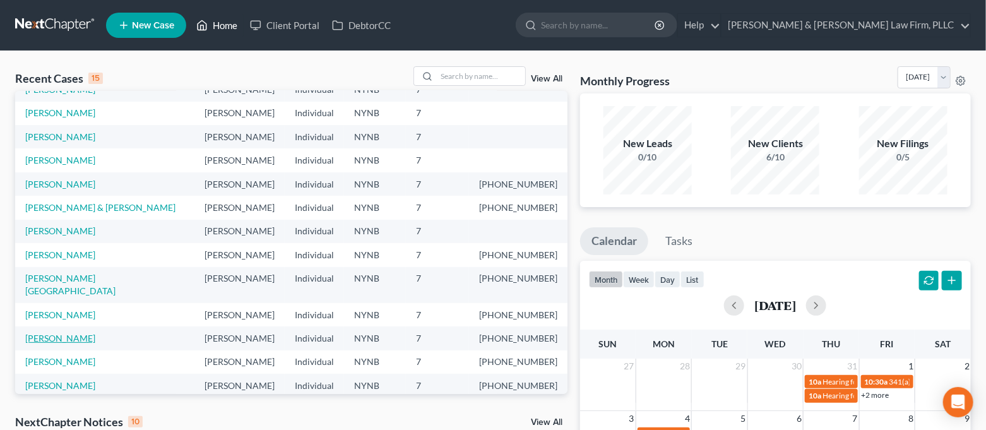
scroll to position [86, 0]
click at [59, 309] on link "[PERSON_NAME]" at bounding box center [60, 314] width 70 height 11
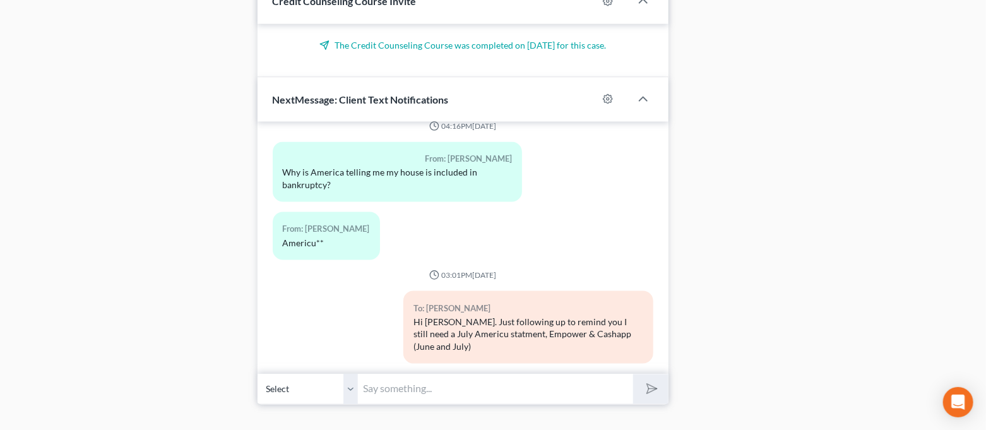
scroll to position [741, 0]
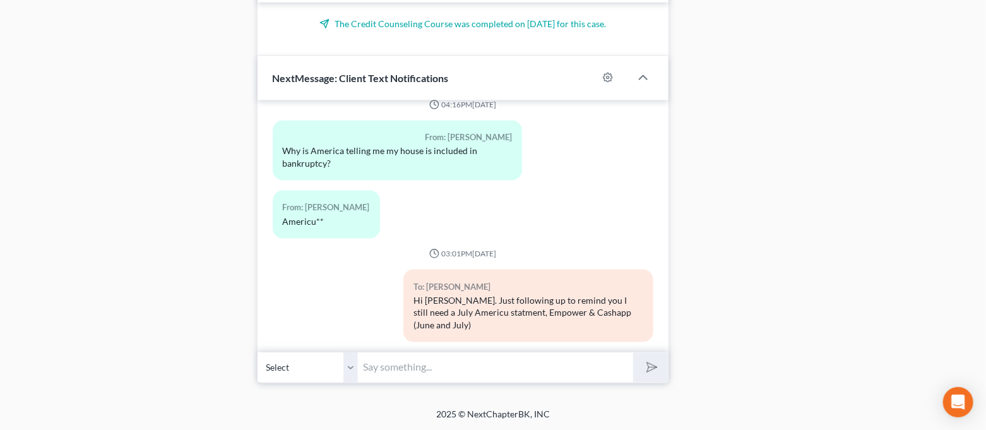
click at [473, 363] on input "text" at bounding box center [495, 367] width 275 height 31
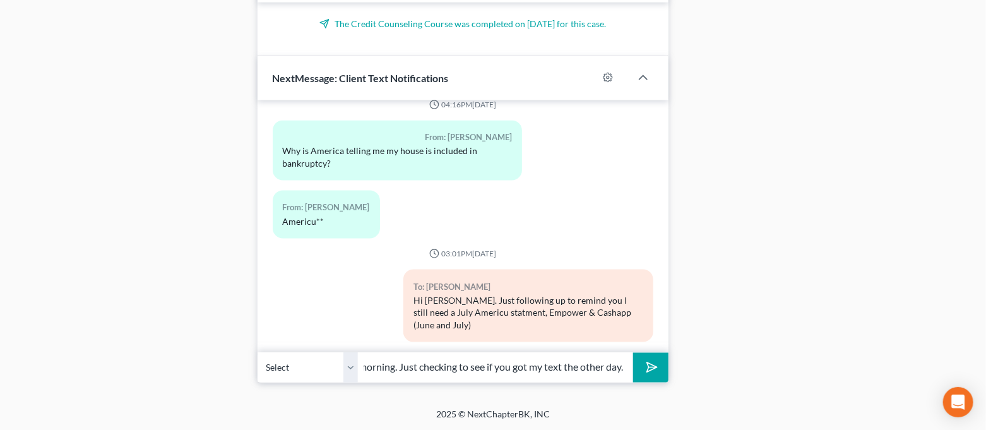
scroll to position [0, 34]
type input "Good morning. Just checking to see if you got my text the other day."
click at [633, 353] on button "submit" at bounding box center [650, 368] width 35 height 30
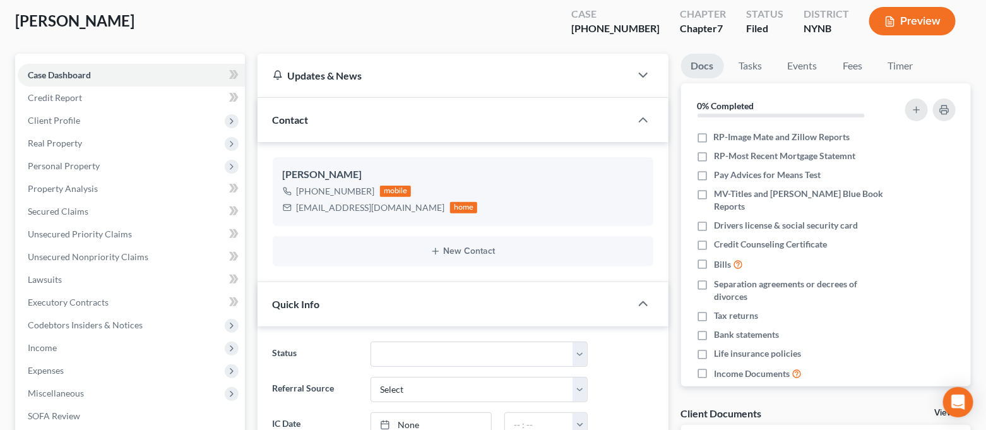
scroll to position [0, 0]
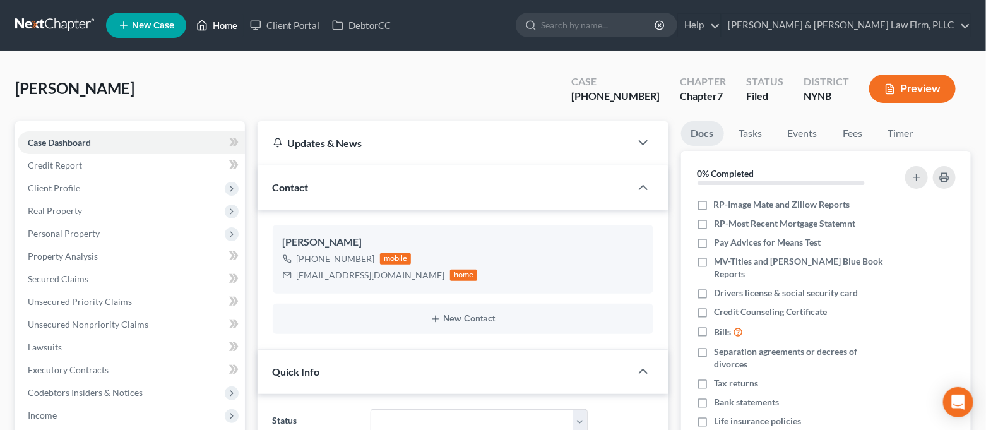
click at [228, 34] on link "Home" at bounding box center [217, 25] width 54 height 23
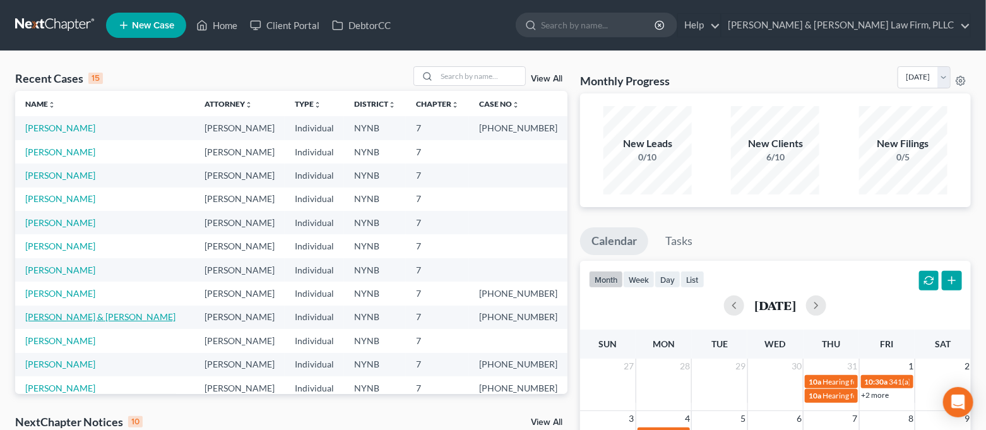
click at [108, 315] on link "[PERSON_NAME] & [PERSON_NAME]" at bounding box center [100, 316] width 150 height 11
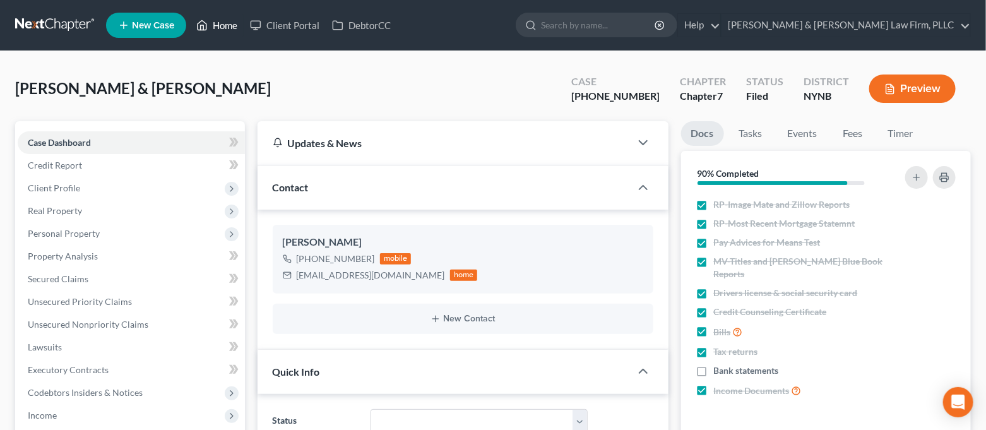
click at [230, 30] on link "Home" at bounding box center [217, 25] width 54 height 23
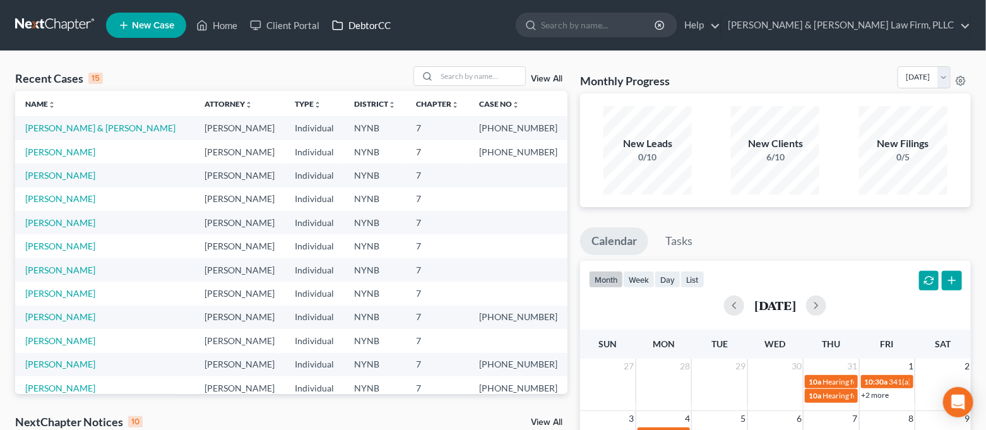
click at [388, 28] on link "DebtorCC" at bounding box center [361, 25] width 71 height 23
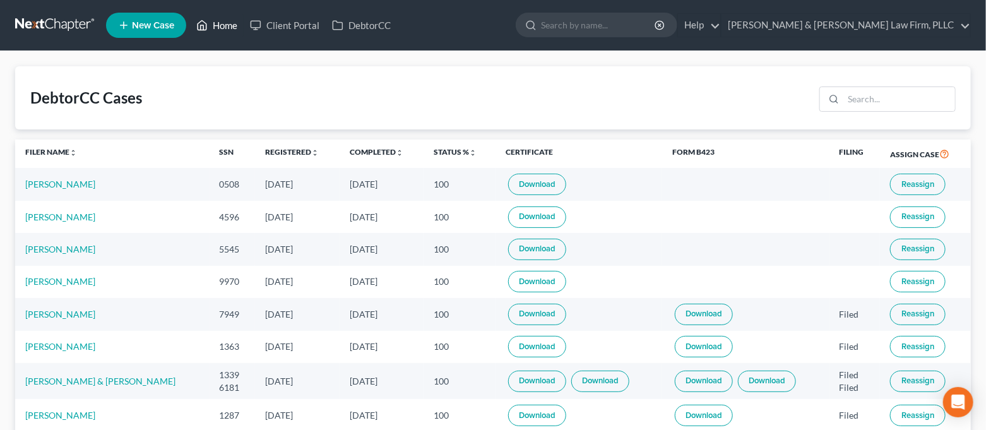
click at [211, 28] on link "Home" at bounding box center [217, 25] width 54 height 23
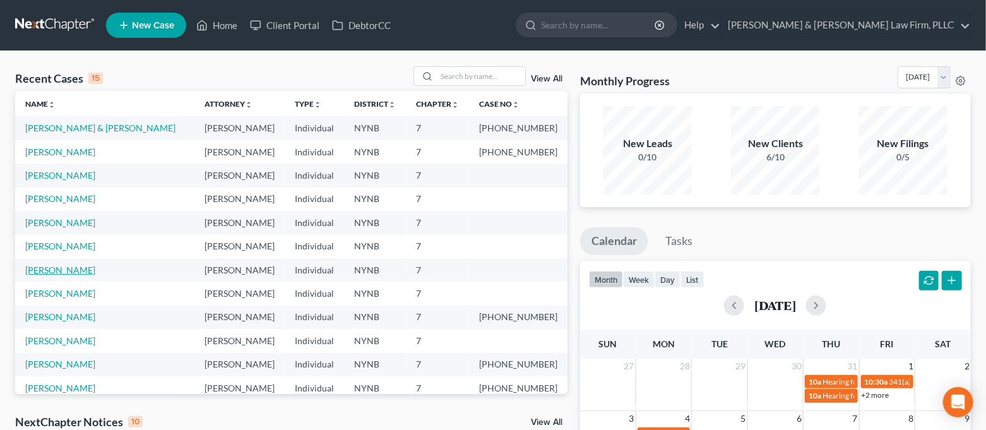
click at [62, 264] on link "[PERSON_NAME]" at bounding box center [60, 269] width 70 height 11
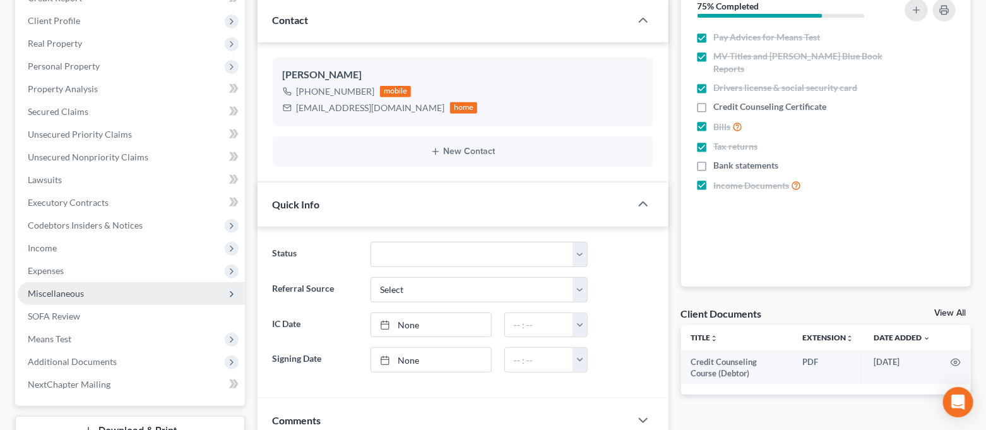
scroll to position [1613, 0]
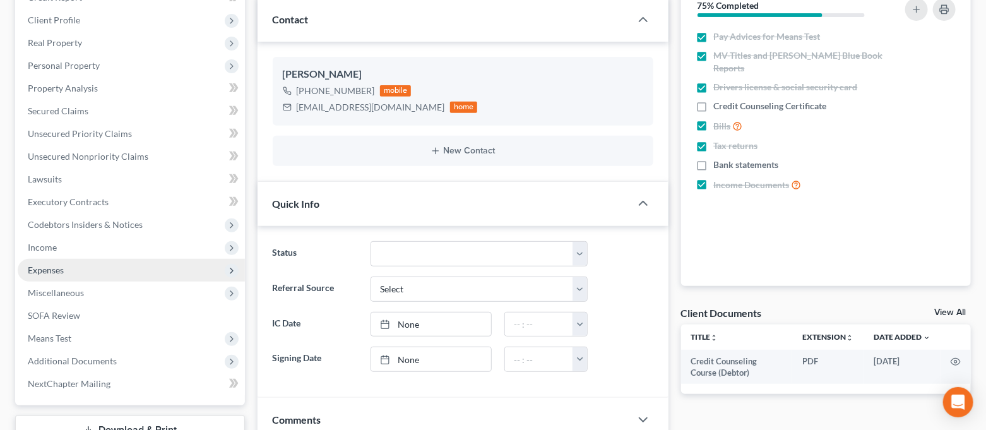
click at [95, 279] on span "Expenses" at bounding box center [131, 270] width 227 height 23
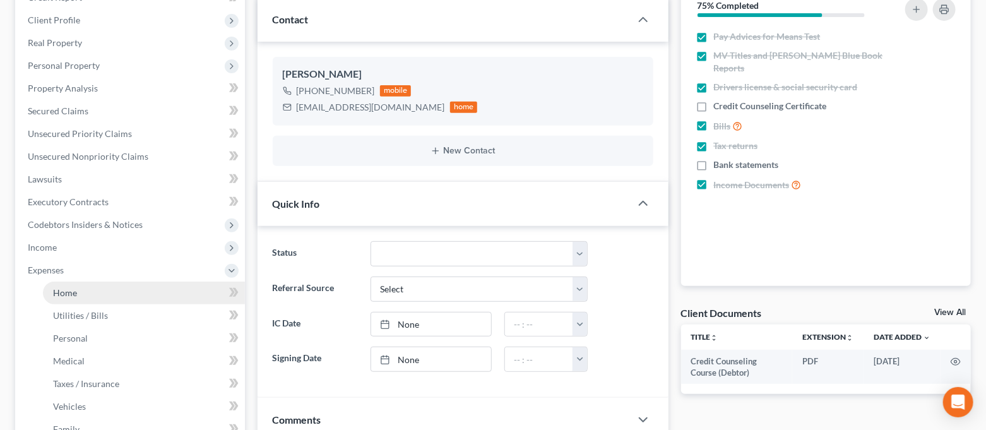
click at [91, 288] on link "Home" at bounding box center [144, 292] width 202 height 23
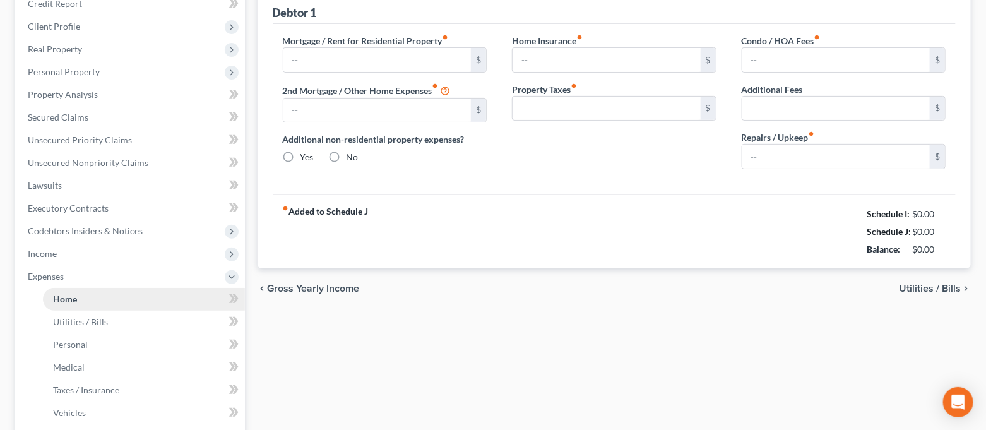
type input "350.00"
type input "0.00"
radio input "true"
type input "0.00"
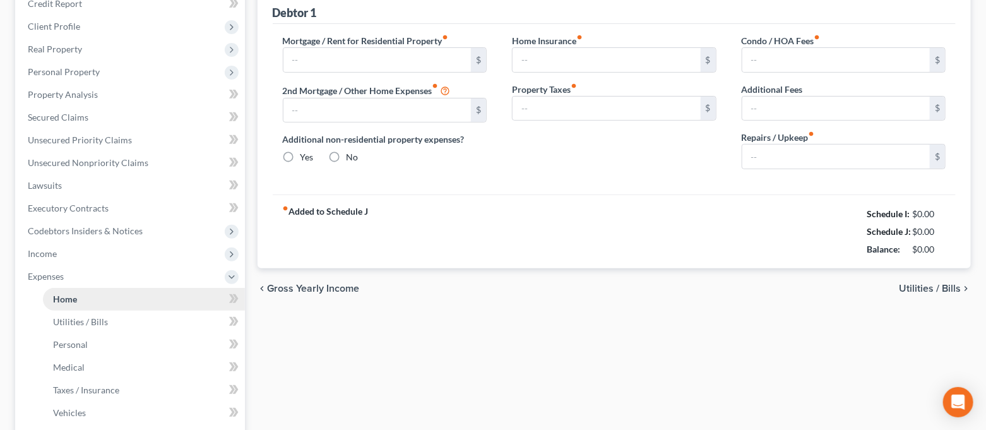
type input "0.00"
type input "75.00"
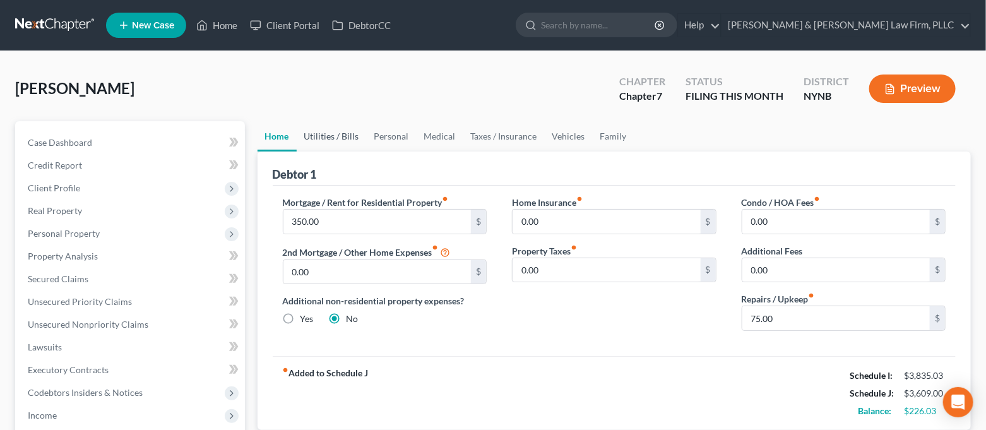
click at [355, 144] on link "Utilities / Bills" at bounding box center [332, 136] width 70 height 30
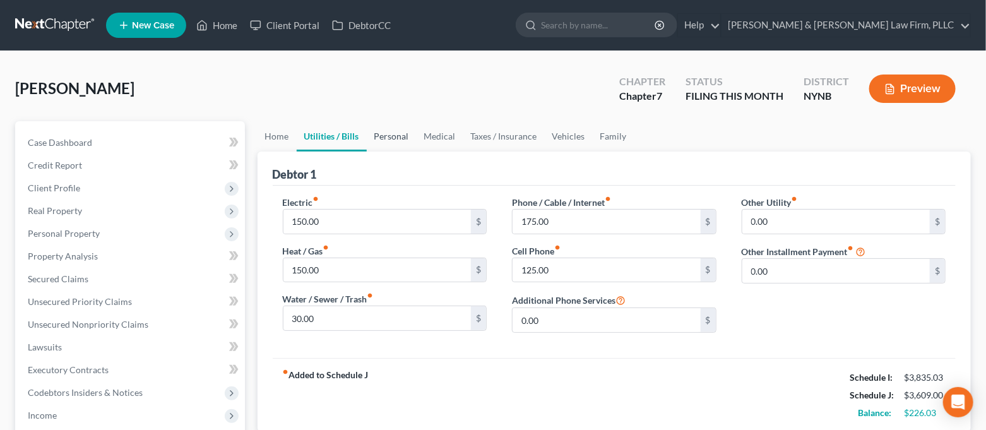
click at [374, 144] on link "Personal" at bounding box center [392, 136] width 50 height 30
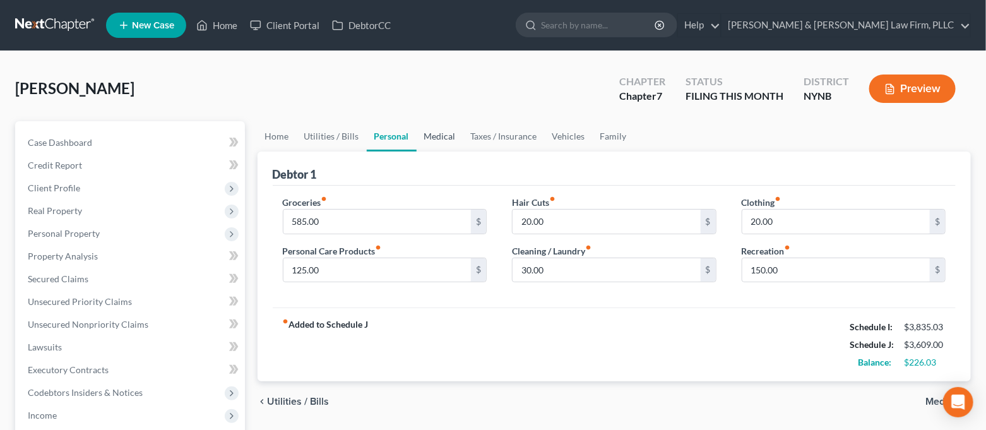
click at [452, 142] on link "Medical" at bounding box center [439, 136] width 47 height 30
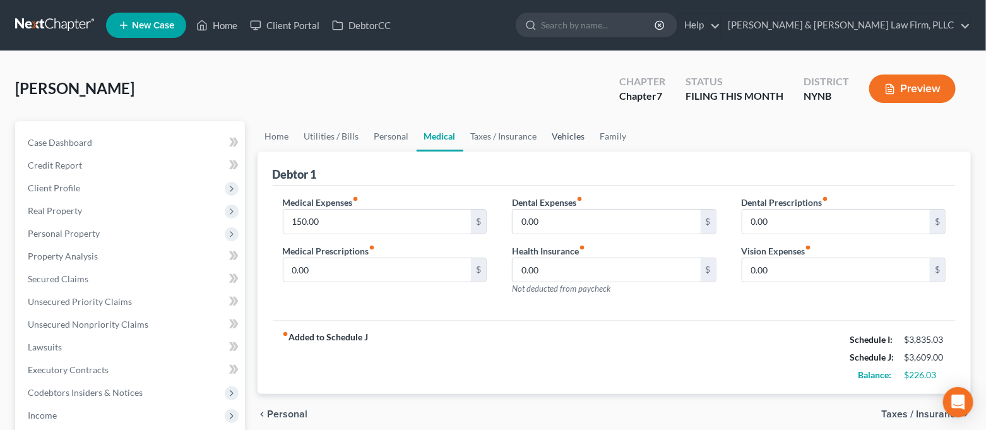
click at [551, 130] on link "Vehicles" at bounding box center [569, 136] width 48 height 30
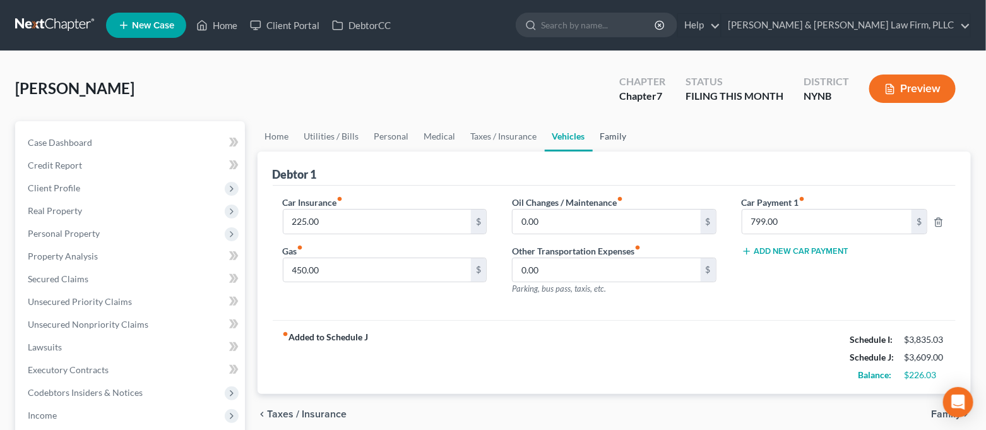
click at [615, 138] on link "Family" at bounding box center [613, 136] width 42 height 30
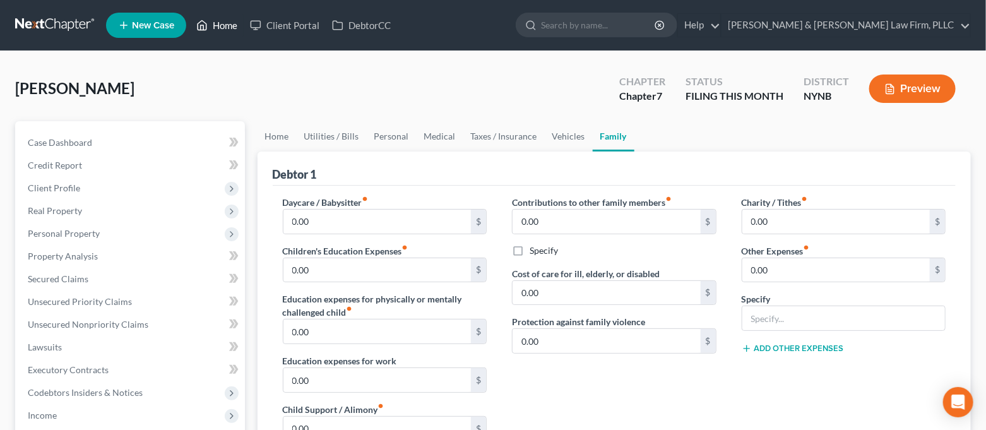
click at [206, 29] on icon at bounding box center [202, 25] width 9 height 9
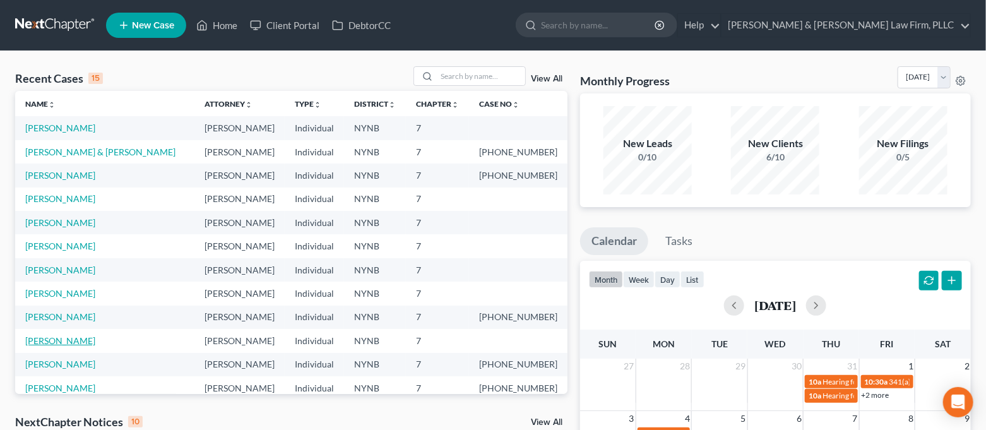
click at [61, 336] on link "[PERSON_NAME]" at bounding box center [60, 340] width 70 height 11
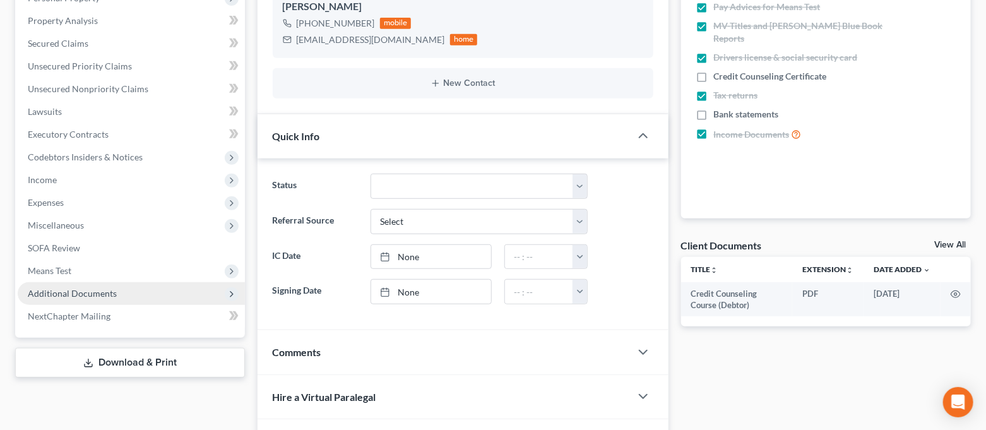
scroll to position [252, 0]
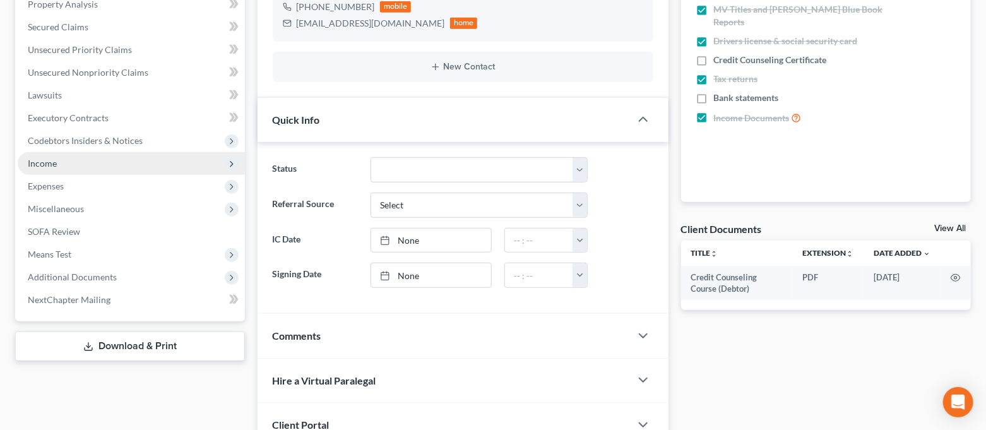
click at [64, 166] on span "Income" at bounding box center [131, 163] width 227 height 23
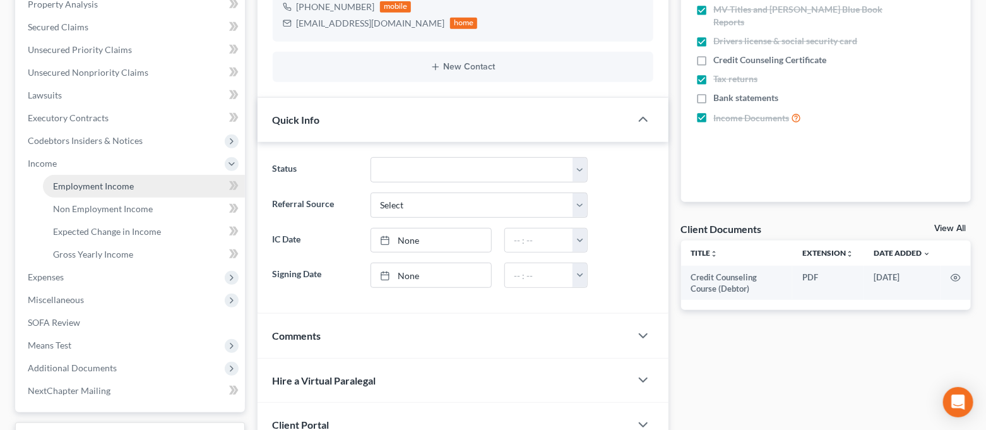
click at [71, 181] on span "Employment Income" at bounding box center [93, 185] width 81 height 11
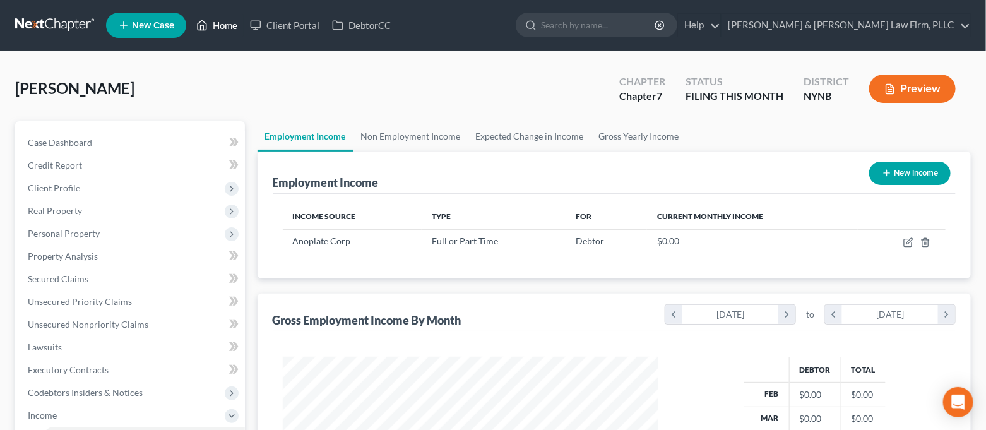
click at [227, 33] on link "Home" at bounding box center [217, 25] width 54 height 23
